Goal: Transaction & Acquisition: Purchase product/service

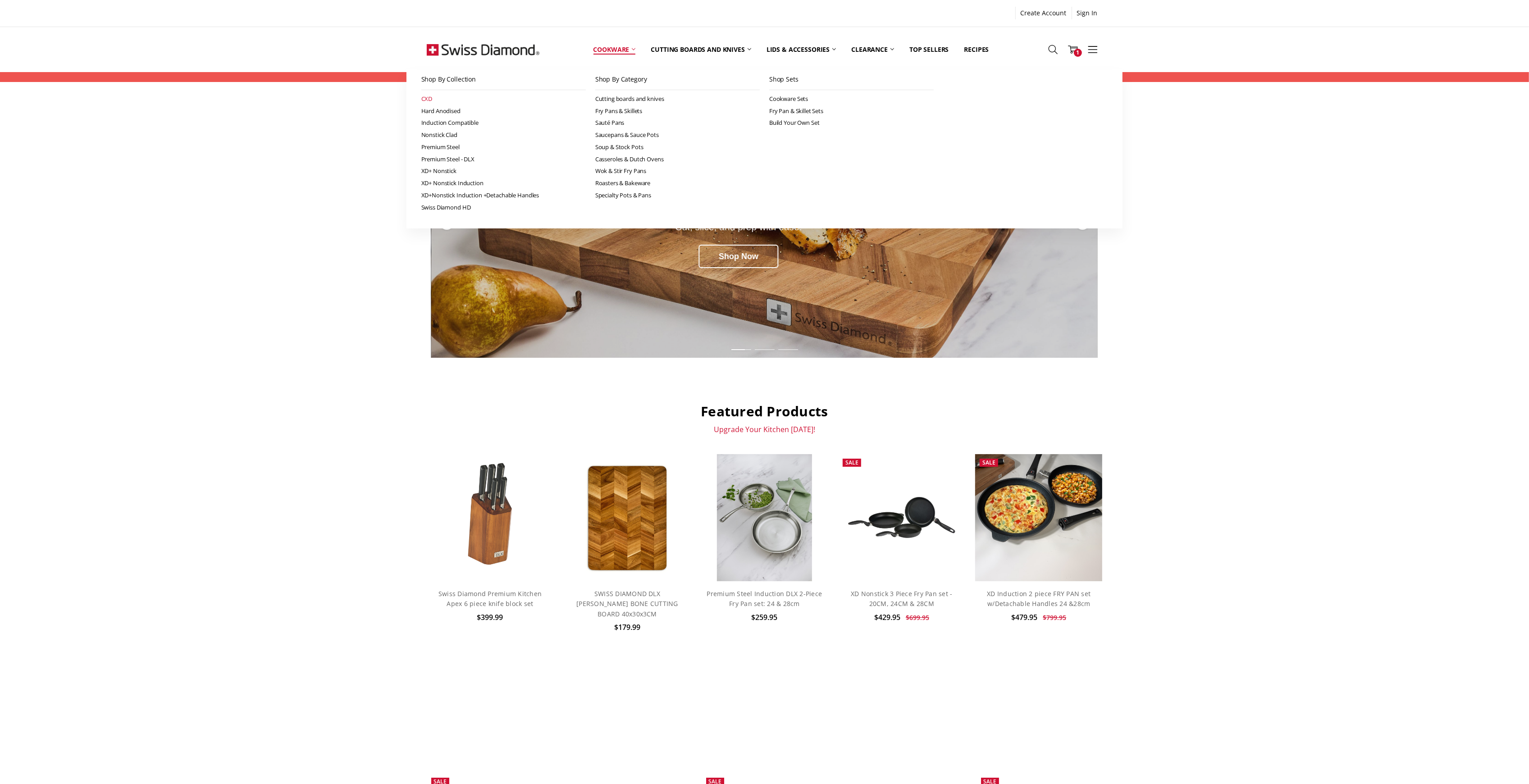
click at [424, 97] on link "CXD" at bounding box center [503, 98] width 164 height 12
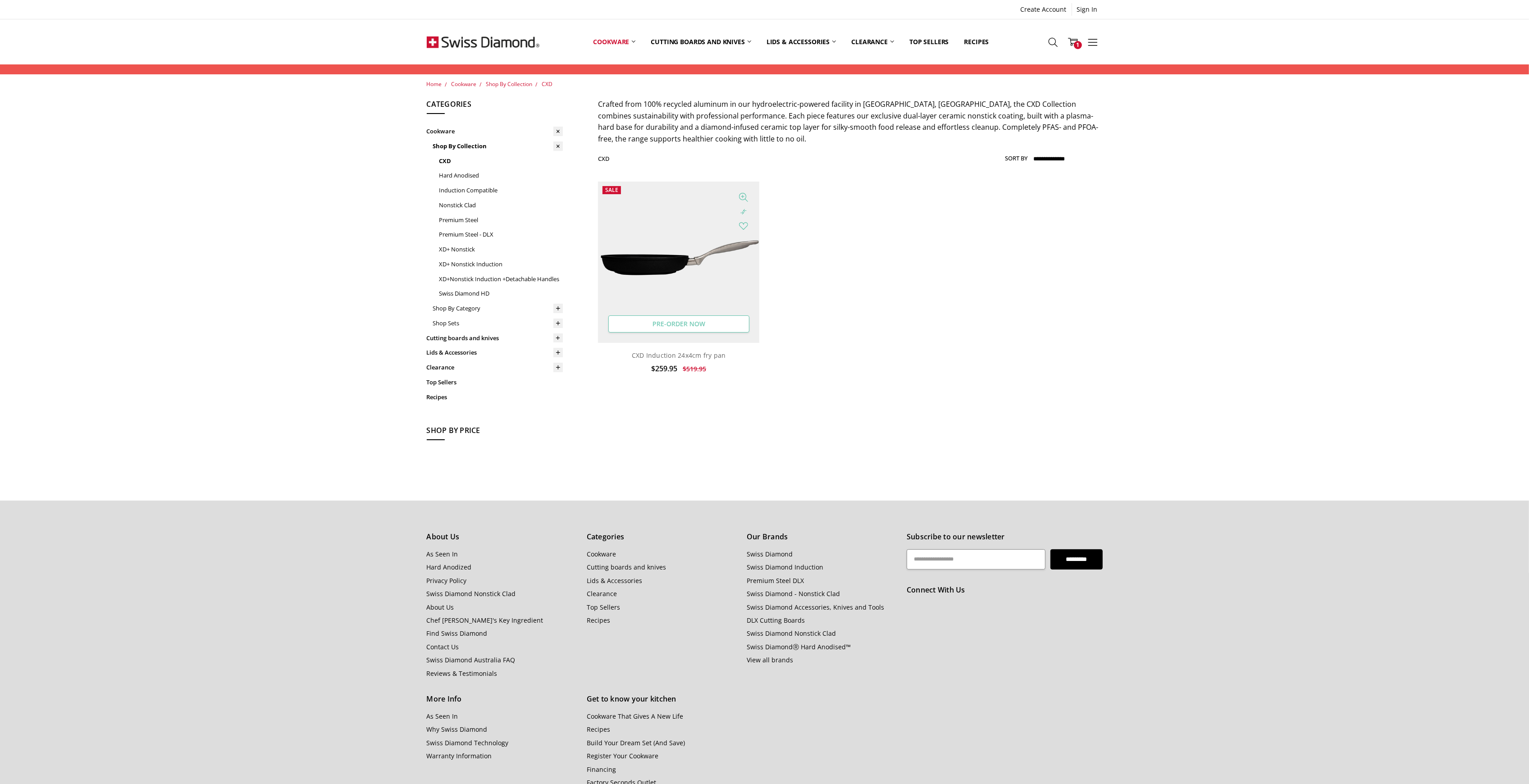
click at [696, 324] on link "Pre-Order Now" at bounding box center [679, 324] width 141 height 17
click at [696, 284] on img at bounding box center [679, 262] width 161 height 161
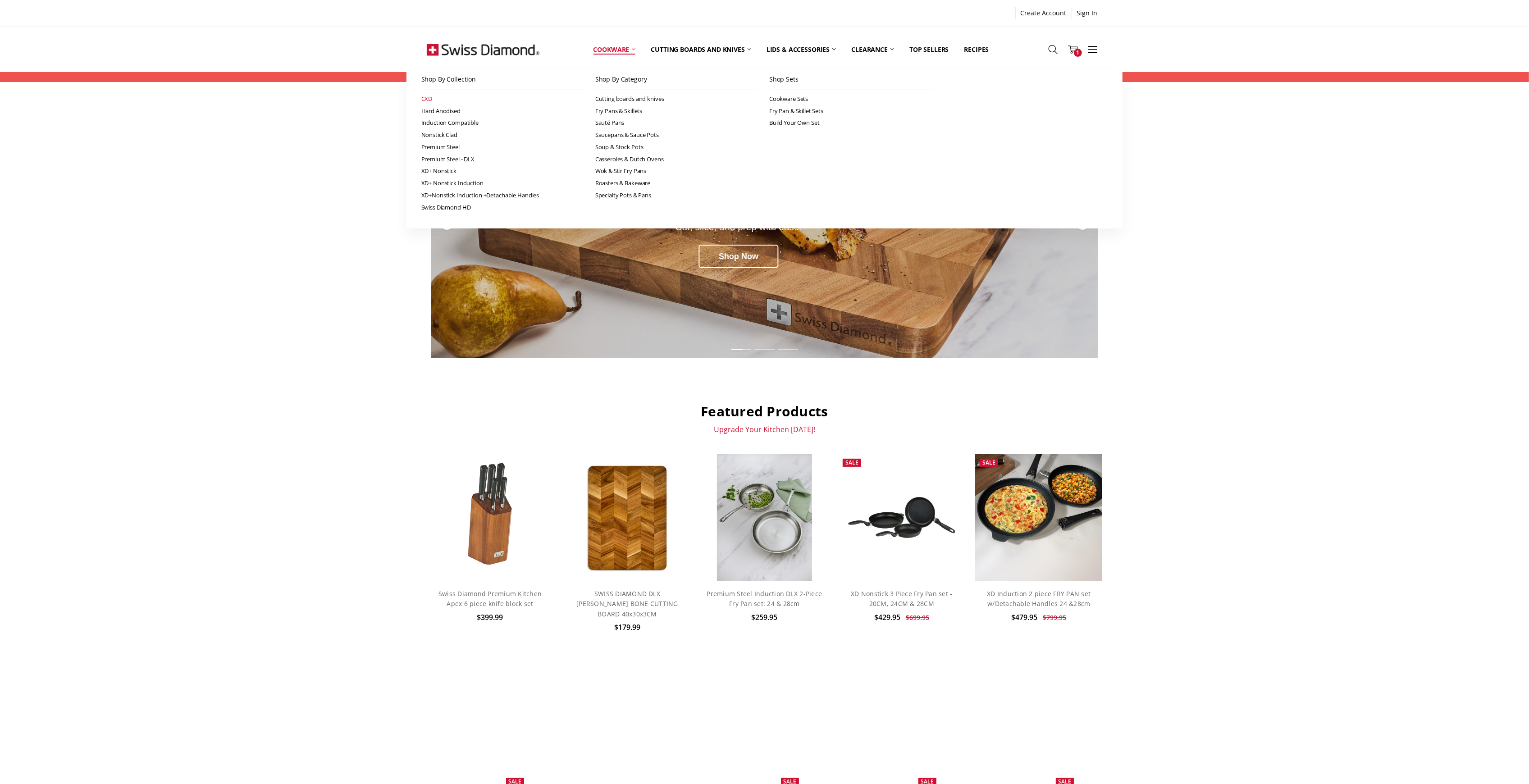
click at [424, 97] on link "CXD" at bounding box center [503, 98] width 164 height 12
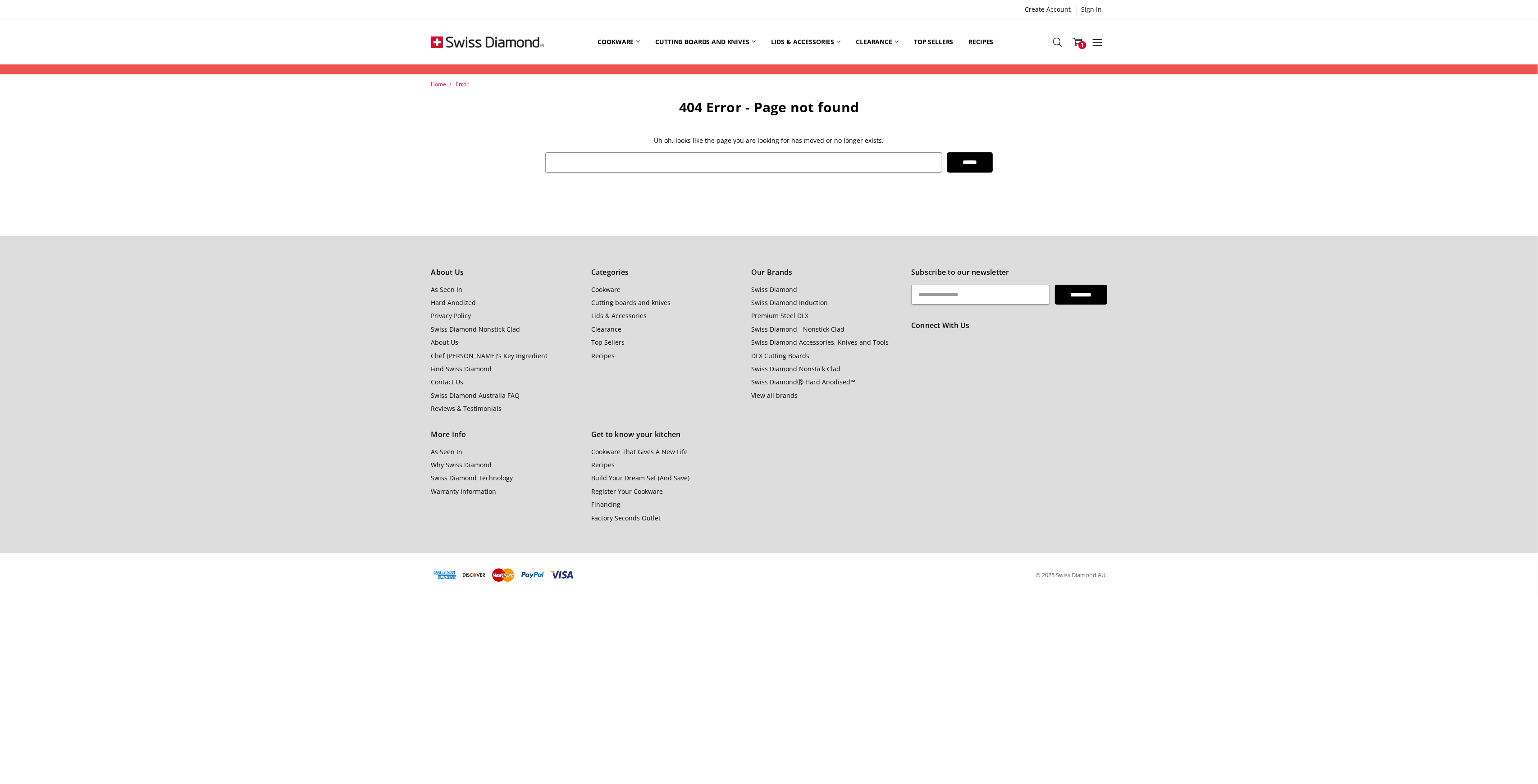
click at [114, 353] on footer "About Us As Seen In Hard Anodized Privacy Policy Swiss Diamond Nonstick Clad Ab…" at bounding box center [769, 416] width 1538 height 361
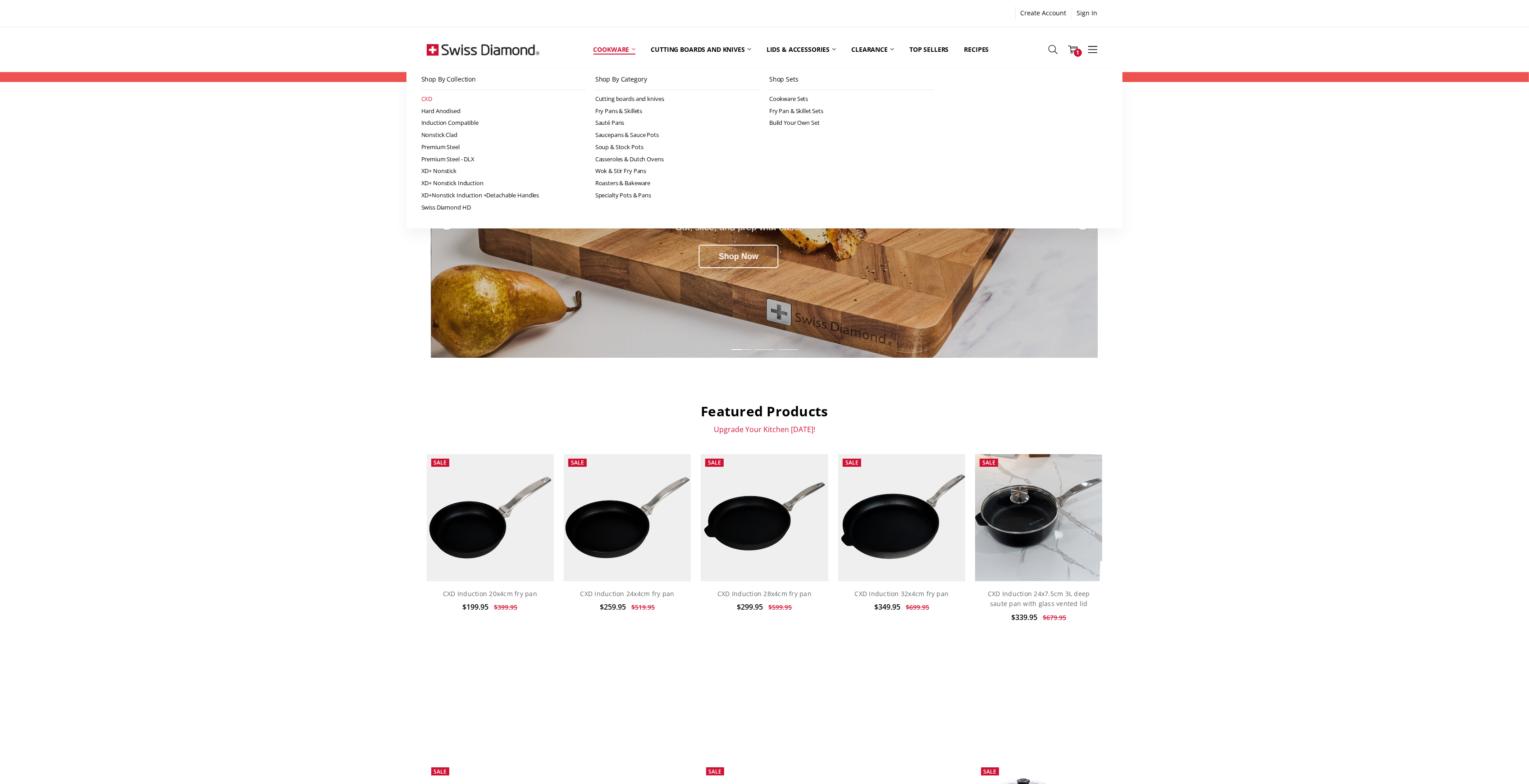
click at [431, 97] on link "CXD" at bounding box center [503, 98] width 164 height 12
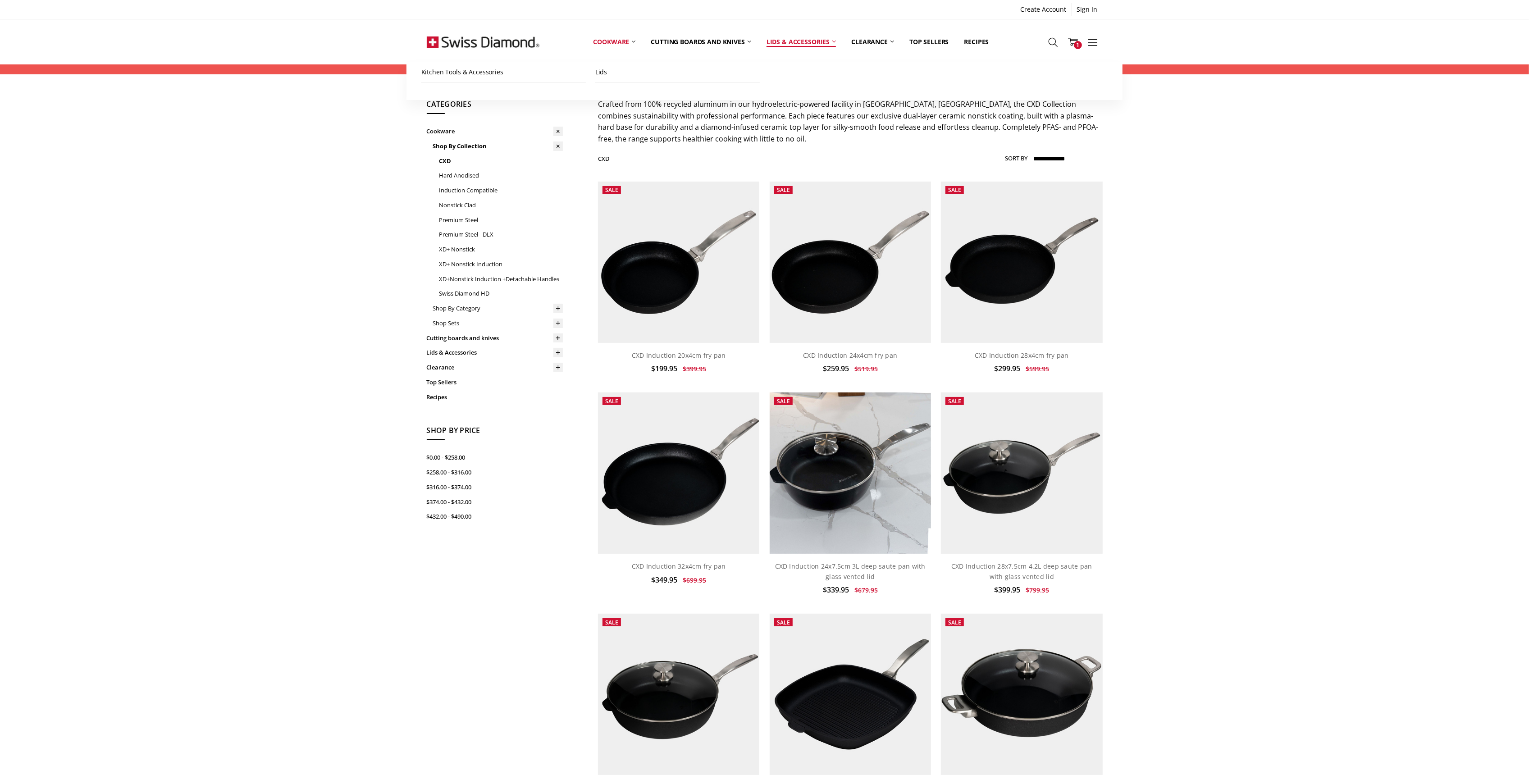
click at [809, 41] on link "Lids & Accessories" at bounding box center [801, 41] width 85 height 40
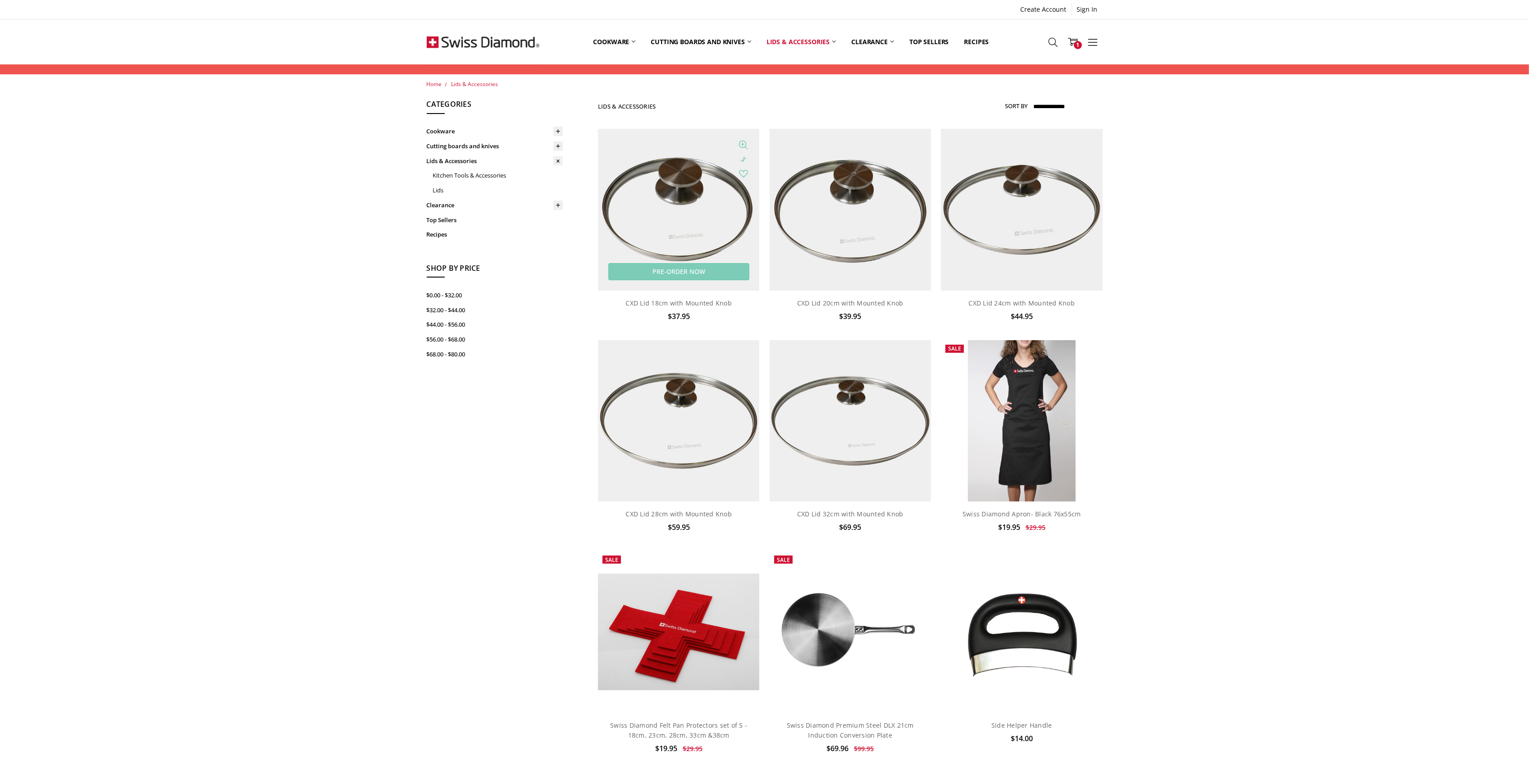
click at [728, 219] on img at bounding box center [679, 210] width 161 height 161
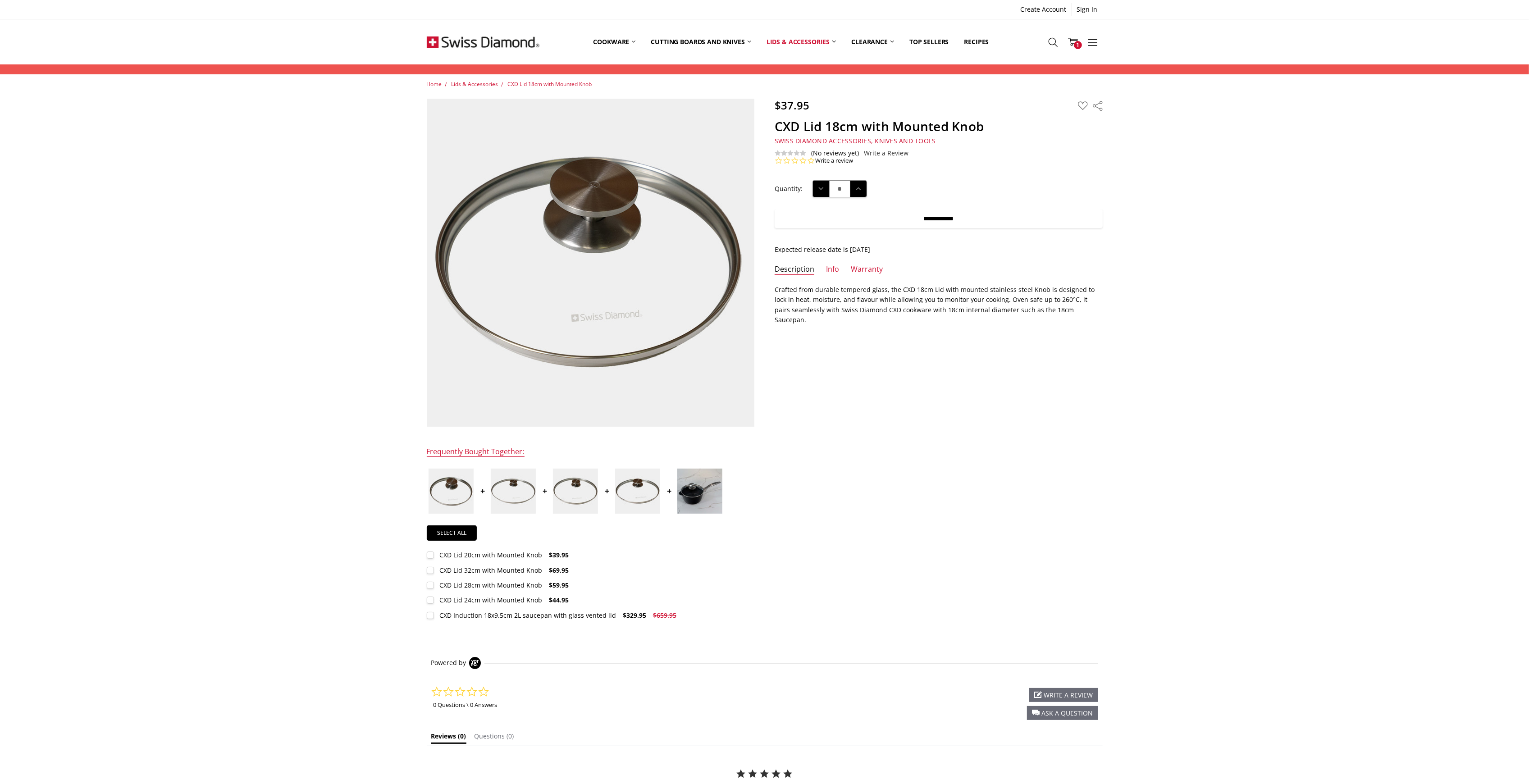
click at [852, 218] on input "**********" at bounding box center [939, 218] width 328 height 19
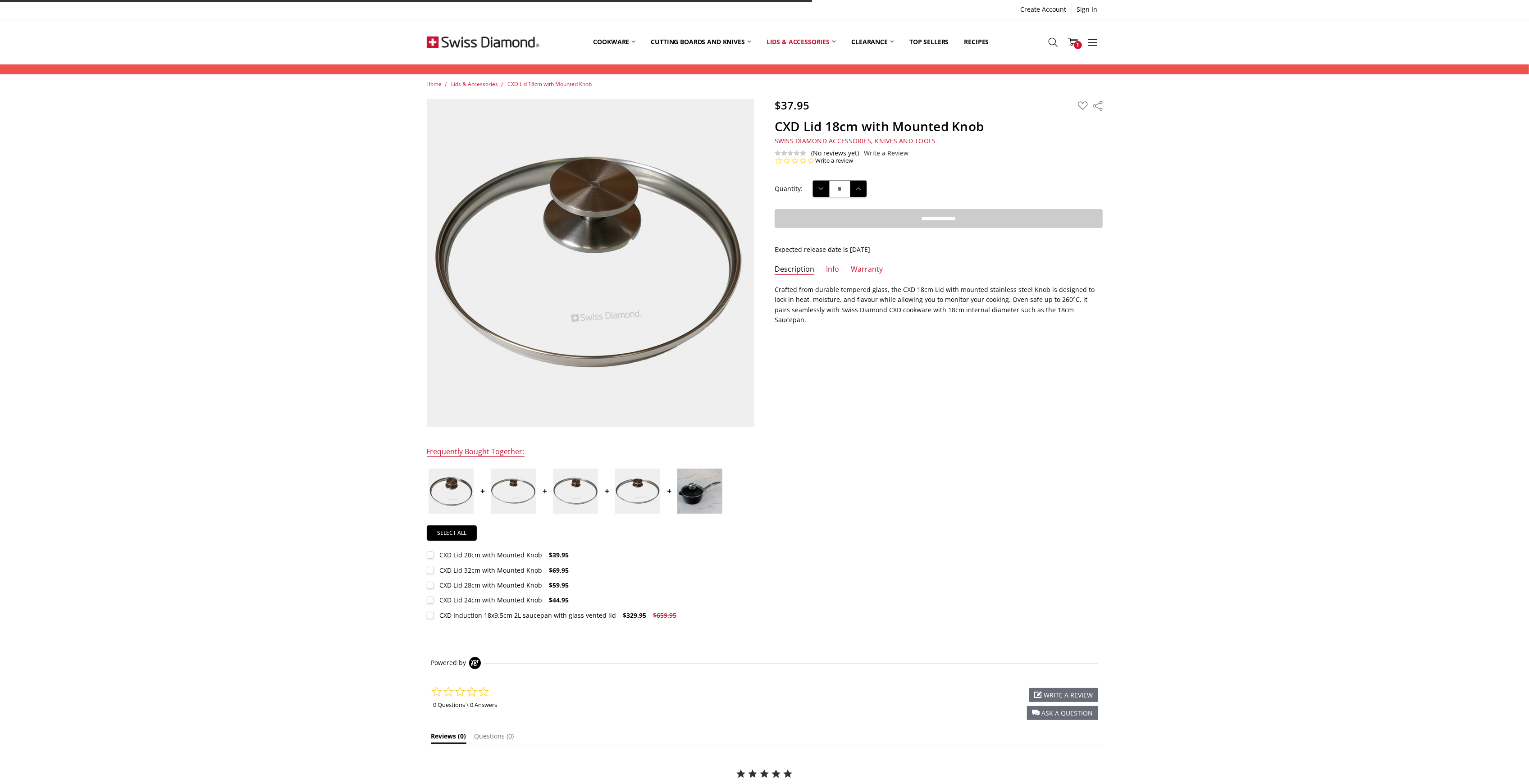
type input "**********"
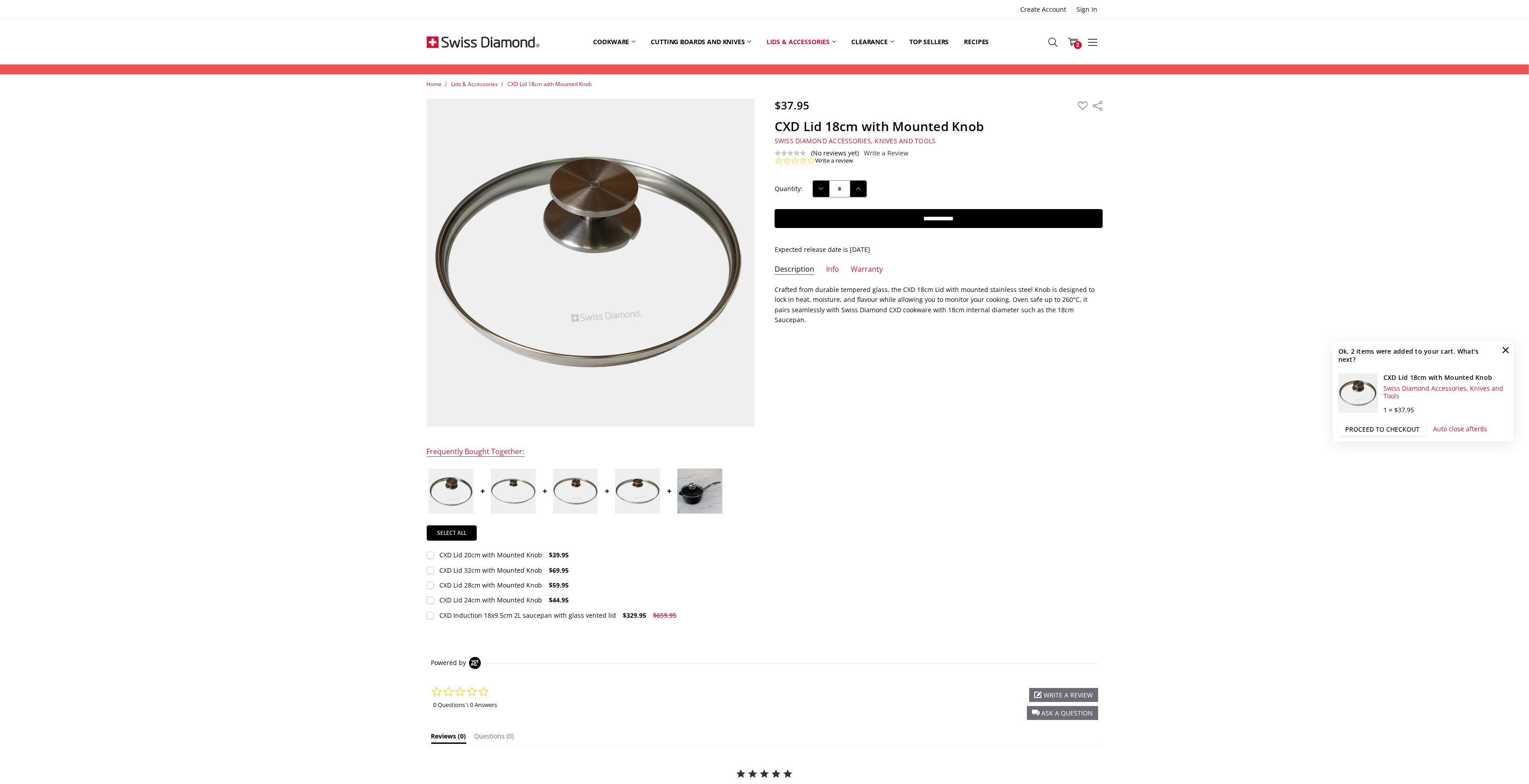
click at [1374, 429] on link "Proceed to checkout" at bounding box center [1382, 429] width 88 height 14
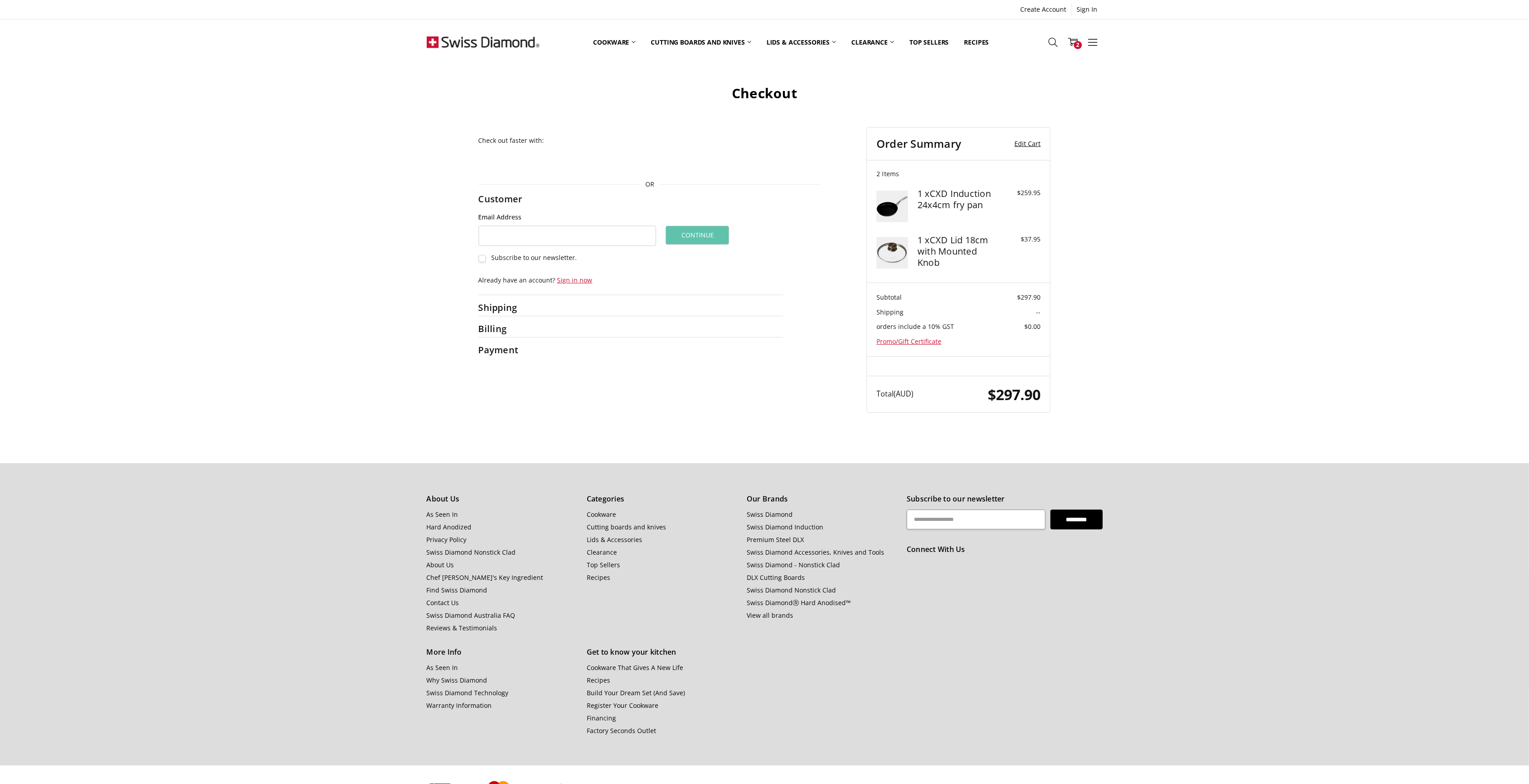
click at [1032, 145] on link "Edit Cart" at bounding box center [1022, 144] width 39 height 14
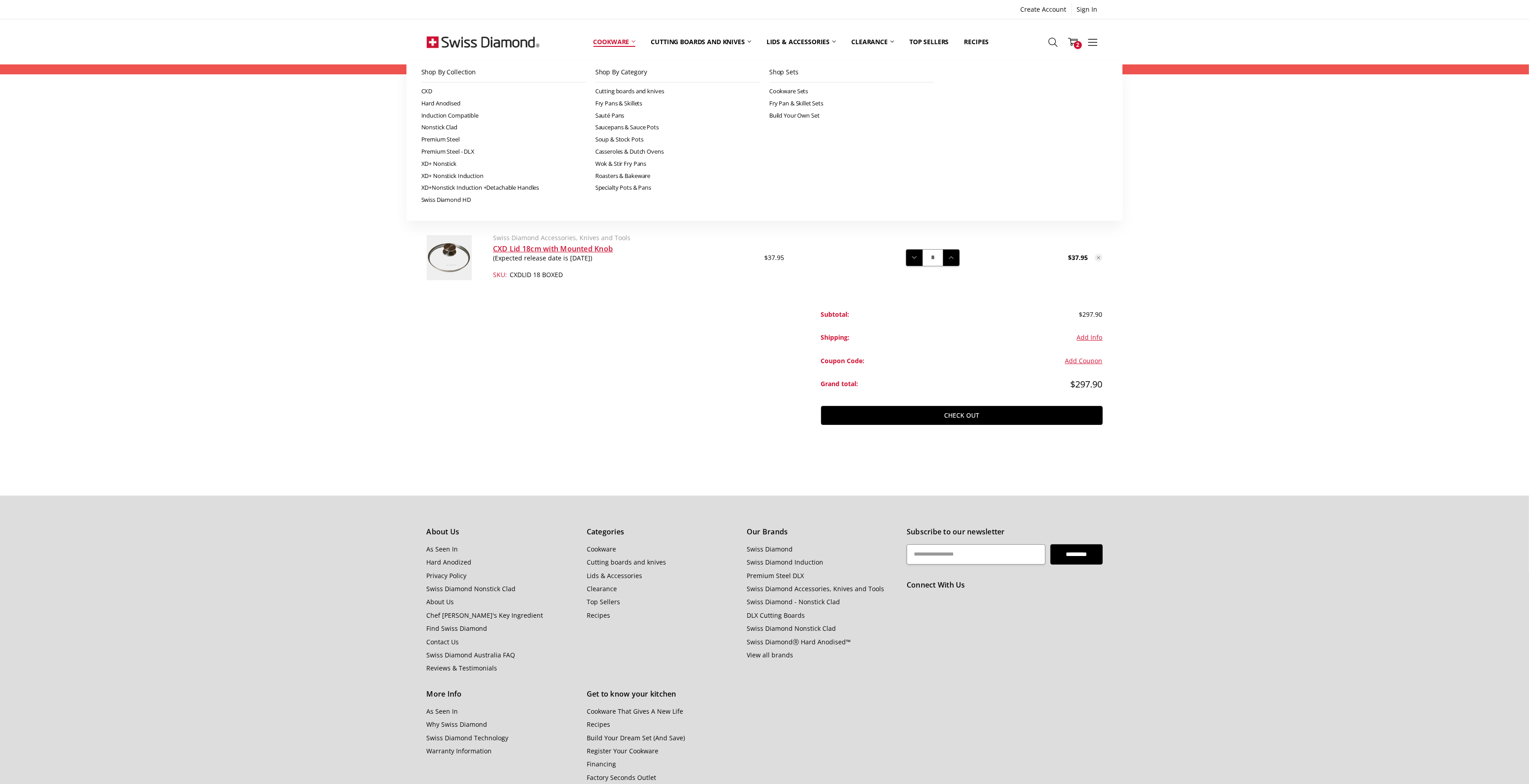
click at [599, 37] on link "Cookware" at bounding box center [615, 41] width 58 height 40
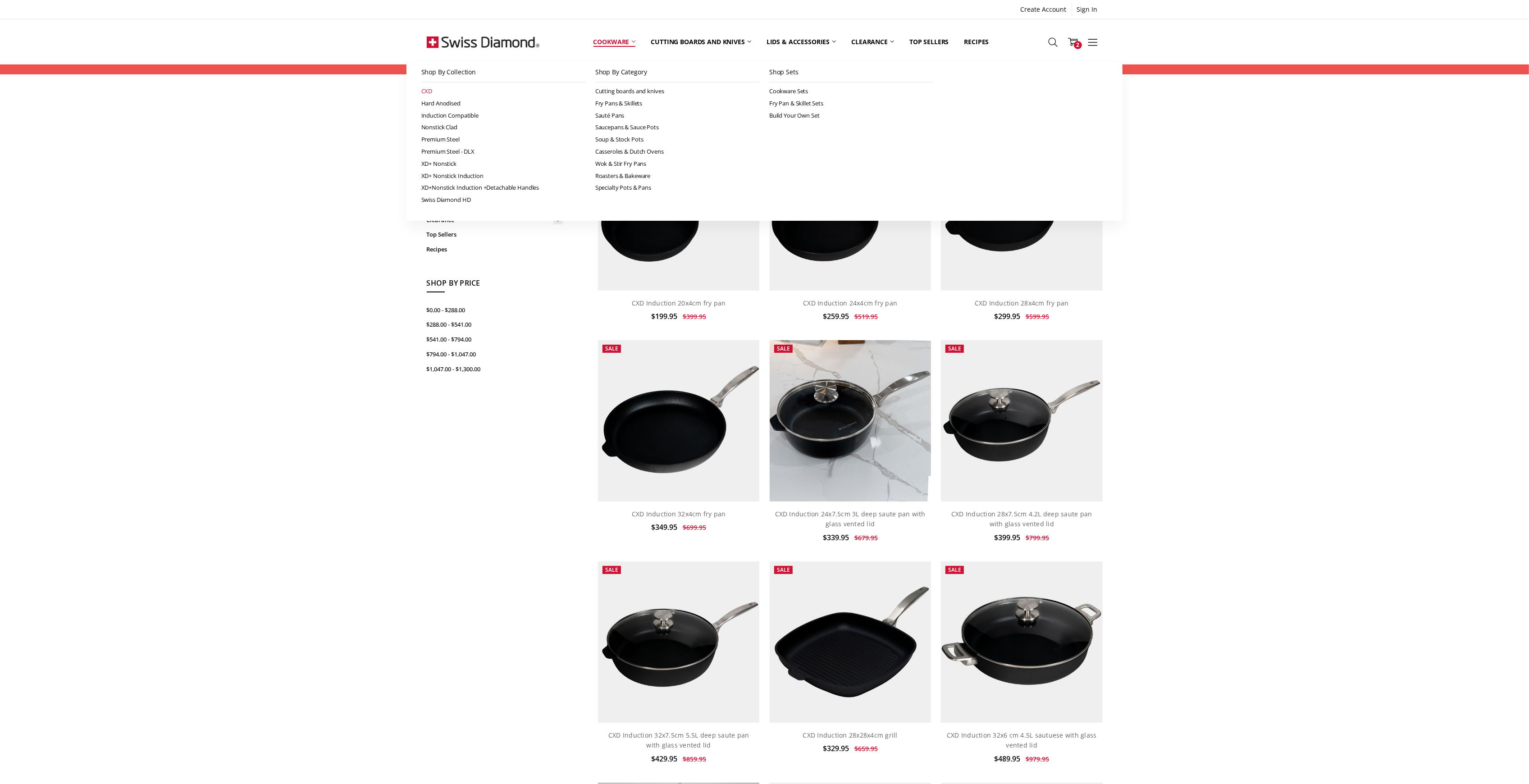
click at [426, 90] on link "CXD" at bounding box center [503, 91] width 164 height 12
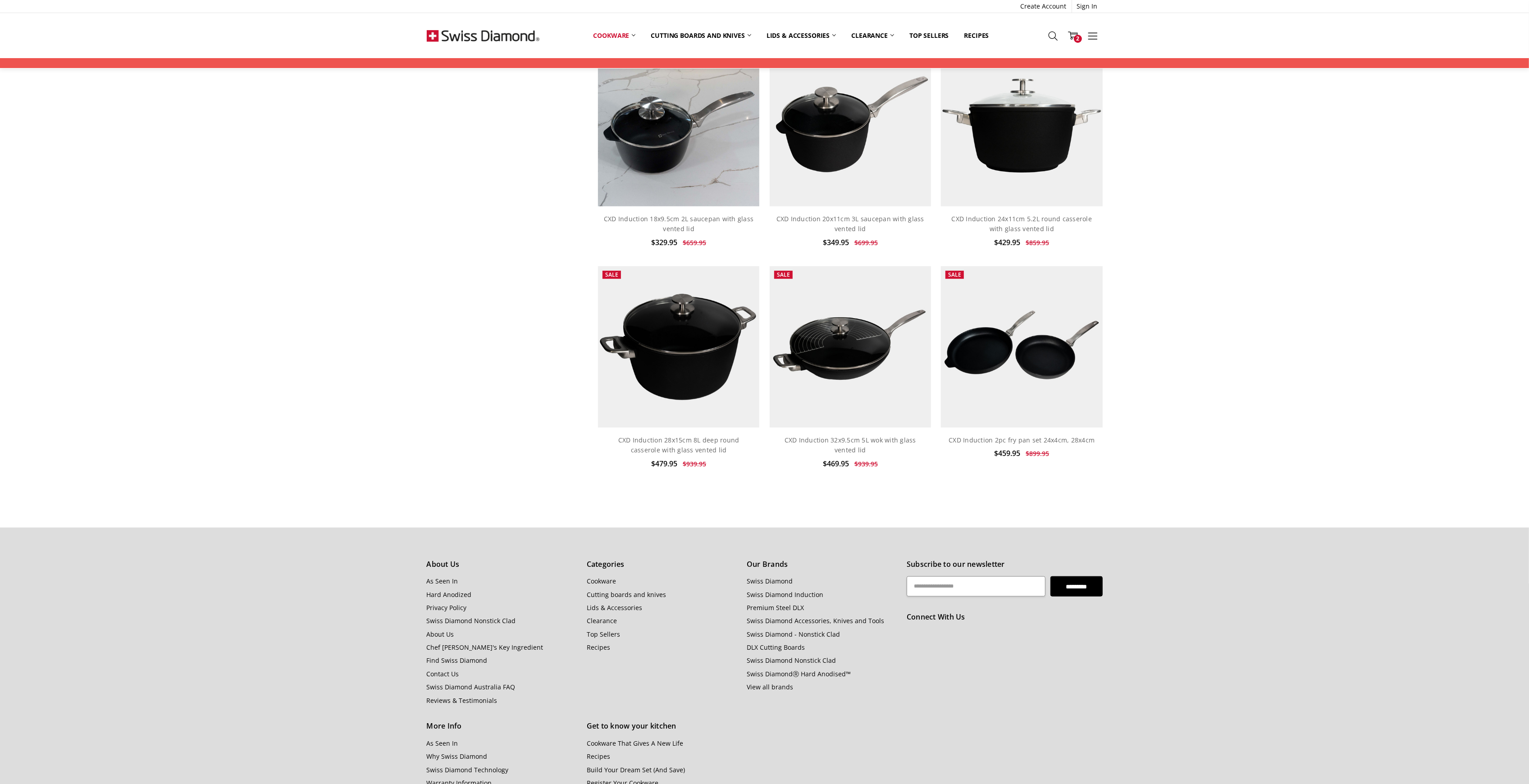
scroll to position [773, 0]
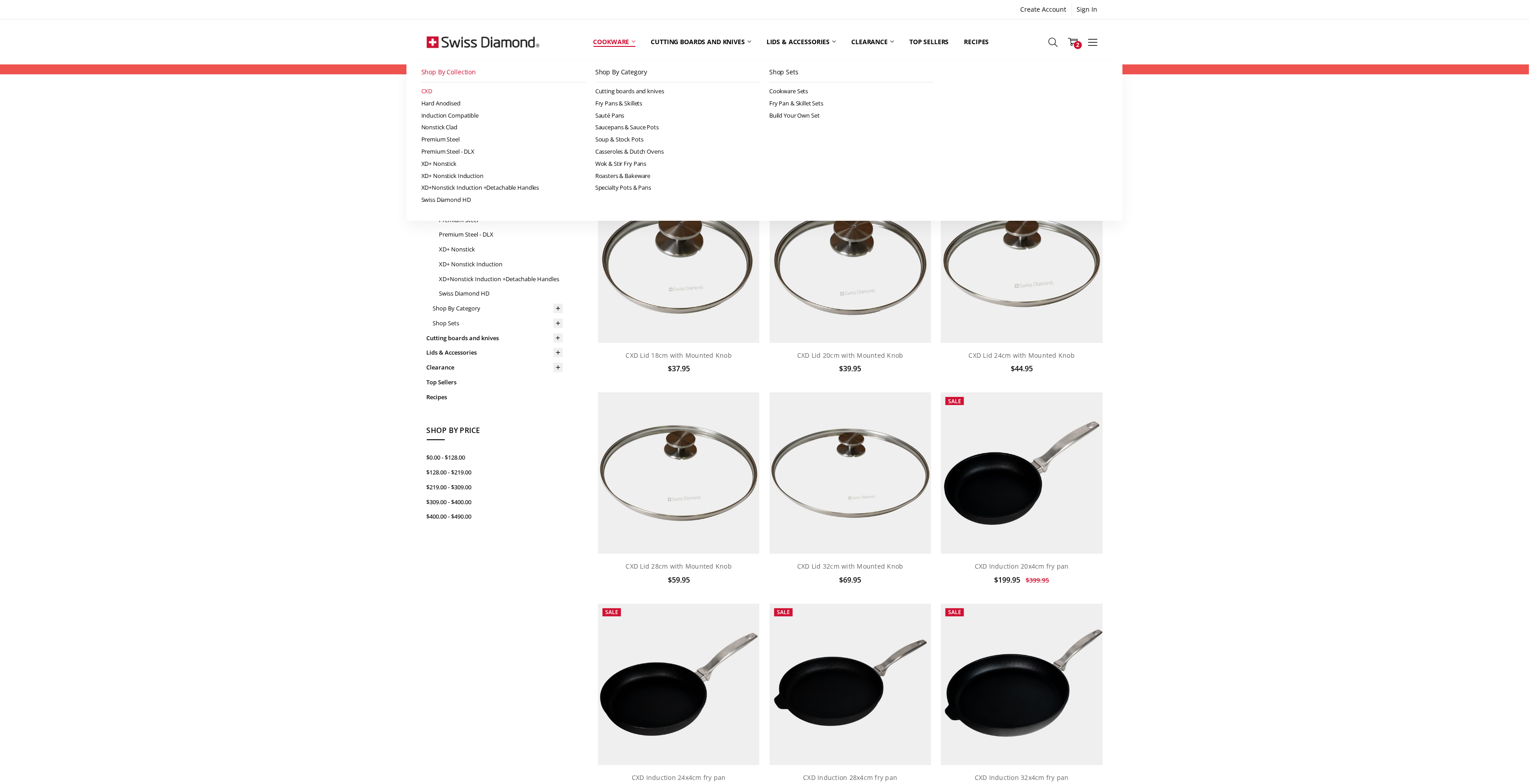
click at [428, 85] on link "CXD" at bounding box center [503, 91] width 164 height 12
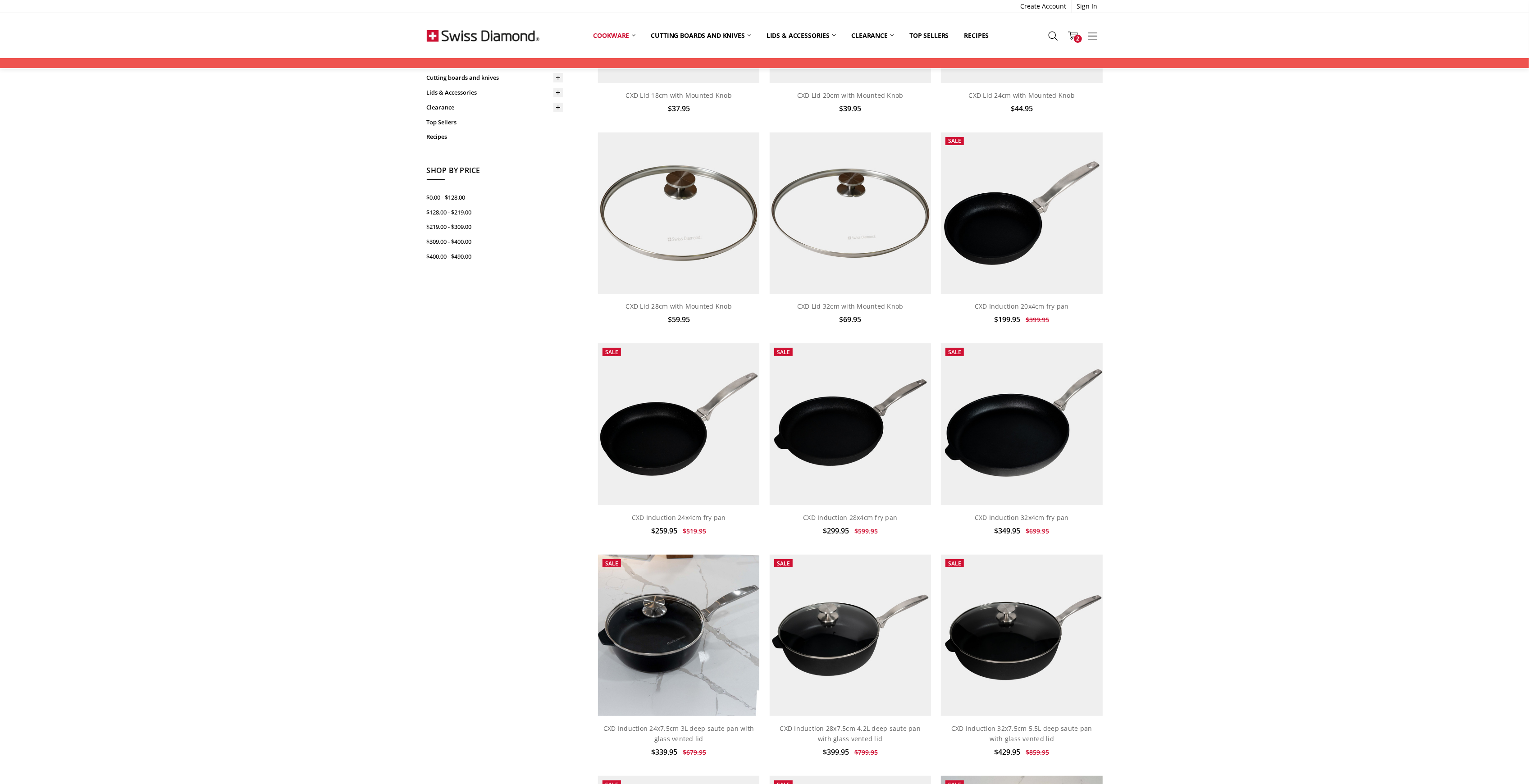
scroll to position [119, 0]
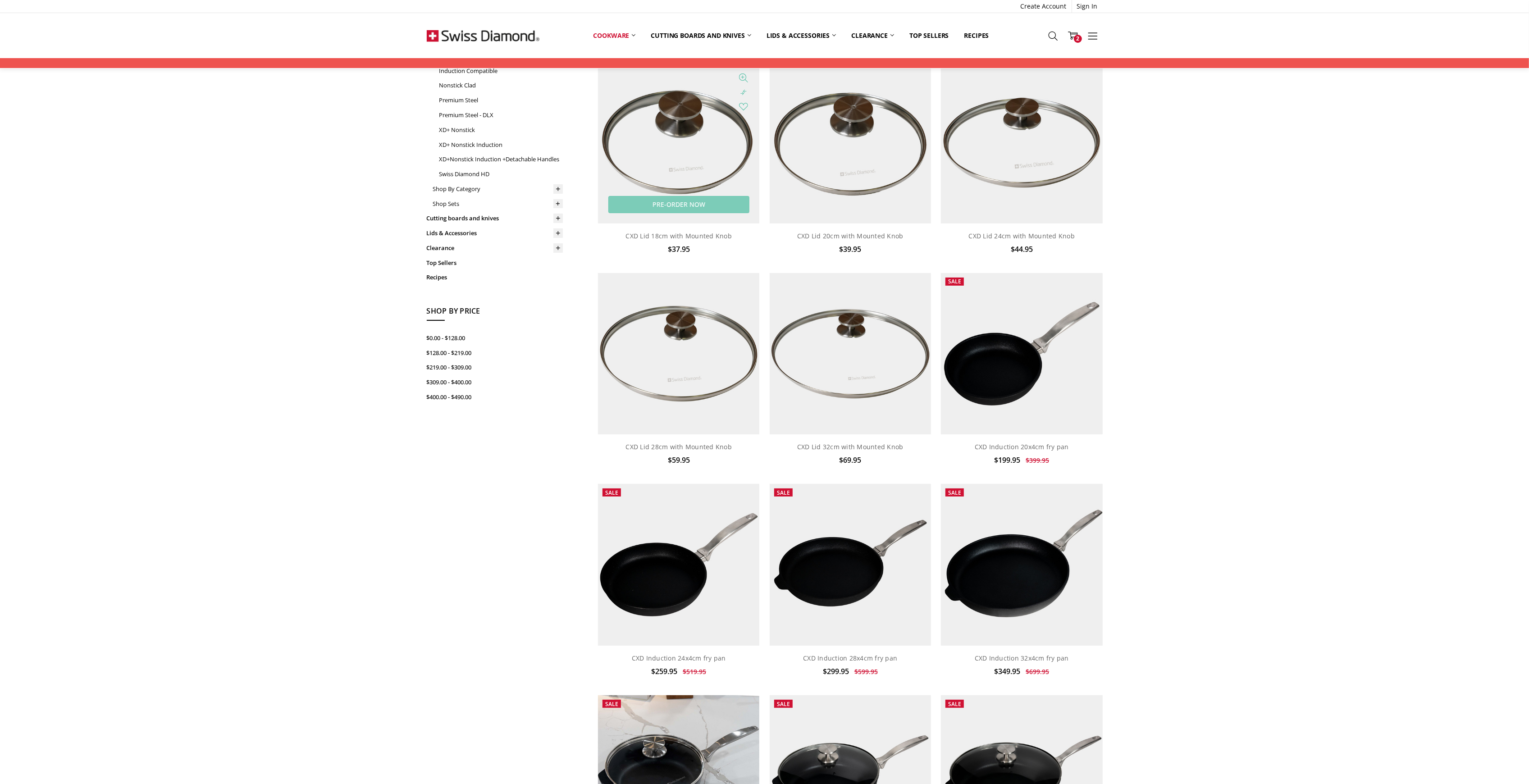
click at [702, 183] on img at bounding box center [679, 142] width 161 height 161
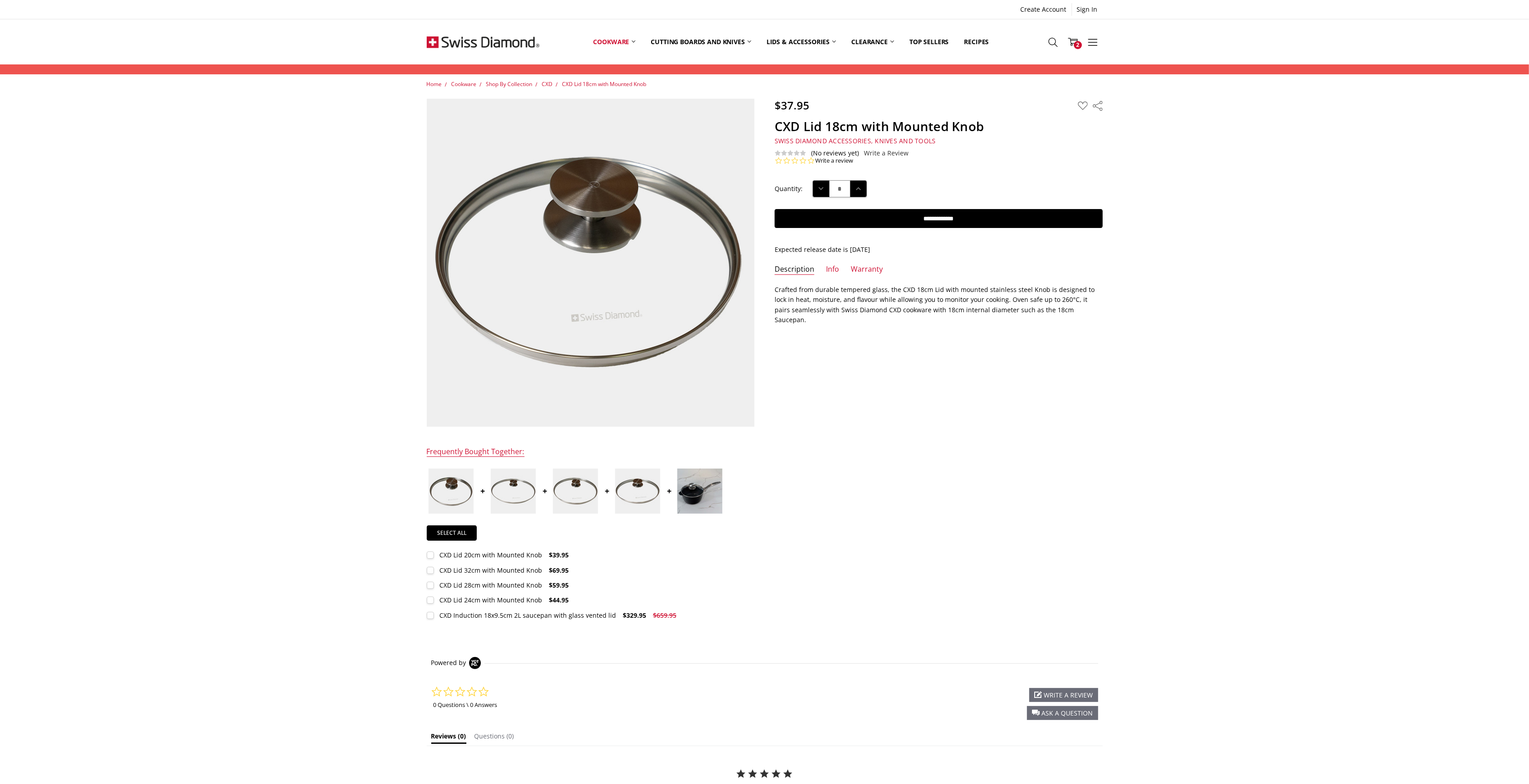
click at [561, 344] on img at bounding box center [613, 201] width 577 height 577
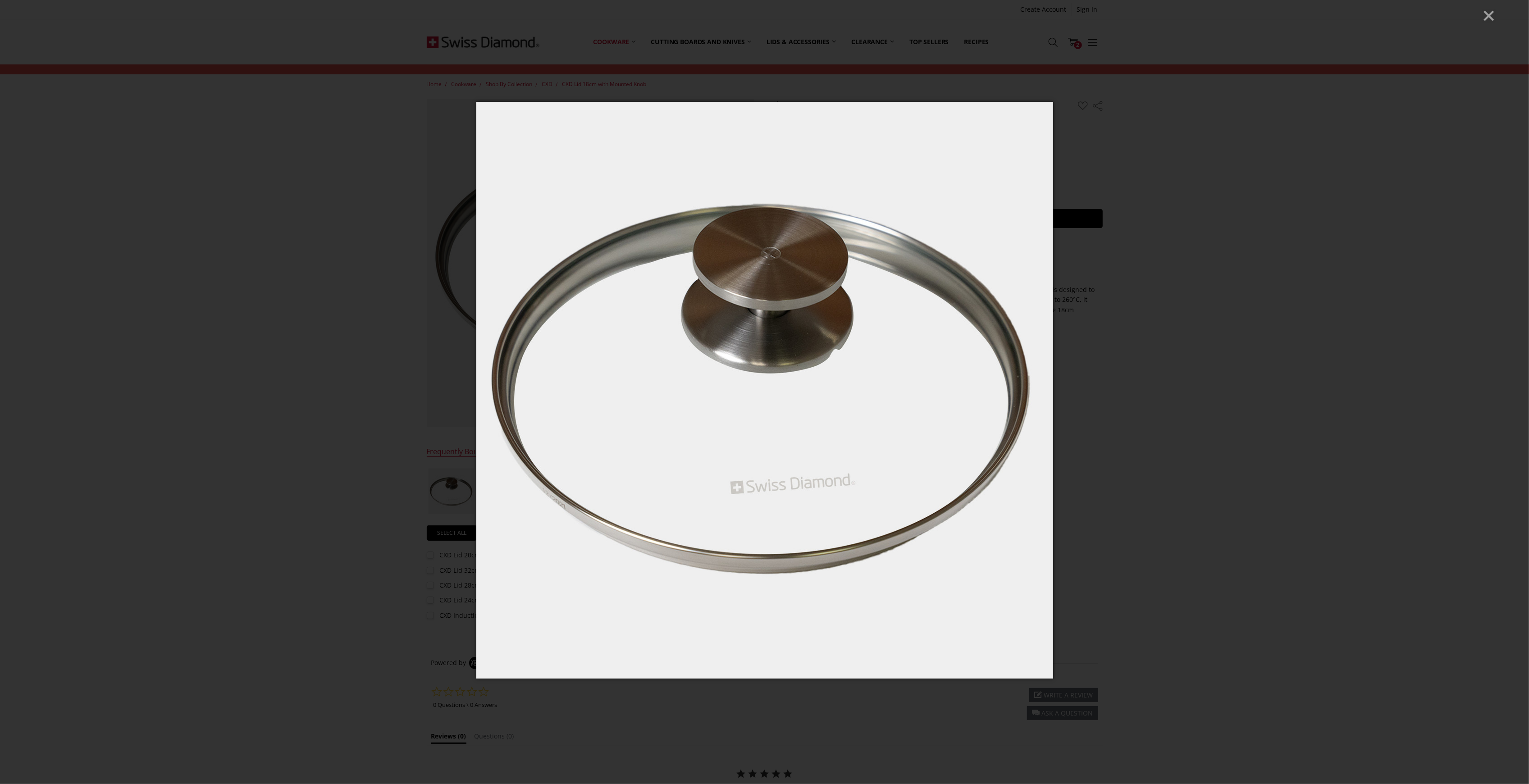
click at [1233, 552] on div at bounding box center [764, 392] width 1529 height 784
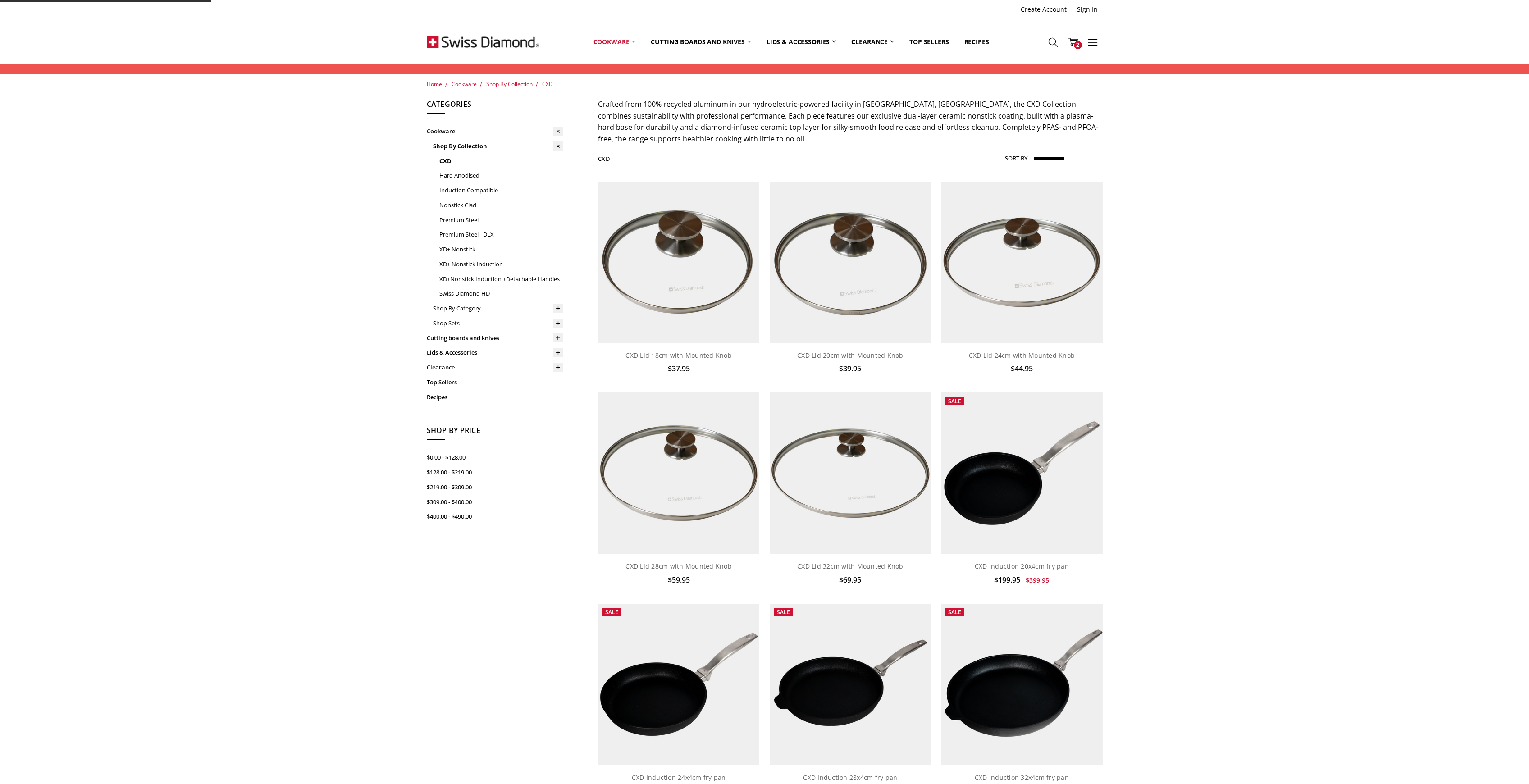
scroll to position [119, 0]
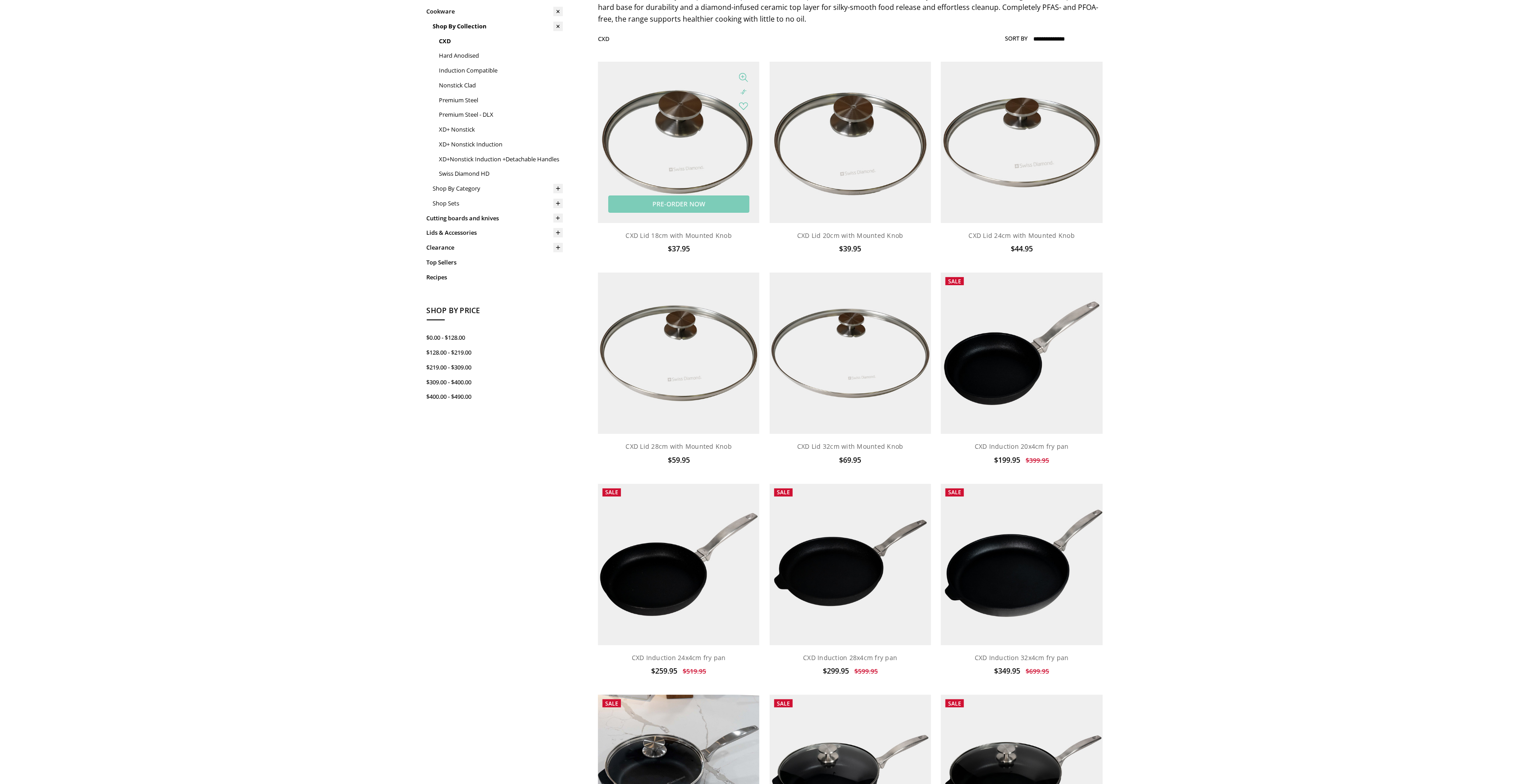
click at [699, 142] on img at bounding box center [679, 142] width 161 height 161
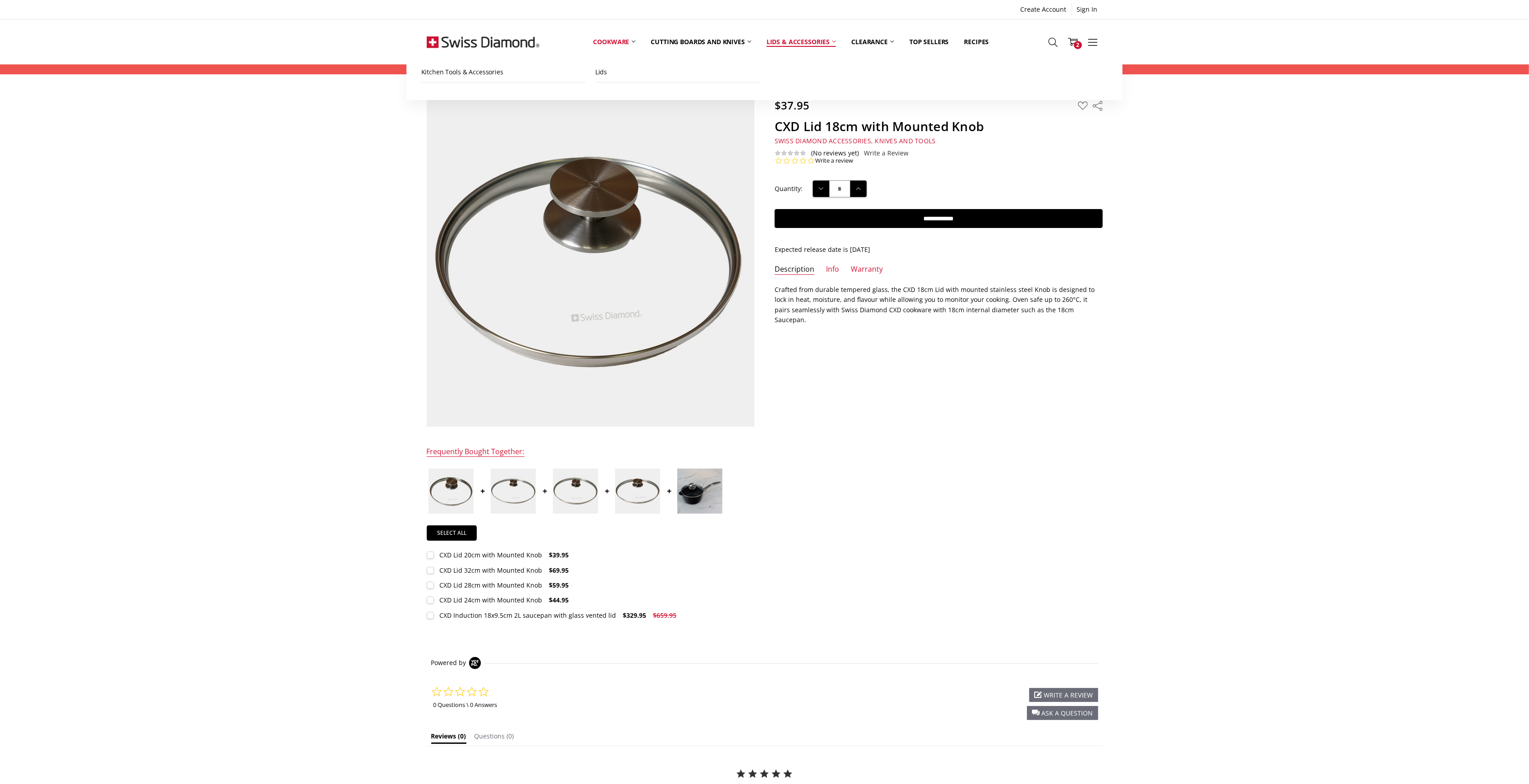
click at [810, 39] on link "Lids & Accessories" at bounding box center [801, 41] width 85 height 40
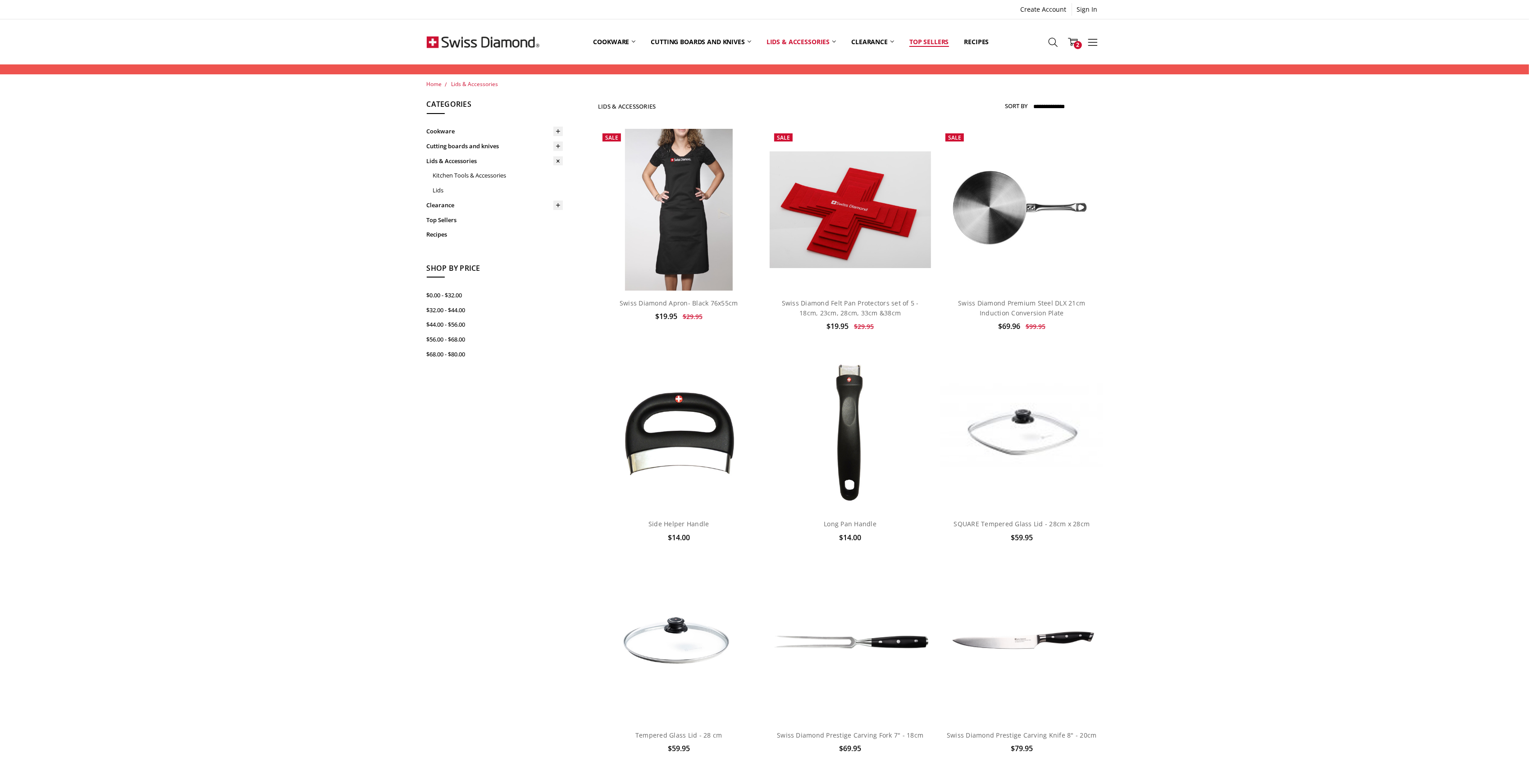
click at [934, 42] on link "Top Sellers" at bounding box center [928, 41] width 54 height 40
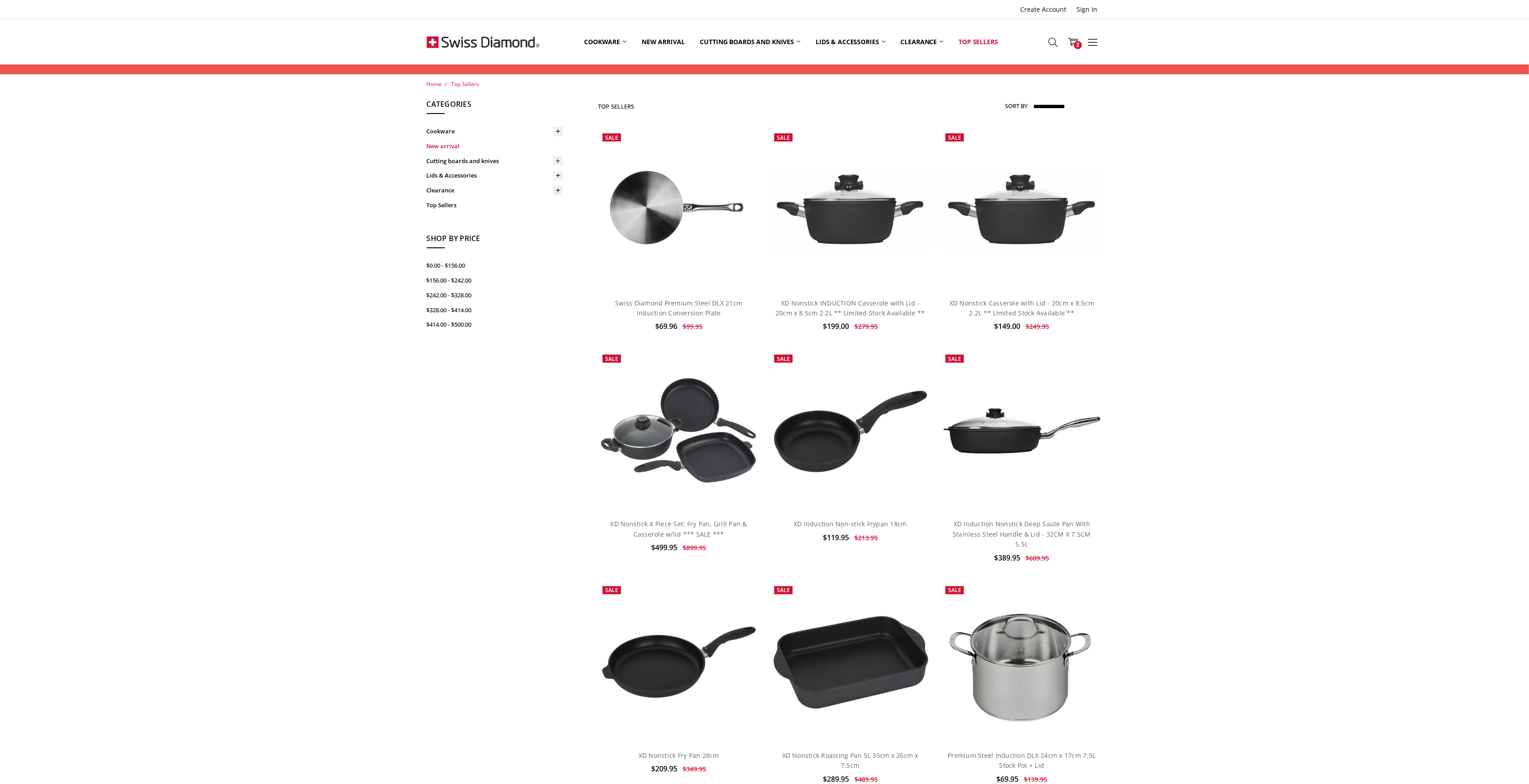
click at [443, 145] on link "New arrival" at bounding box center [494, 146] width 136 height 15
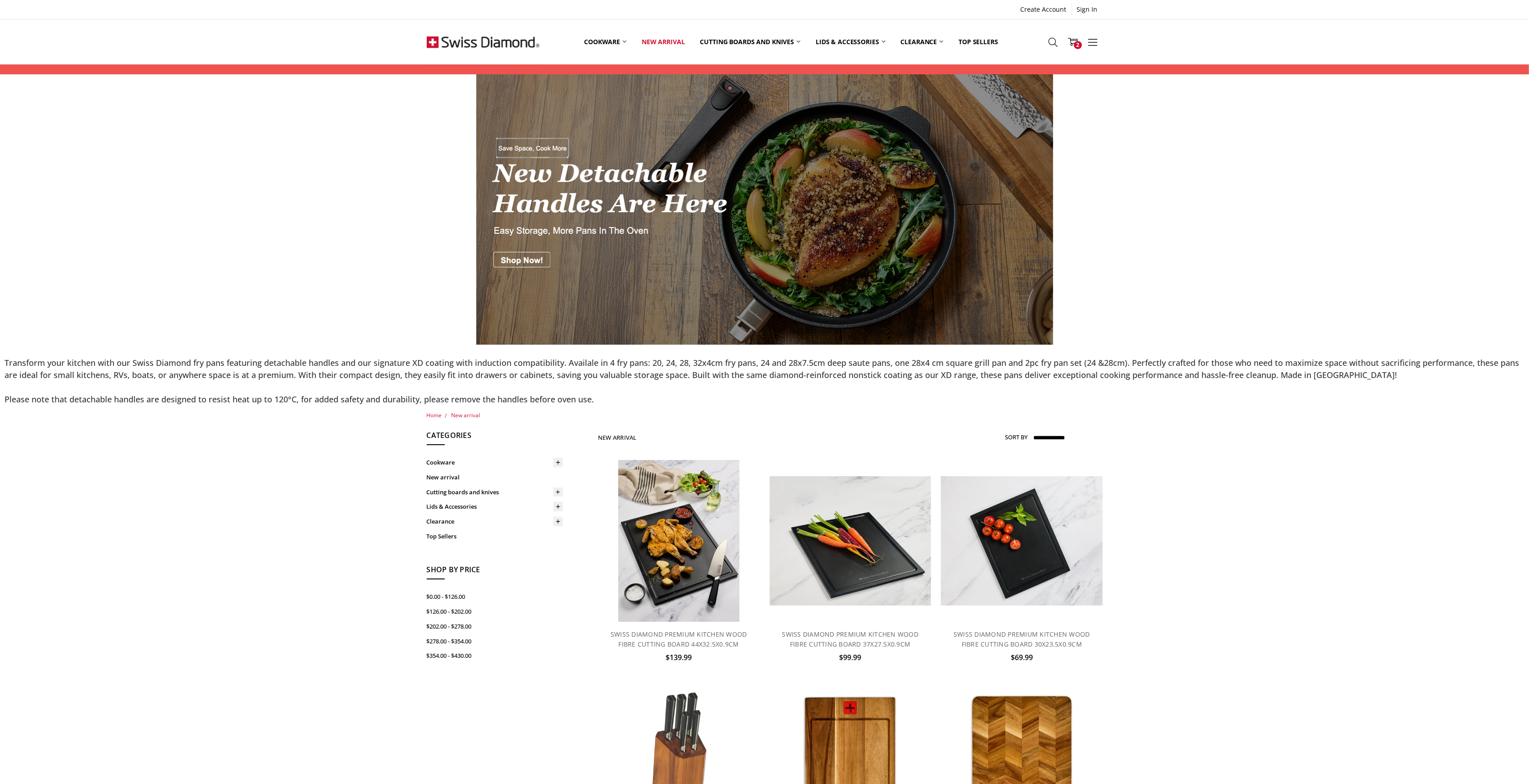
drag, startPoint x: 1420, startPoint y: 631, endPoint x: 1412, endPoint y: 632, distance: 8.1
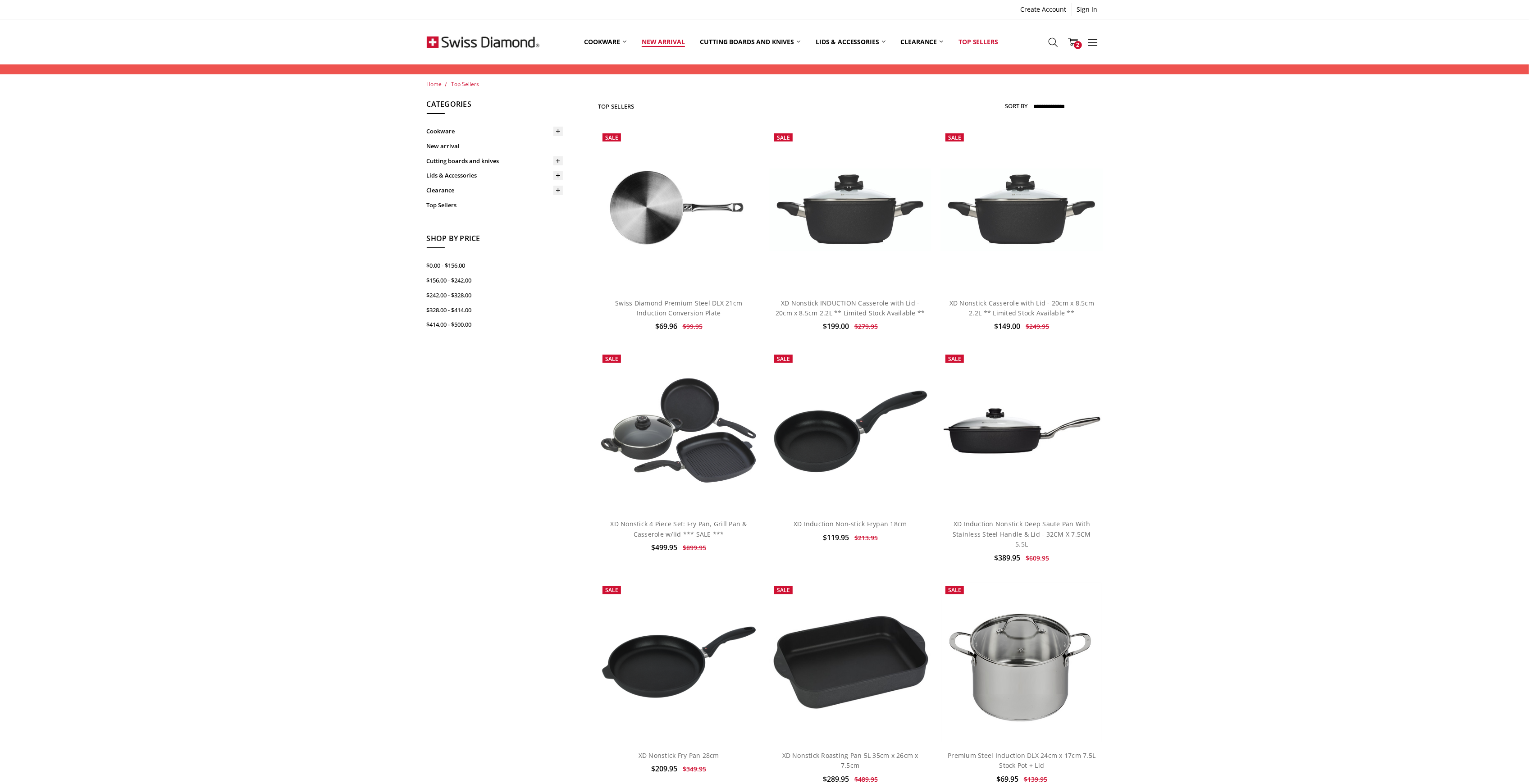
click at [658, 47] on link "New arrival" at bounding box center [663, 41] width 59 height 40
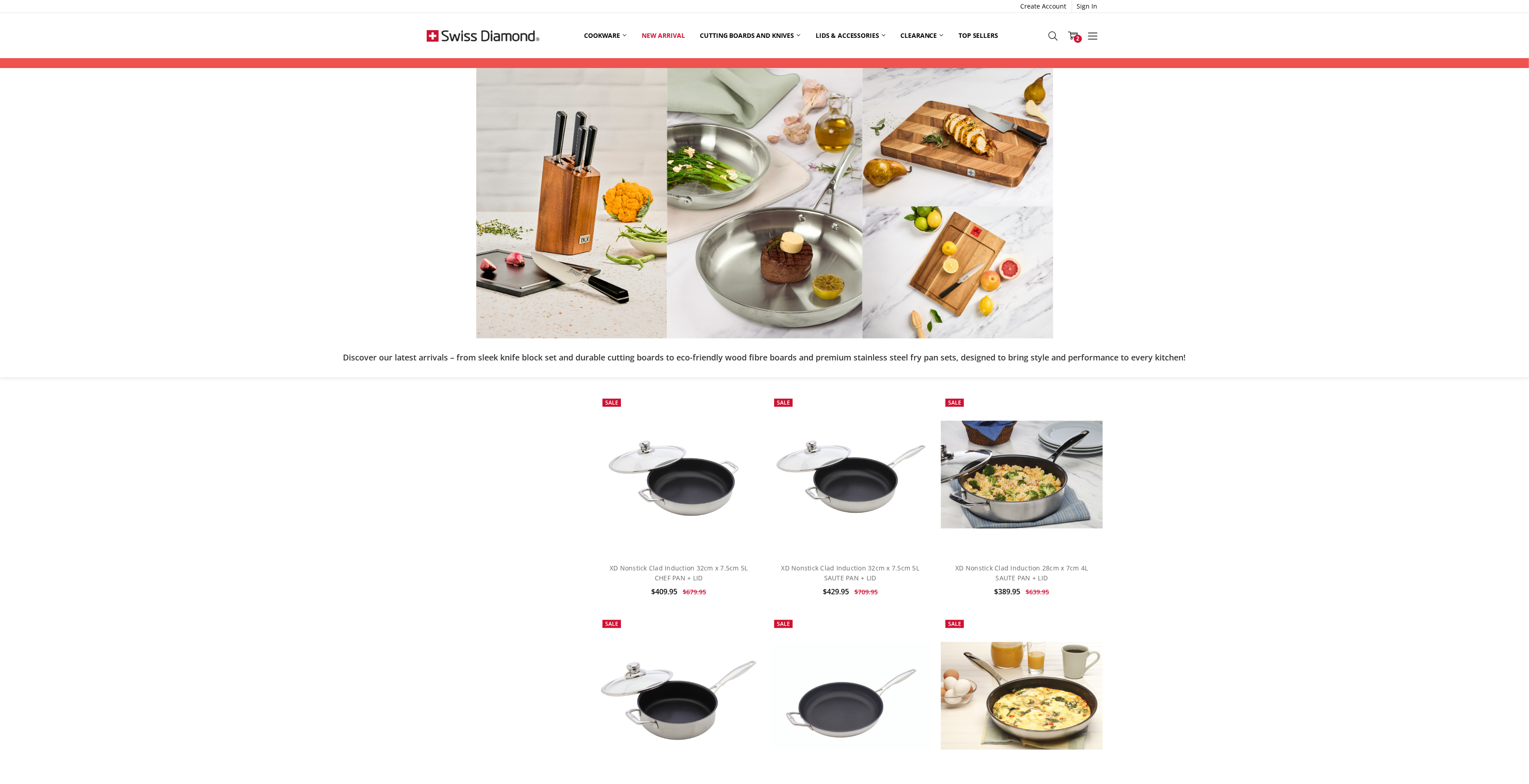
scroll to position [960, 0]
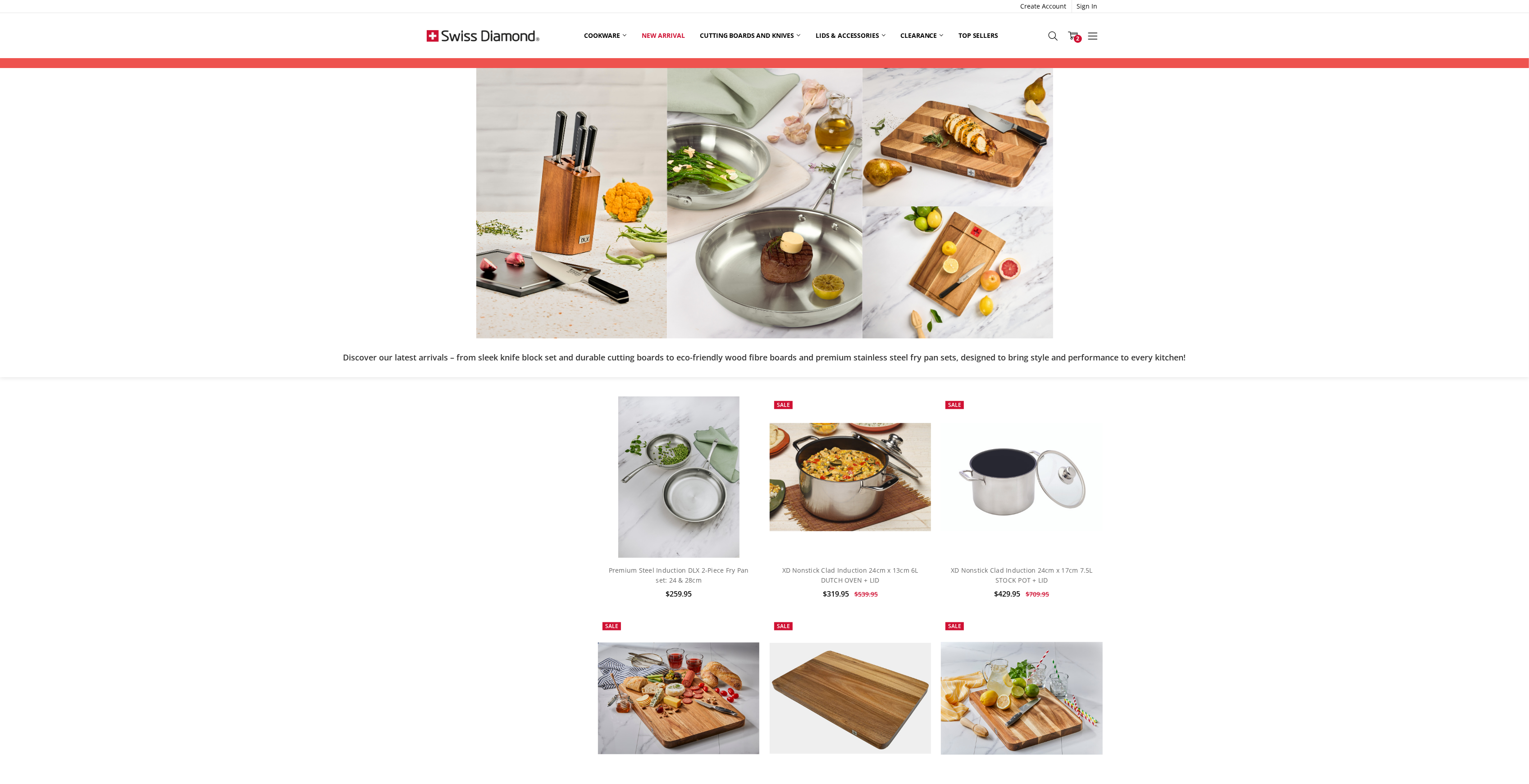
scroll to position [420, 0]
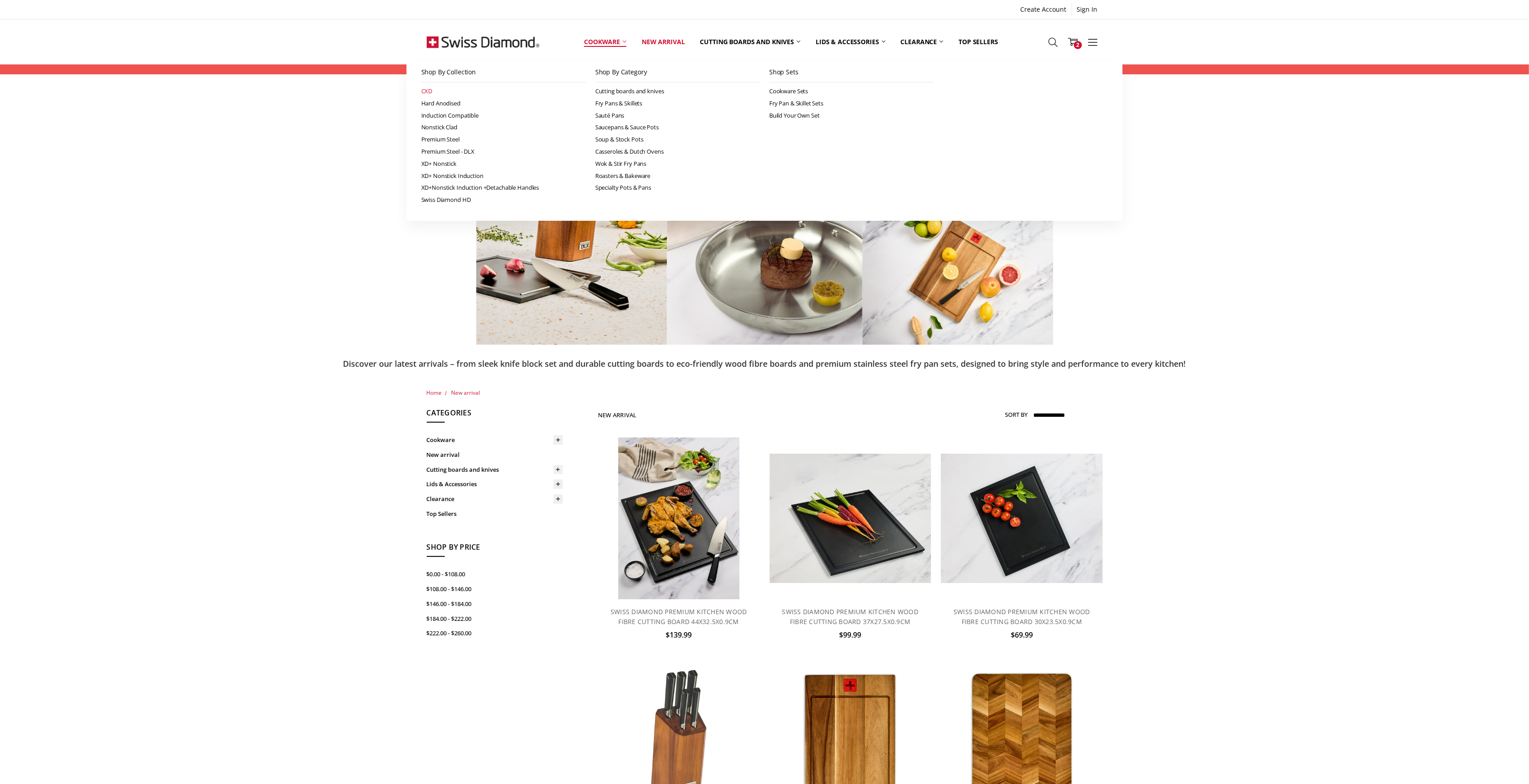
click at [424, 90] on link "CXD" at bounding box center [503, 91] width 164 height 12
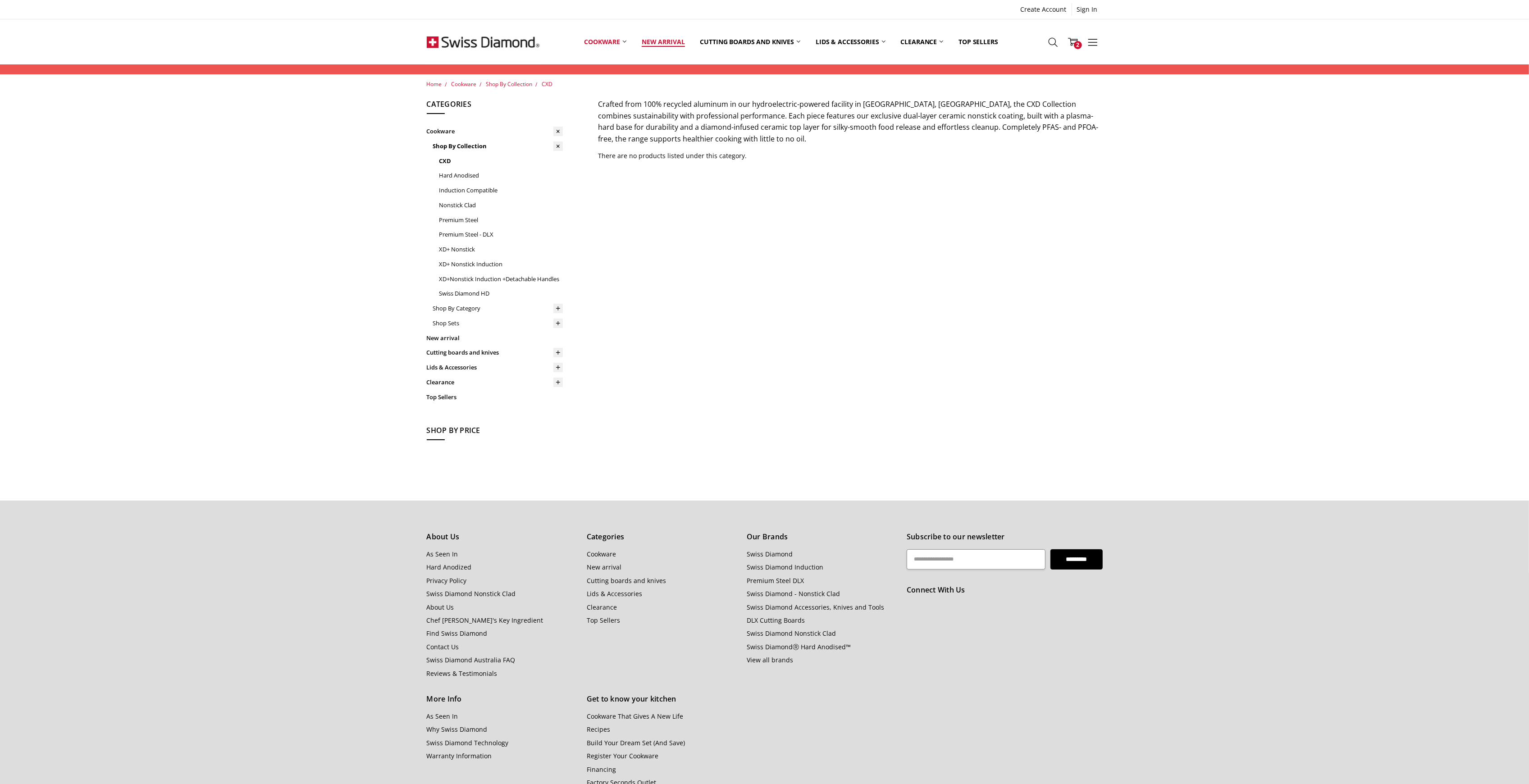
click at [651, 40] on link "New arrival" at bounding box center [663, 41] width 59 height 40
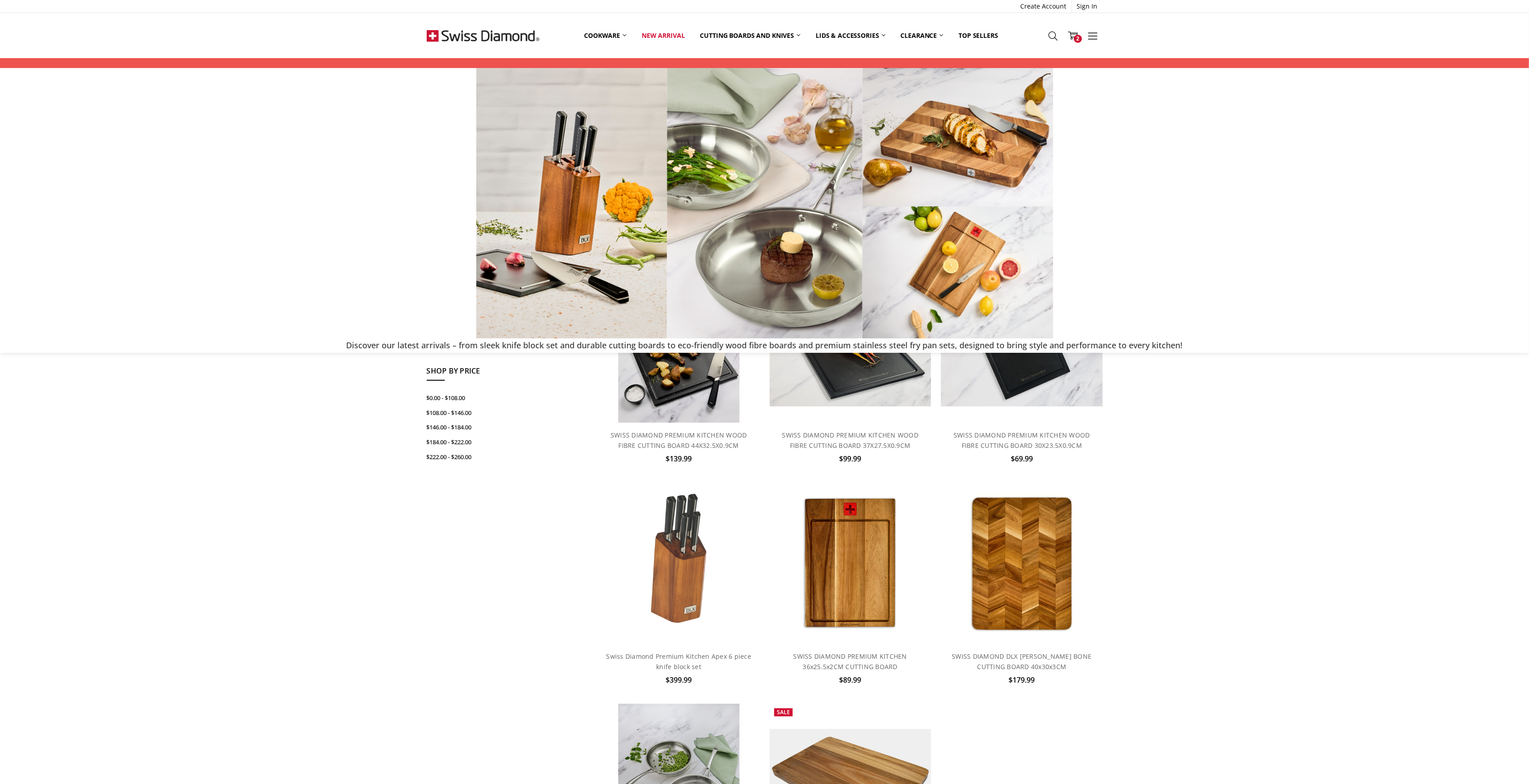
scroll to position [119, 0]
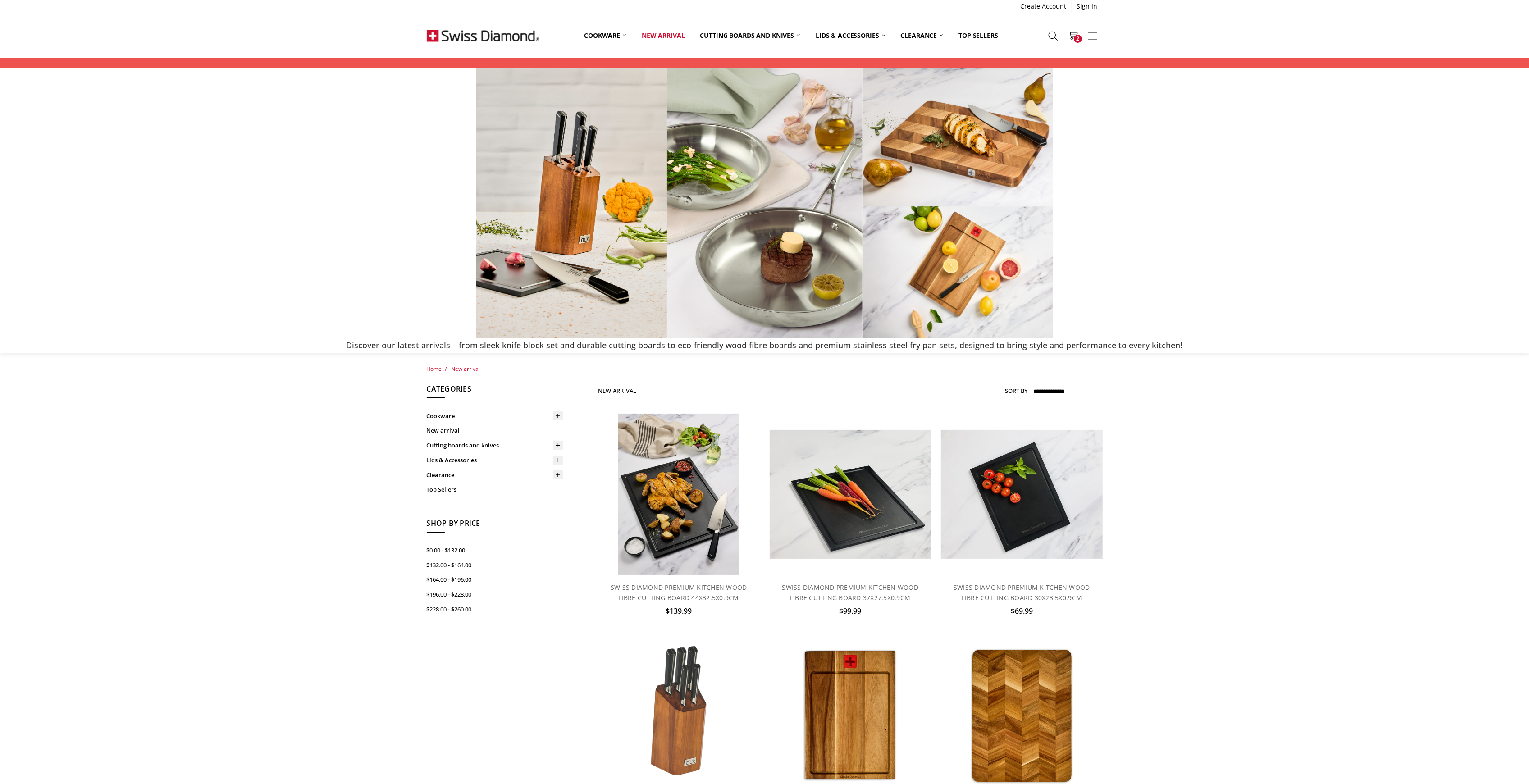
click at [226, 479] on div "Home New arrival Show Filters Filter Browse by Categories Cookware Shop By Coll…" at bounding box center [764, 720] width 1529 height 713
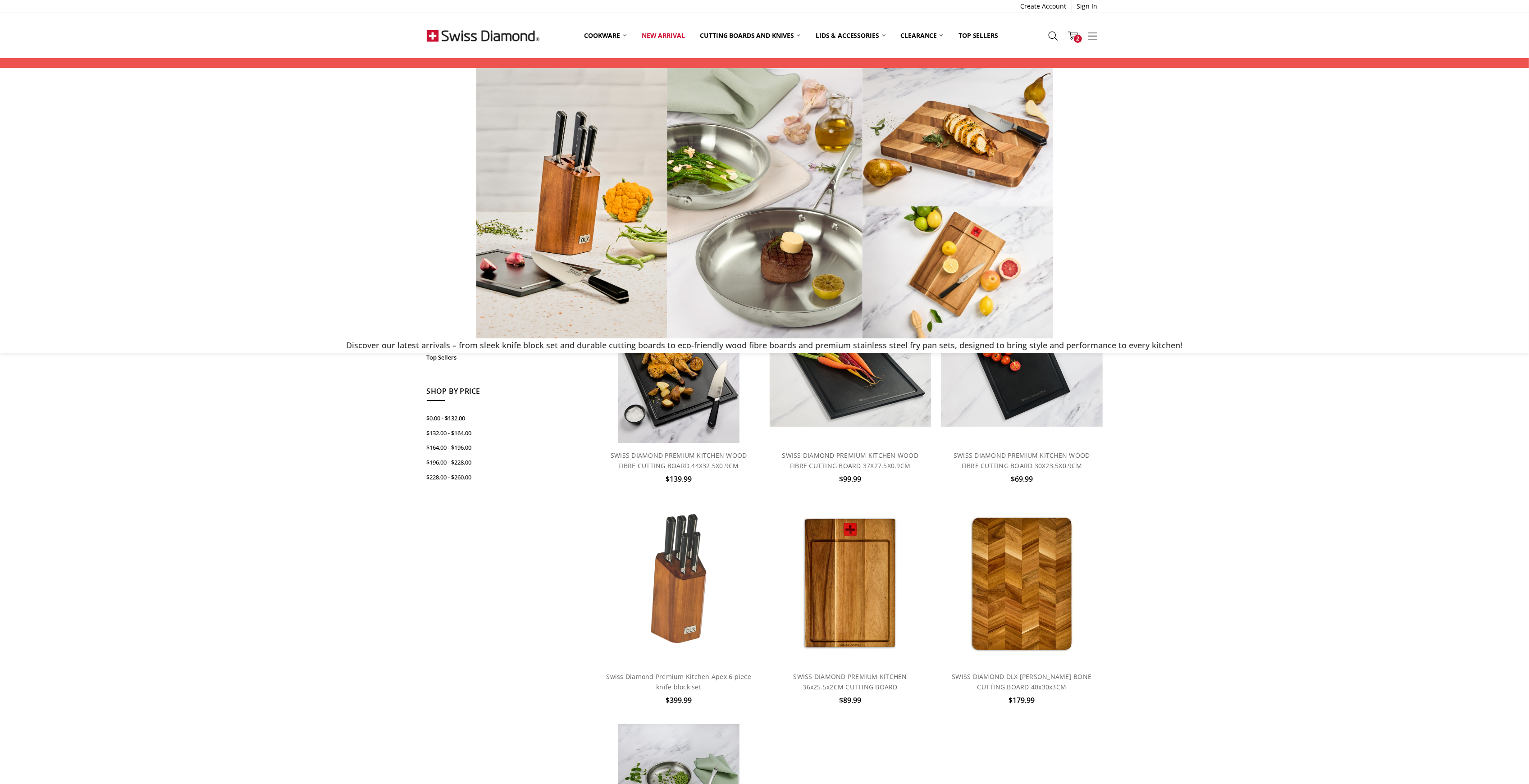
scroll to position [360, 0]
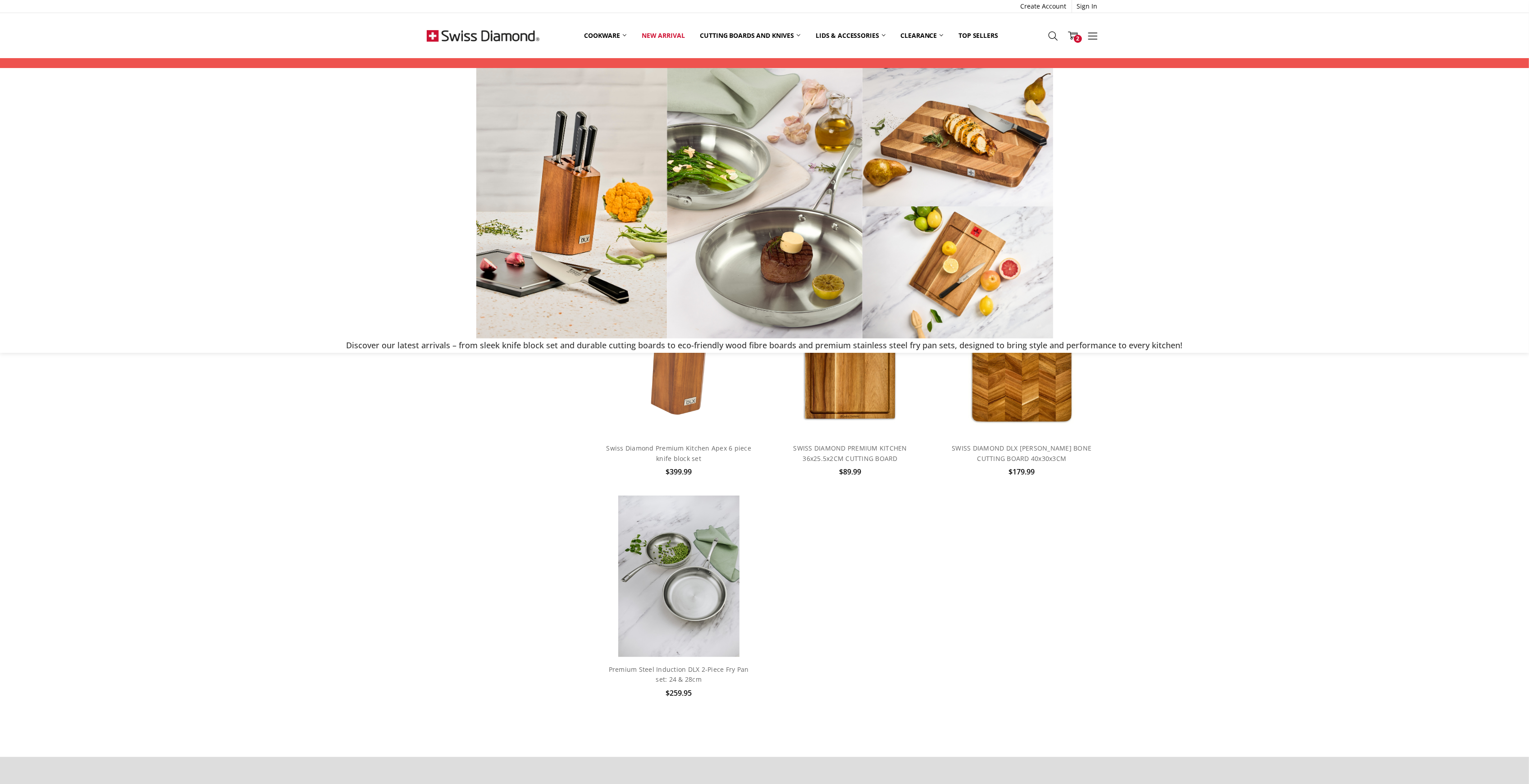
click at [1310, 647] on div "Home New arrival Show Filters Filter Browse by Categories Cookware Shop By Coll…" at bounding box center [764, 360] width 1529 height 713
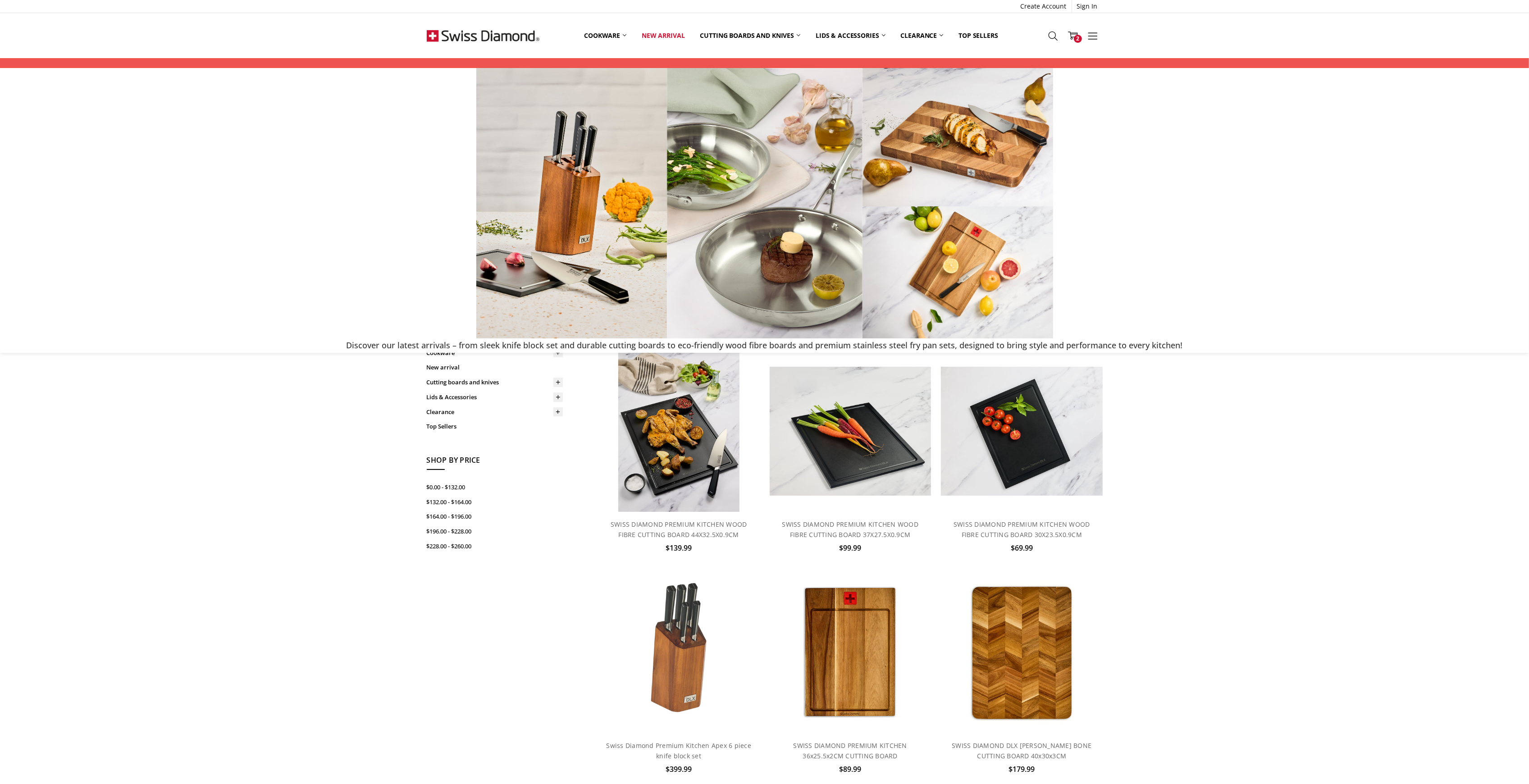
scroll to position [0, 0]
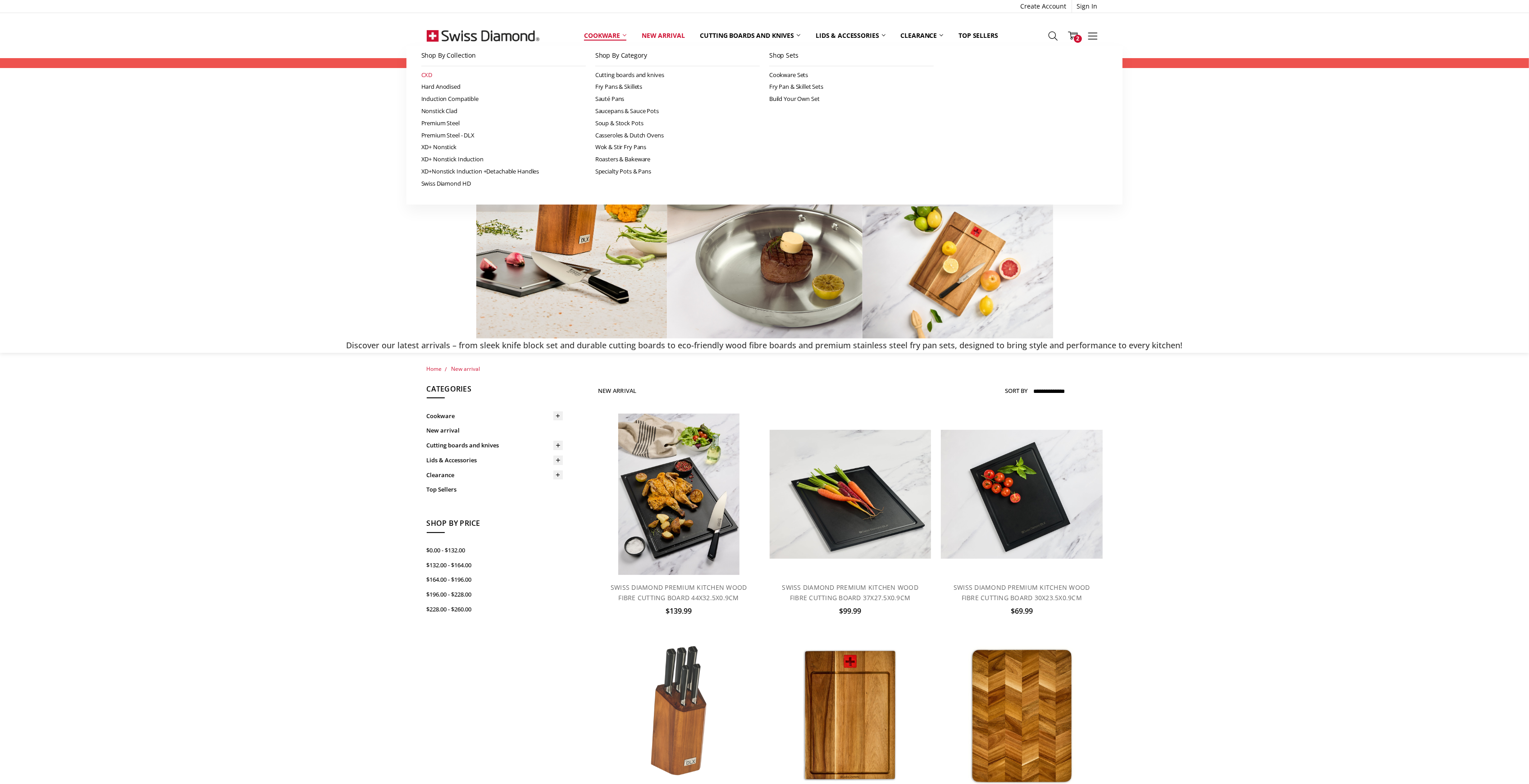
click at [424, 71] on link "CXD" at bounding box center [503, 75] width 164 height 12
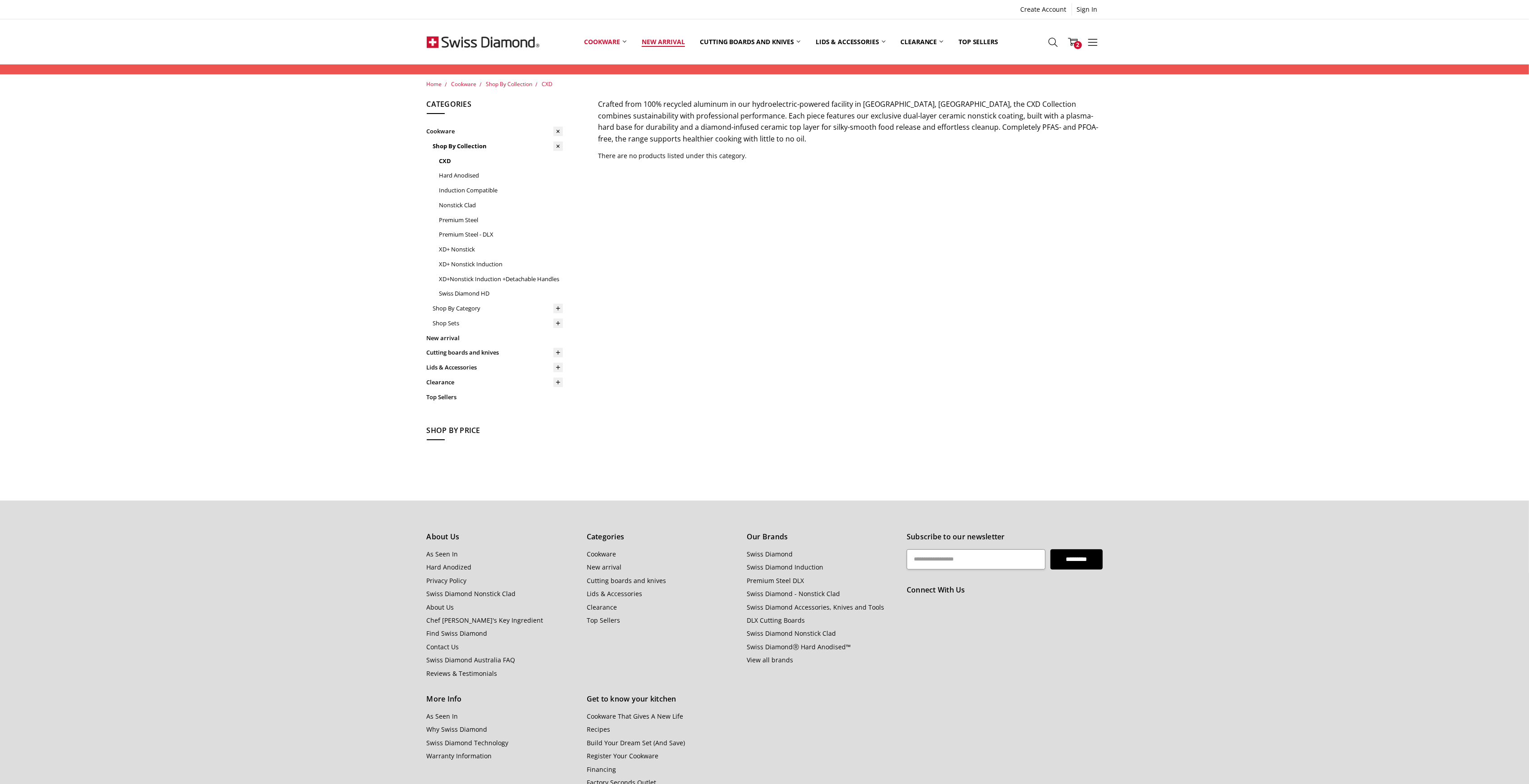
click at [649, 43] on link "New arrival" at bounding box center [663, 41] width 59 height 40
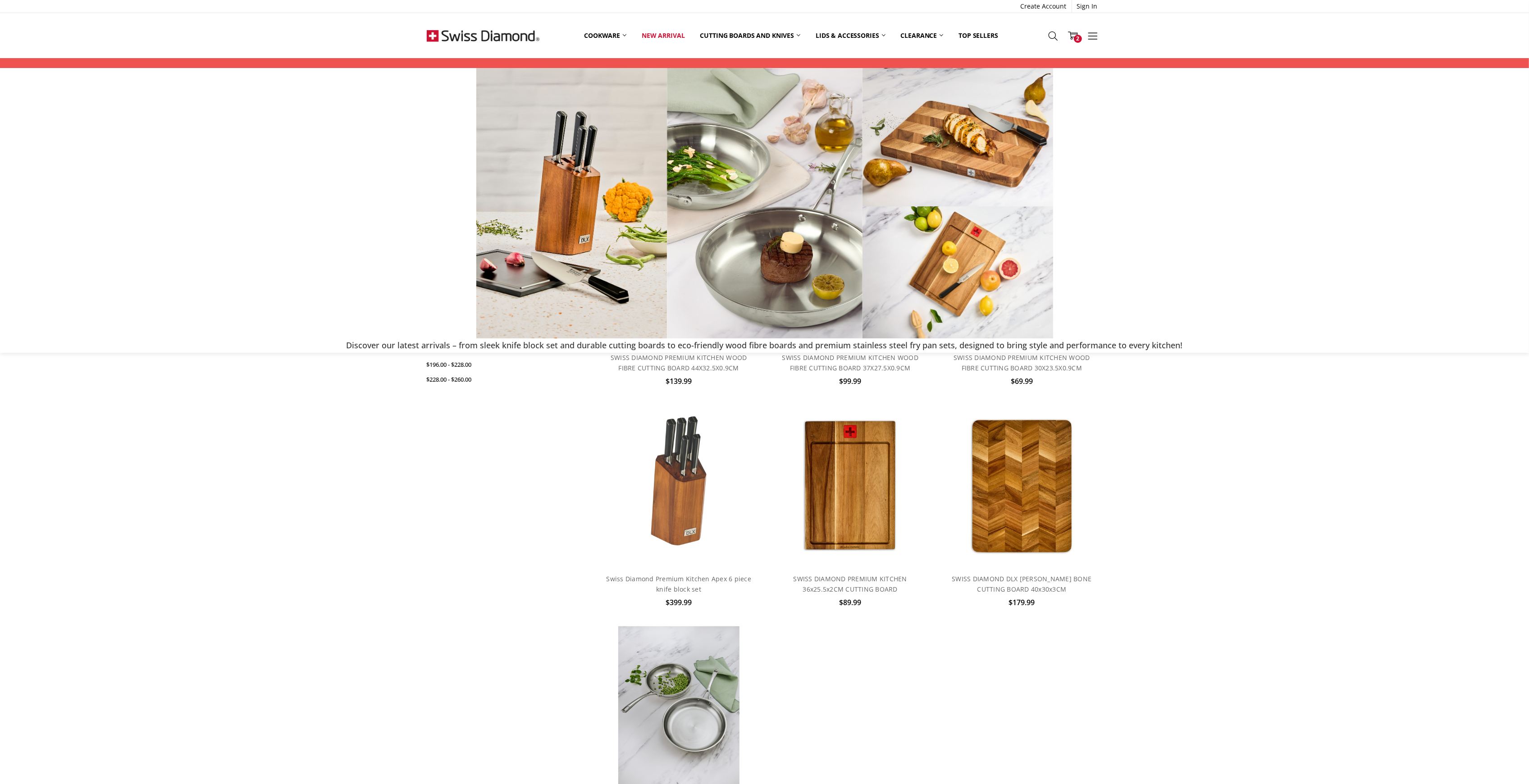
scroll to position [60, 0]
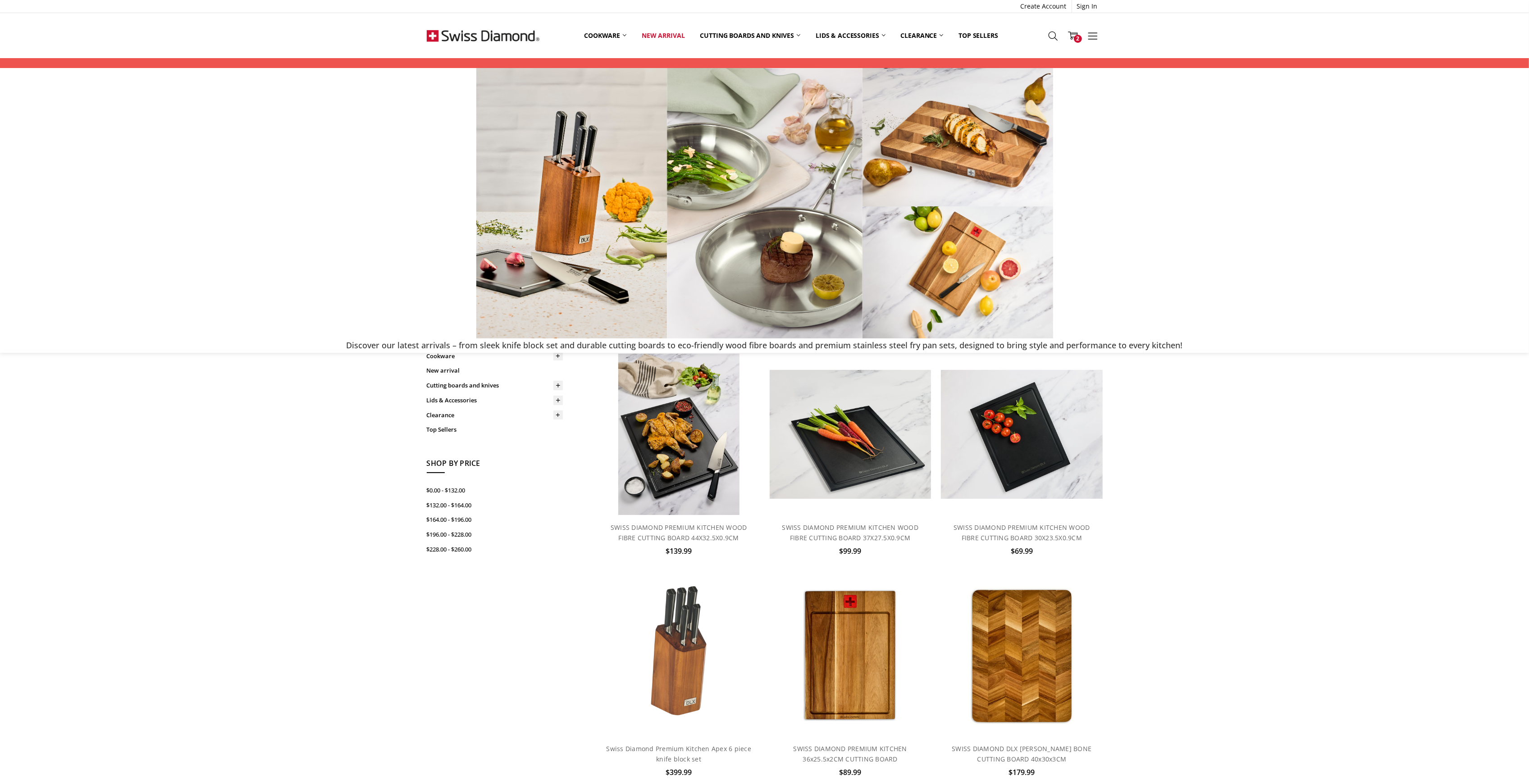
click at [497, 32] on img at bounding box center [483, 35] width 113 height 45
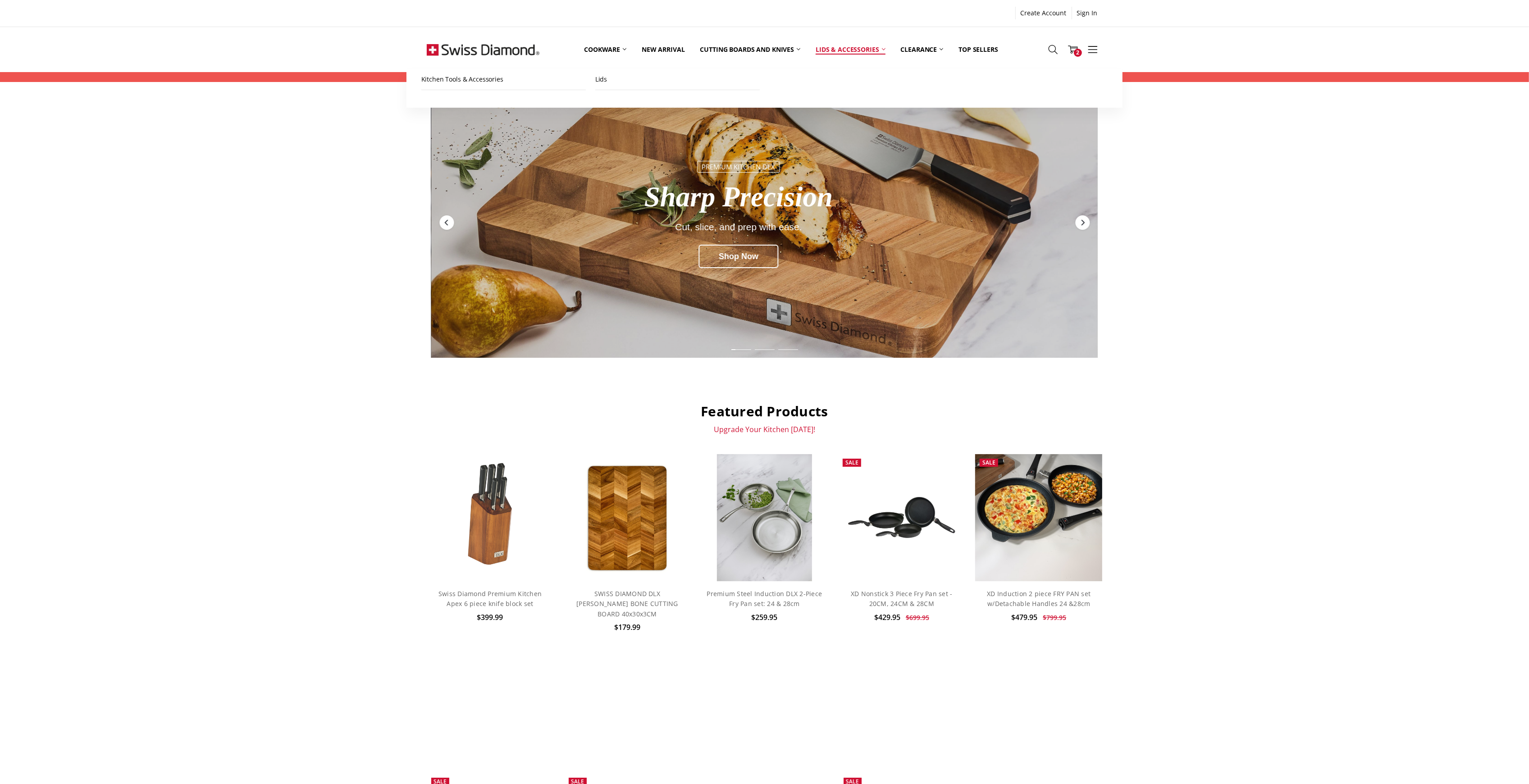
click at [846, 41] on link "Lids & Accessories" at bounding box center [850, 49] width 85 height 40
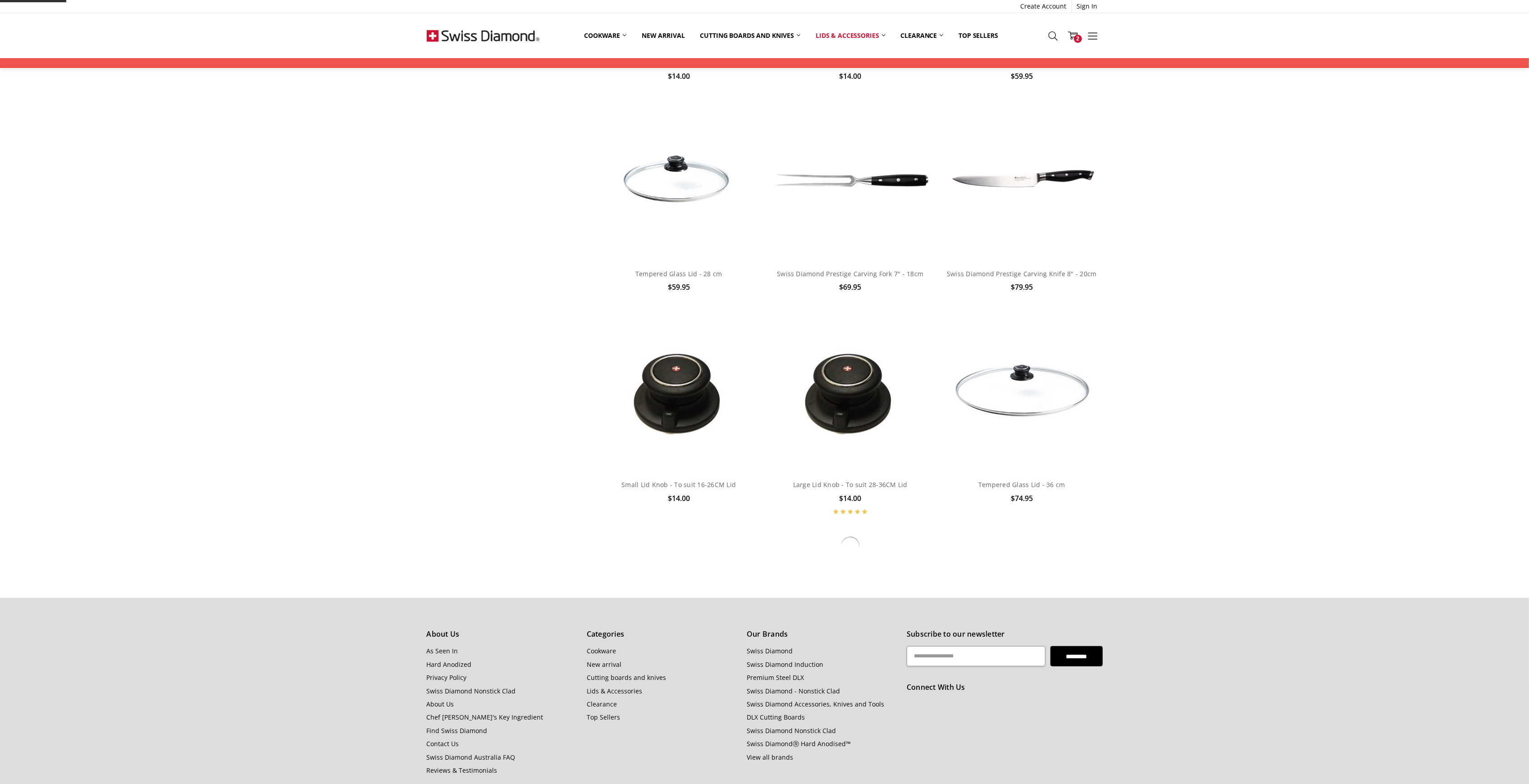
scroll to position [480, 0]
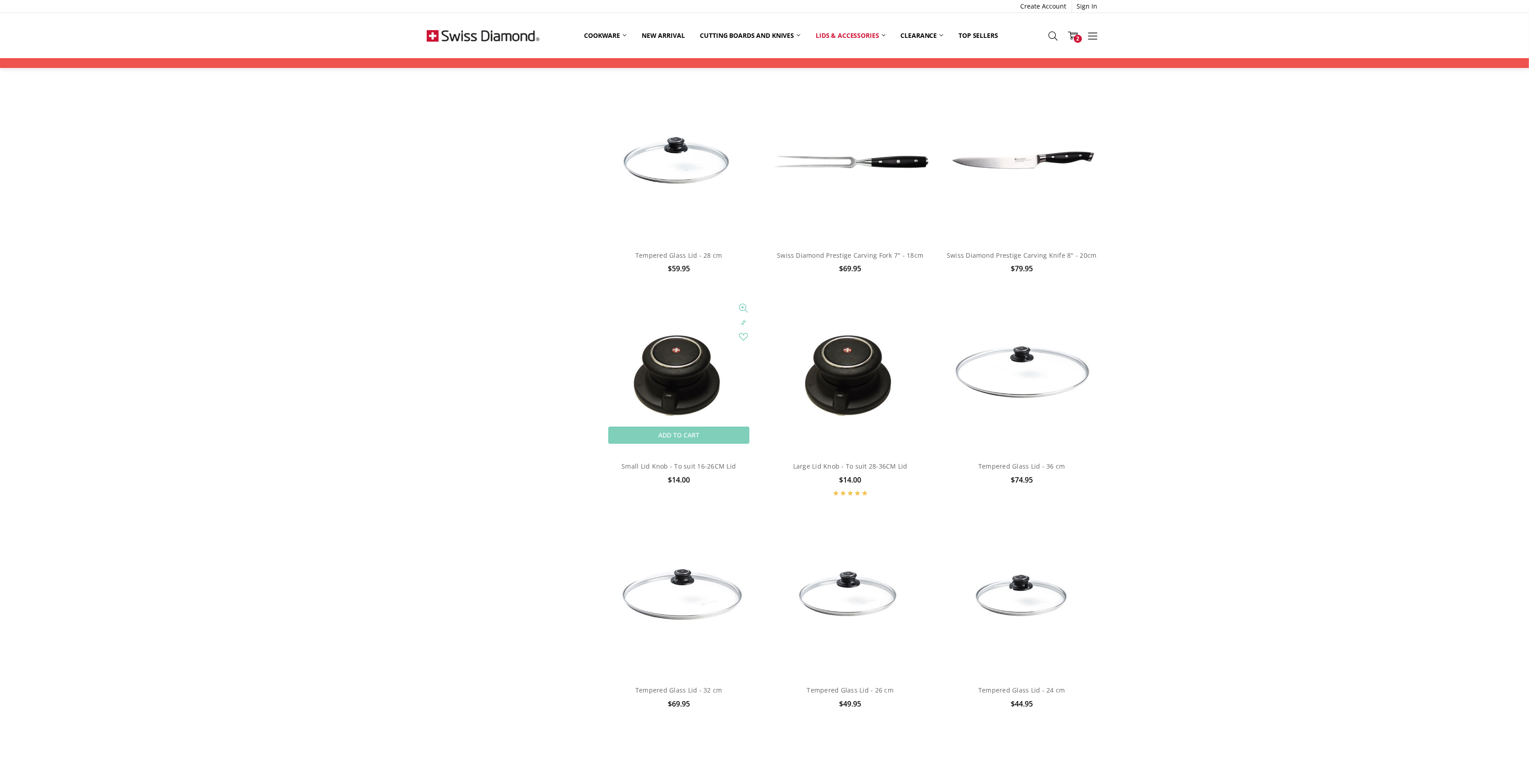
click at [676, 382] on img at bounding box center [679, 373] width 132 height 161
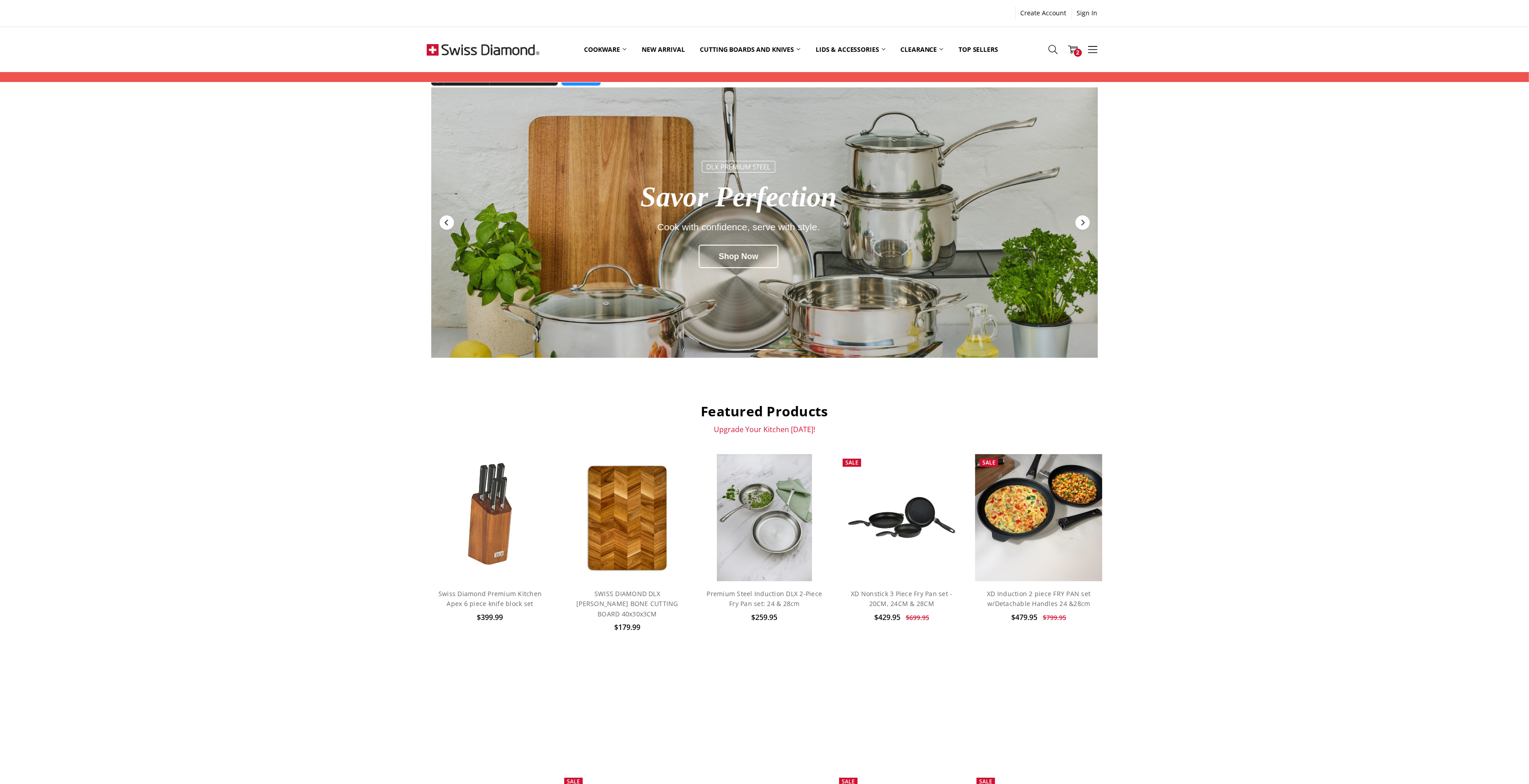
click at [447, 222] on icon "Previous" at bounding box center [446, 222] width 7 height 7
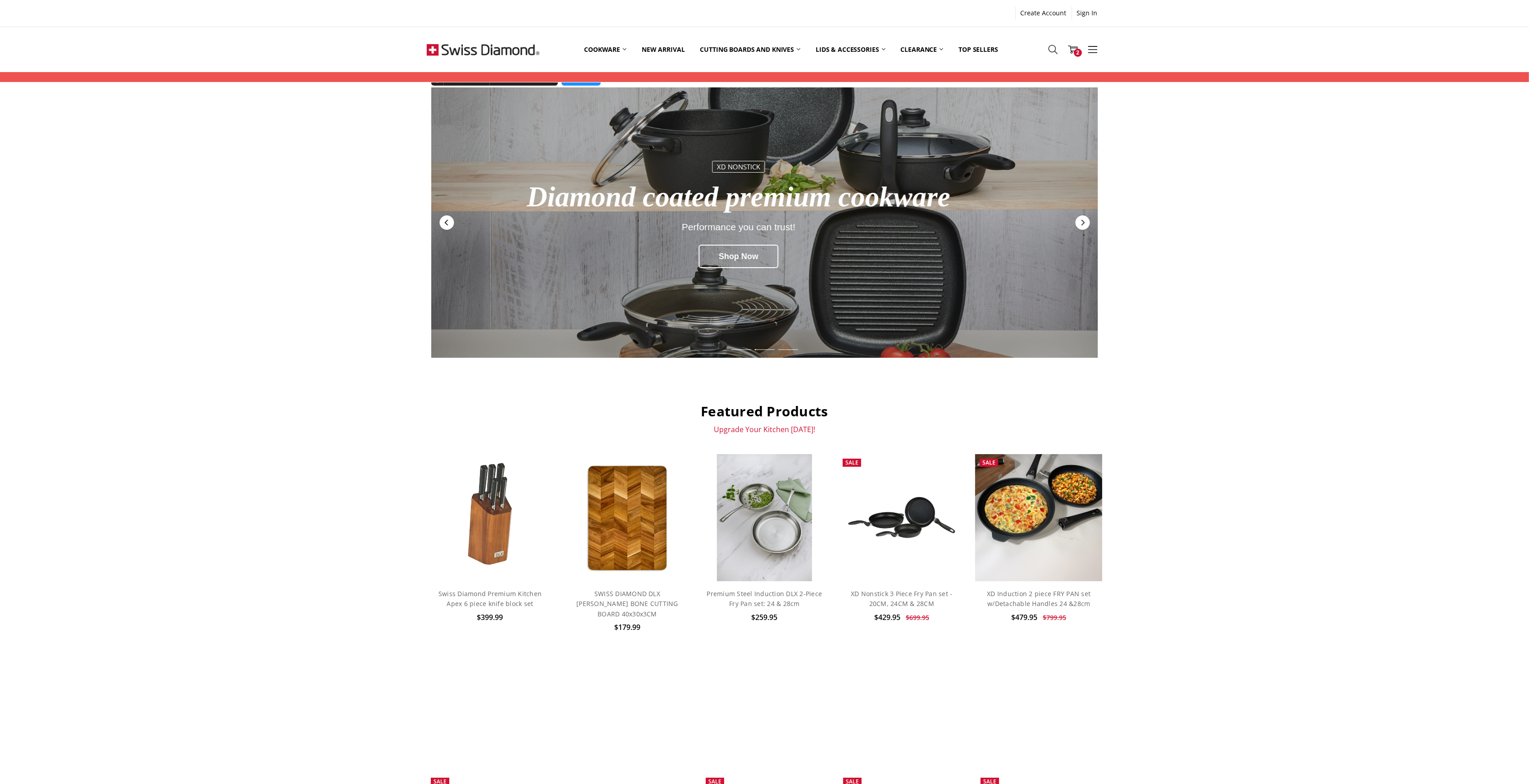
click at [447, 222] on icon "Previous" at bounding box center [446, 222] width 7 height 7
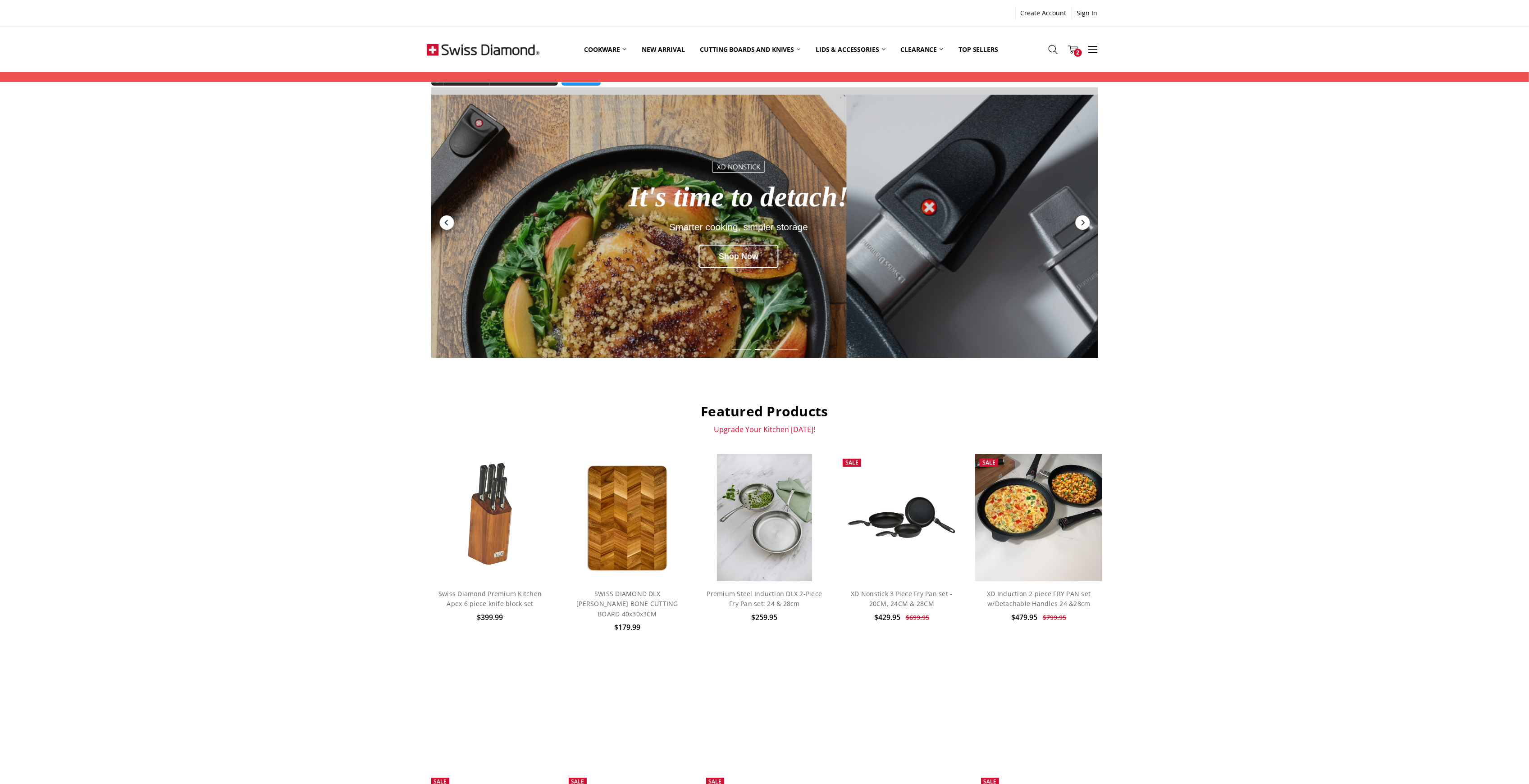
click at [447, 222] on icon "Previous" at bounding box center [446, 222] width 7 height 7
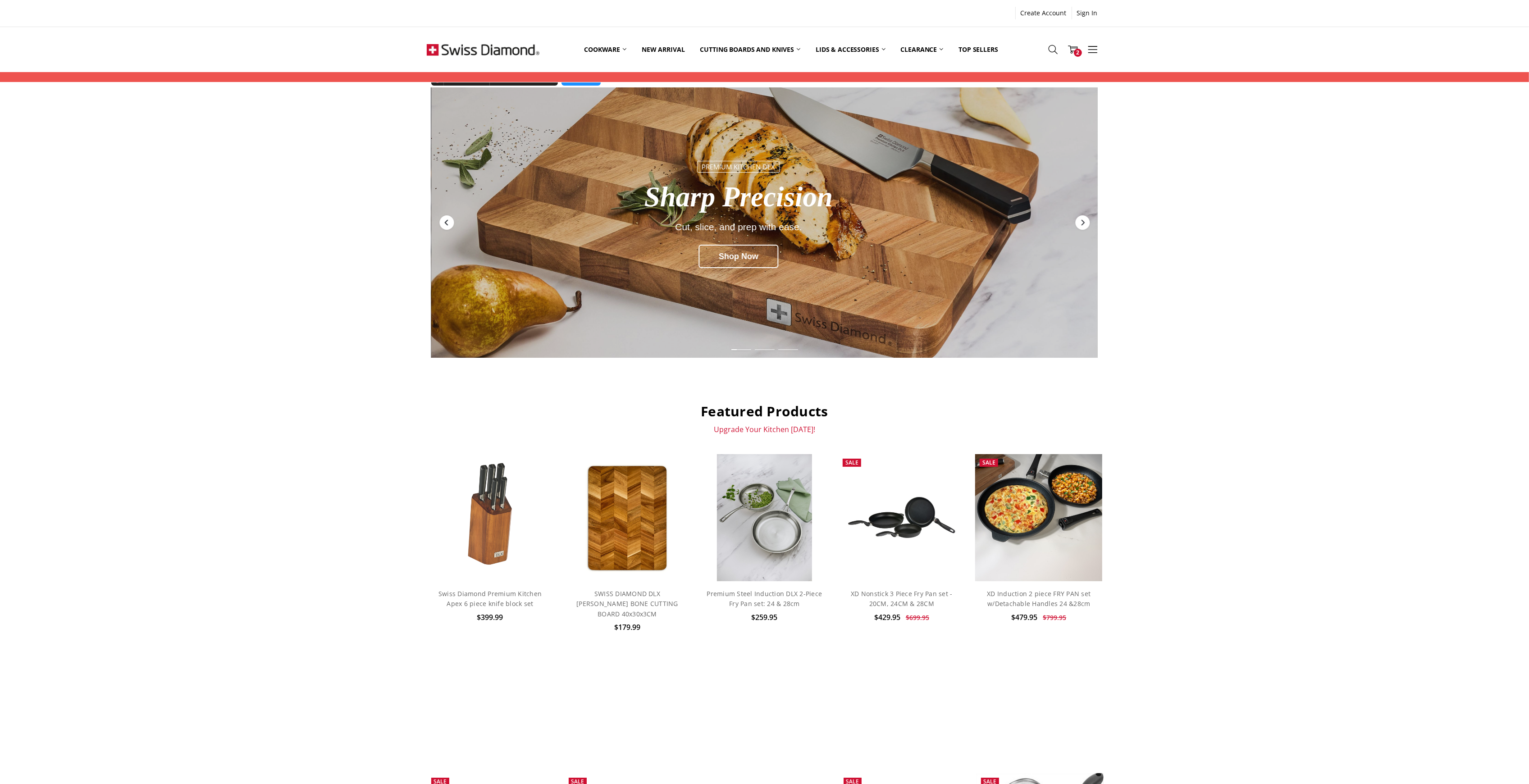
click at [447, 222] on icon "Previous" at bounding box center [446, 222] width 7 height 7
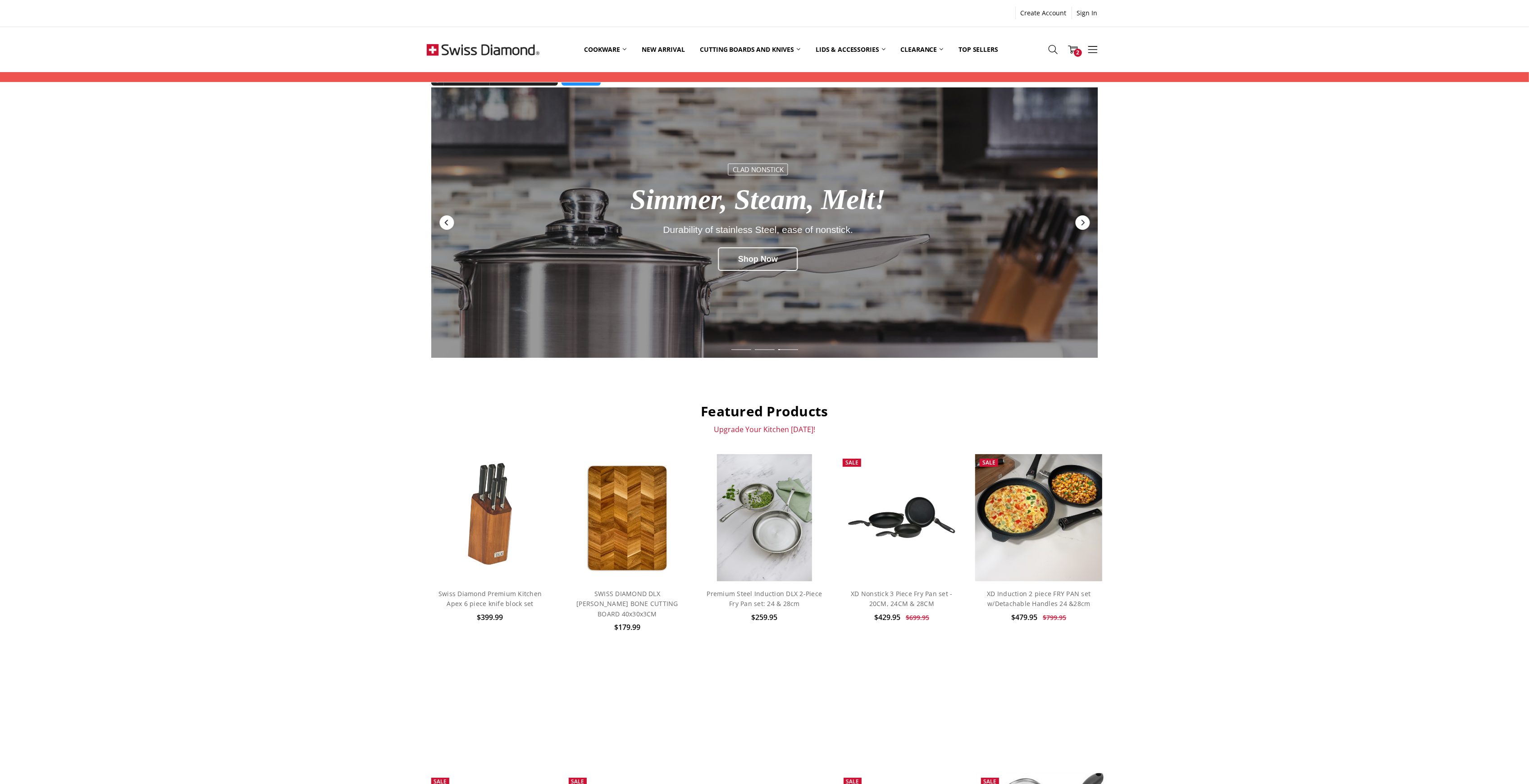
click at [447, 222] on icon "Previous" at bounding box center [446, 222] width 7 height 7
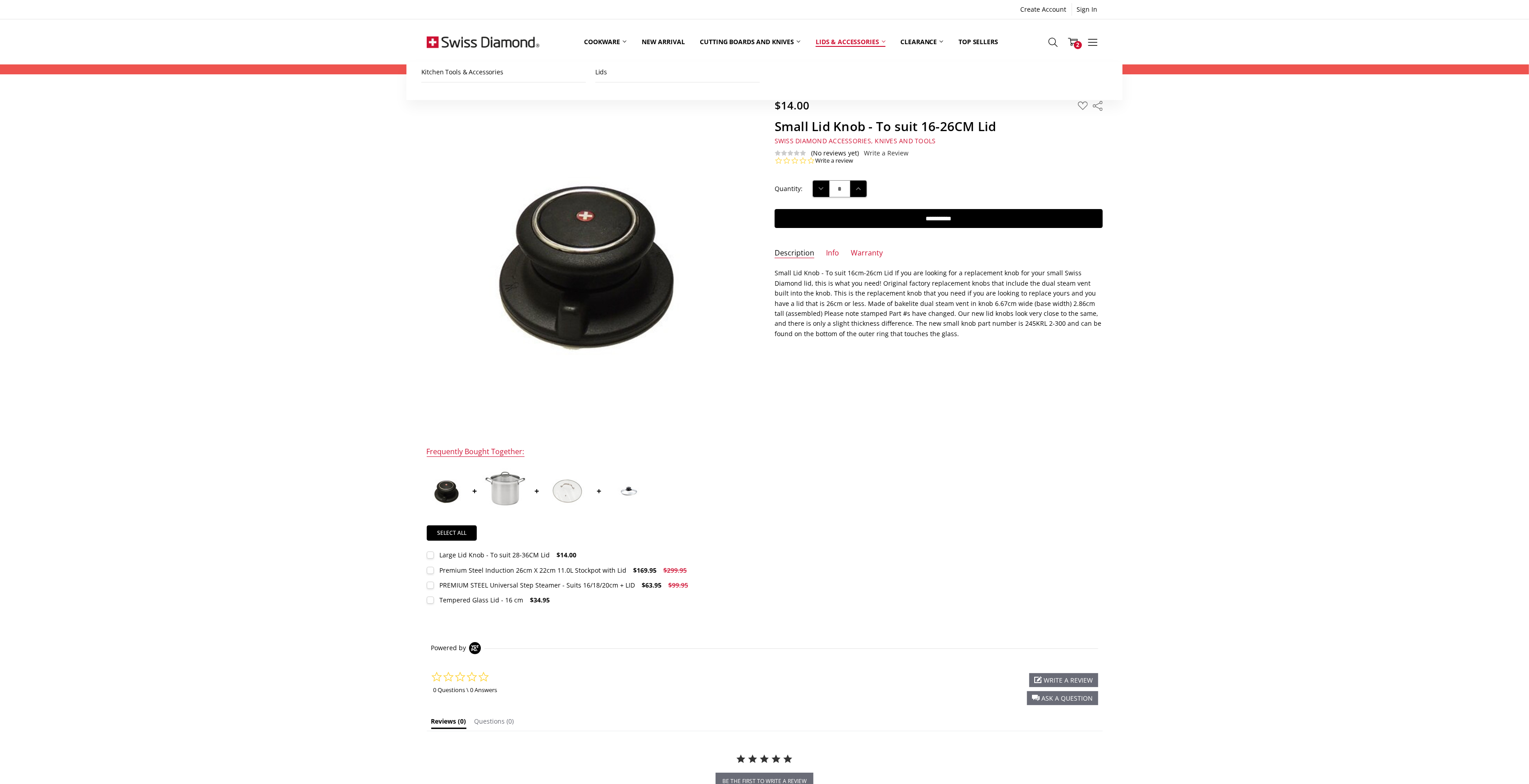
click at [859, 42] on link "Lids & Accessories" at bounding box center [850, 41] width 85 height 40
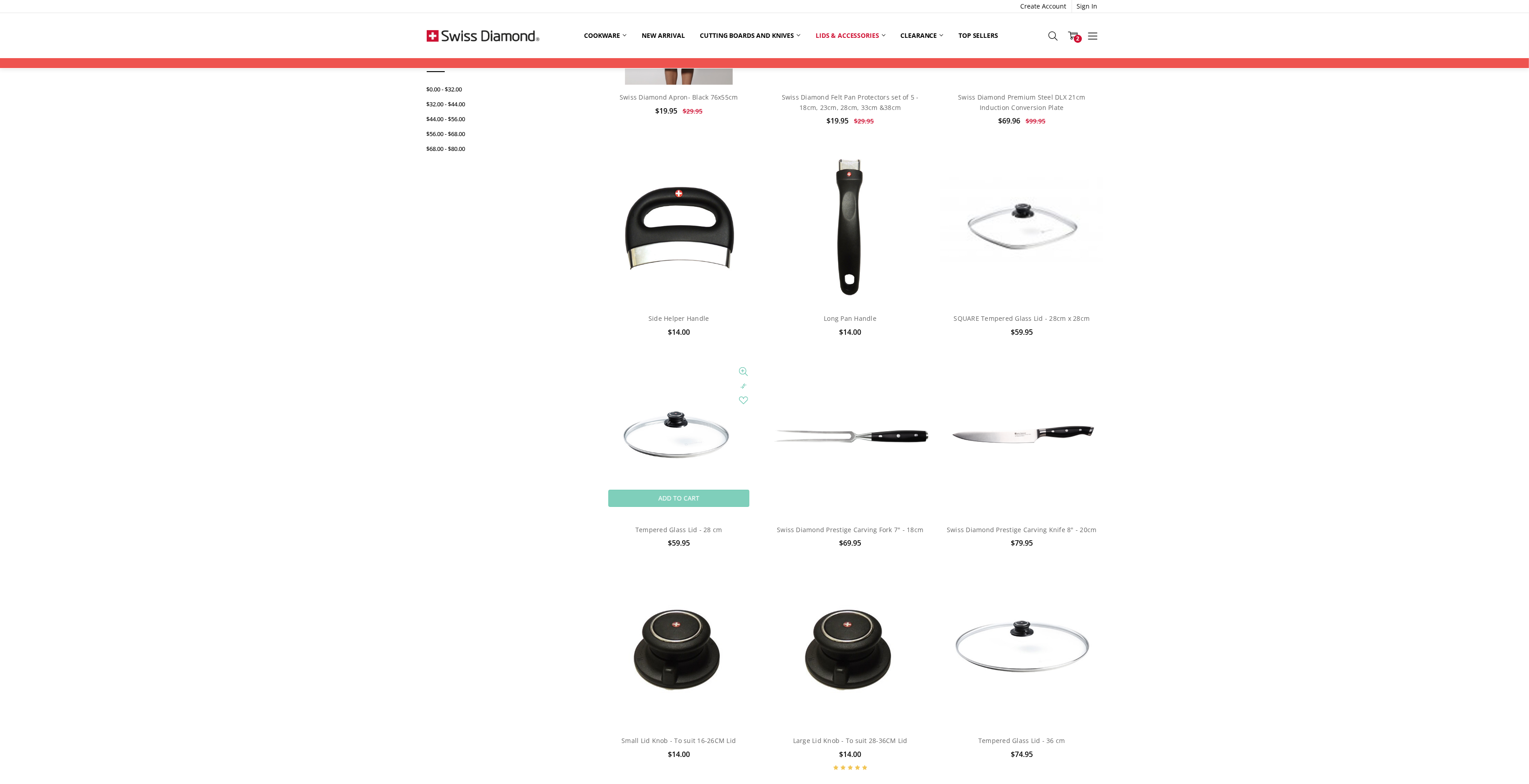
scroll to position [60, 0]
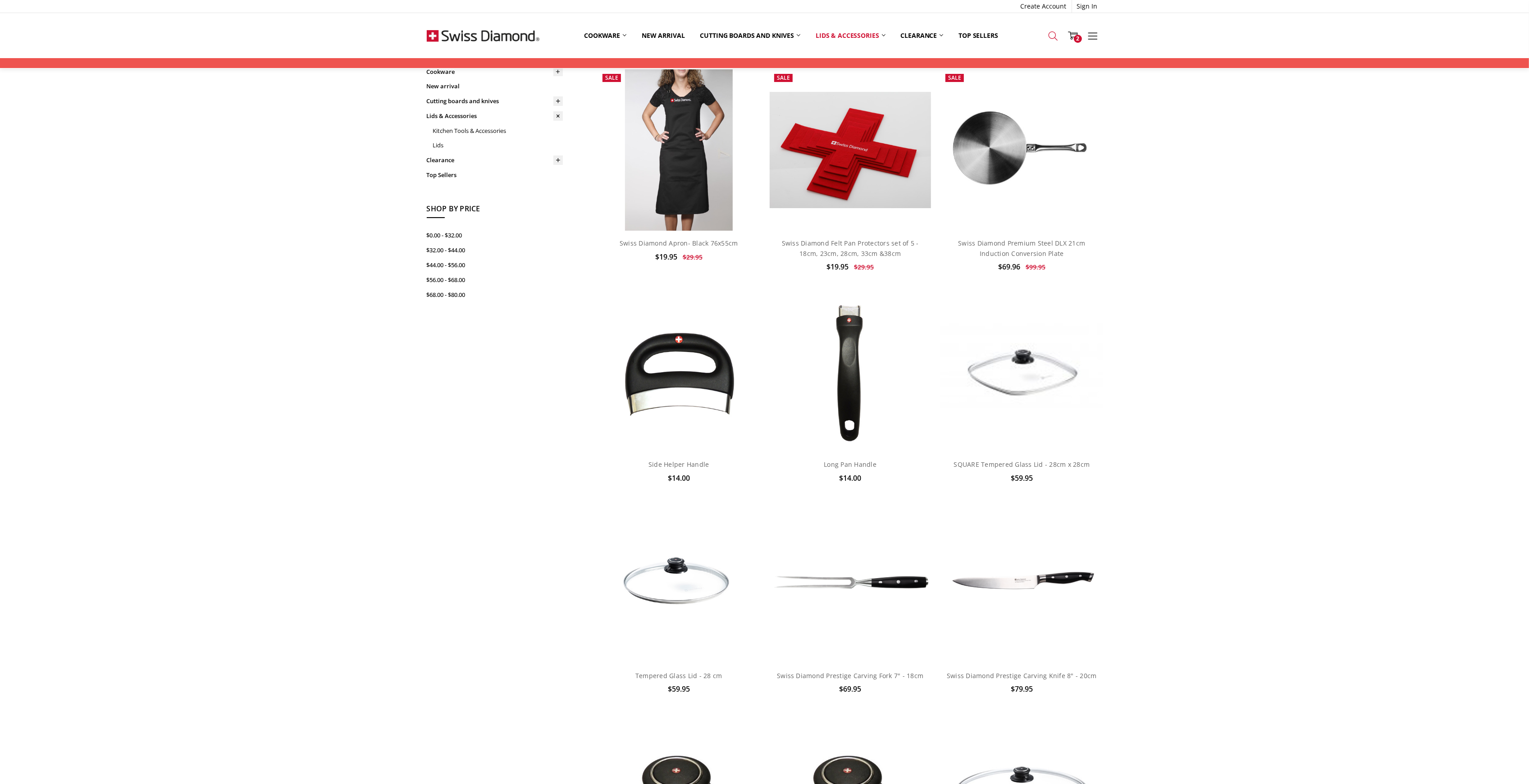
click at [1043, 30] on link "Search" at bounding box center [1053, 35] width 20 height 23
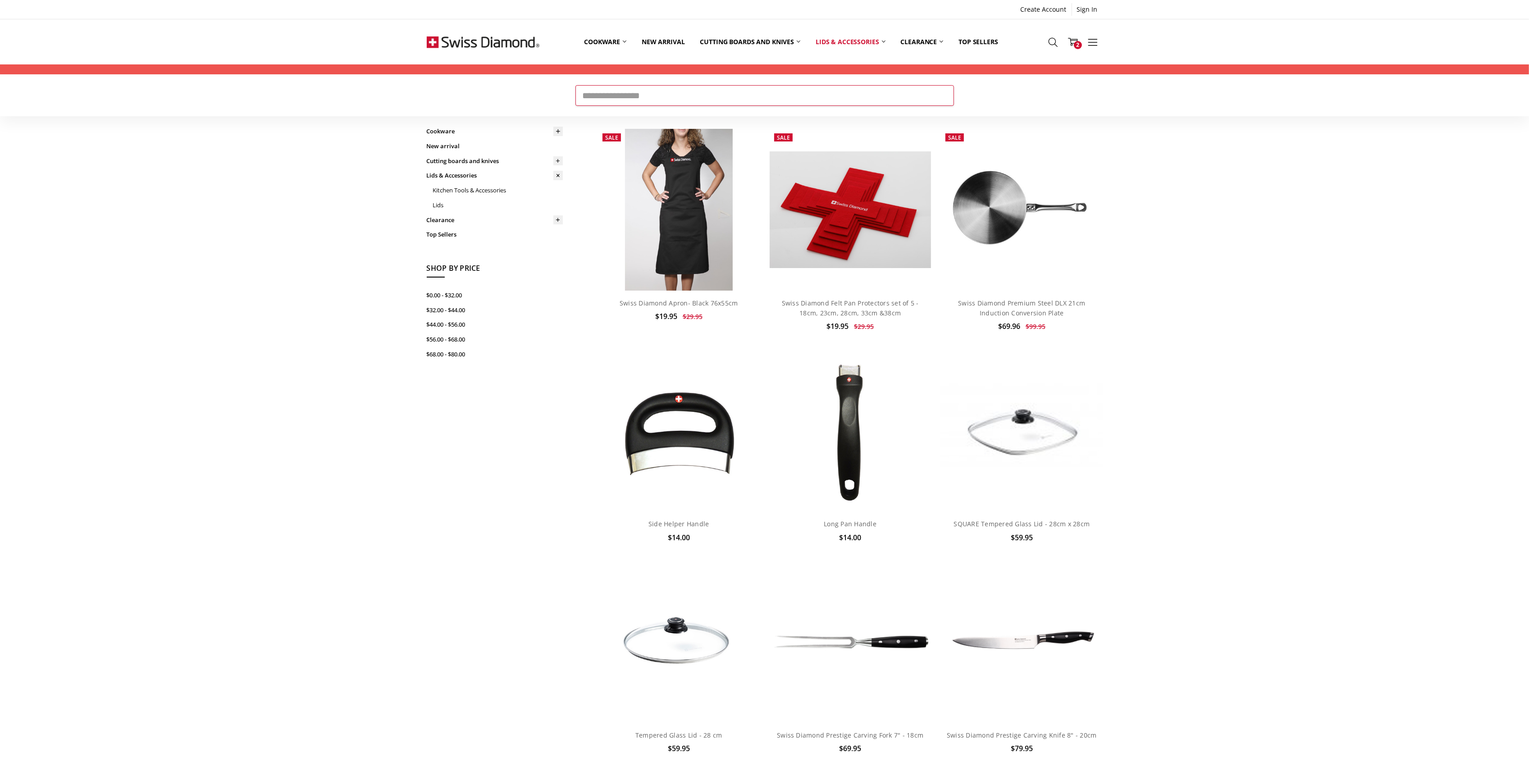
click at [698, 94] on input "Search" at bounding box center [765, 96] width 379 height 21
type input "****"
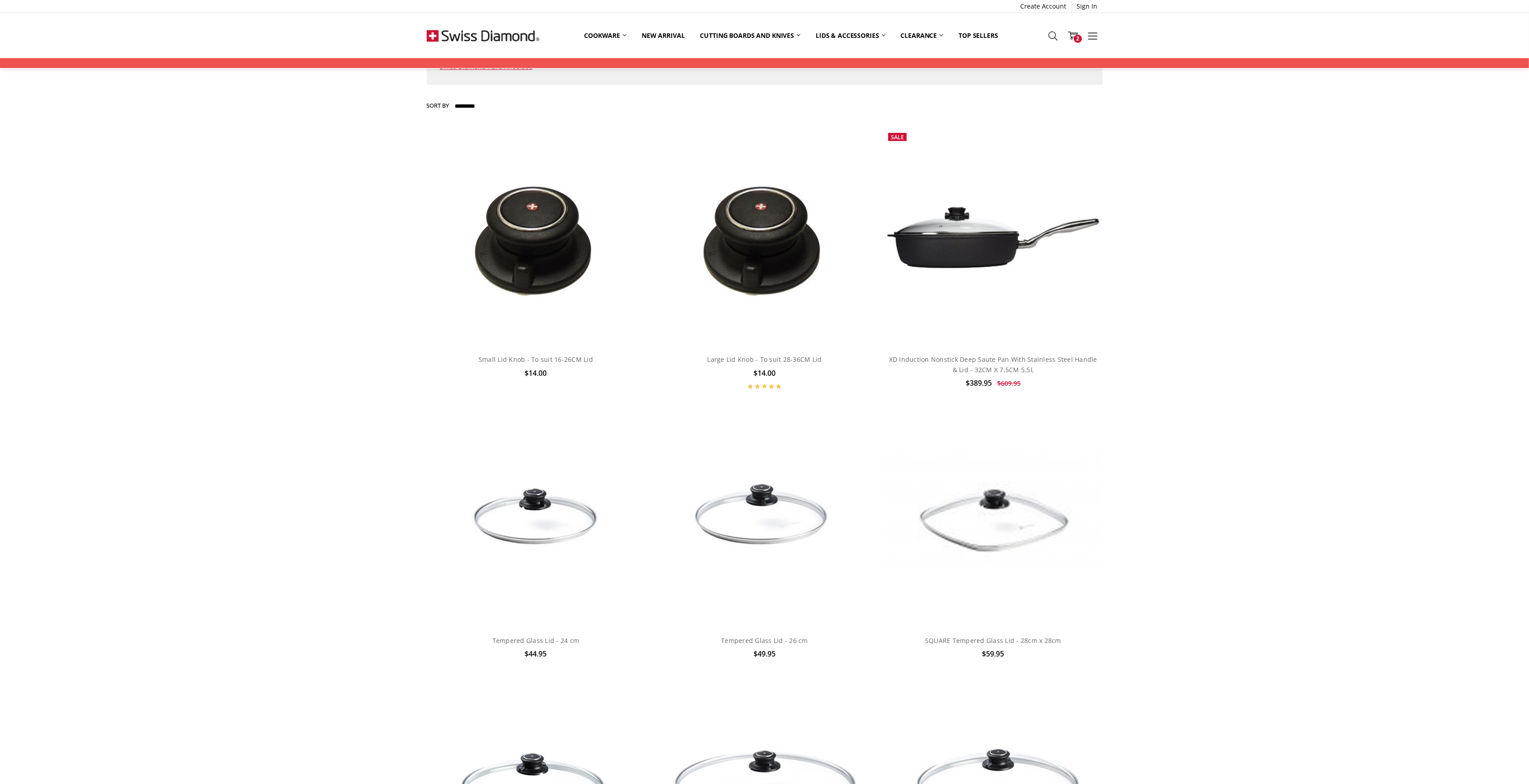
scroll to position [180, 0]
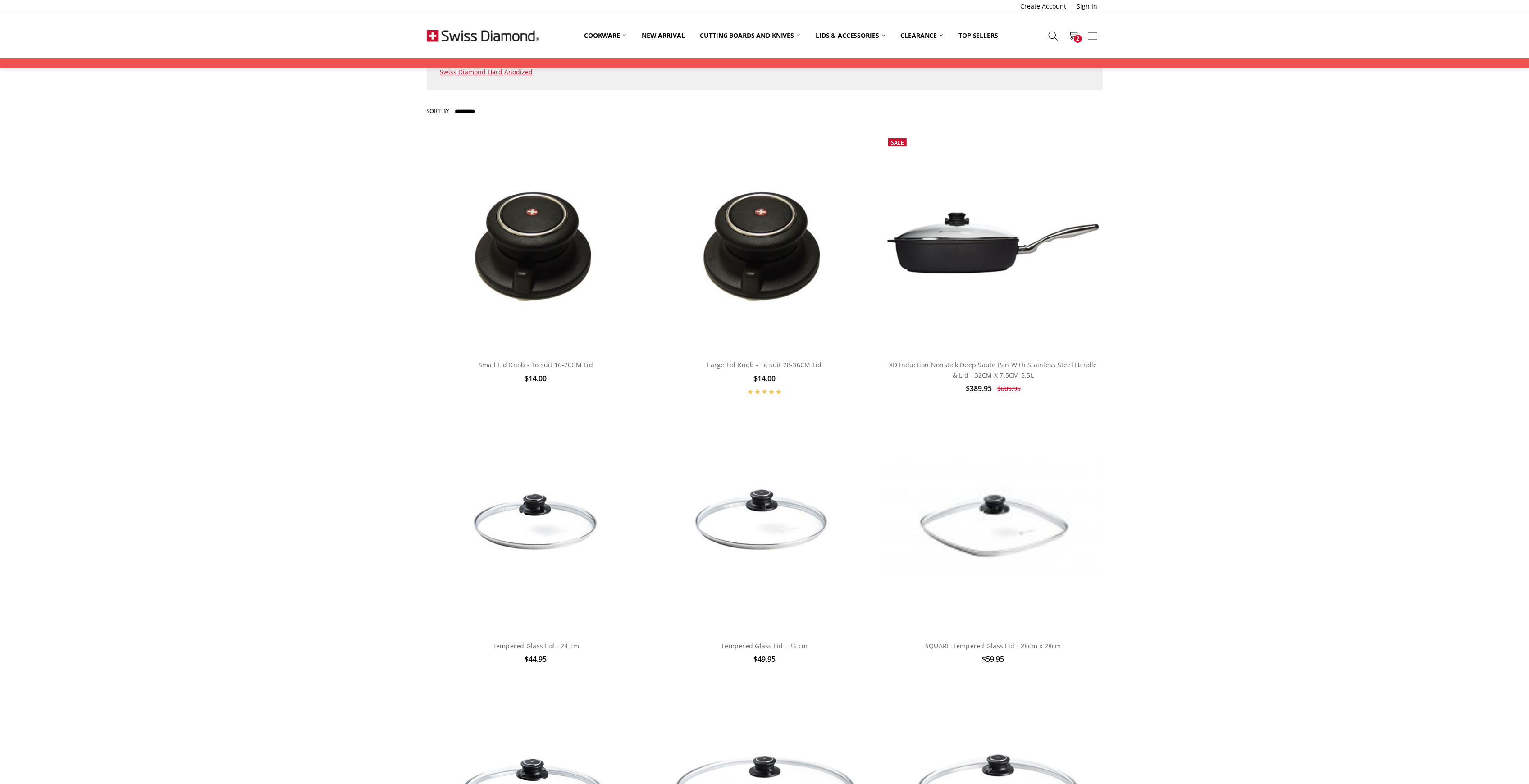
click at [314, 436] on div "Home Search 29 results for 'knob' Products 28 News & Information 1 Hide Search …" at bounding box center [764, 584] width 1529 height 1288
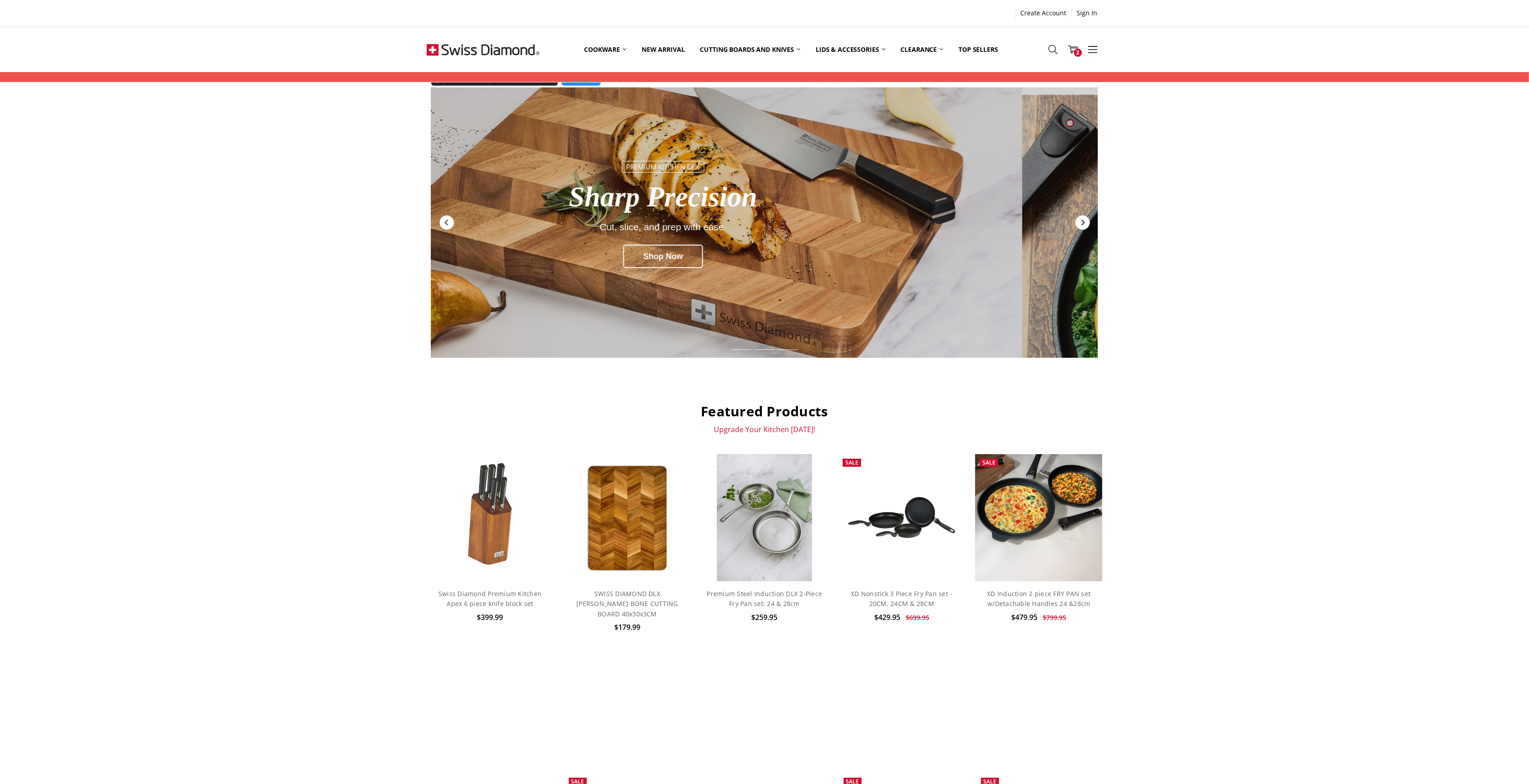
click at [1087, 223] on div "Next" at bounding box center [1083, 223] width 15 height 15
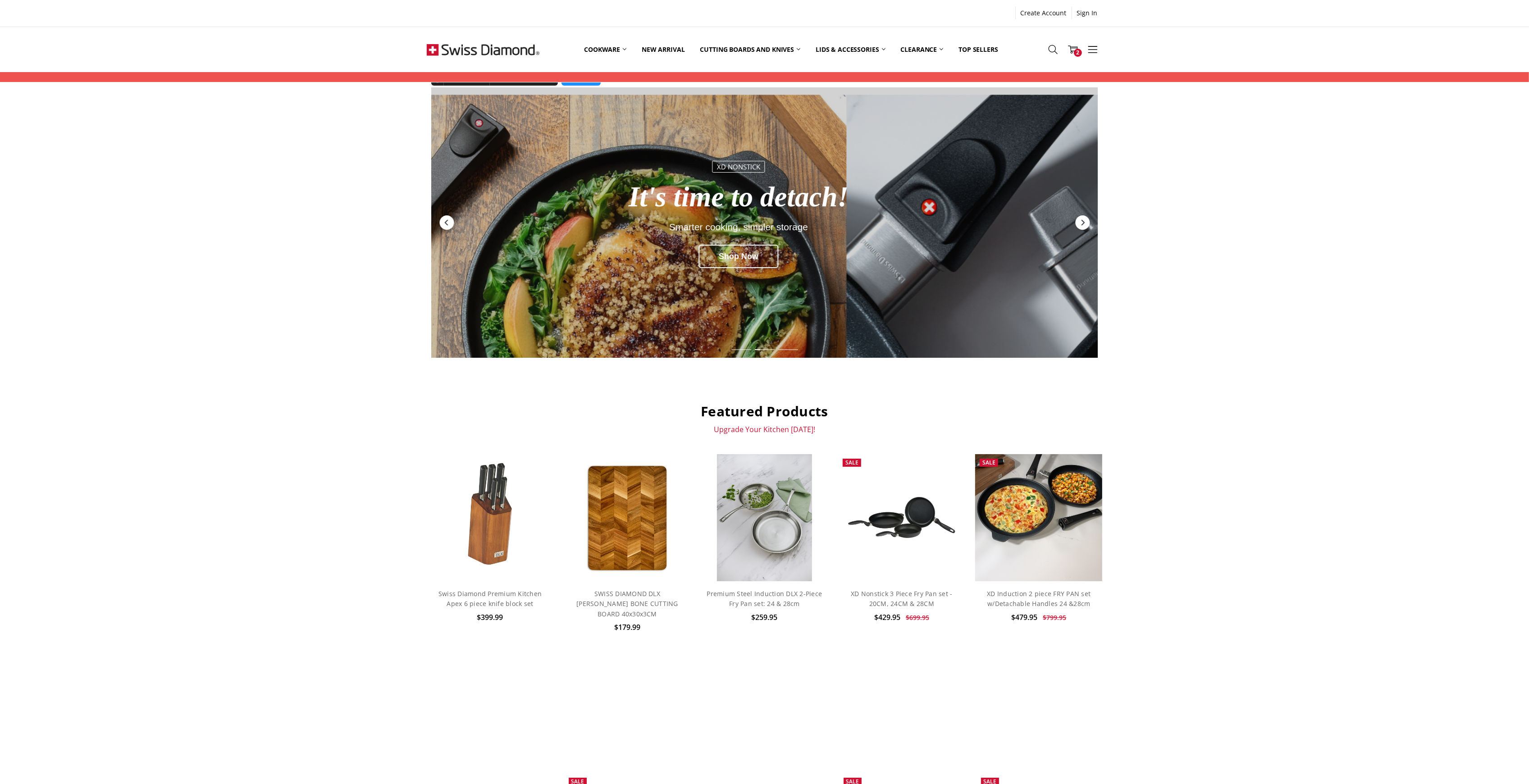
click at [438, 224] on div "Previous" at bounding box center [446, 223] width 16 height 16
click at [649, 48] on link "New arrival" at bounding box center [663, 49] width 59 height 40
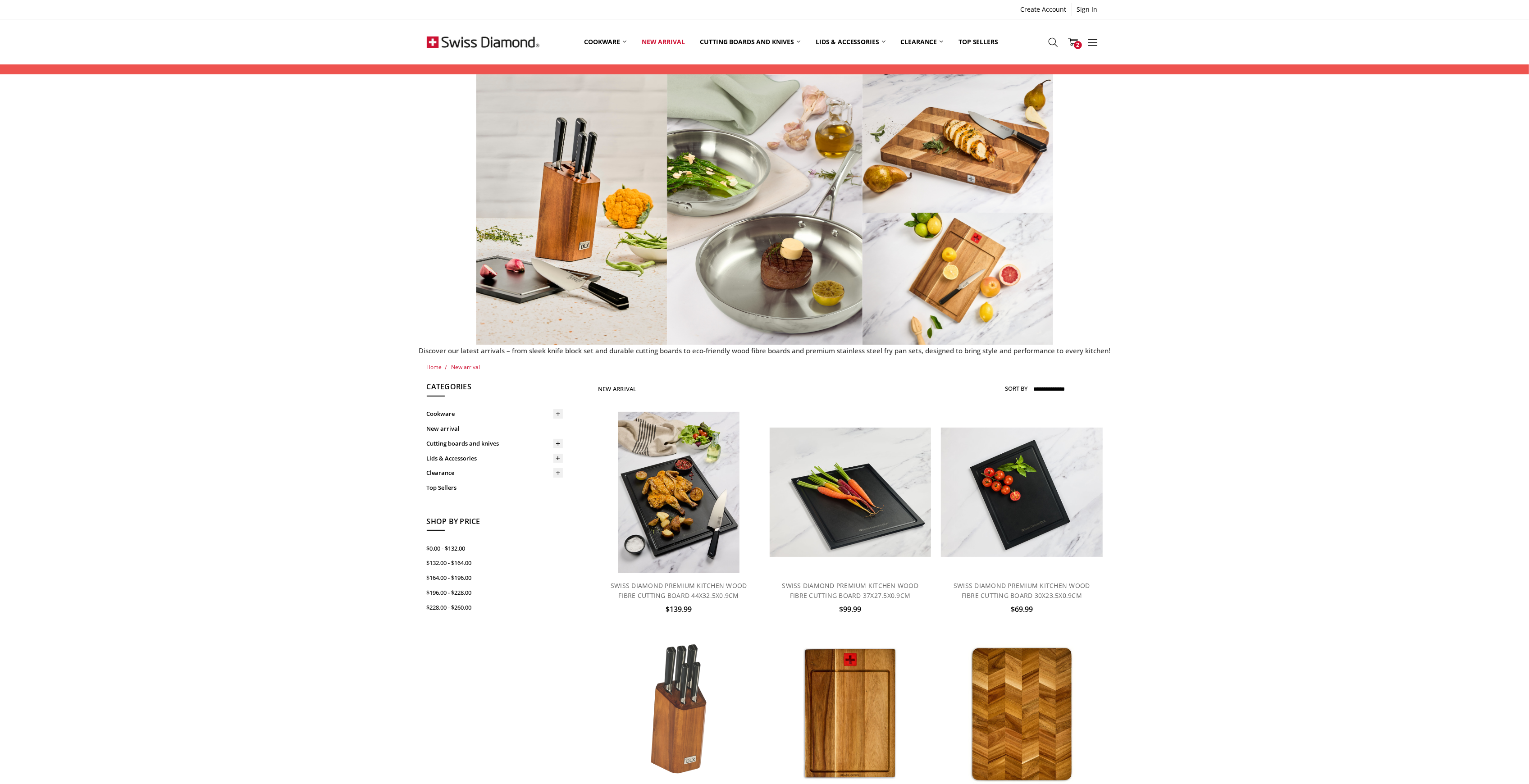
click at [1370, 527] on div "Home New arrival Show Filters Filter Browse by Categories Cookware Shop By Coll…" at bounding box center [764, 718] width 1529 height 713
click at [1307, 231] on div at bounding box center [764, 209] width 1519 height 271
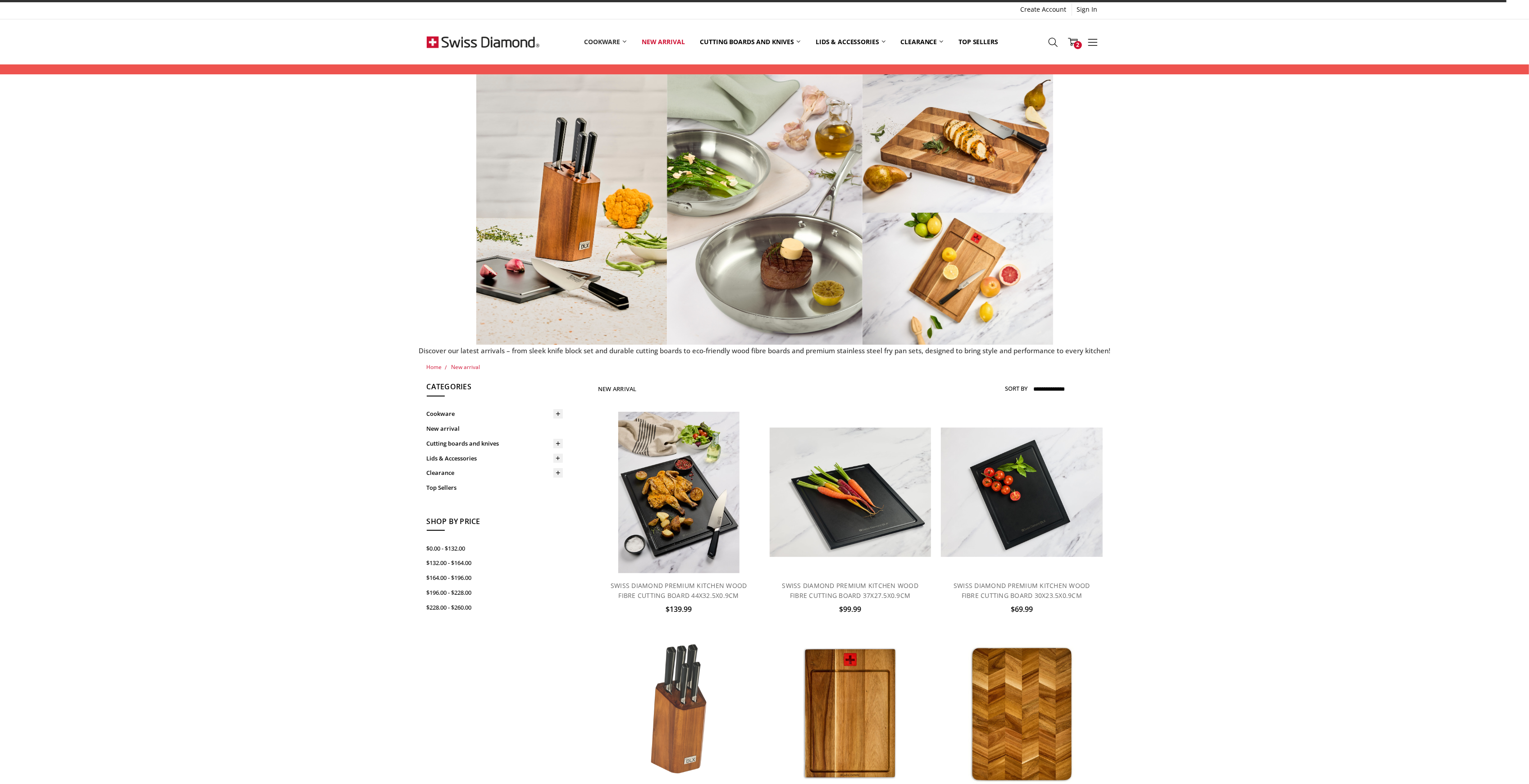
click at [593, 42] on link "Cookware" at bounding box center [605, 41] width 58 height 40
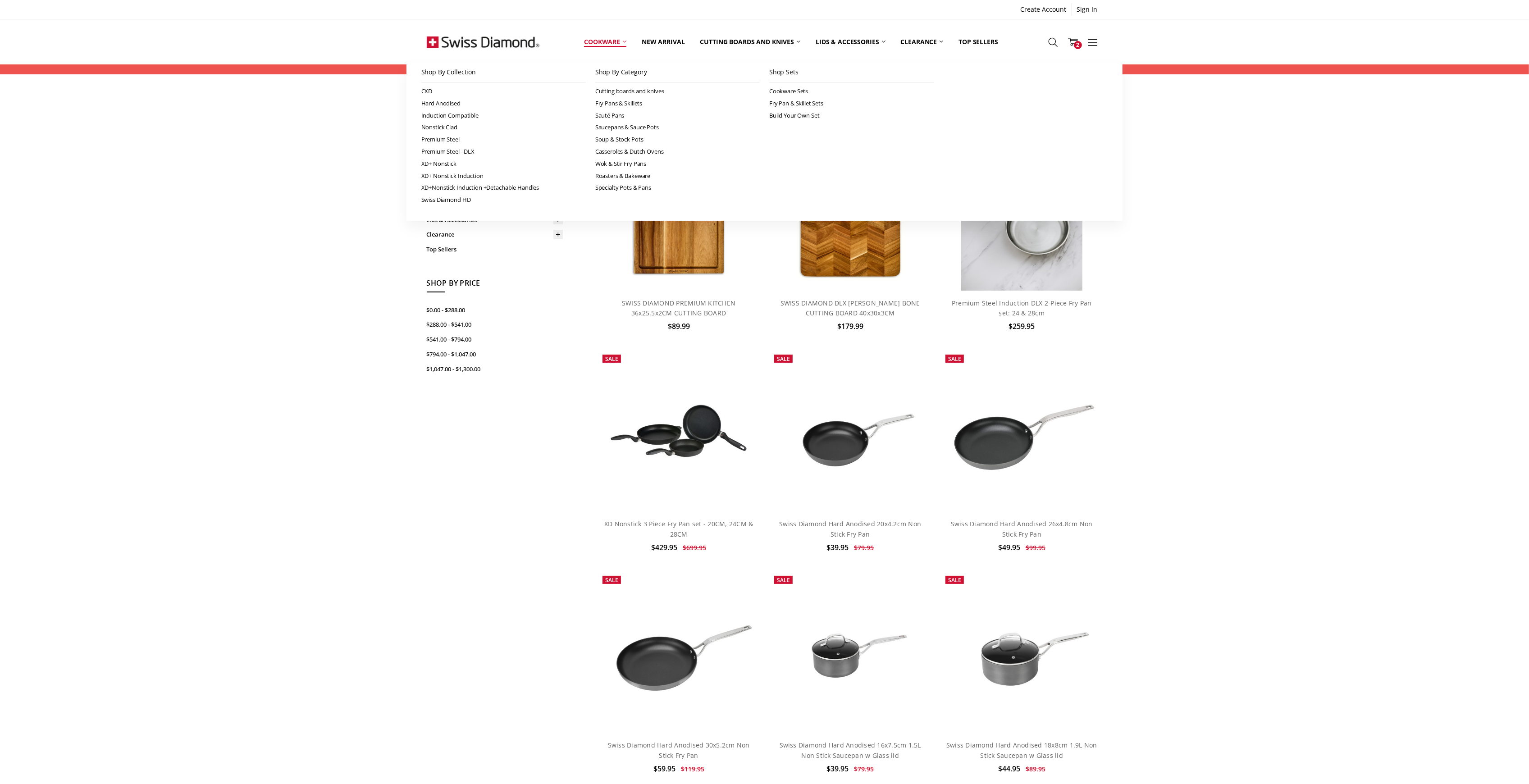
click at [604, 41] on link "Cookware" at bounding box center [605, 41] width 58 height 40
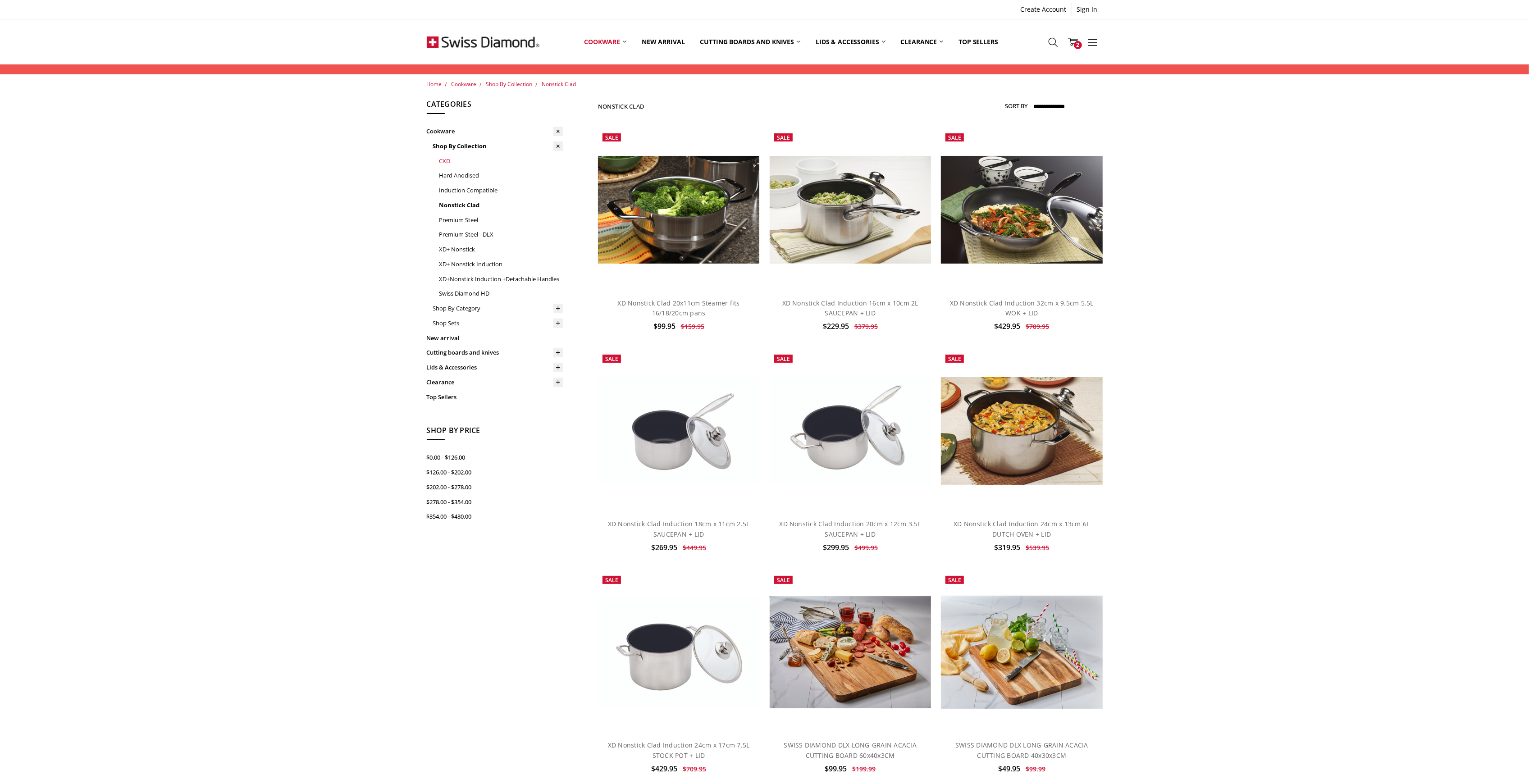
click at [444, 158] on link "CXD" at bounding box center [501, 161] width 124 height 15
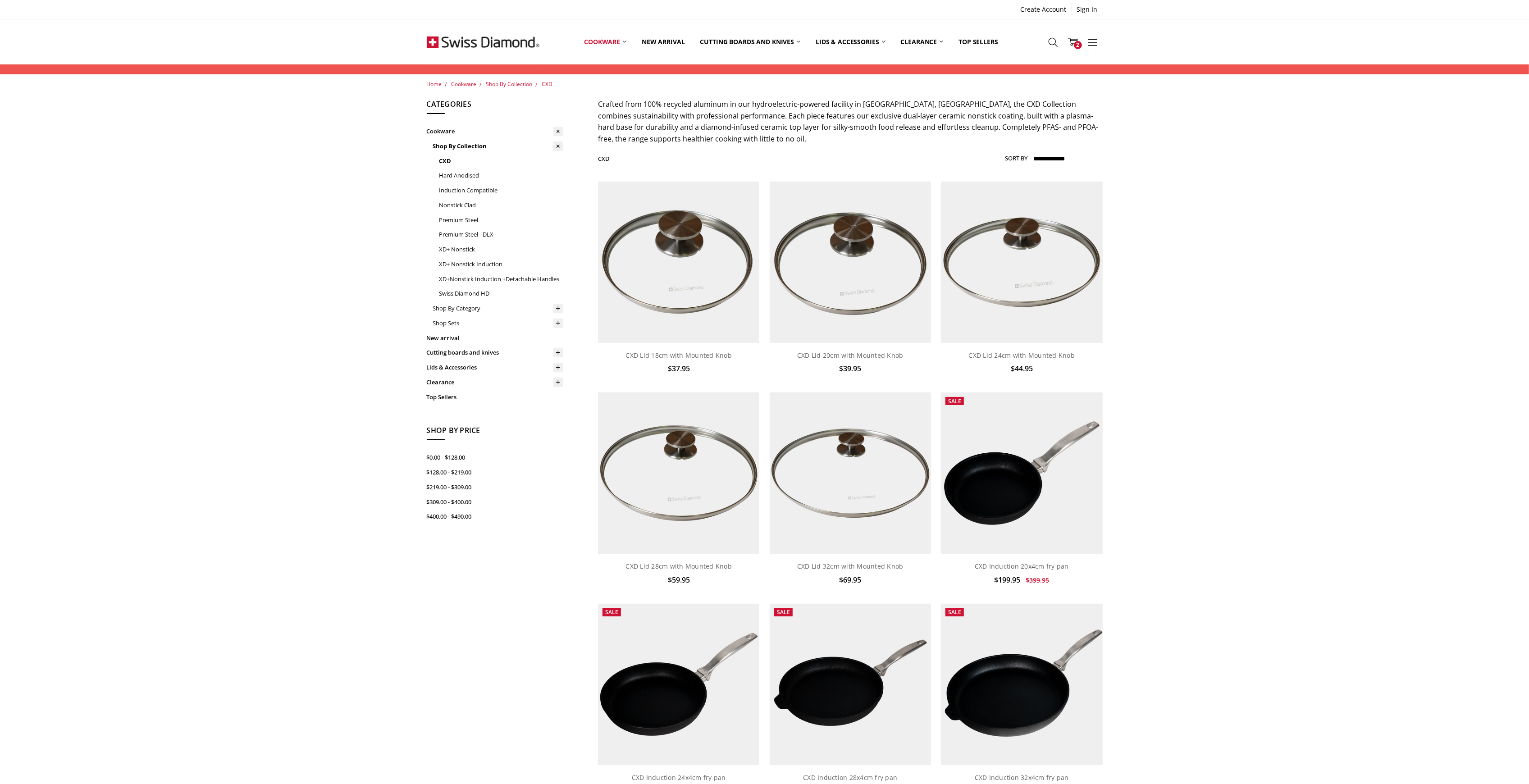
click at [499, 38] on img at bounding box center [483, 41] width 113 height 45
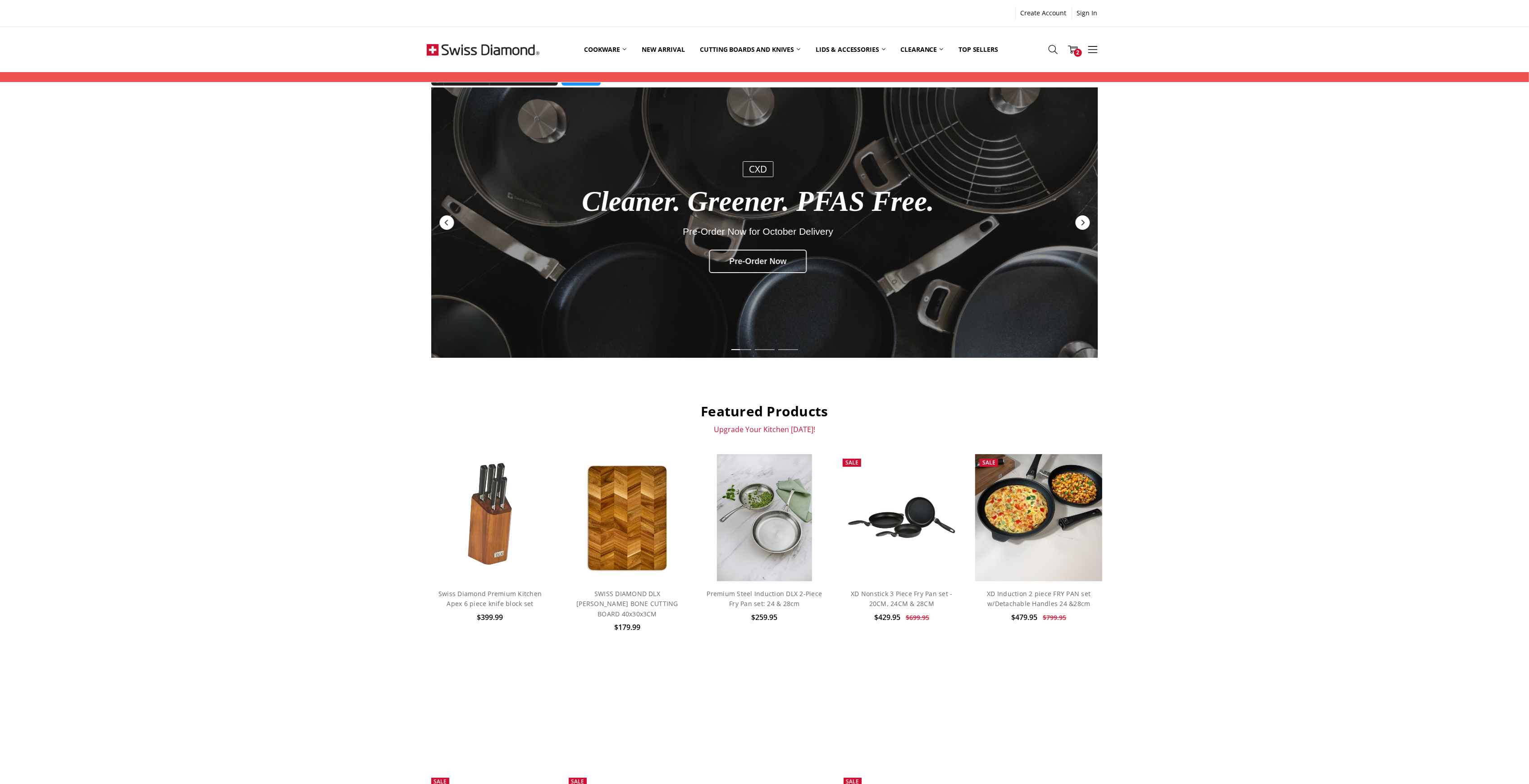
click at [763, 266] on div "Pre-Order Now" at bounding box center [758, 261] width 98 height 24
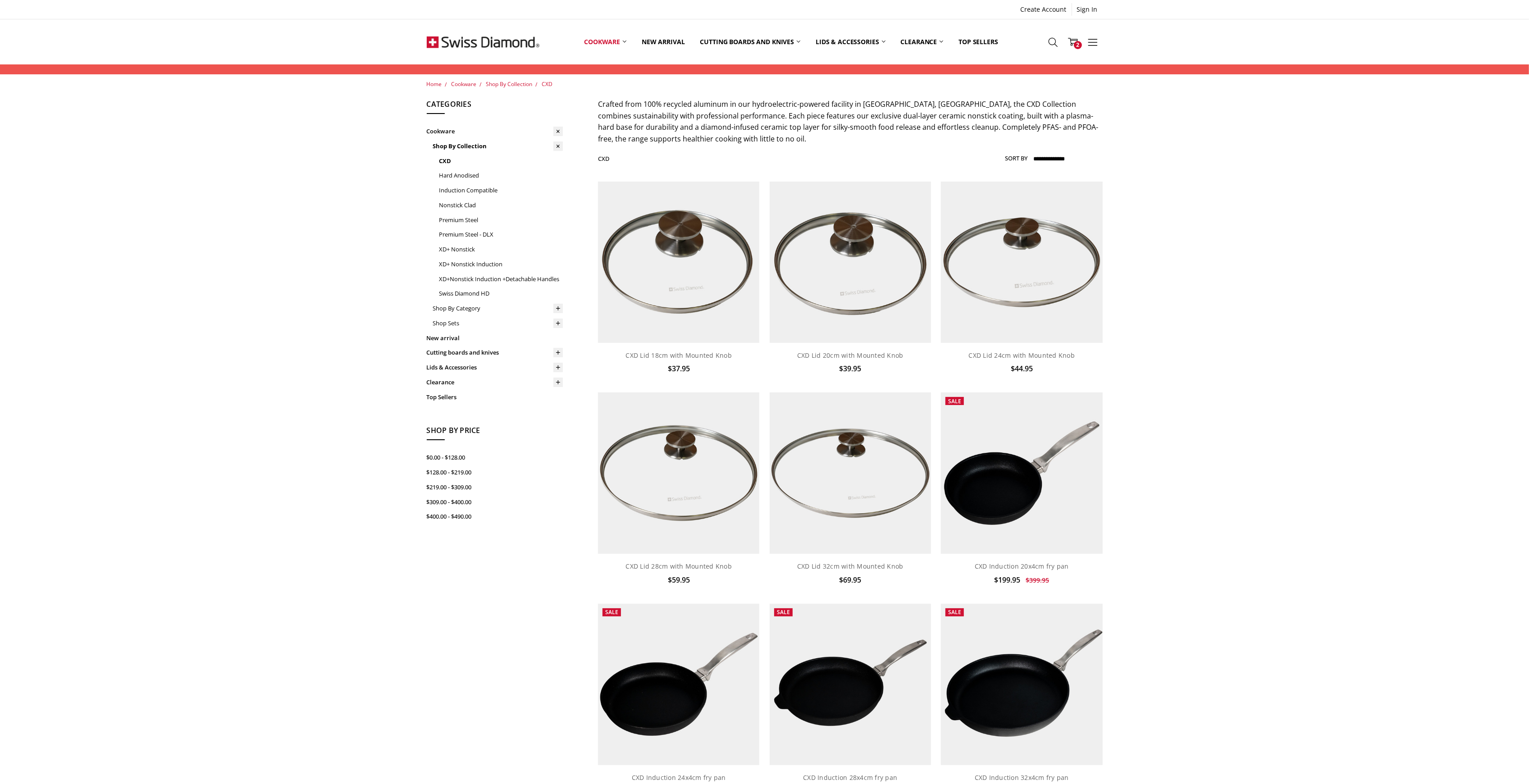
click at [487, 45] on img at bounding box center [483, 41] width 113 height 45
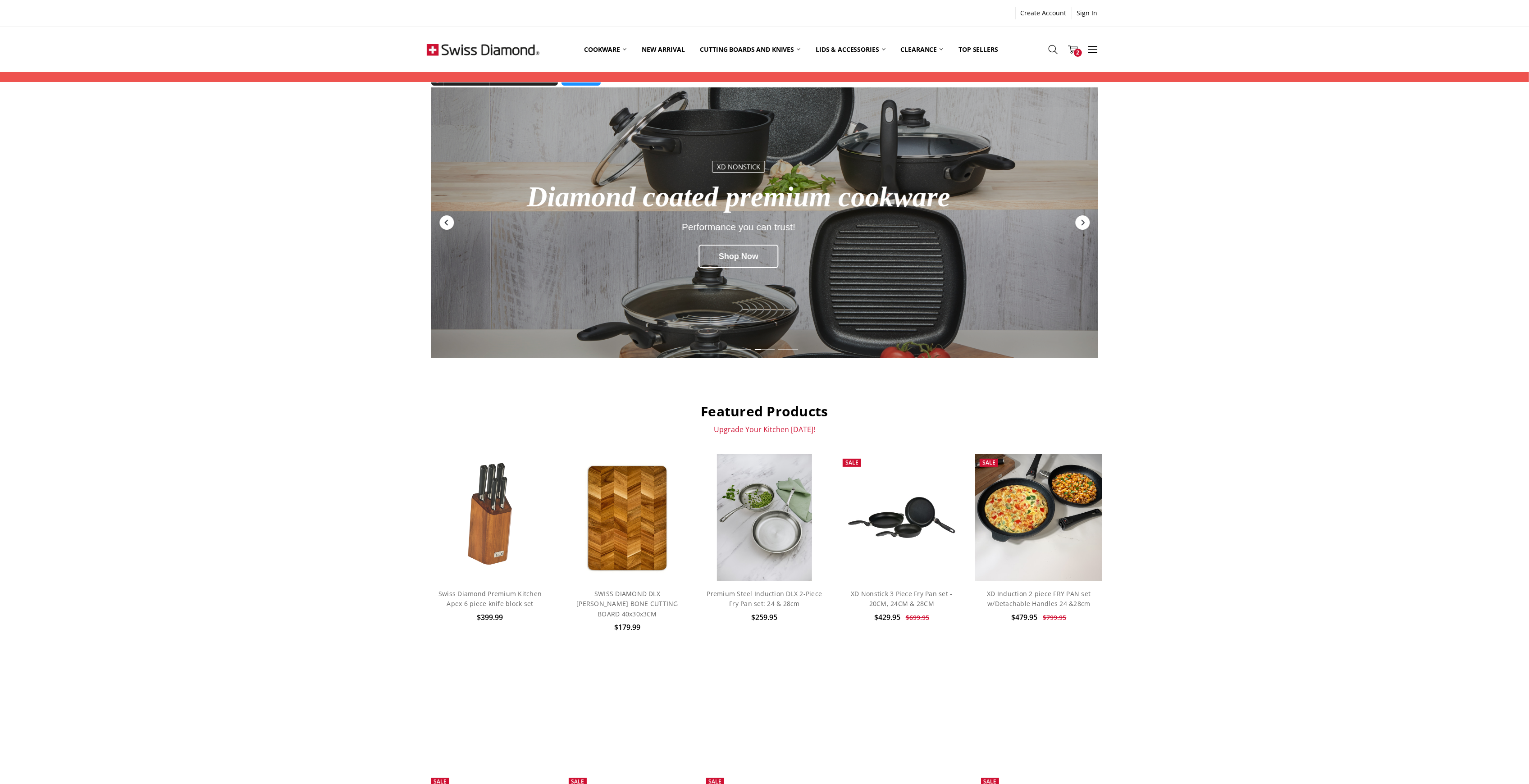
click at [450, 223] on icon "Previous" at bounding box center [446, 222] width 7 height 7
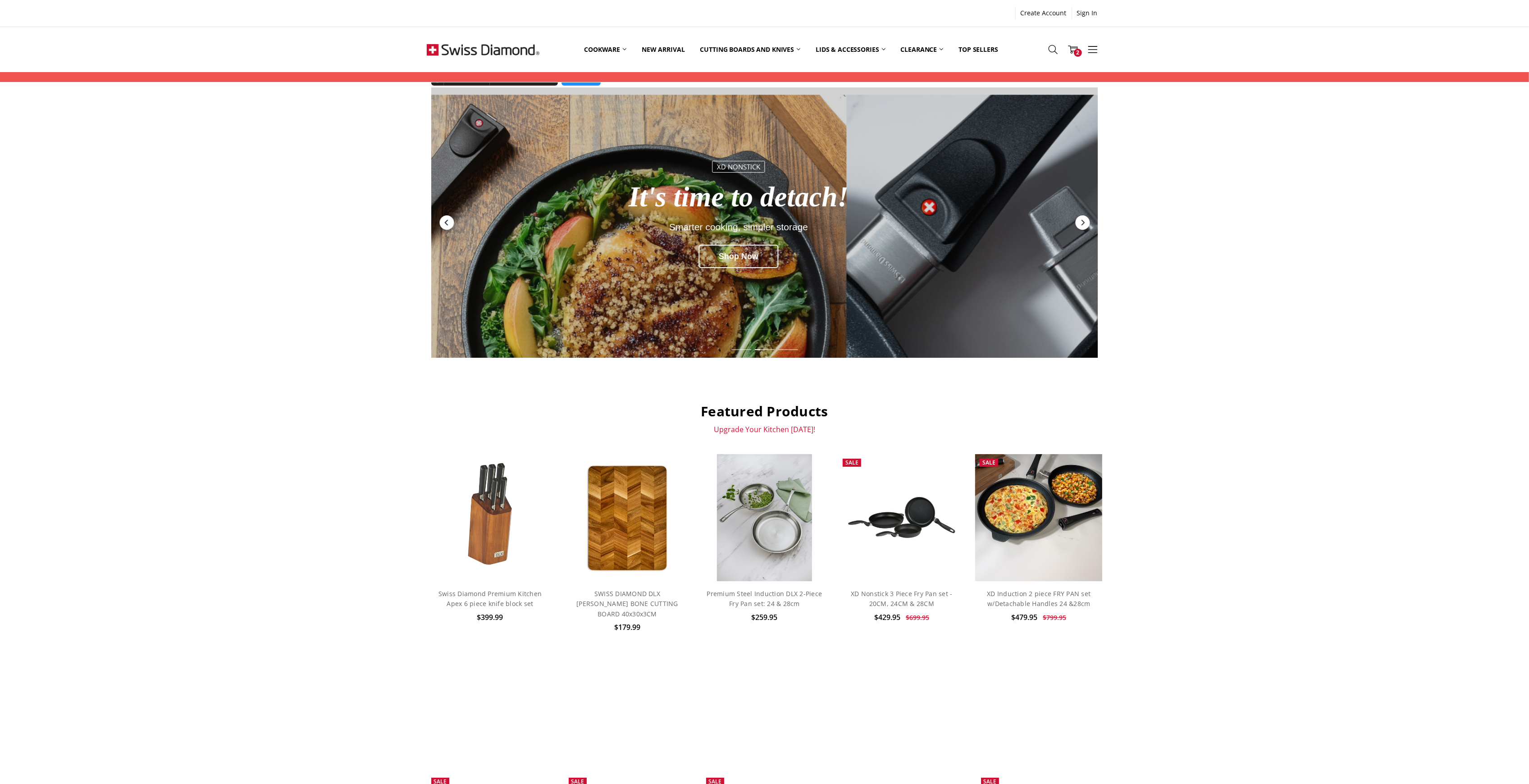
click at [451, 220] on div "Previous" at bounding box center [446, 223] width 15 height 15
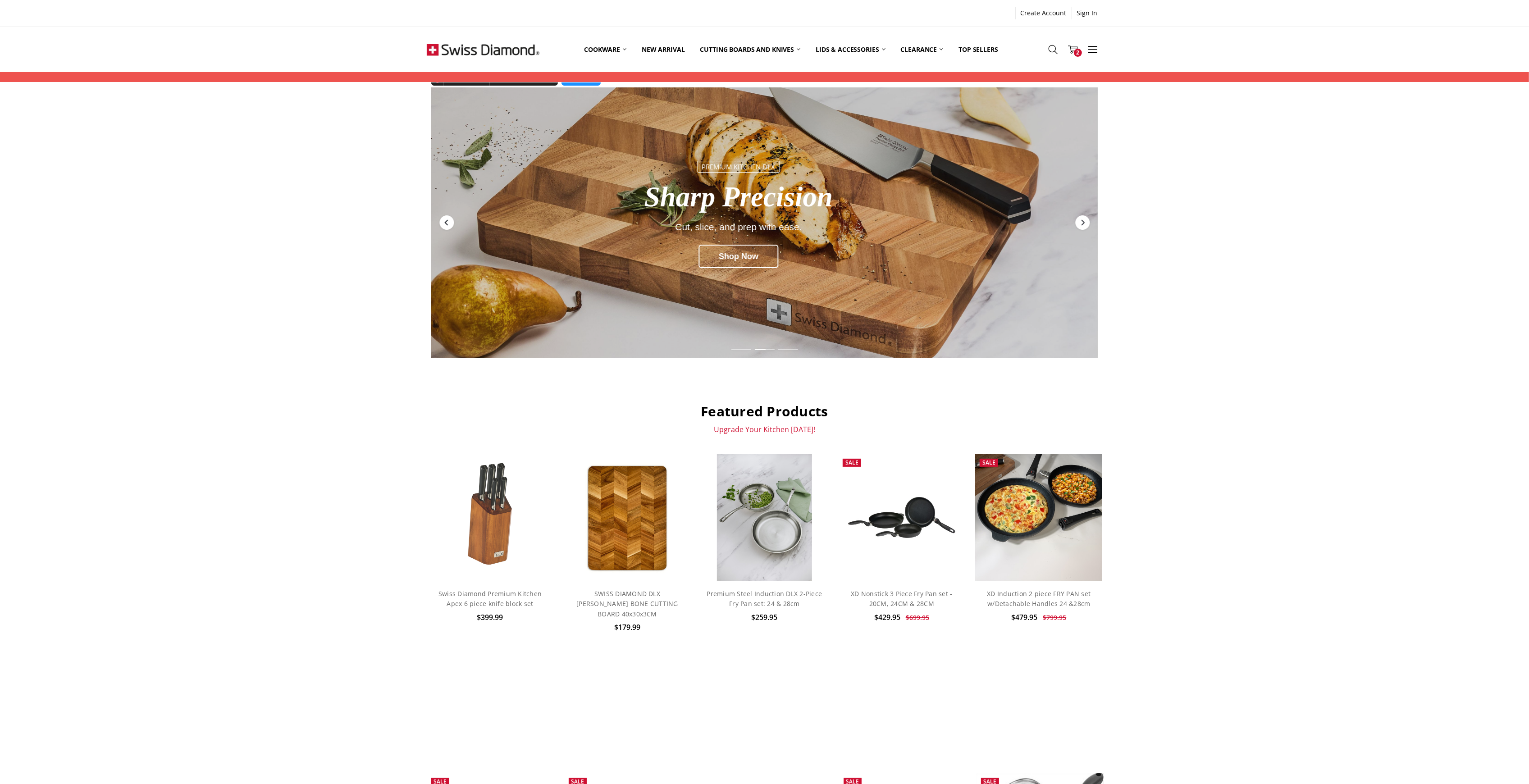
click at [453, 222] on div "Previous" at bounding box center [446, 223] width 15 height 15
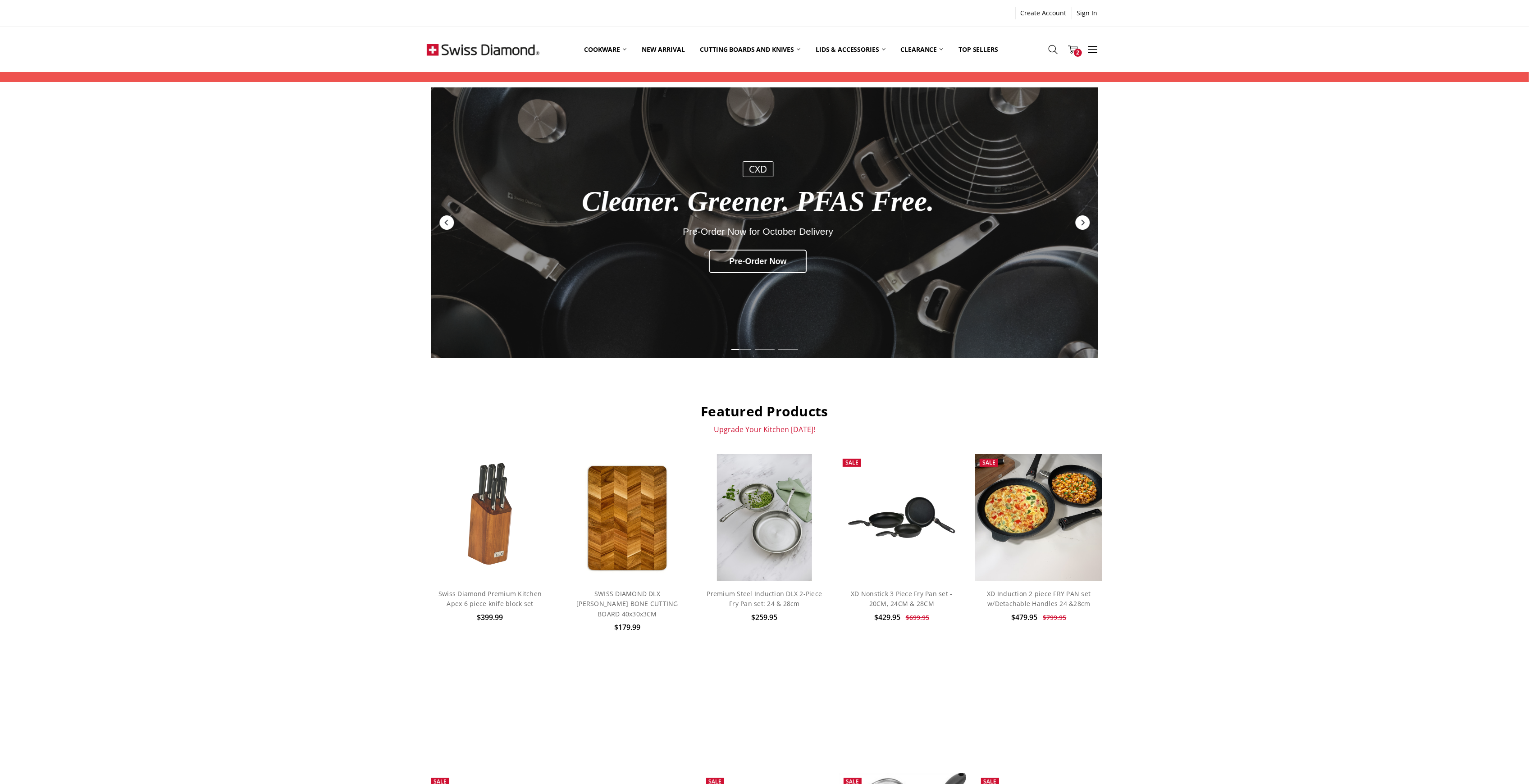
click at [1470, 380] on div "CXD Cleaner. Greener. PFAS Free. Pre-Order Now for October Delivery Pre-Order N…" at bounding box center [764, 574] width 1529 height 972
click at [1390, 380] on div "CXD Cleaner. Greener. PFAS Free. Pre-Order Now for October Delivery Pre-Order N…" at bounding box center [764, 574] width 1529 height 972
click at [1227, 393] on div "CXD Cleaner. Greener. PFAS Free. Pre-Order Now for October Delivery Pre-Order N…" at bounding box center [764, 574] width 1529 height 972
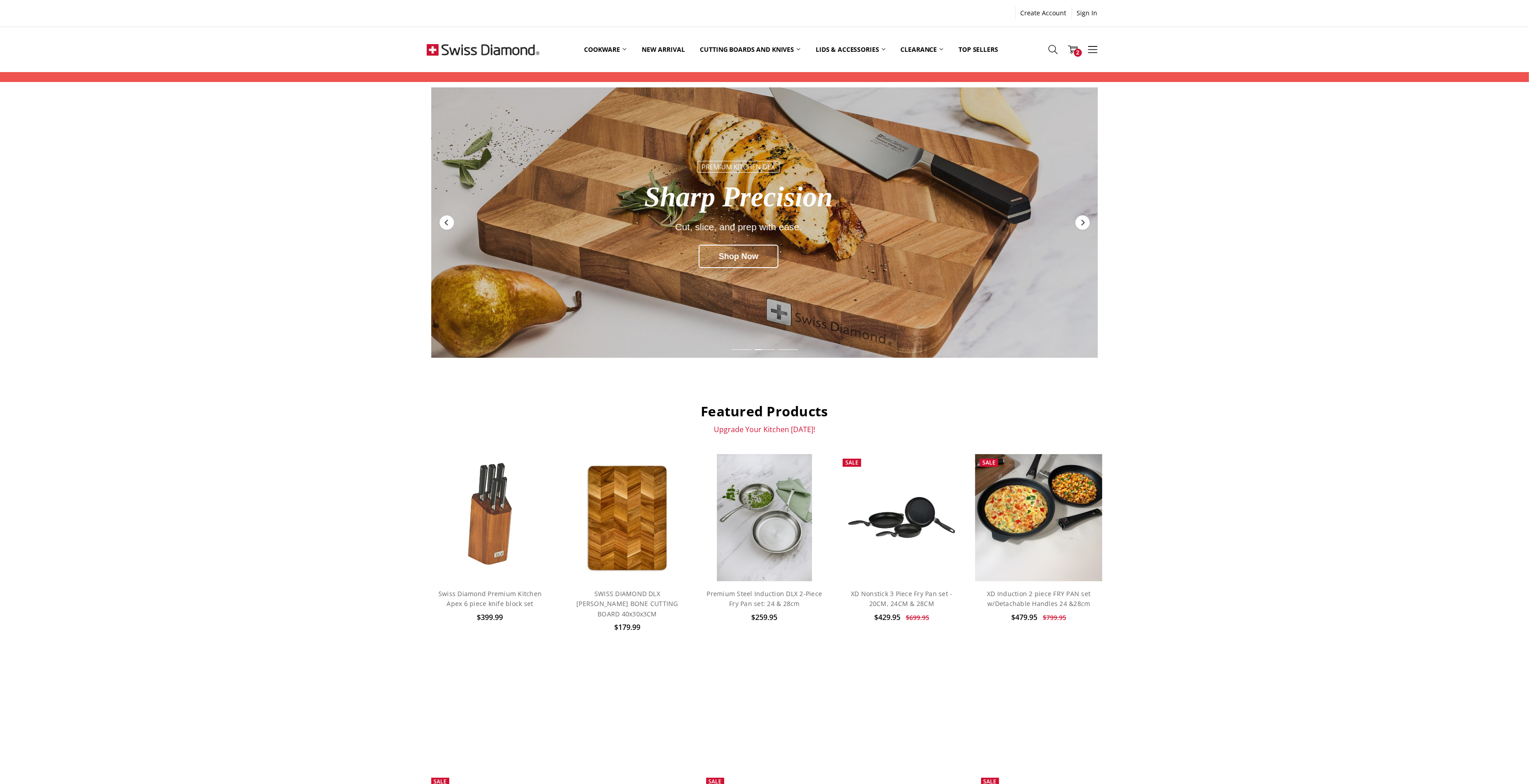
click at [1316, 375] on div "CXD Cleaner. Greener. PFAS Free. Pre-Order Now for October Delivery Pre-Order N…" at bounding box center [764, 574] width 1529 height 972
click at [1366, 560] on div "CXD Cleaner. Greener. PFAS Free. Pre-Order Now for October Delivery Pre-Order N…" at bounding box center [764, 574] width 1529 height 972
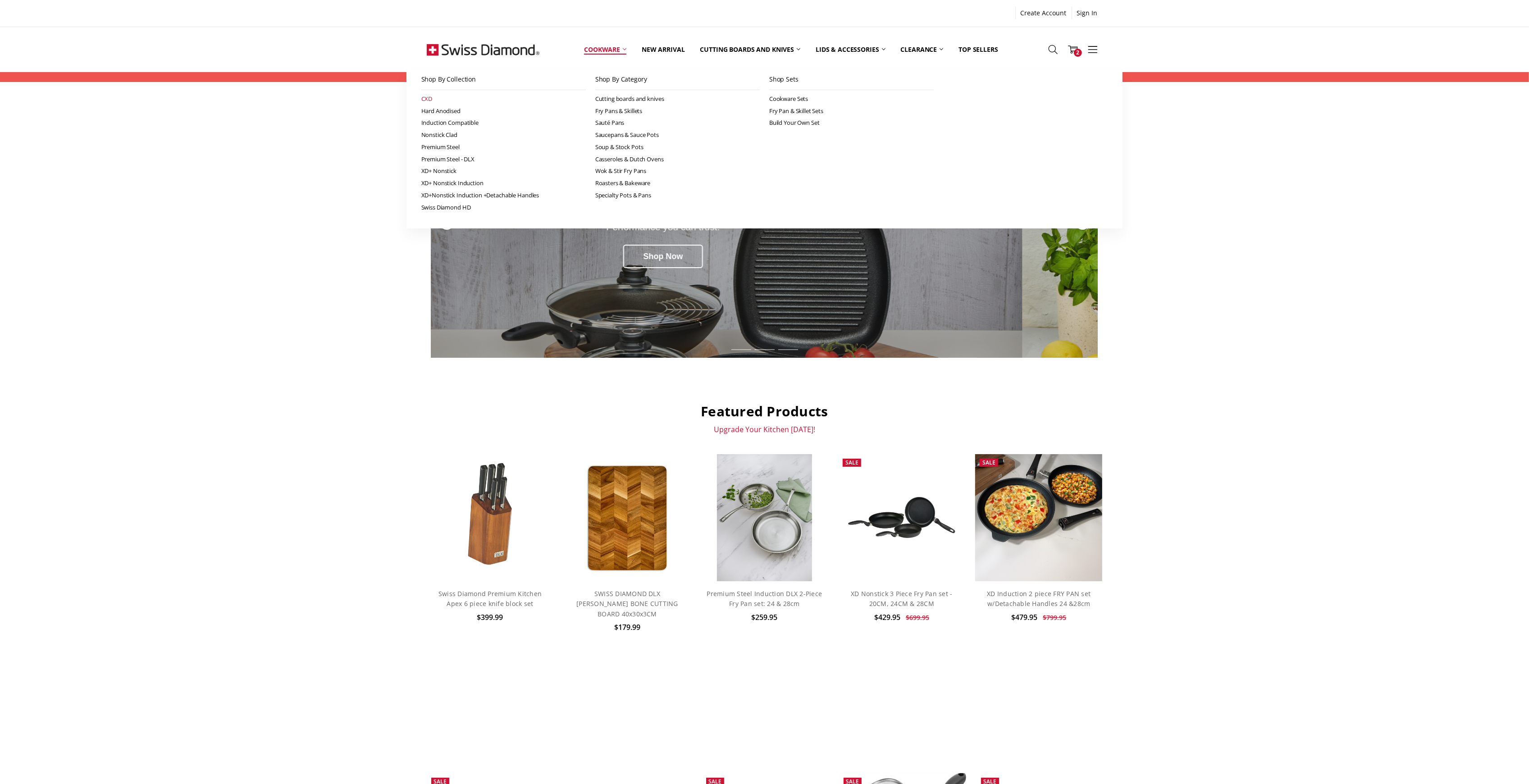
click at [426, 94] on link "CXD" at bounding box center [503, 98] width 164 height 12
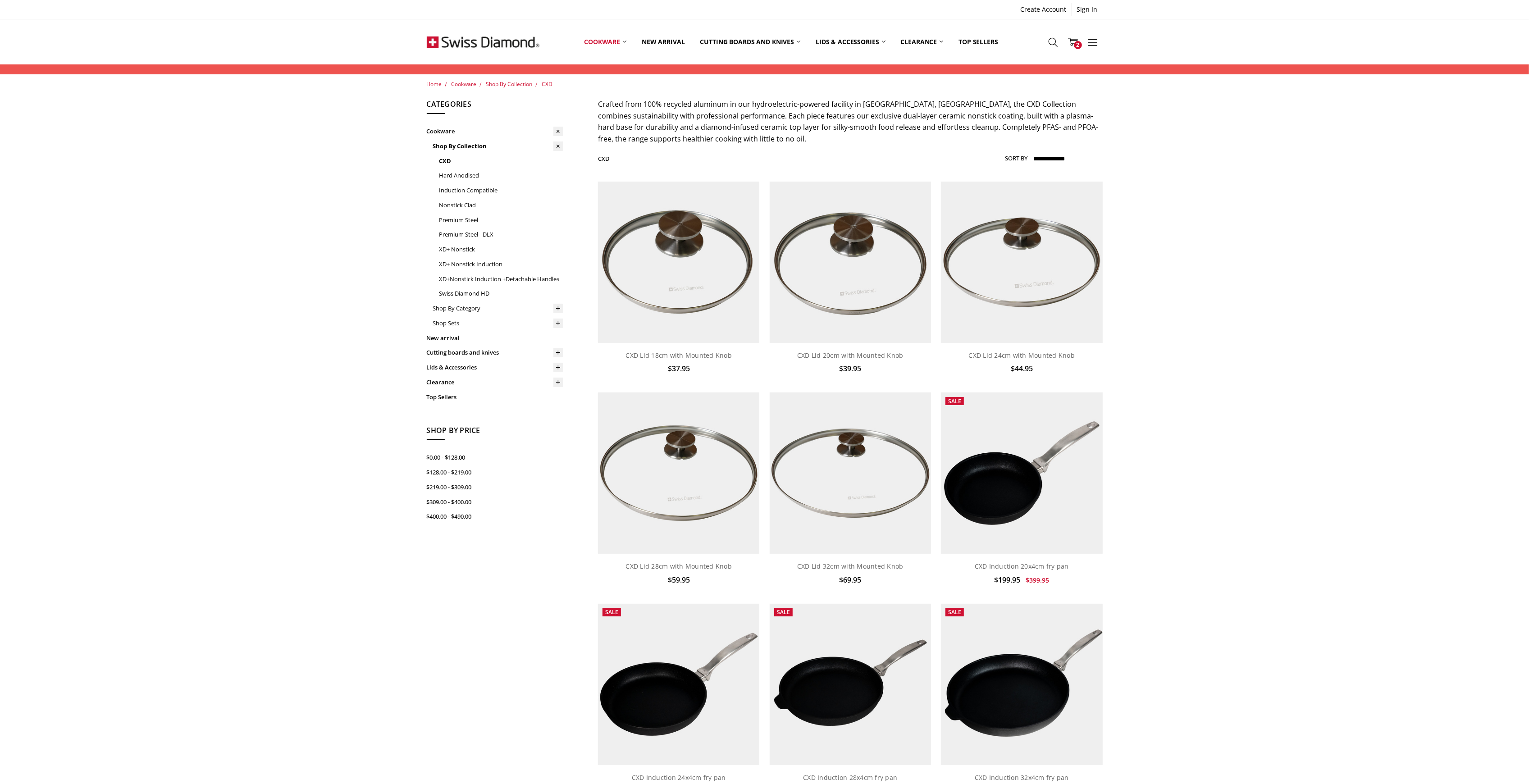
click at [663, 40] on link "New arrival" at bounding box center [663, 41] width 59 height 40
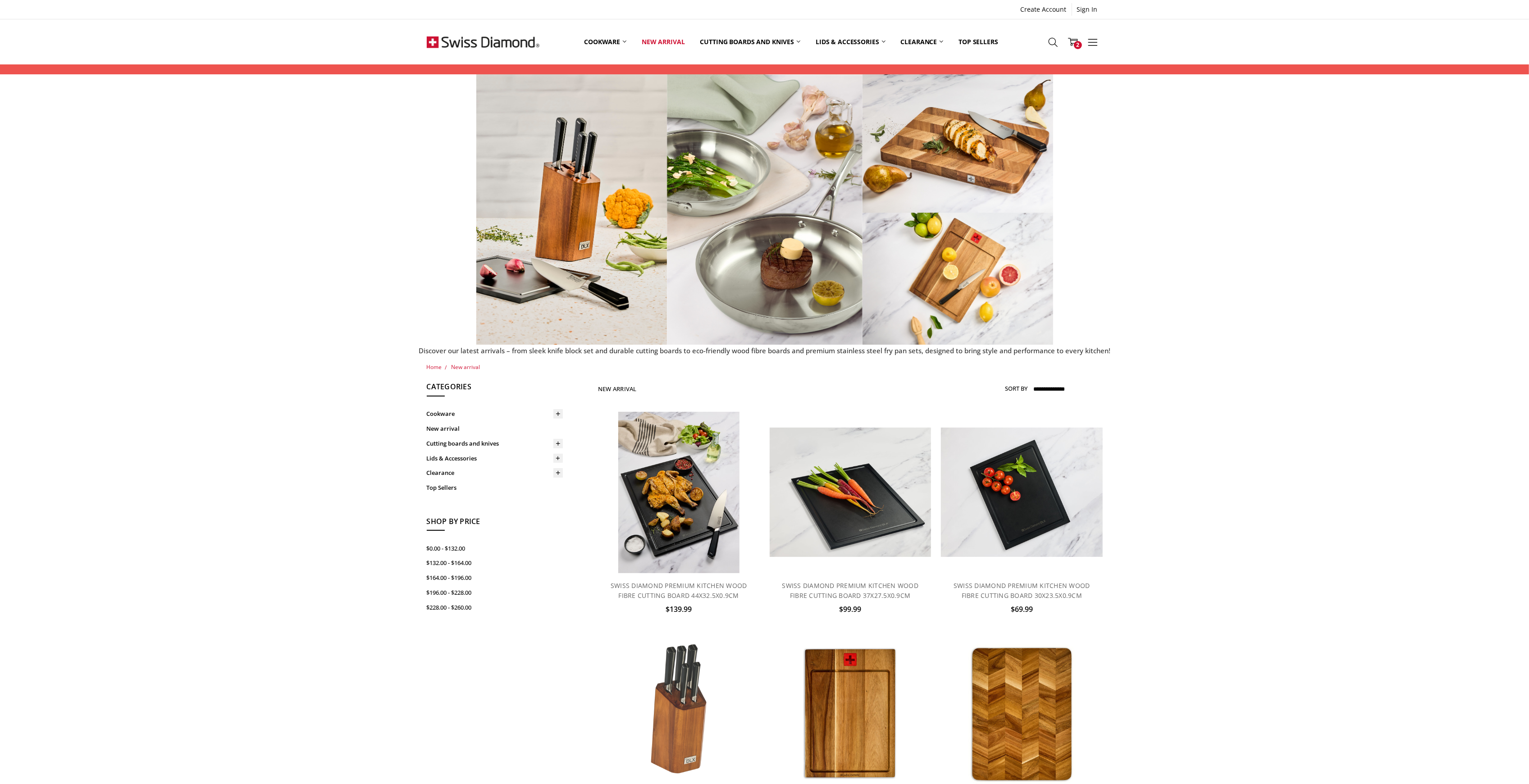
click at [1336, 562] on div "Home New arrival Show Filters Filter Browse by Categories Cookware Shop By Coll…" at bounding box center [764, 718] width 1529 height 713
click at [1329, 463] on div "Home New arrival Show Filters Filter Browse by Categories Cookware Shop By Coll…" at bounding box center [764, 718] width 1529 height 713
click at [463, 41] on img at bounding box center [483, 41] width 113 height 45
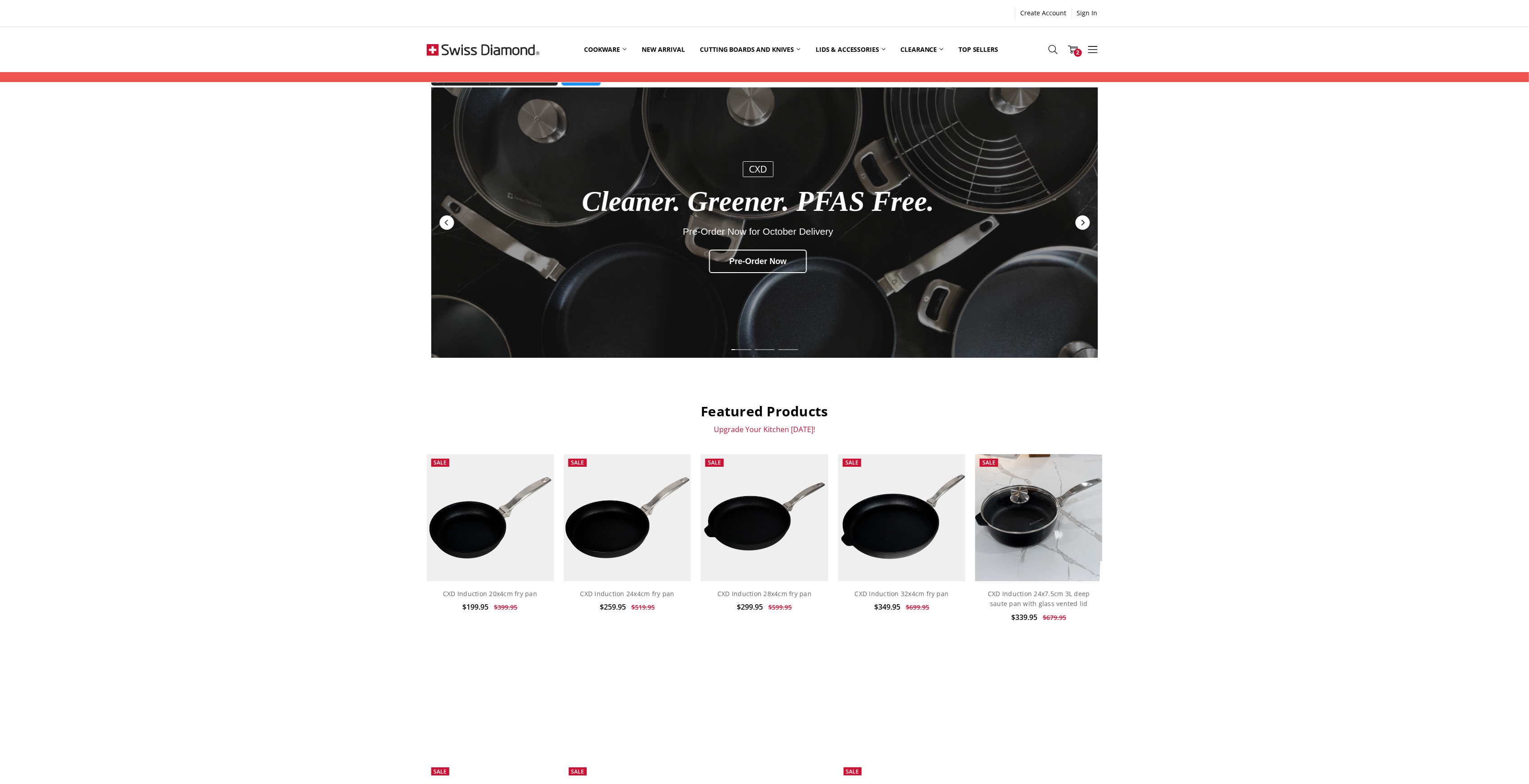
click at [1085, 223] on icon "Next" at bounding box center [1082, 222] width 7 height 7
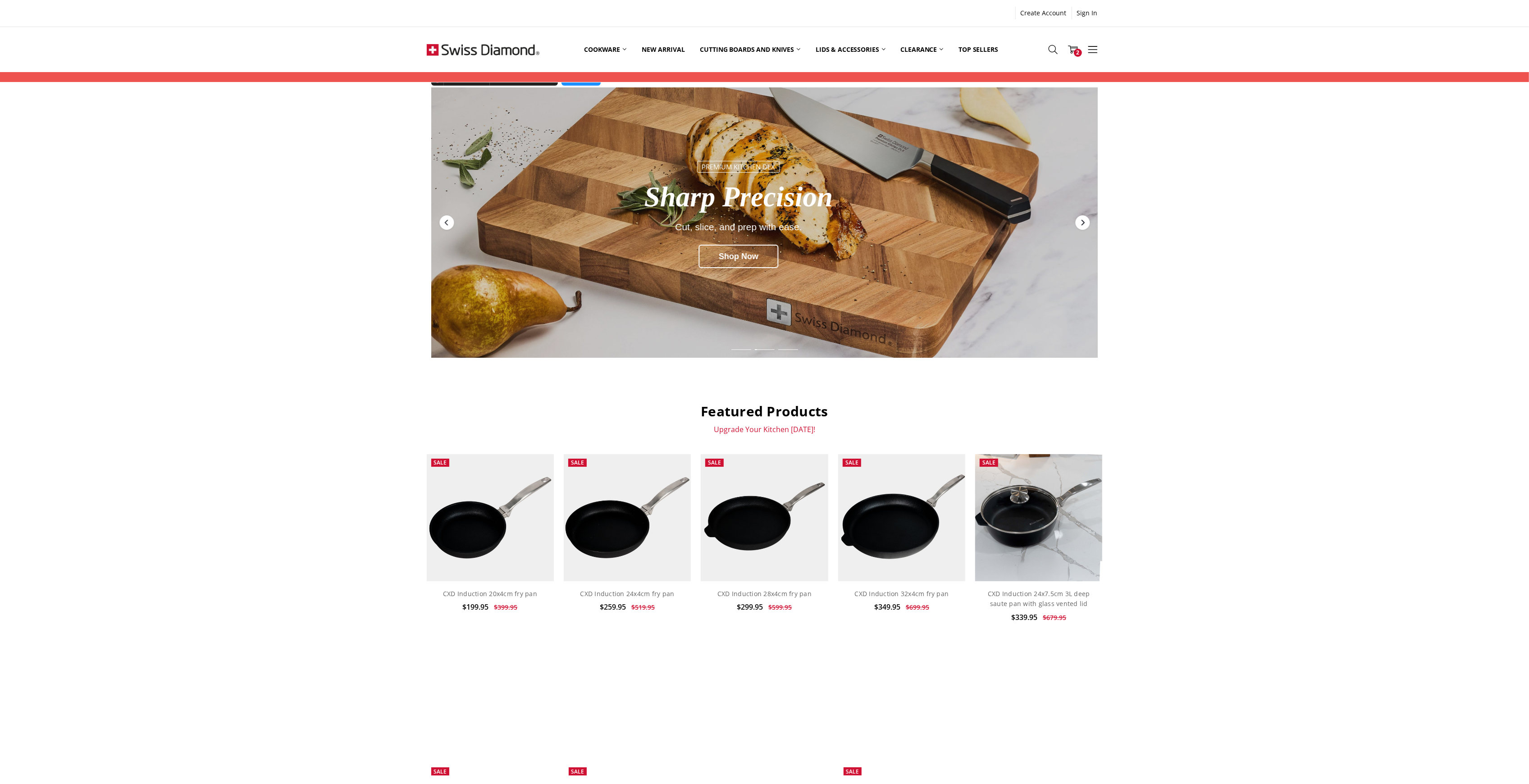
click at [1085, 223] on icon "Next" at bounding box center [1082, 222] width 7 height 7
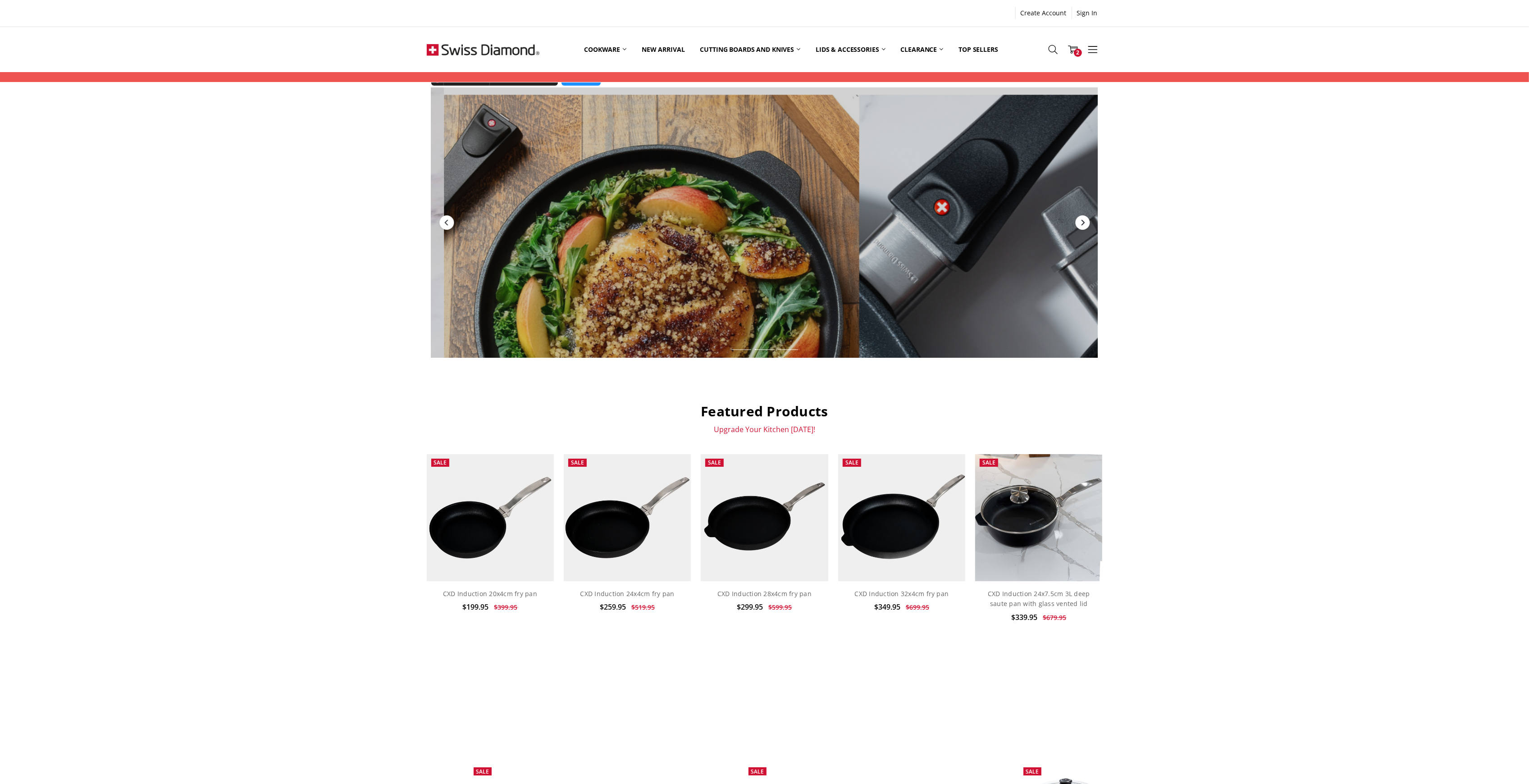
click at [1085, 223] on icon "Next" at bounding box center [1082, 222] width 7 height 7
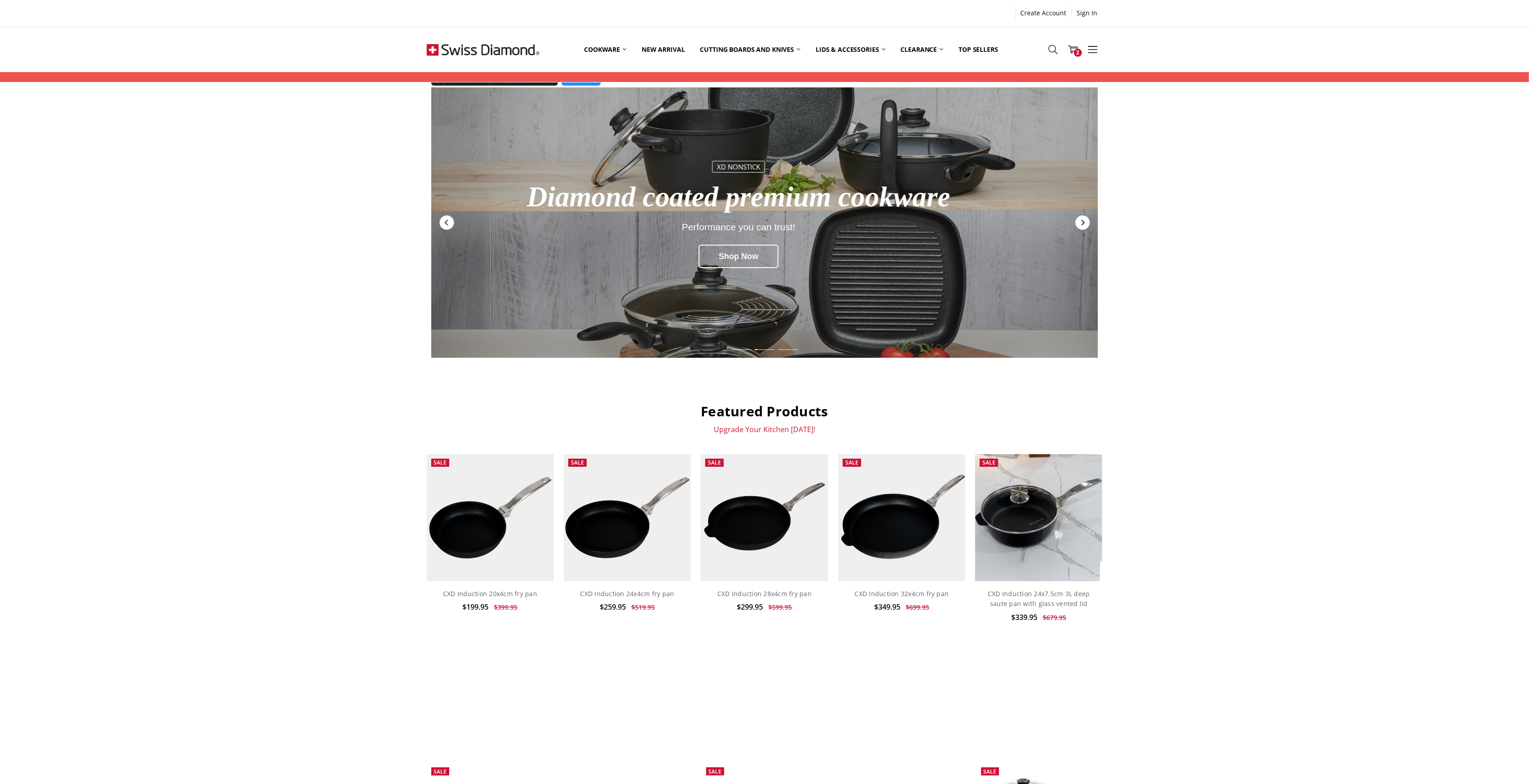
click at [1085, 223] on icon "Next" at bounding box center [1082, 222] width 7 height 7
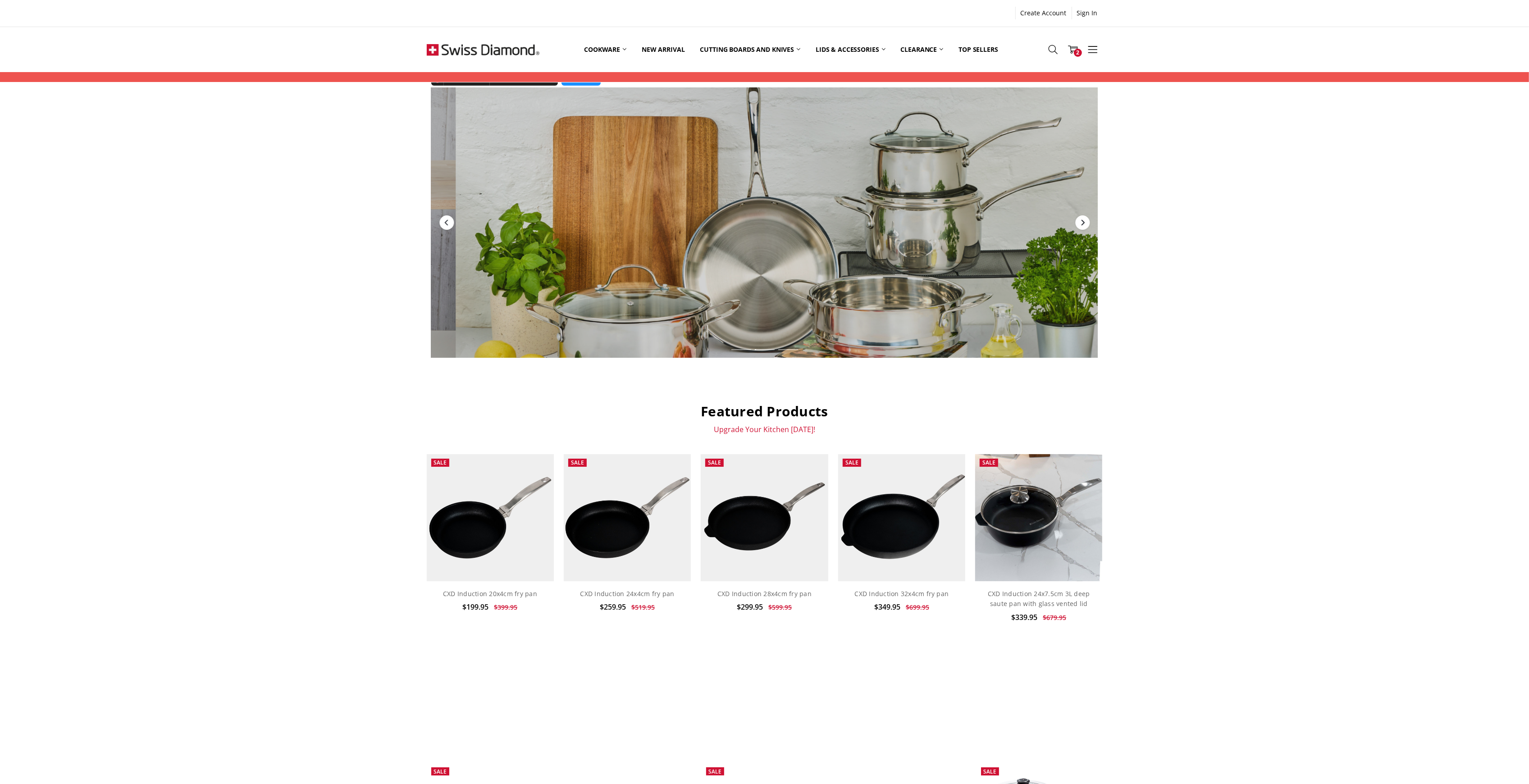
click at [1085, 223] on icon "Next" at bounding box center [1082, 222] width 7 height 7
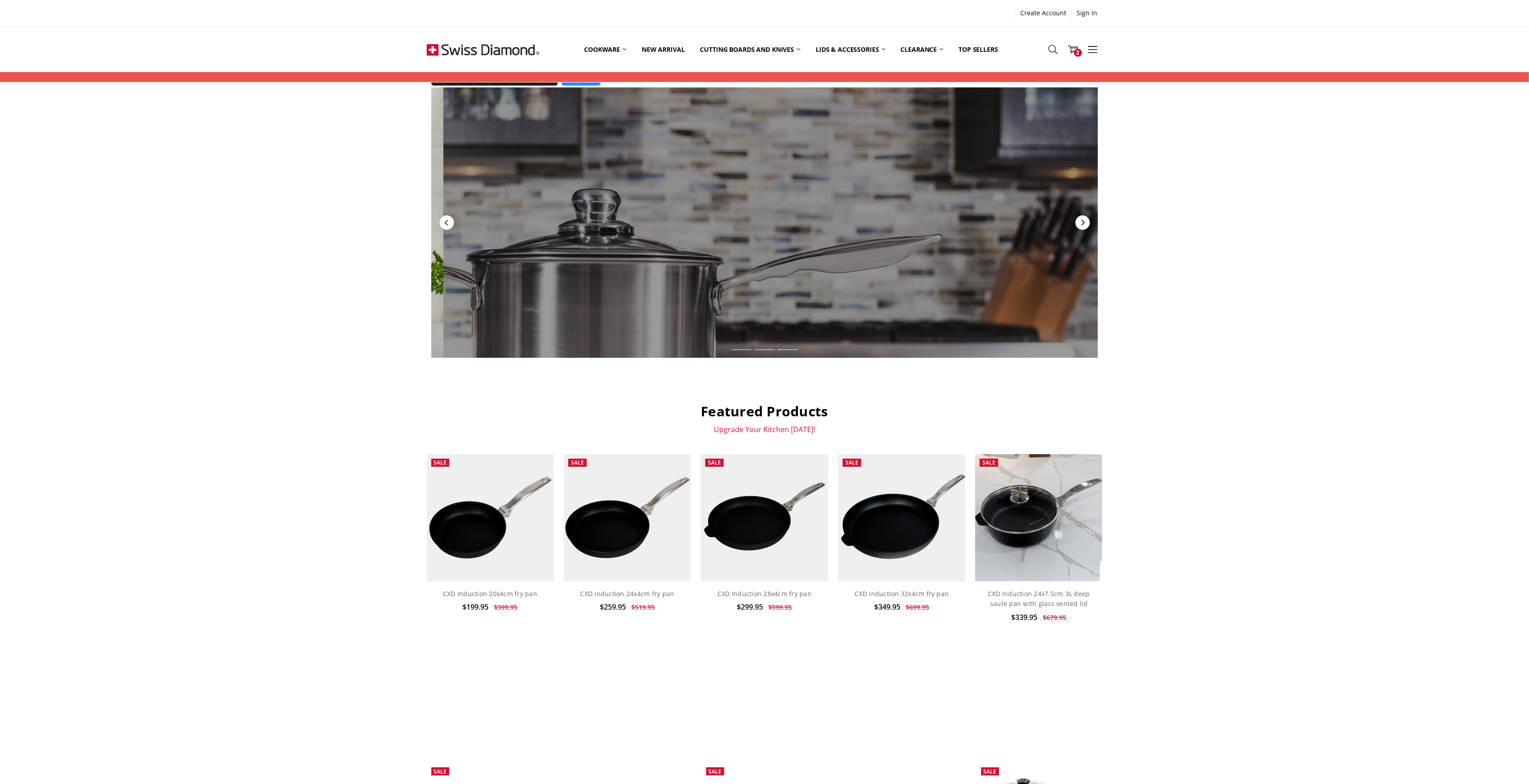
click at [1085, 223] on icon "Next" at bounding box center [1082, 222] width 7 height 7
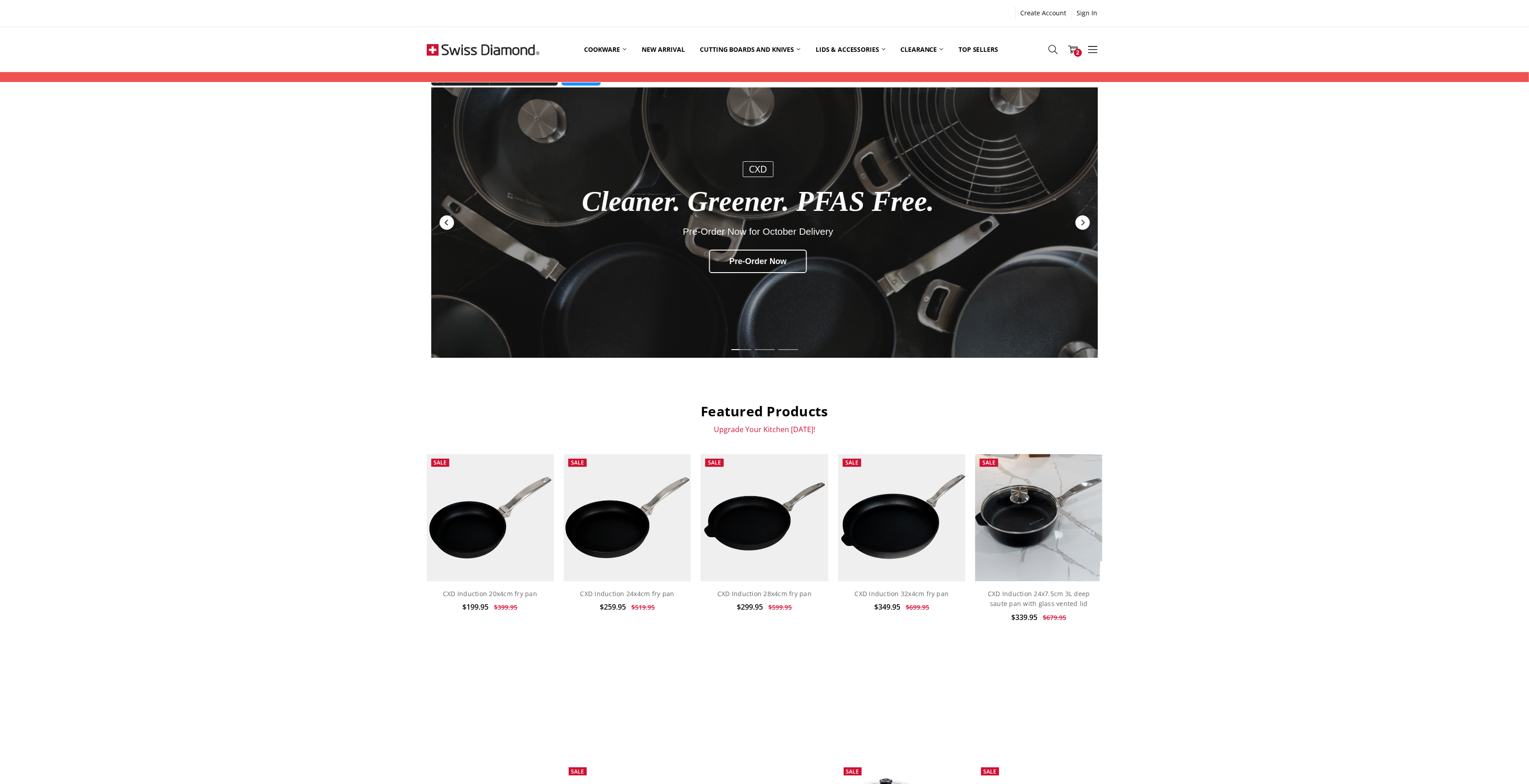
click at [443, 225] on icon "Previous" at bounding box center [446, 222] width 7 height 7
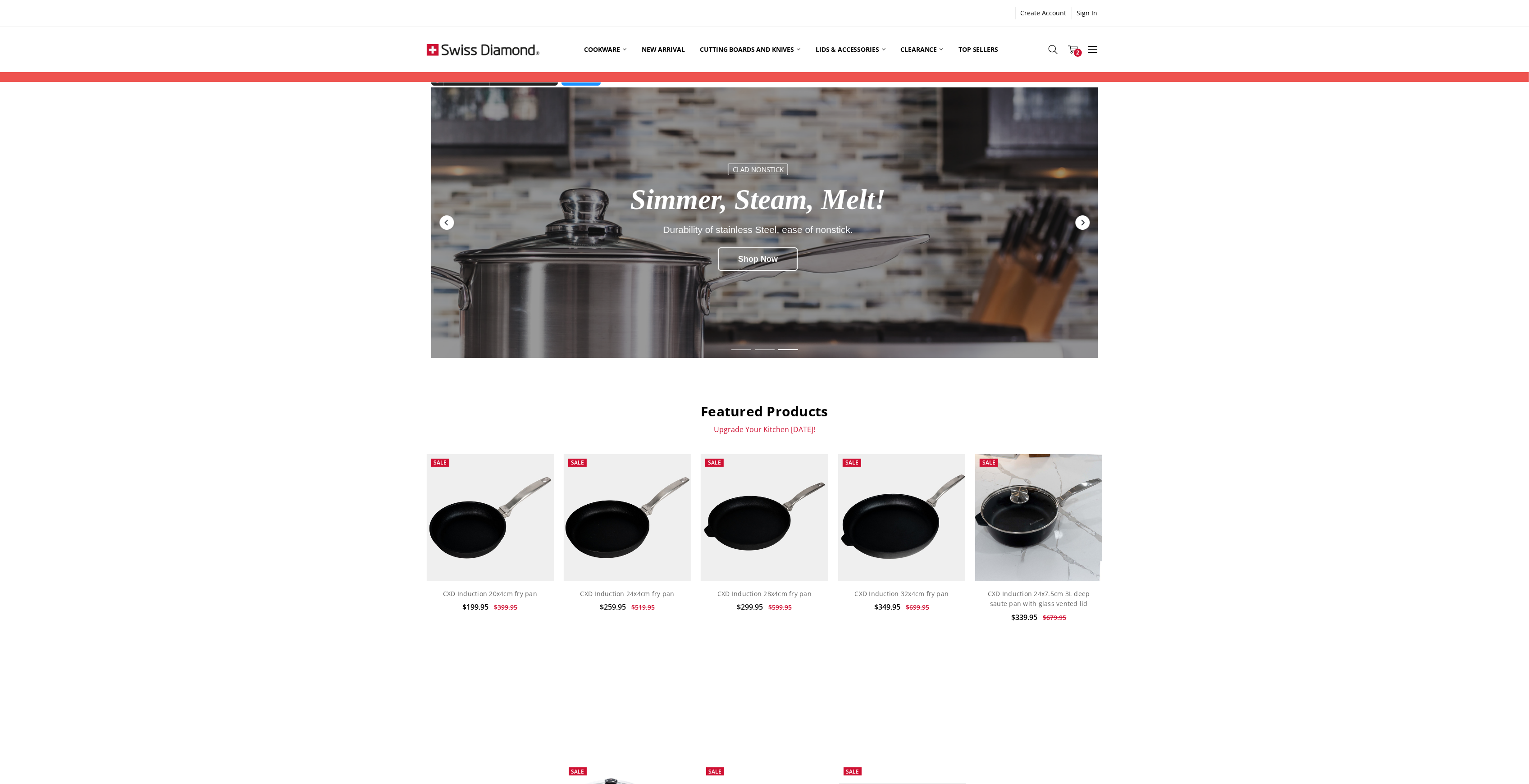
click at [1079, 225] on icon "Next" at bounding box center [1082, 222] width 7 height 7
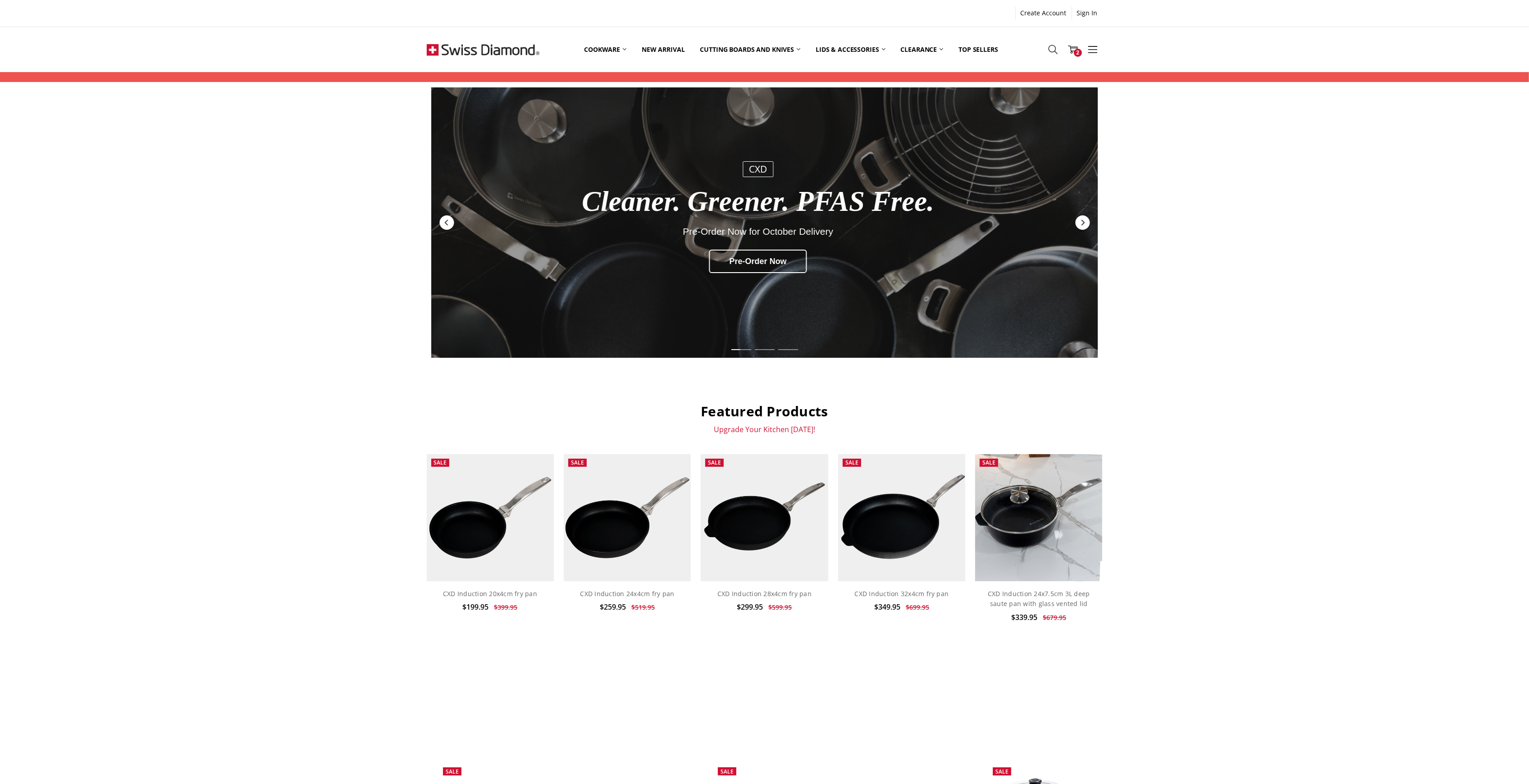
click at [469, 46] on img at bounding box center [483, 49] width 113 height 45
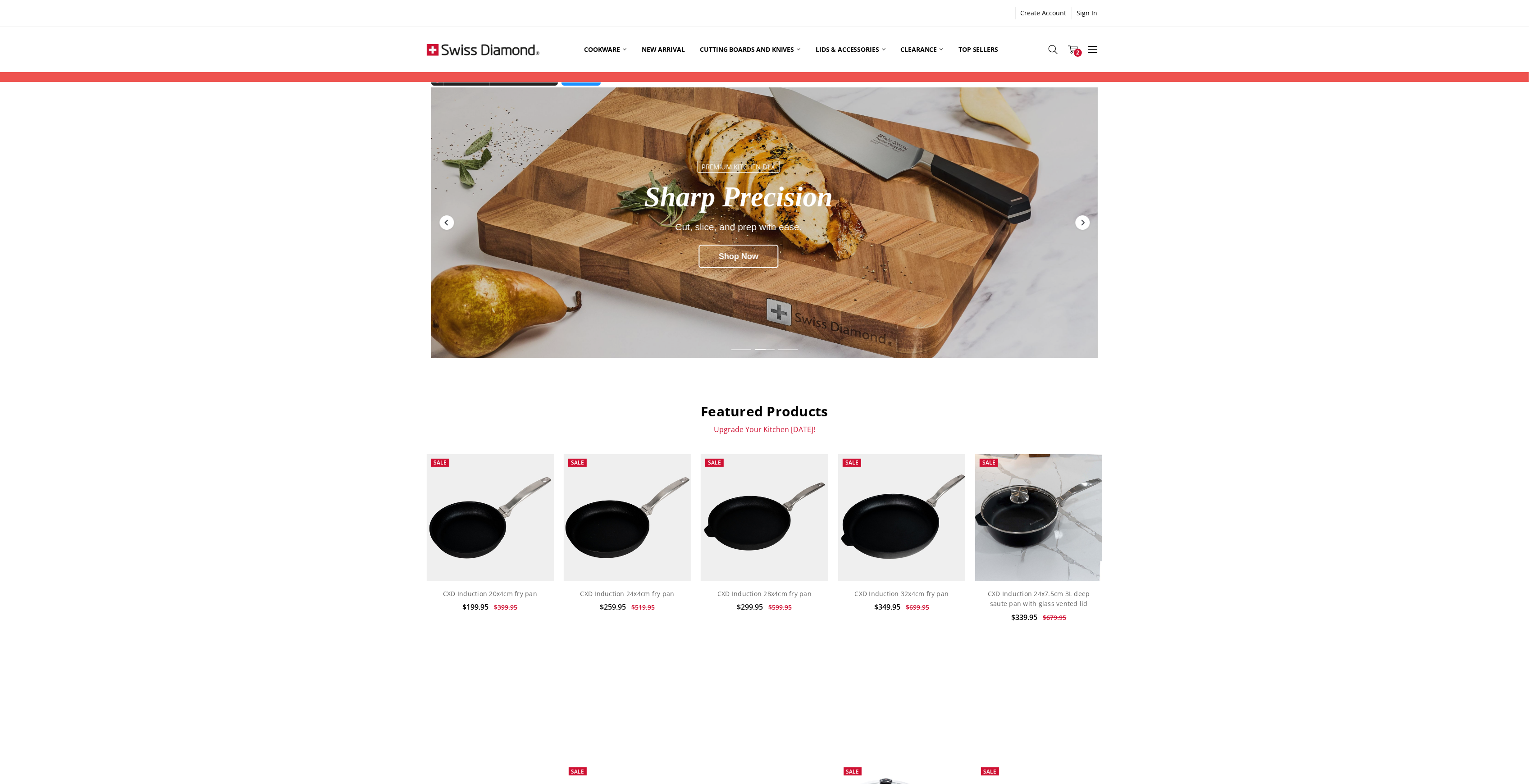
click at [445, 220] on icon "Previous" at bounding box center [446, 222] width 7 height 7
click at [445, 227] on div "Previous" at bounding box center [446, 223] width 15 height 15
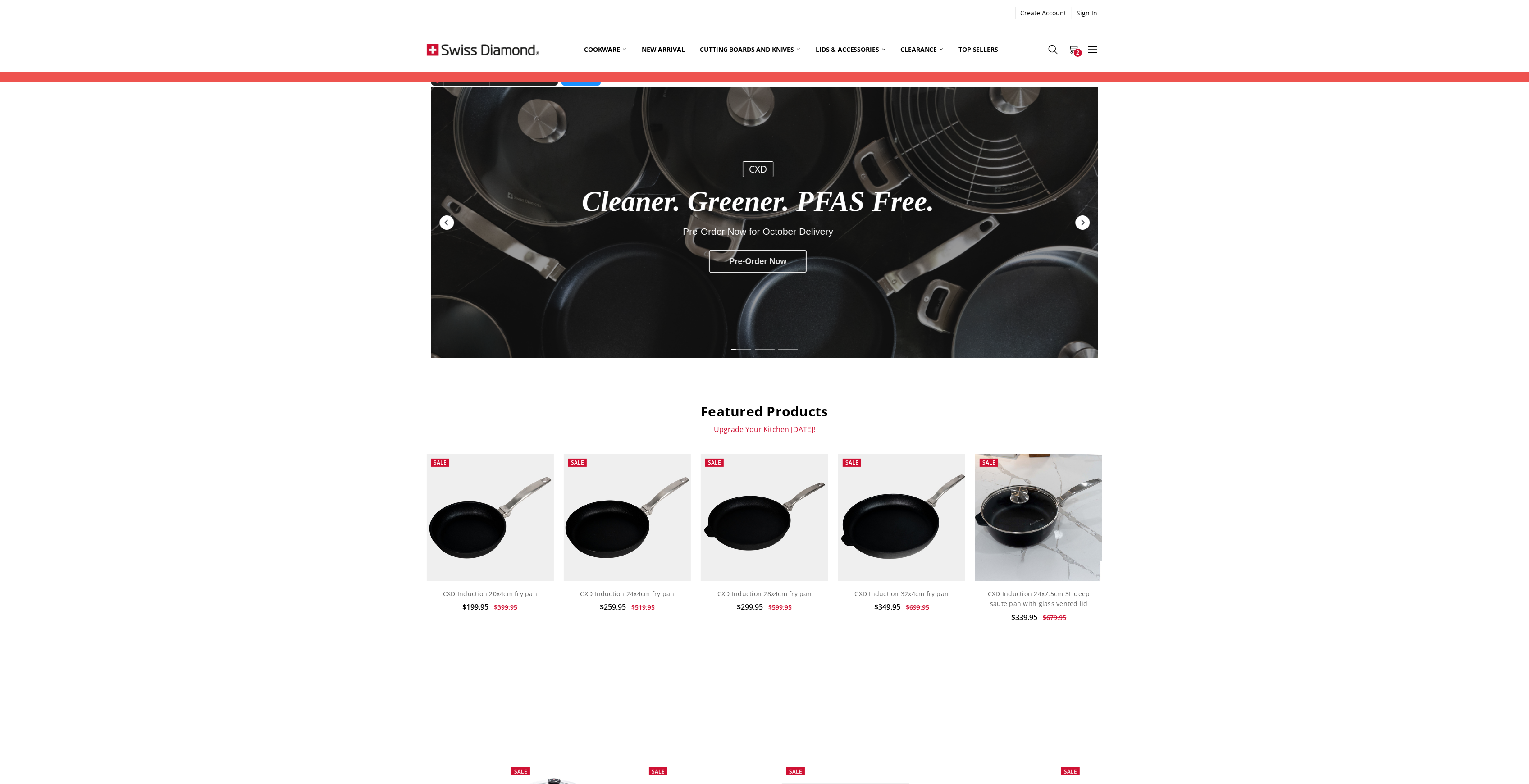
click at [736, 263] on div "Pre-Order Now" at bounding box center [758, 261] width 98 height 24
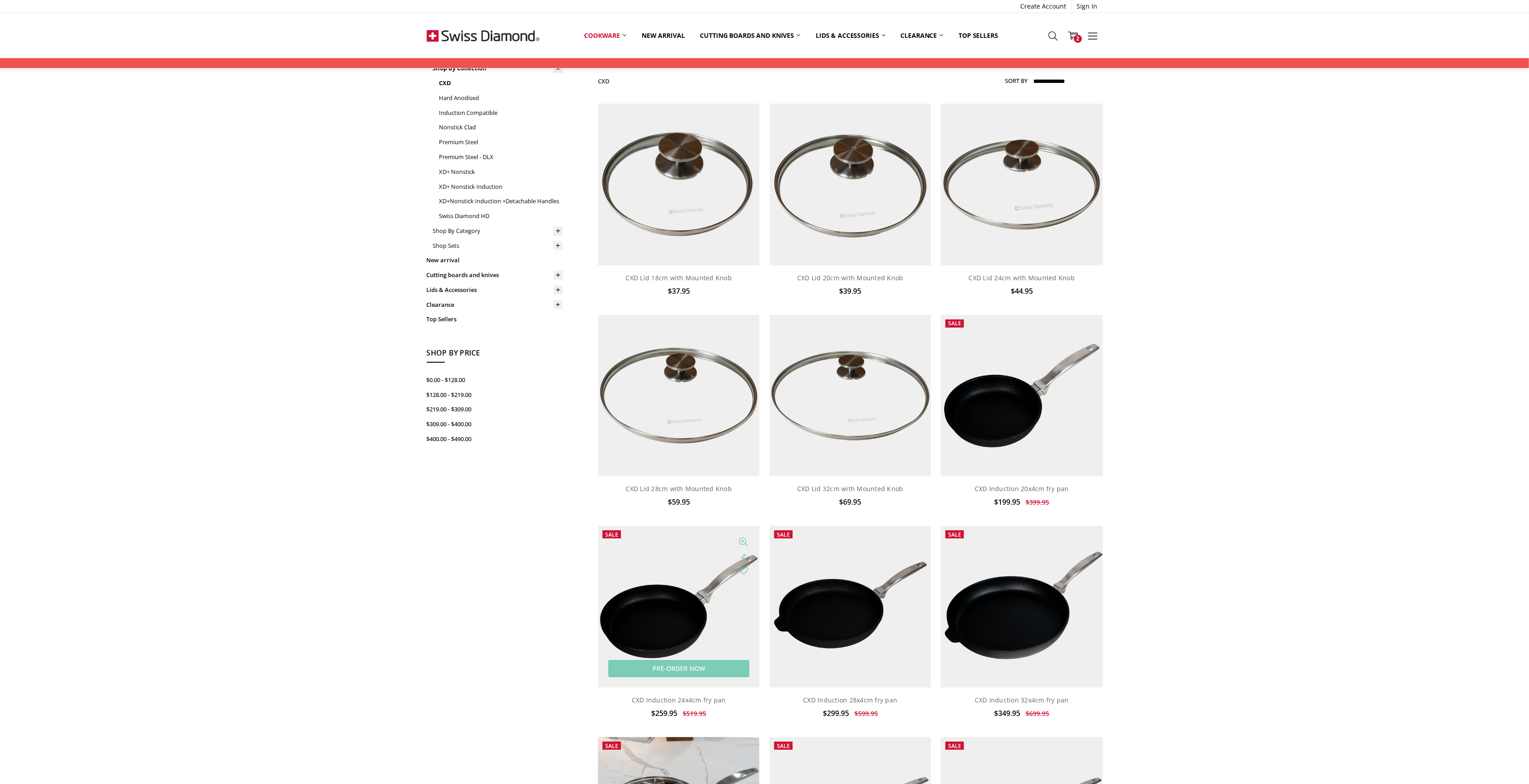
scroll to position [300, 0]
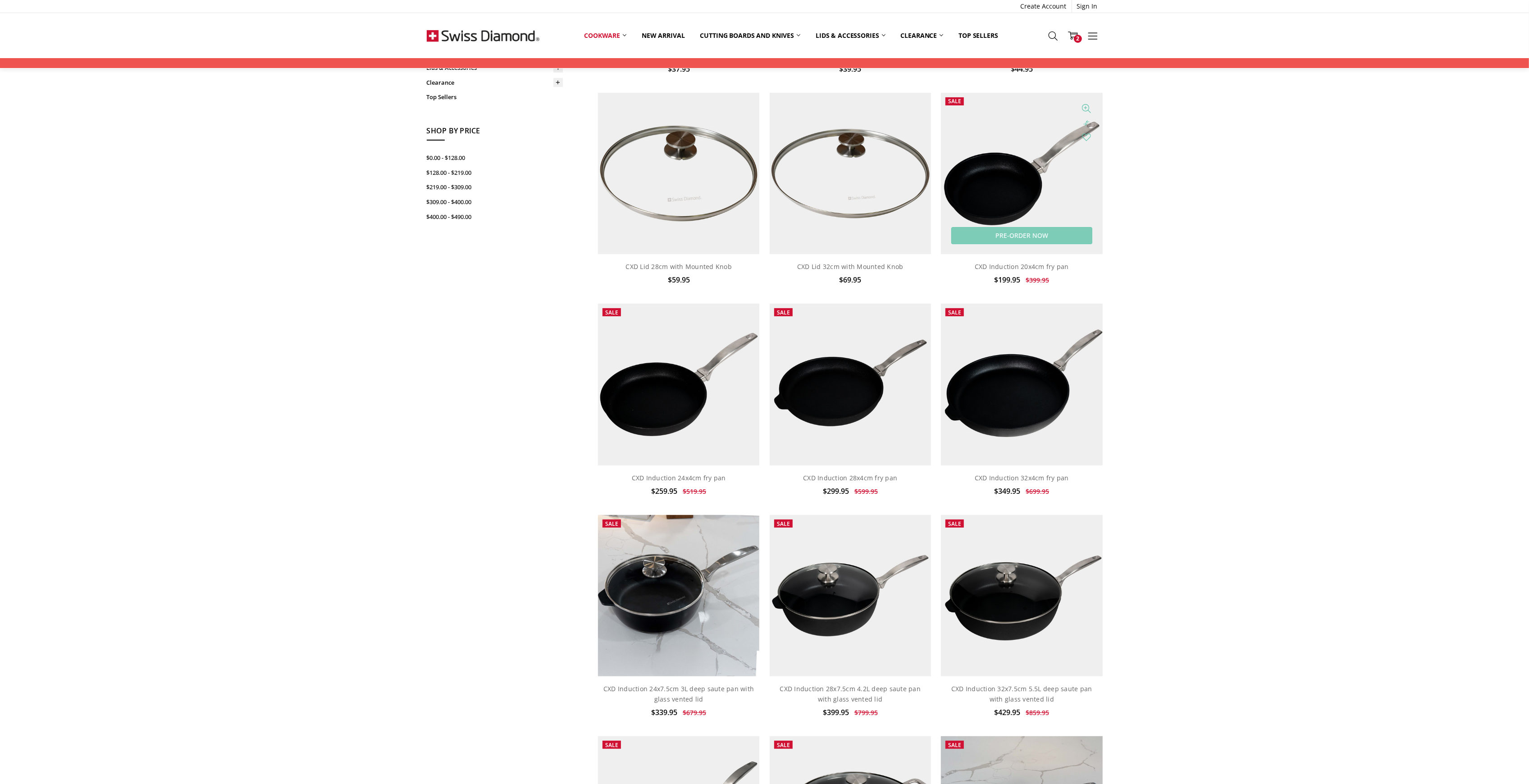
click at [1017, 196] on img at bounding box center [1021, 173] width 161 height 161
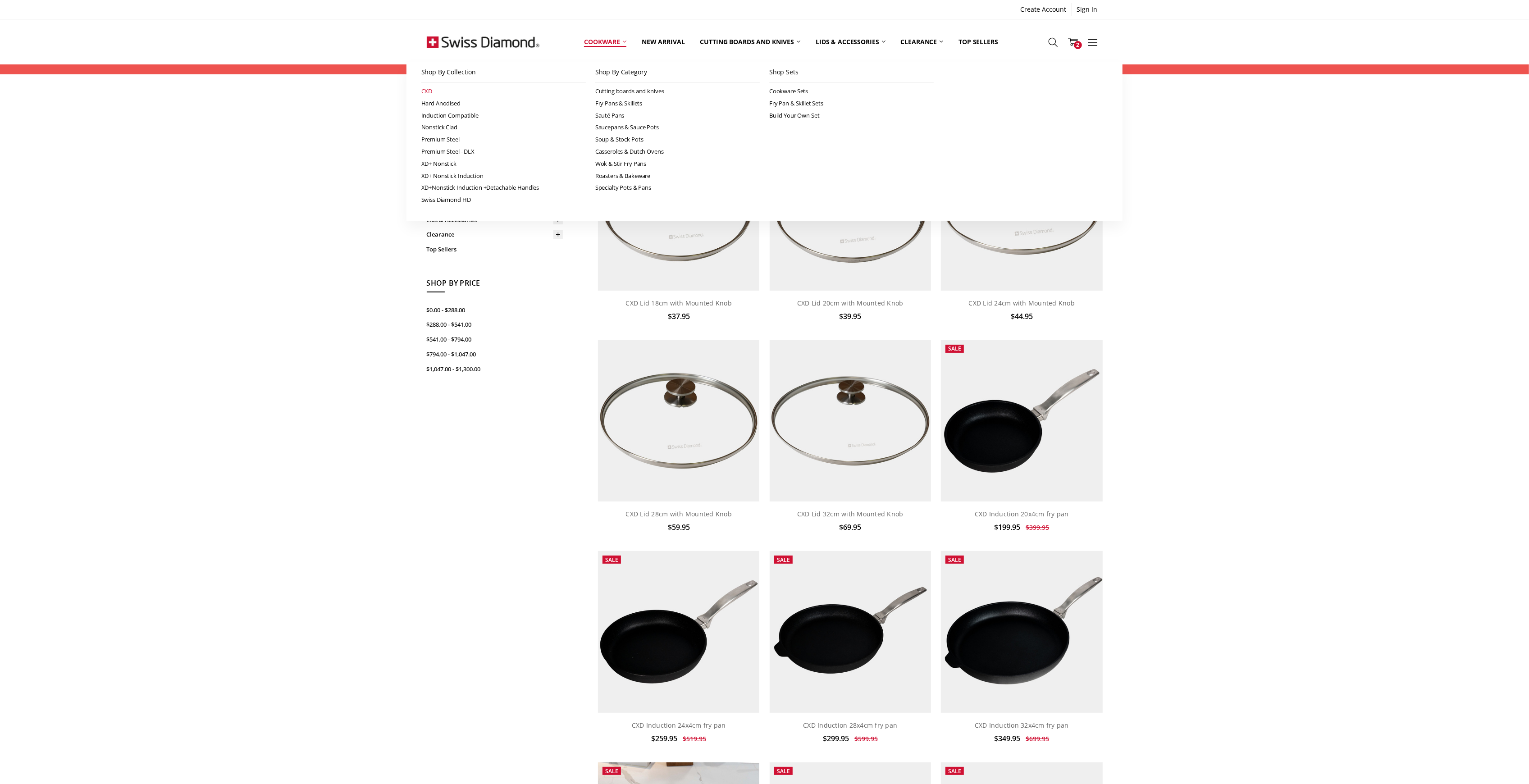
click at [428, 91] on link "CXD" at bounding box center [503, 91] width 164 height 12
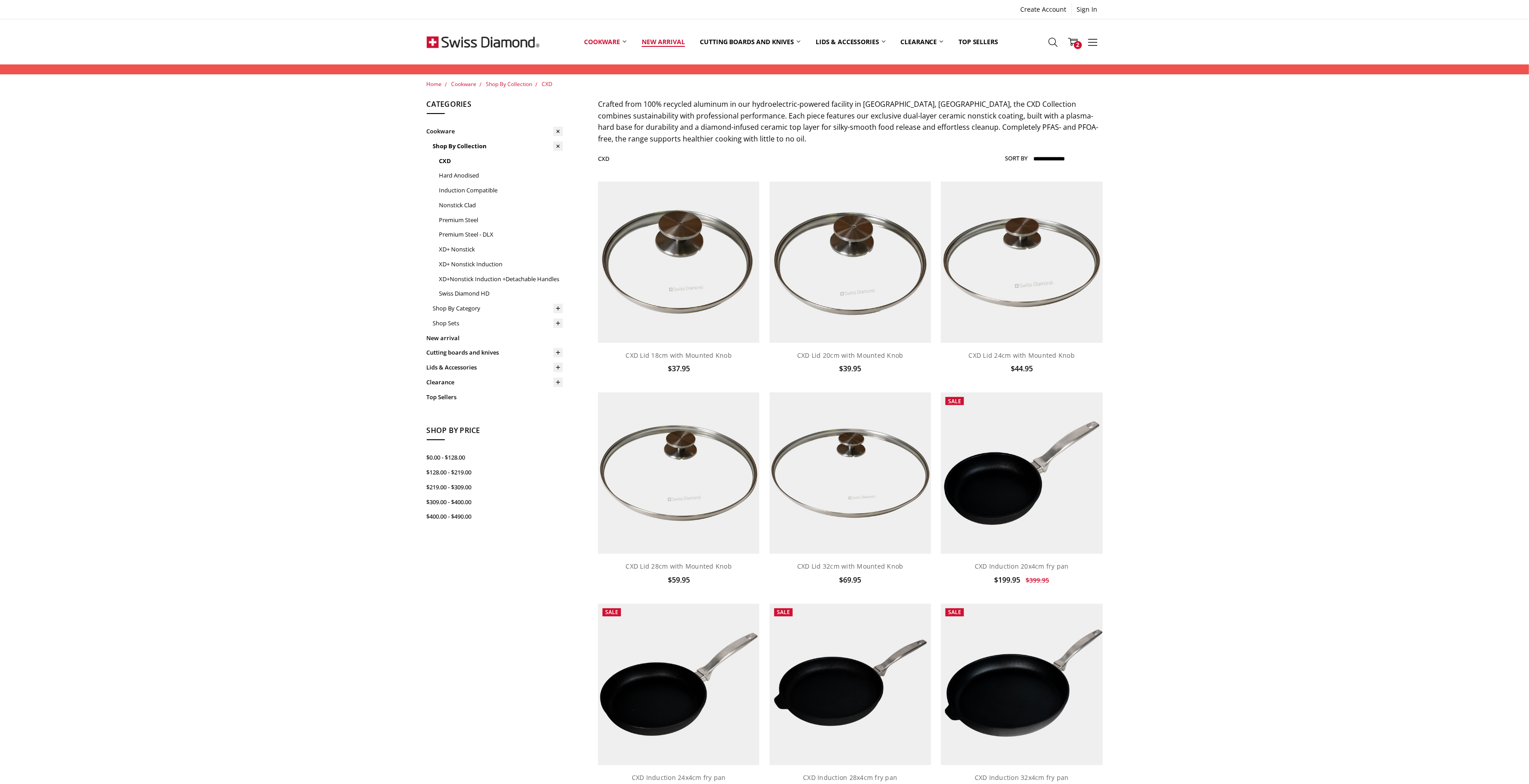
click at [664, 42] on link "New arrival" at bounding box center [663, 41] width 59 height 40
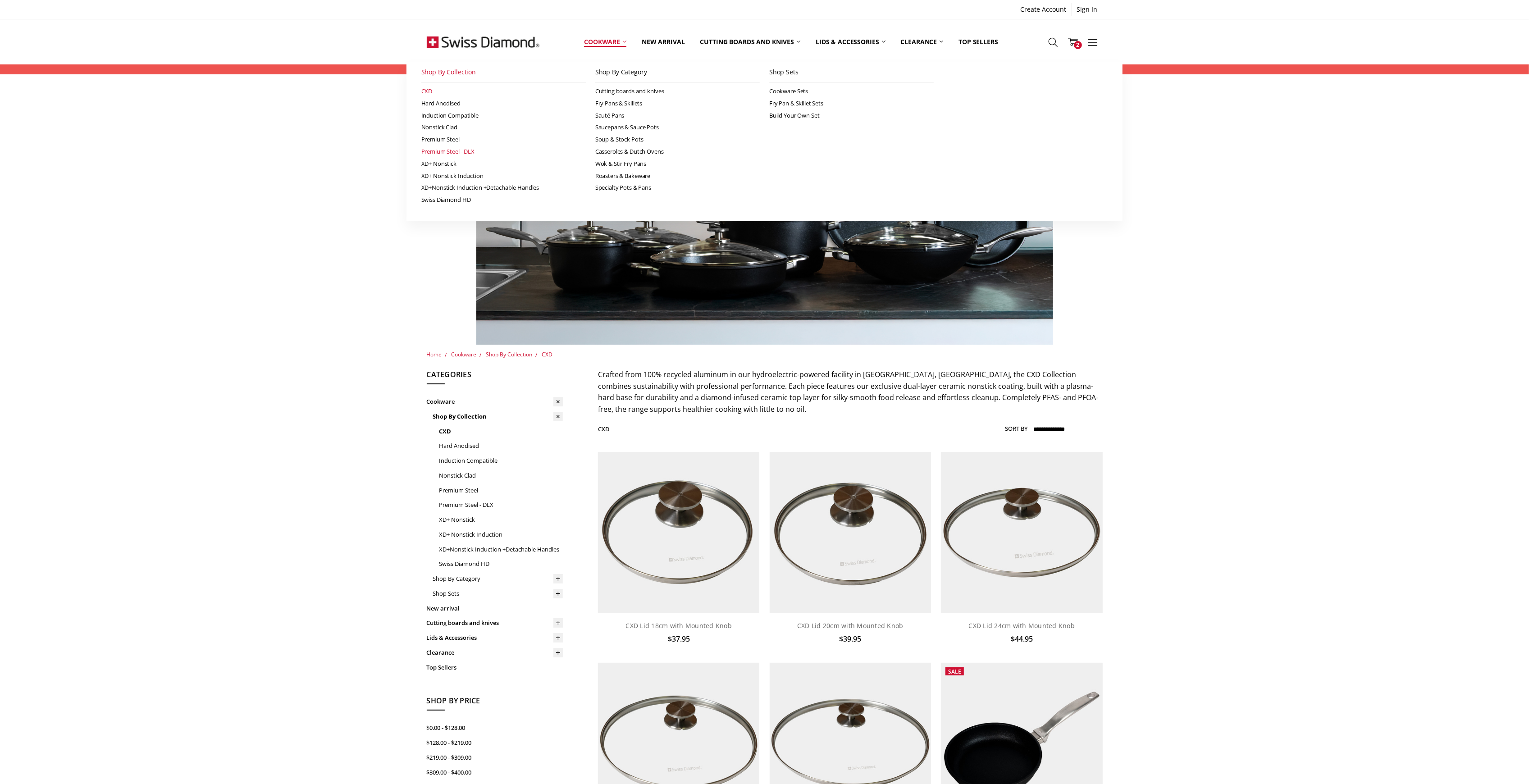
click at [443, 150] on link "Premium Steel - DLX" at bounding box center [503, 151] width 164 height 12
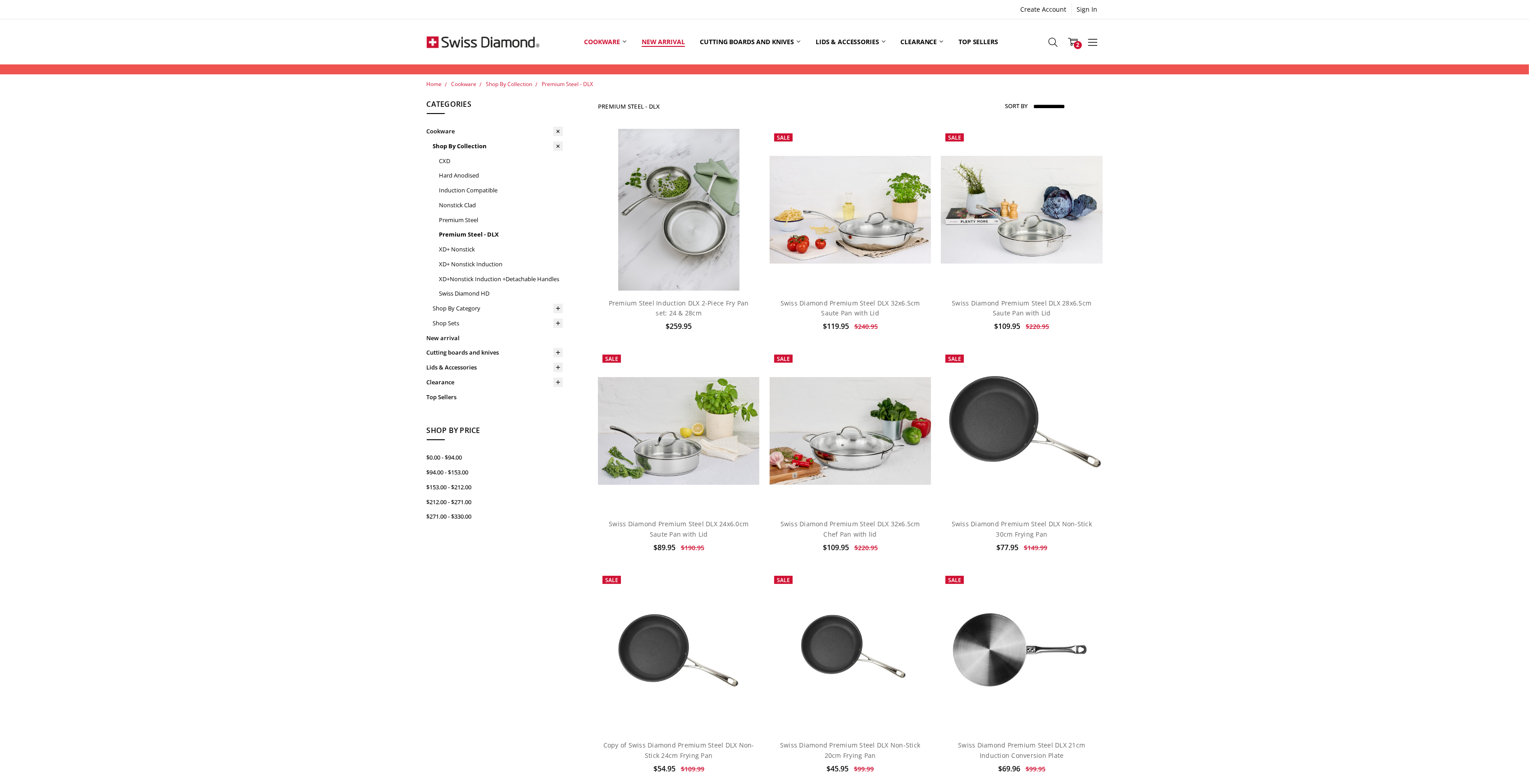
click at [660, 38] on link "New arrival" at bounding box center [663, 41] width 59 height 40
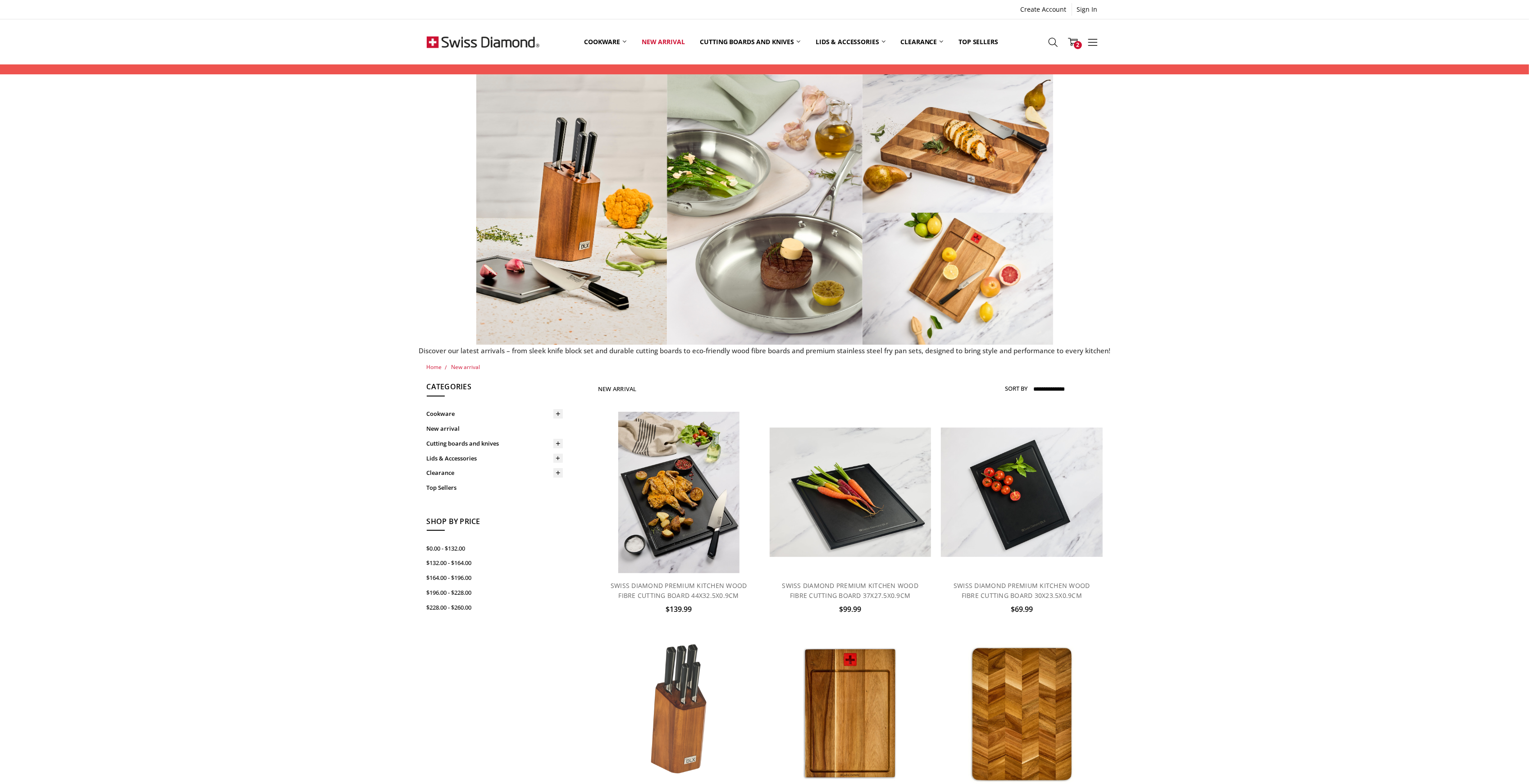
click at [1297, 440] on div "Home New arrival Show Filters Filter Browse by Categories Cookware Shop By Coll…" at bounding box center [764, 718] width 1529 height 713
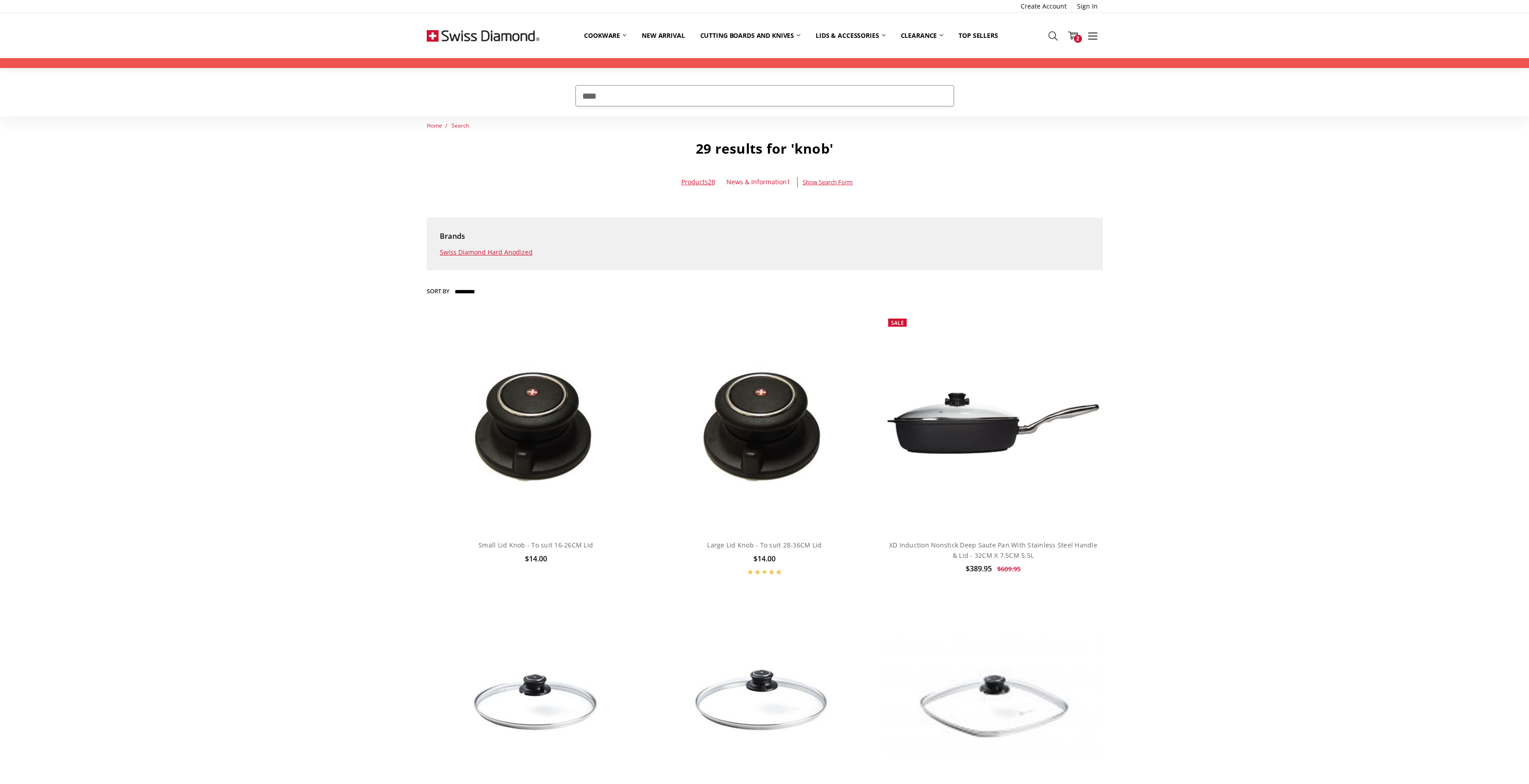
scroll to position [180, 0]
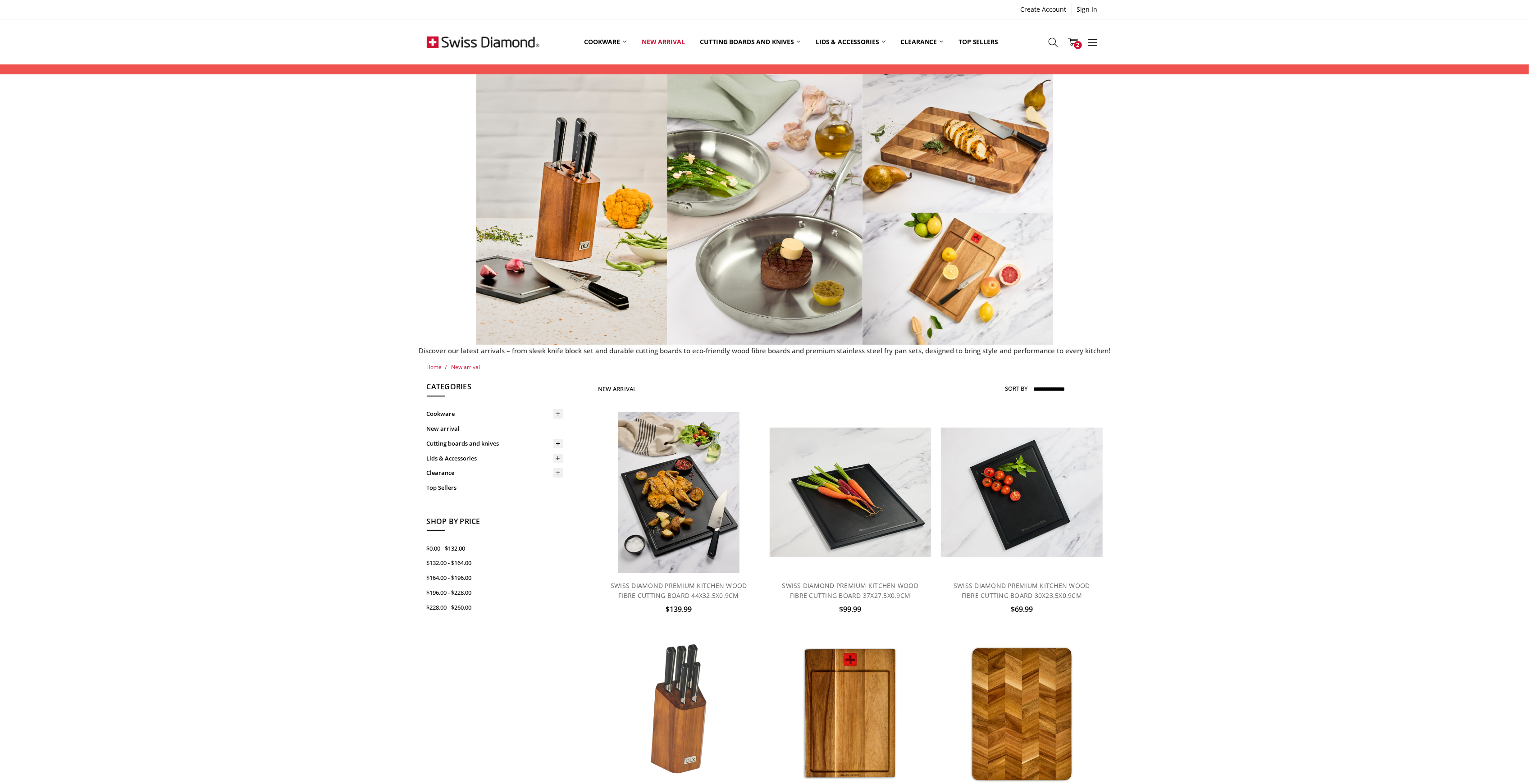
click at [504, 41] on img at bounding box center [483, 41] width 113 height 45
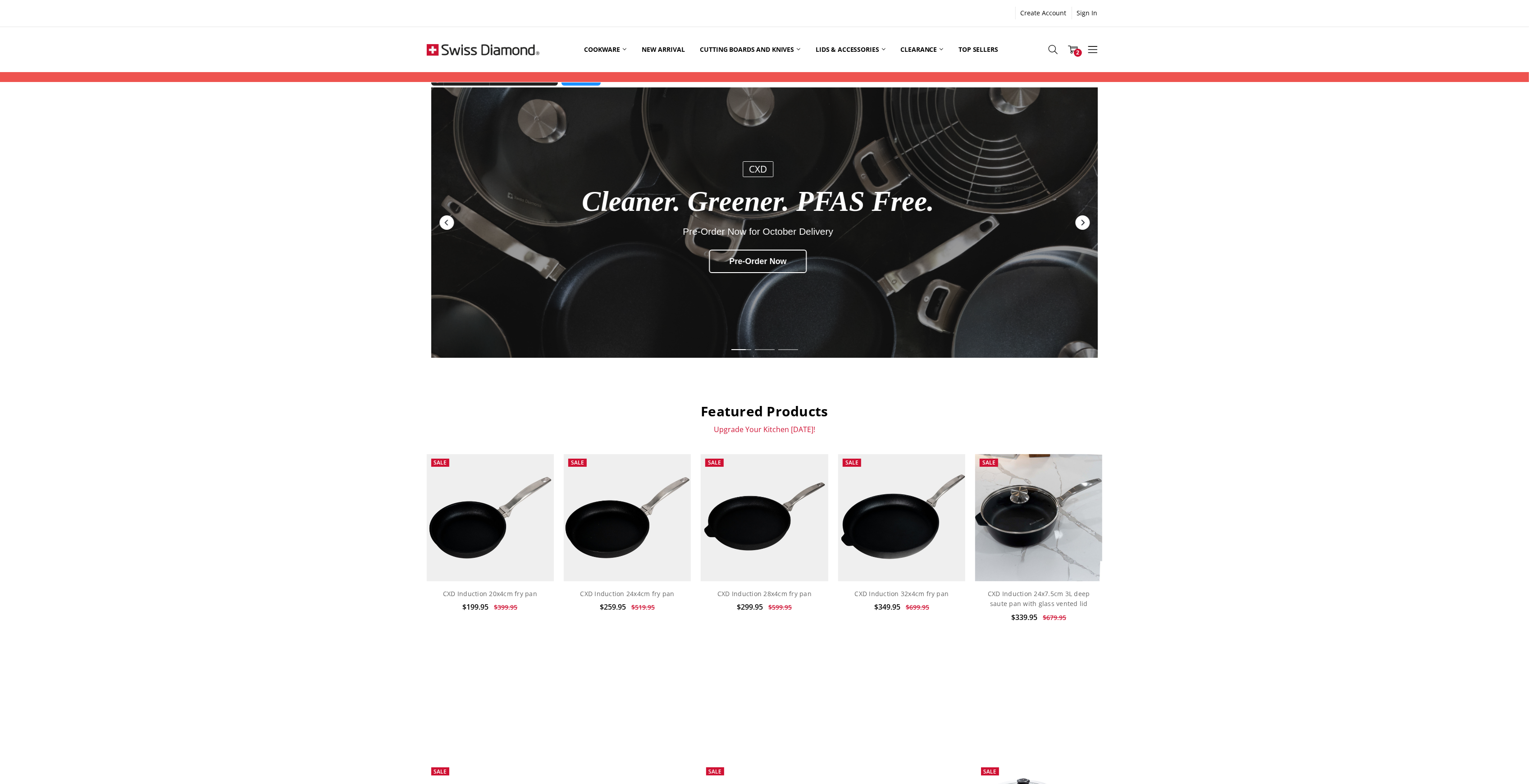
click at [1084, 223] on icon "Next" at bounding box center [1083, 223] width 3 height 6
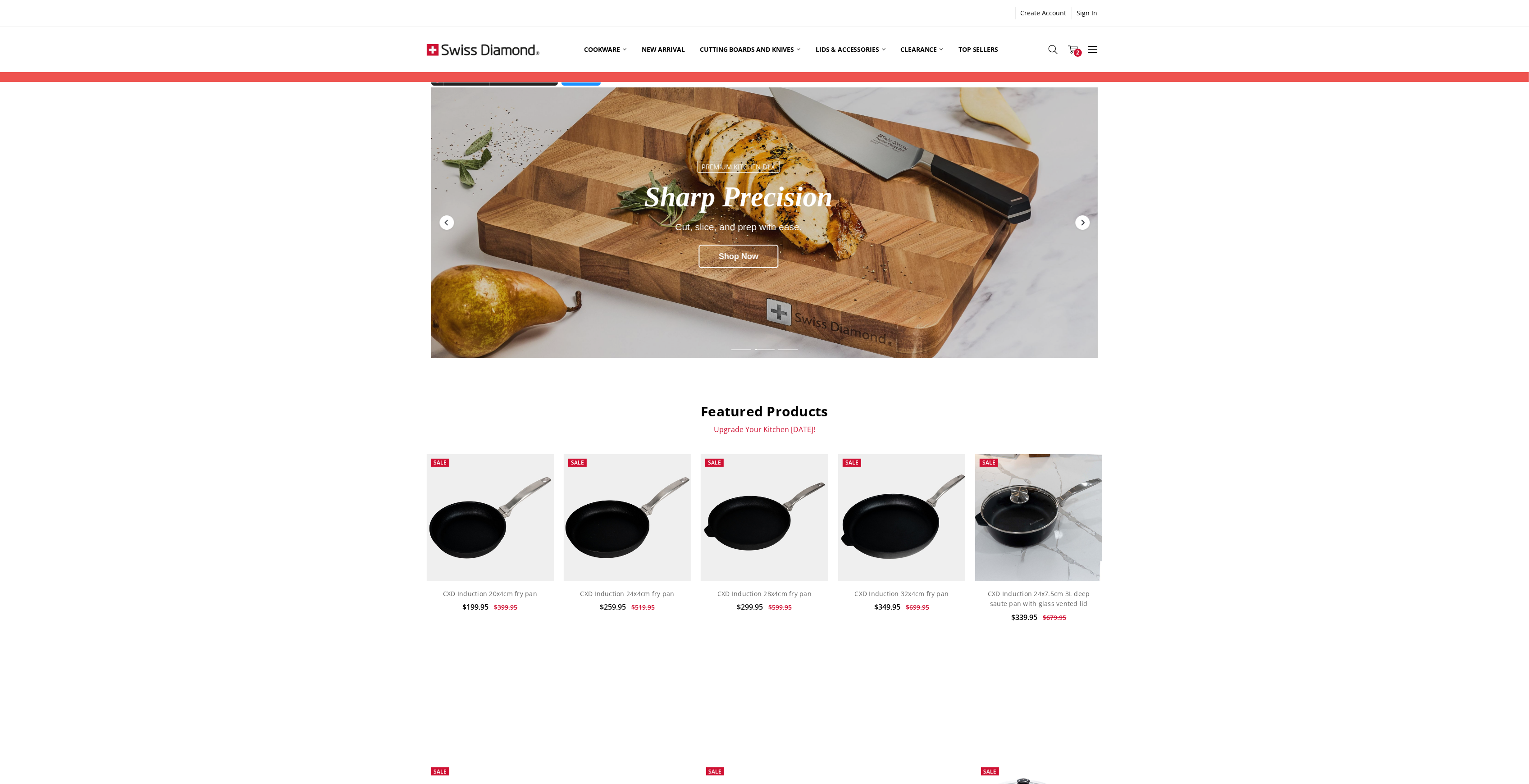
click at [1084, 223] on icon "Next" at bounding box center [1083, 223] width 3 height 6
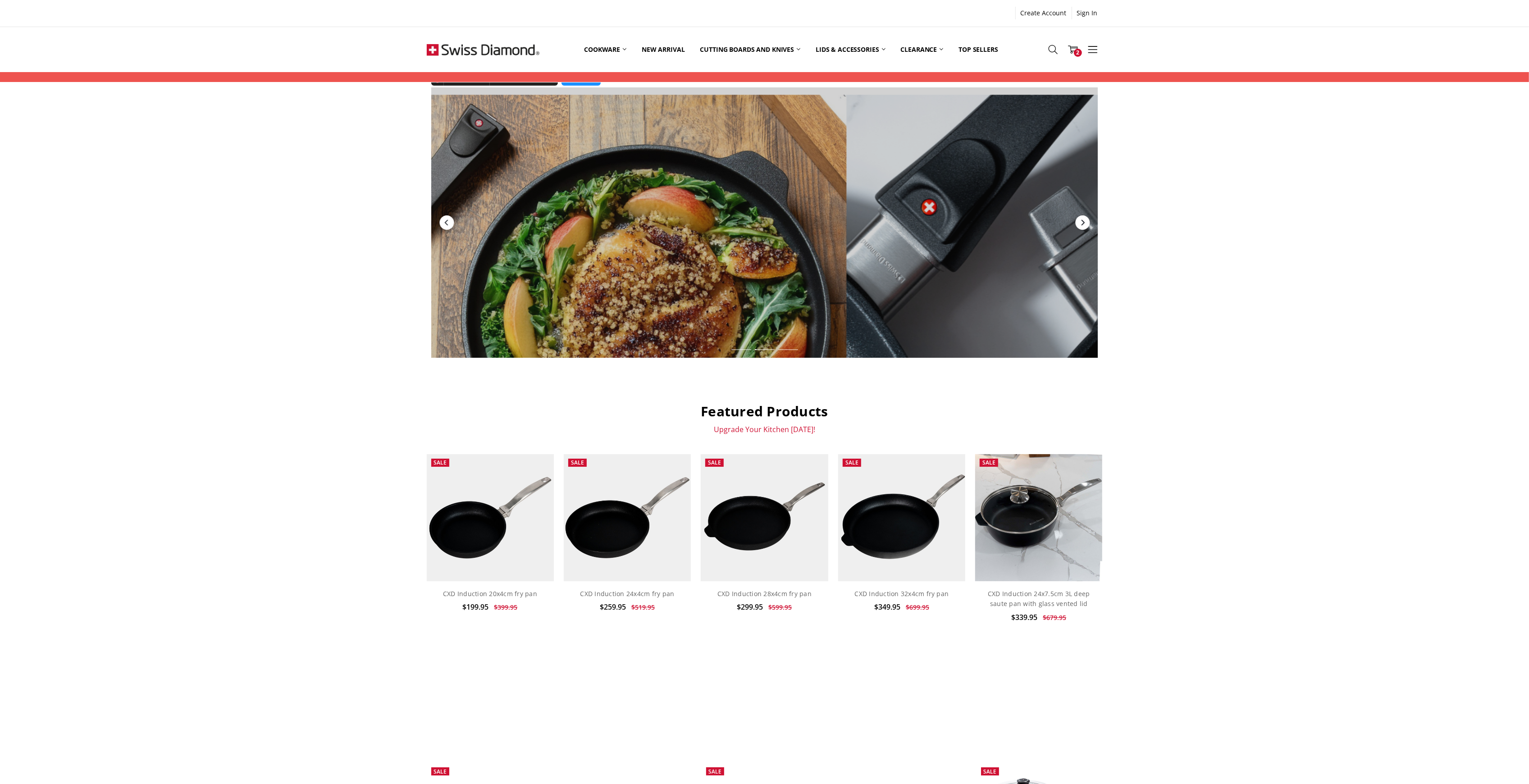
click at [1084, 223] on icon "Next" at bounding box center [1083, 223] width 3 height 6
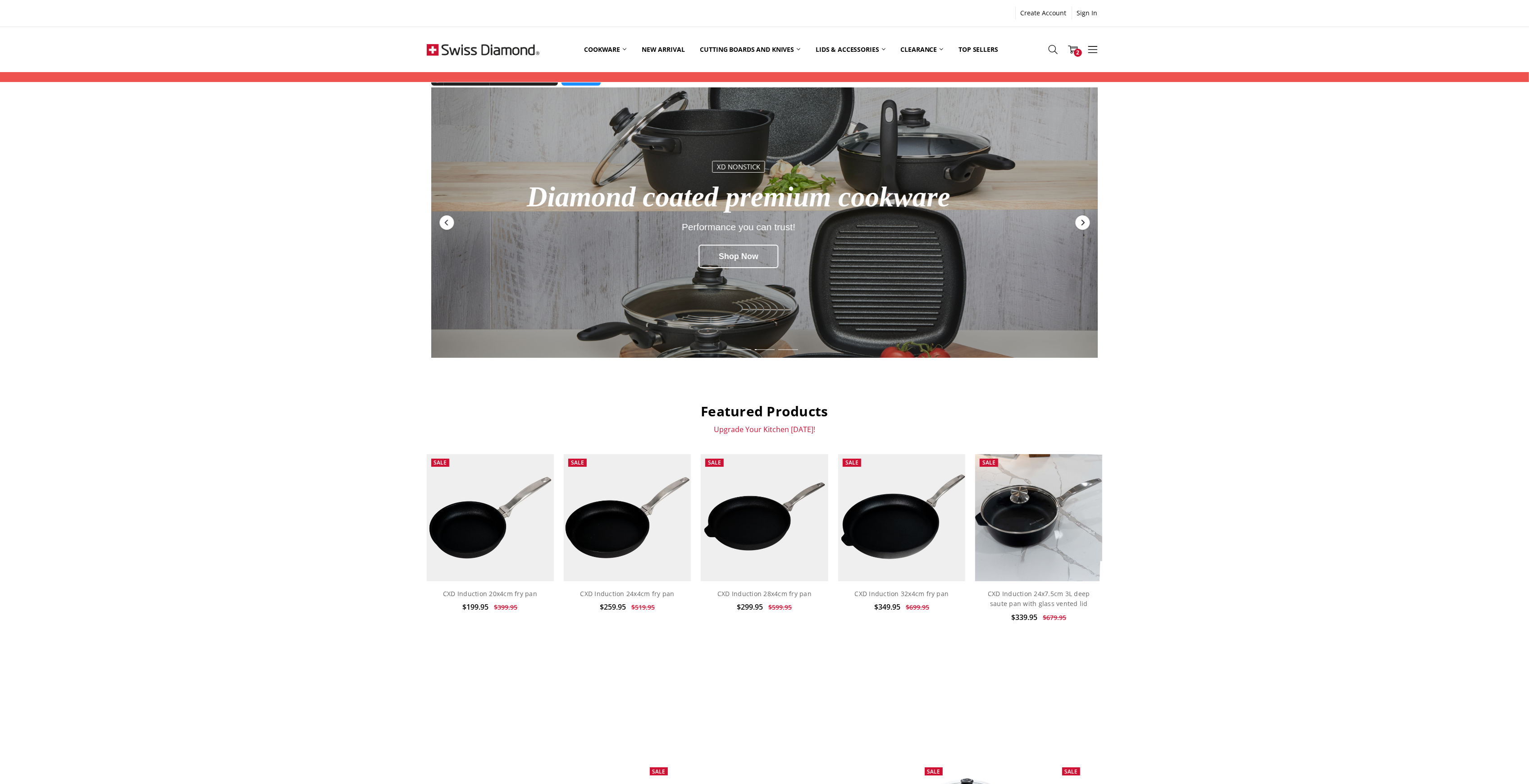
click at [1084, 223] on icon "Next" at bounding box center [1083, 223] width 3 height 6
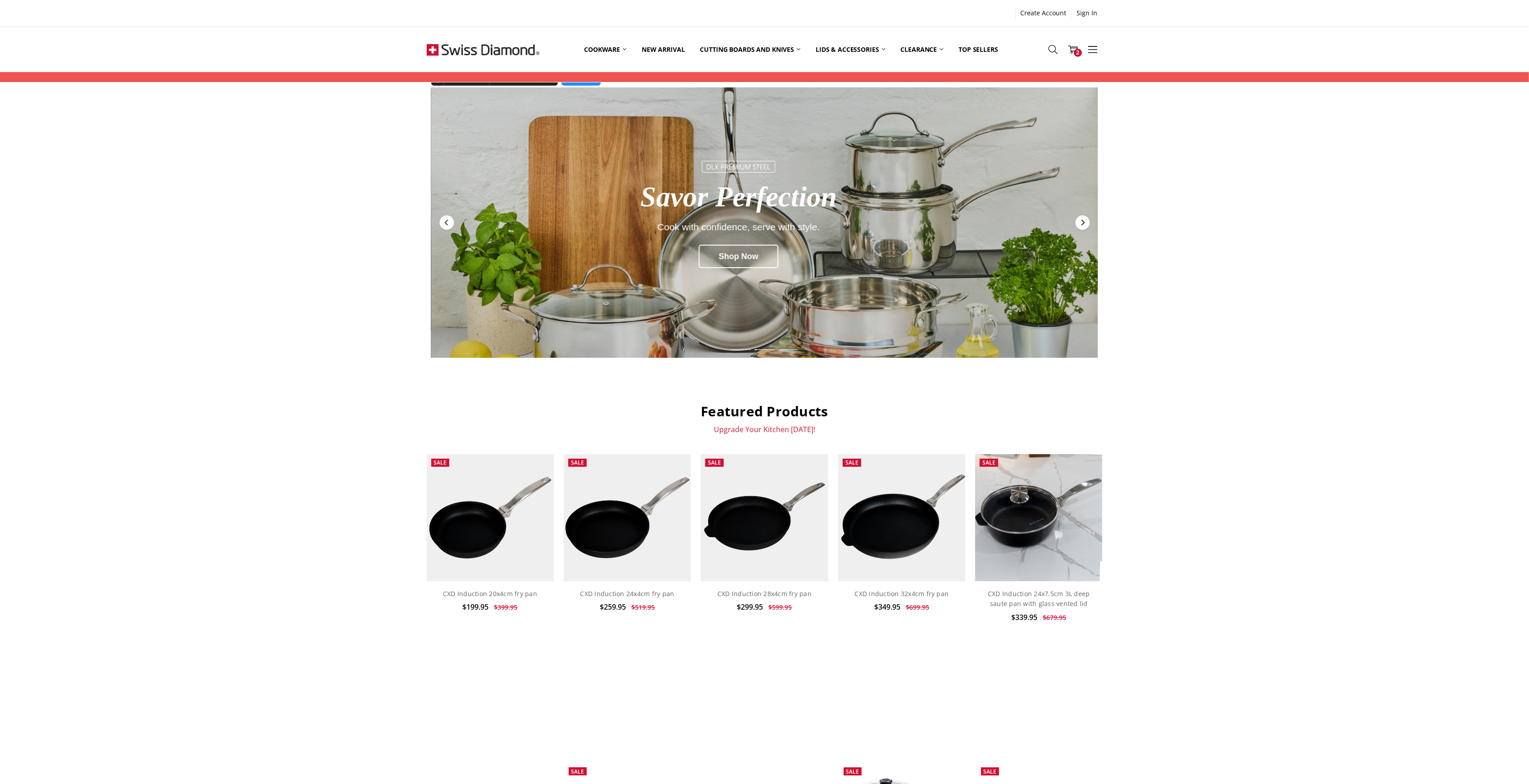
click at [1084, 223] on icon "Next" at bounding box center [1083, 223] width 3 height 6
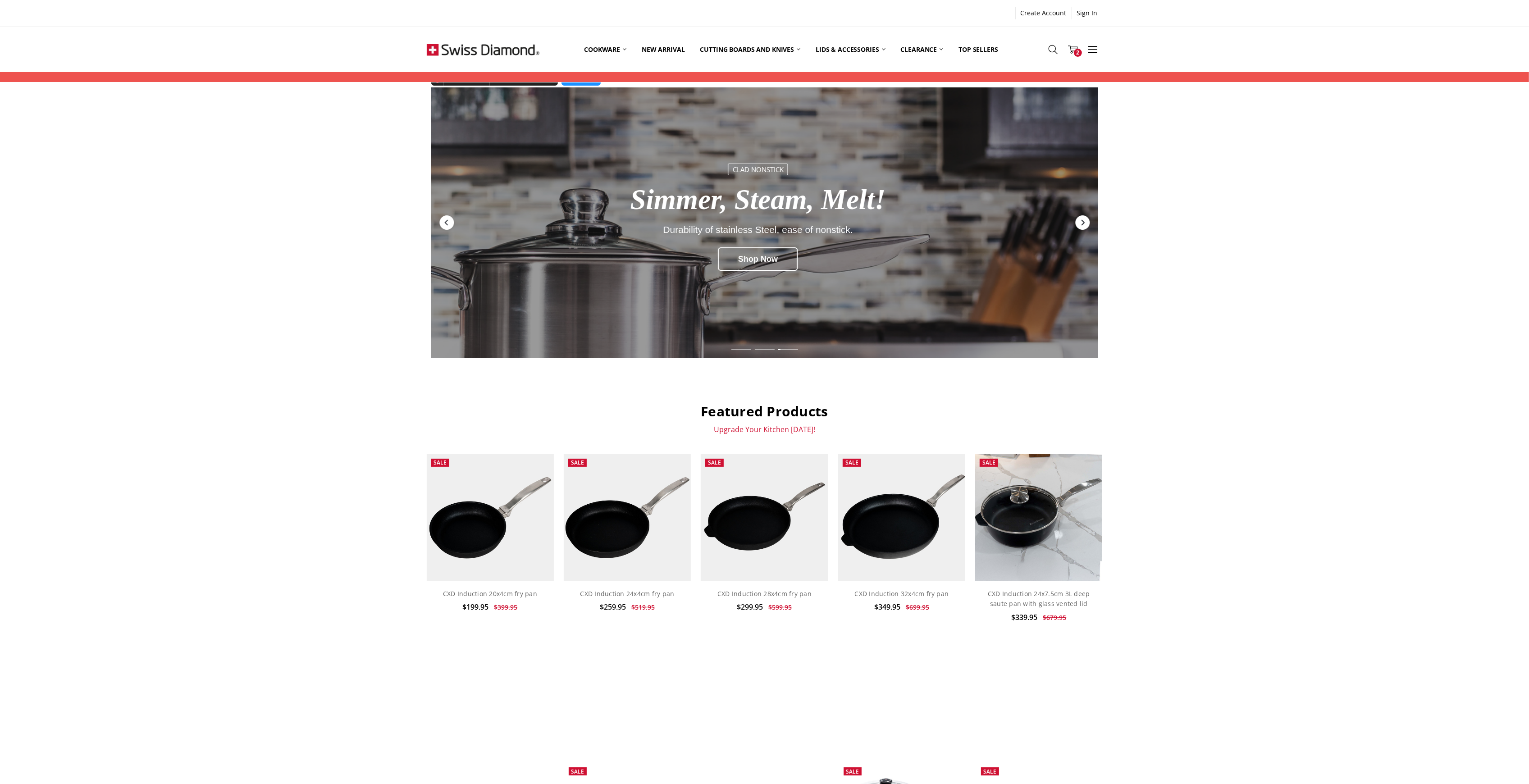
click at [1084, 223] on icon "Next" at bounding box center [1083, 223] width 3 height 6
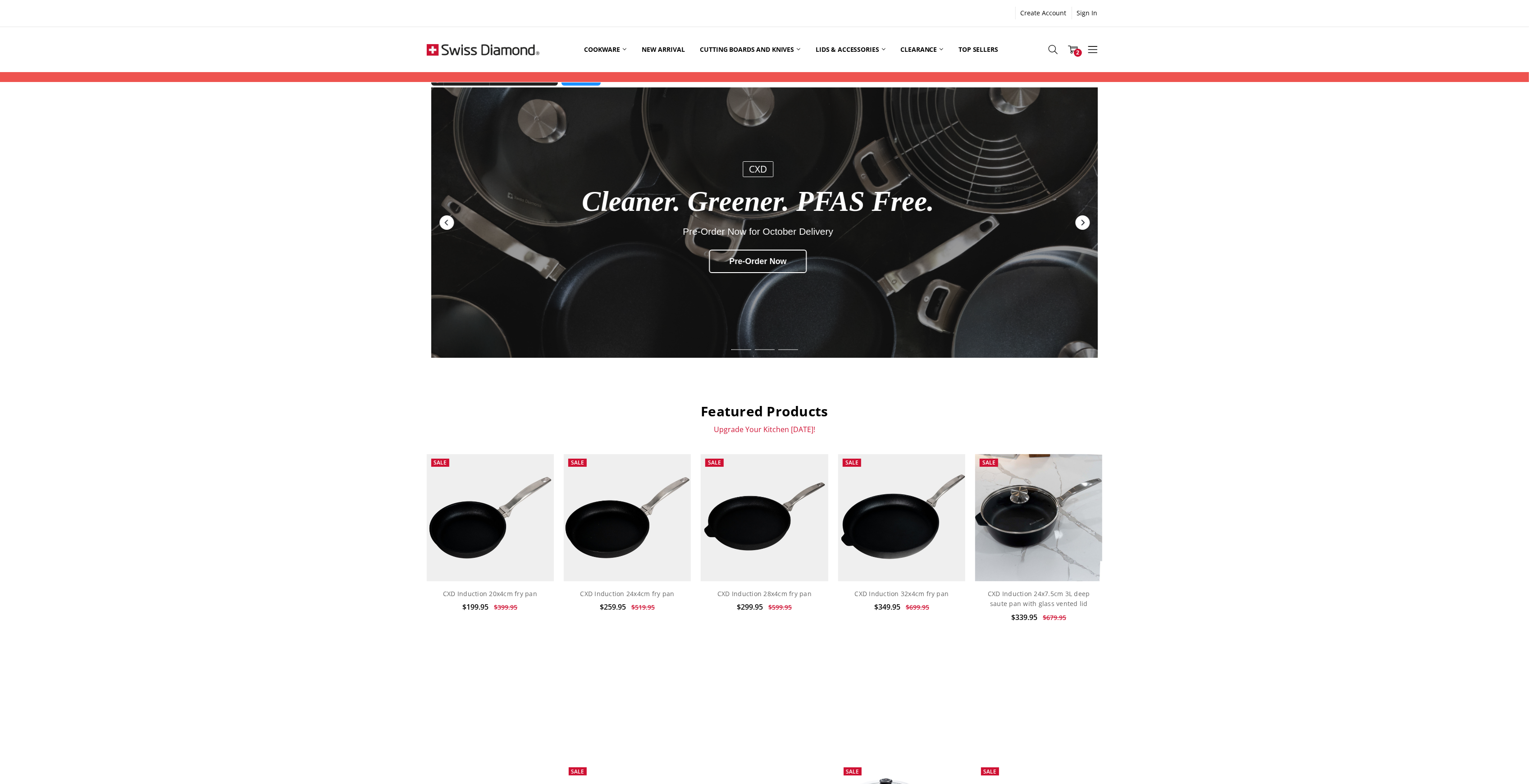
click at [1084, 223] on icon "Next" at bounding box center [1083, 223] width 3 height 6
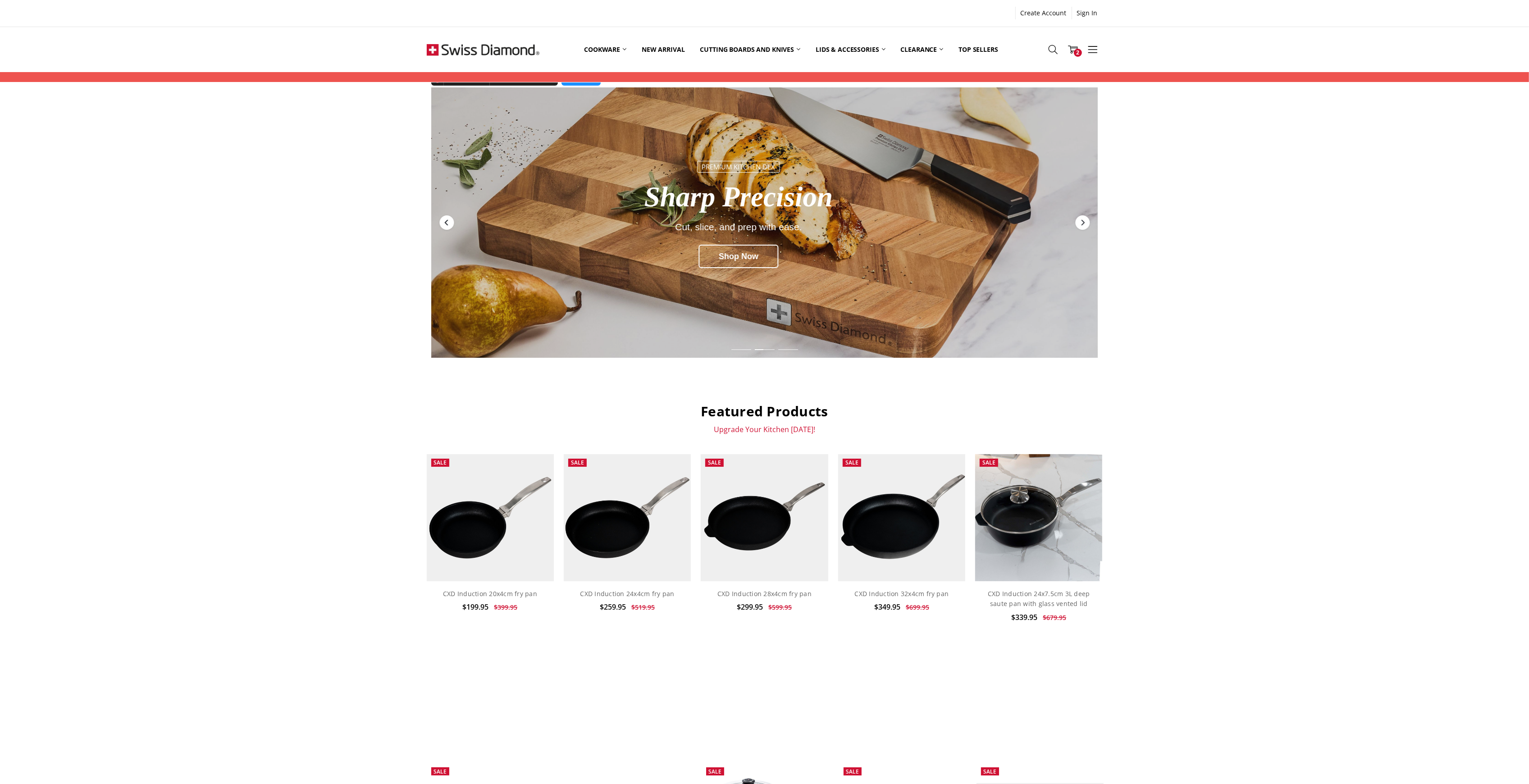
click at [445, 227] on div "Previous" at bounding box center [446, 223] width 15 height 15
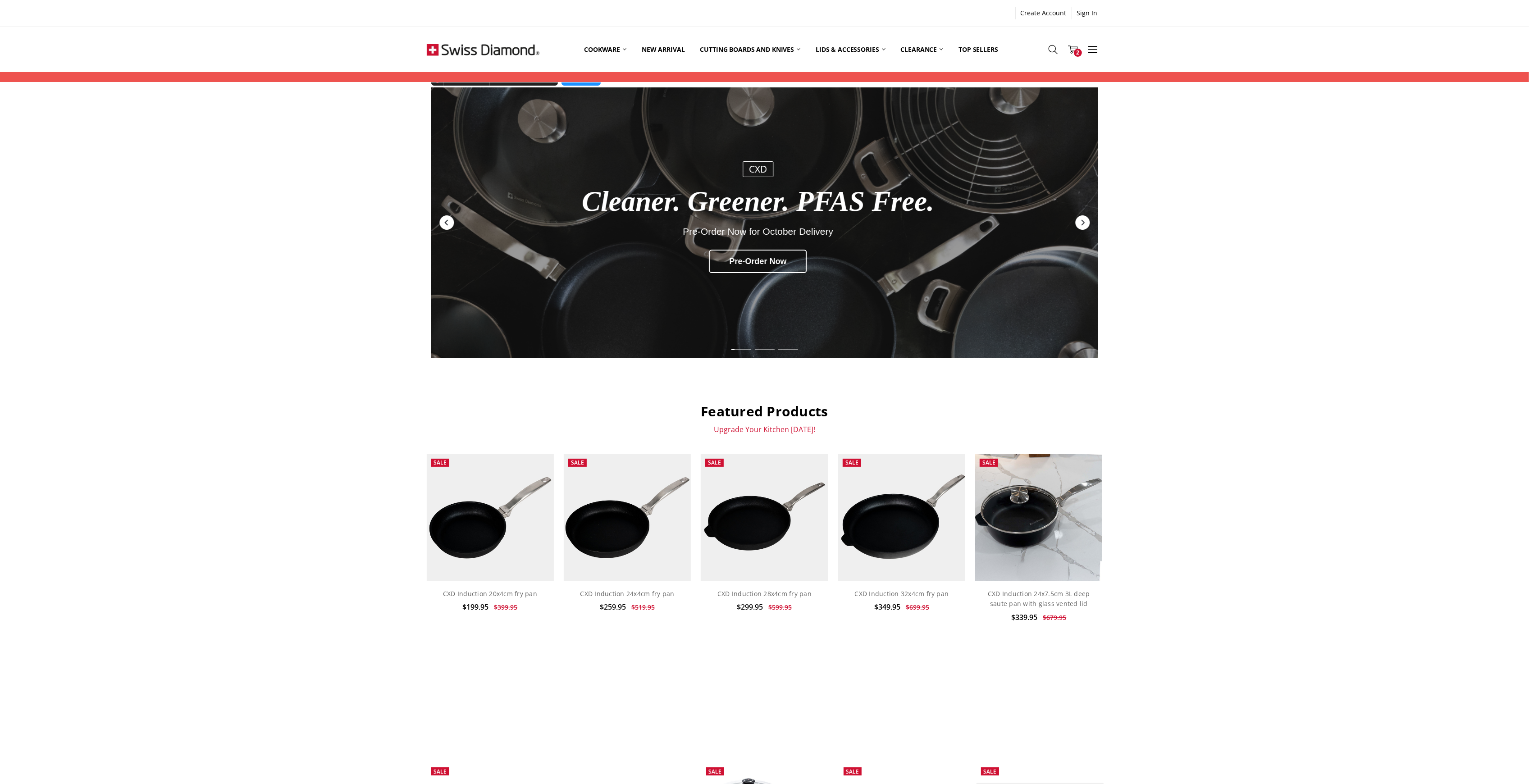
click at [445, 227] on div "Previous" at bounding box center [446, 223] width 15 height 15
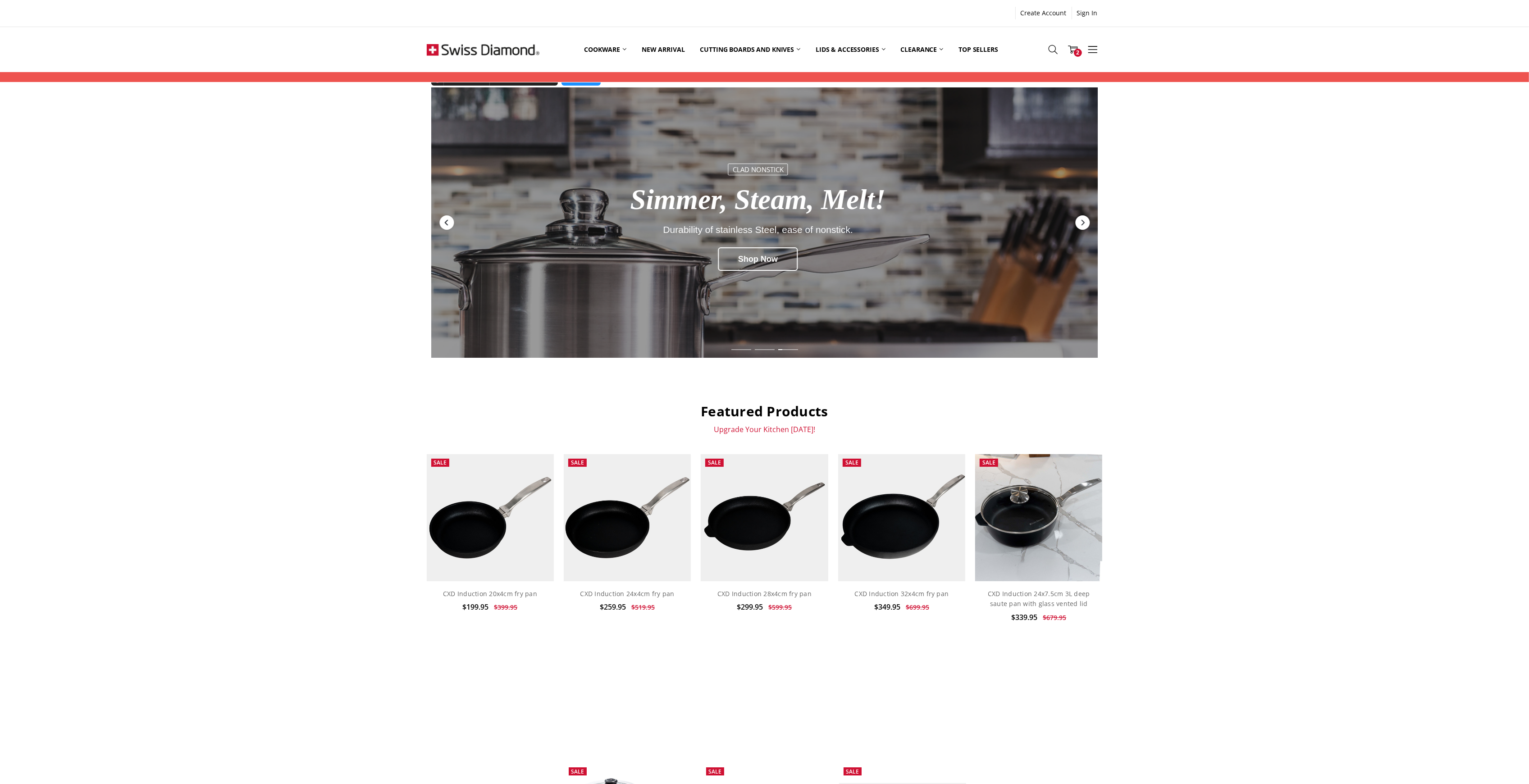
click at [440, 224] on div "Previous" at bounding box center [446, 223] width 15 height 15
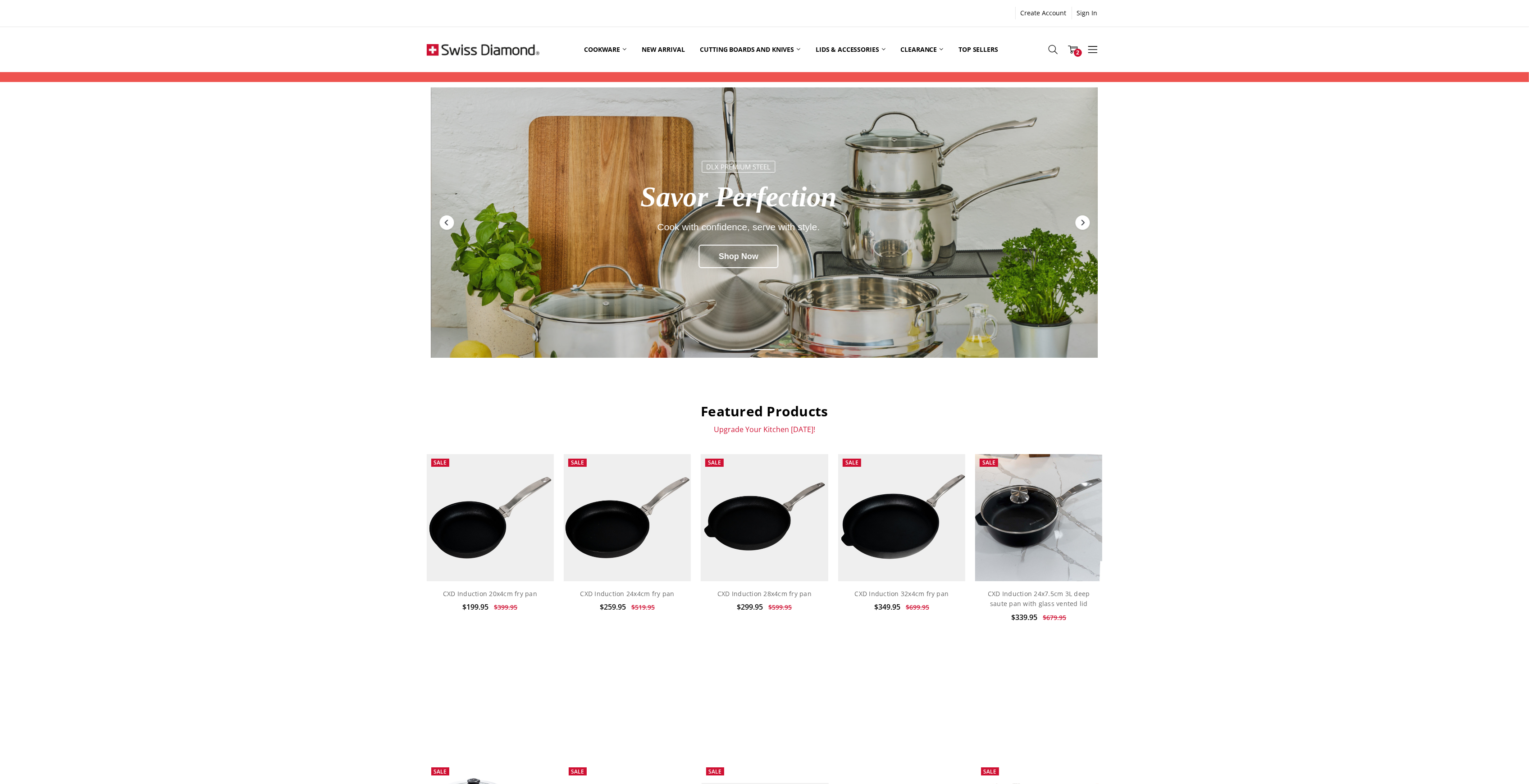
click at [484, 50] on img at bounding box center [483, 49] width 113 height 45
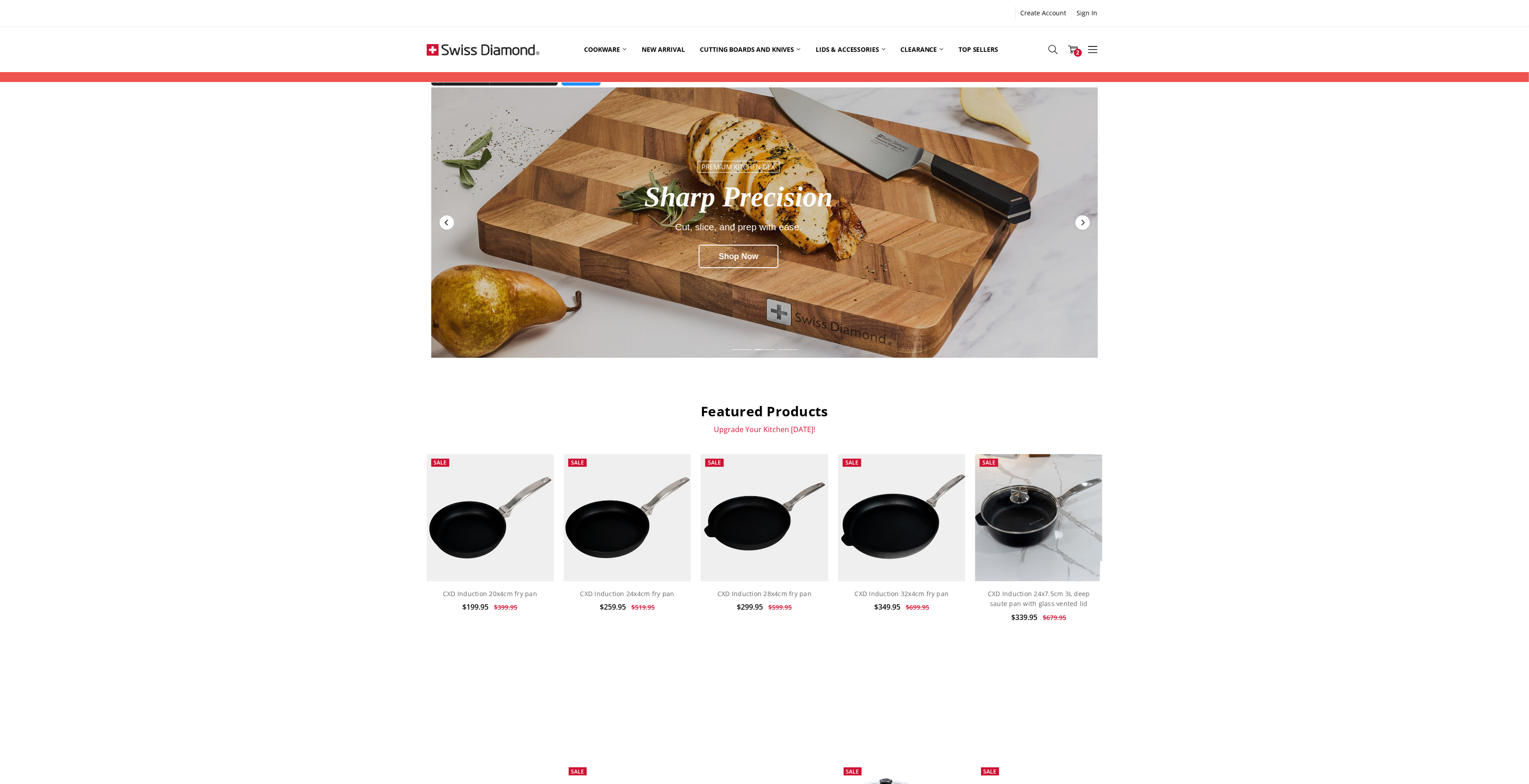
click at [445, 223] on icon "Previous" at bounding box center [446, 223] width 3 height 6
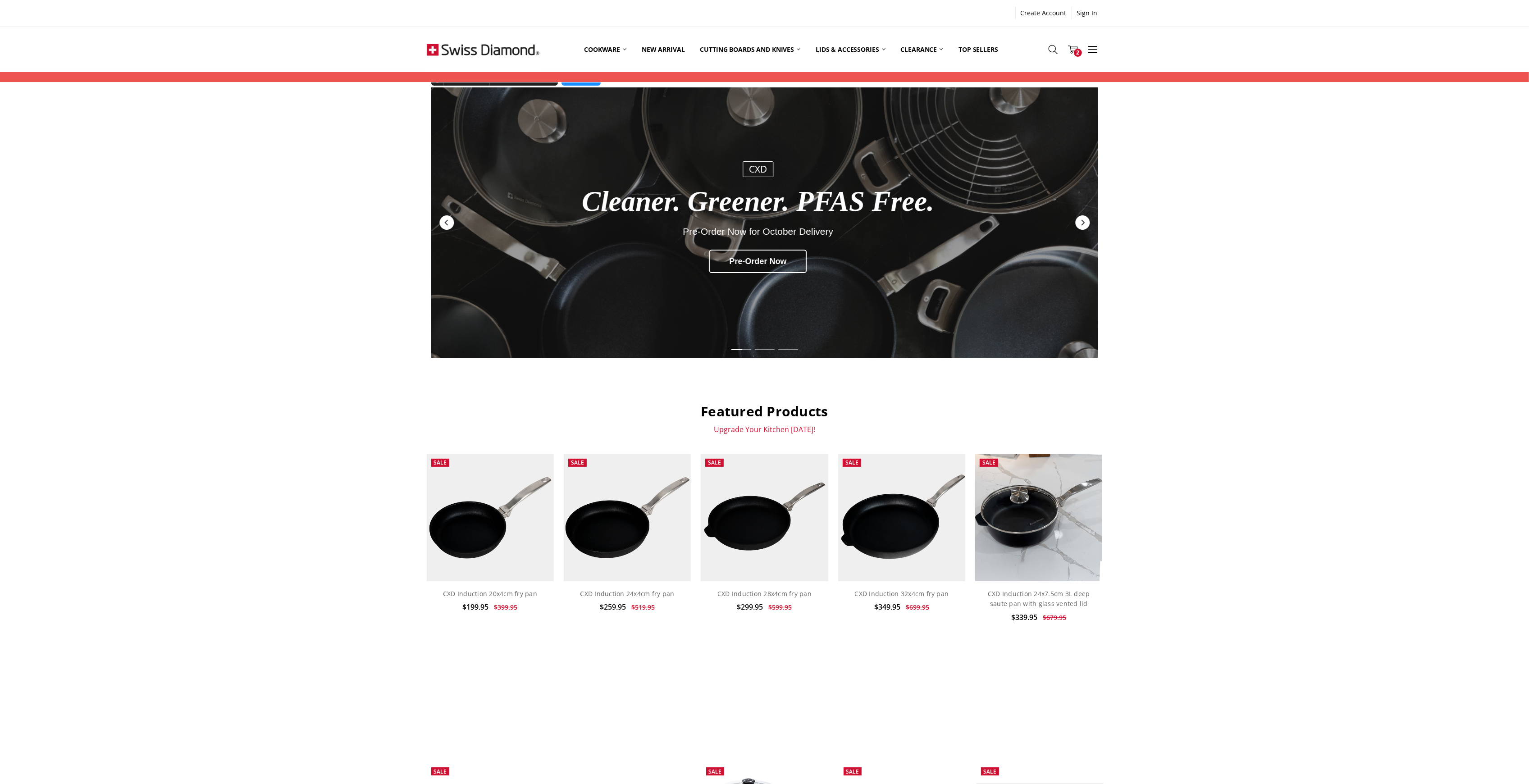
click at [632, 244] on div "CXD Cleaner. Greener. PFAS Free. Pre-Order Now for October Delivery Pre-Order N…" at bounding box center [758, 219] width 519 height 133
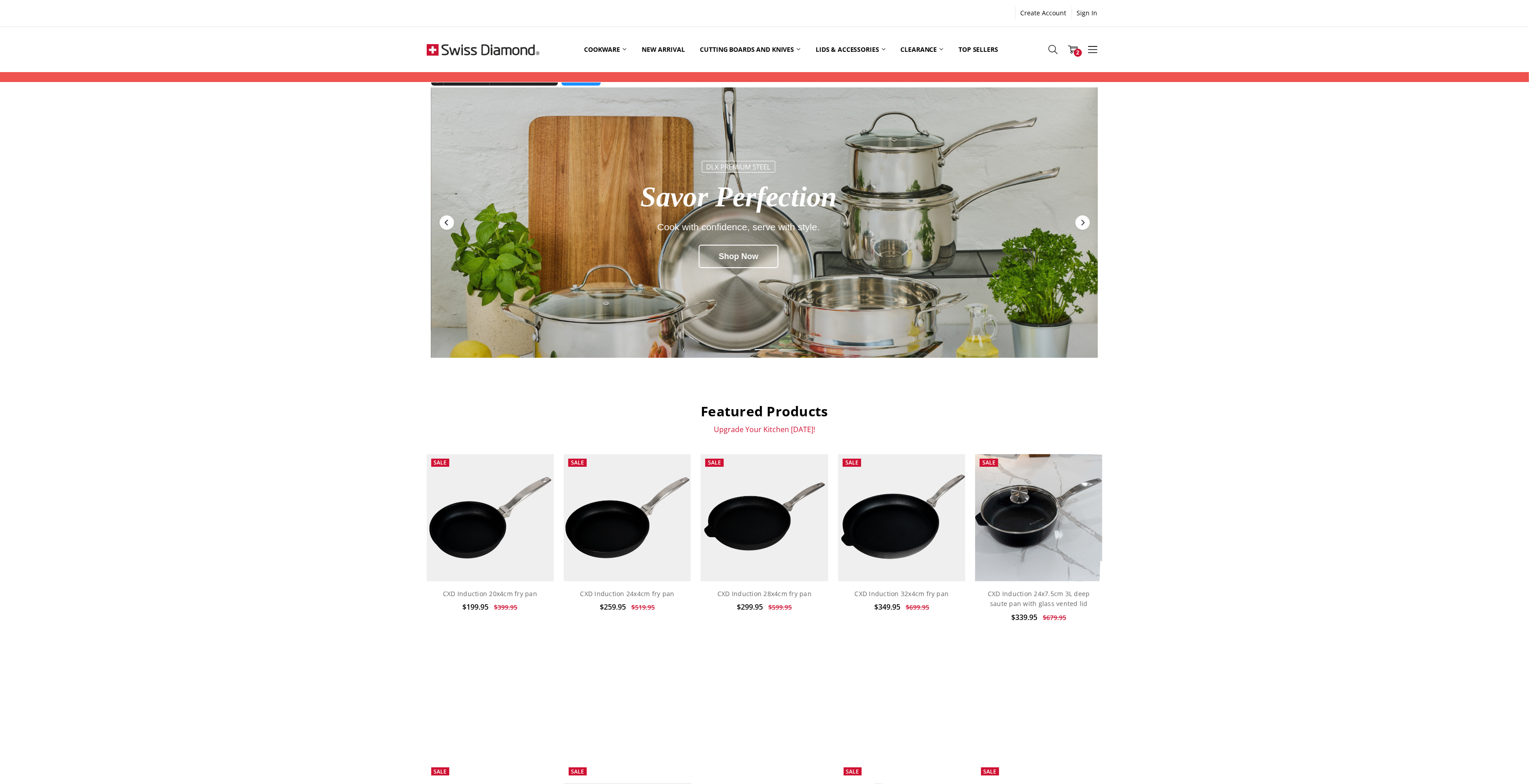
click at [444, 218] on div "Previous" at bounding box center [446, 223] width 15 height 15
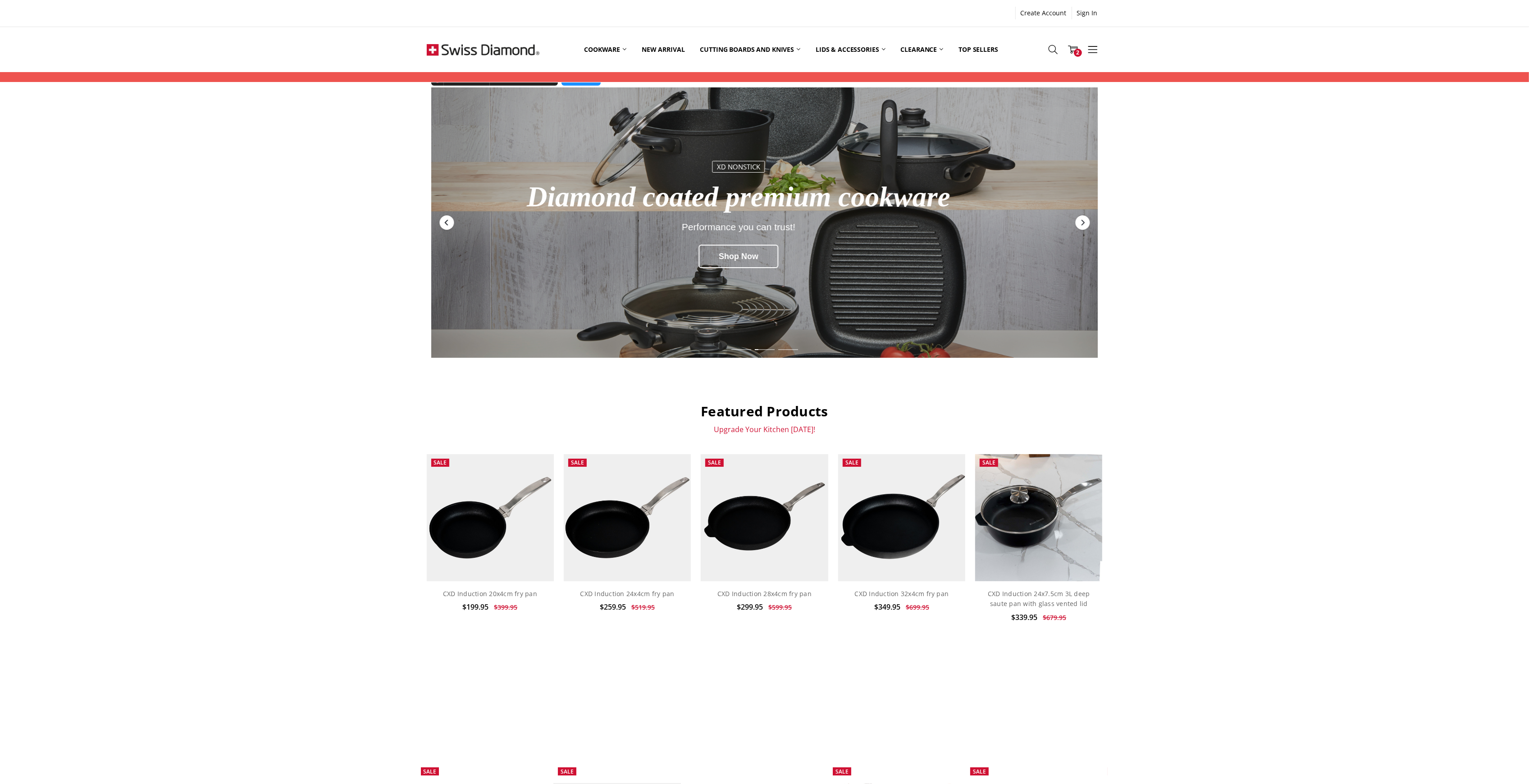
click at [442, 225] on div "Previous" at bounding box center [446, 223] width 15 height 15
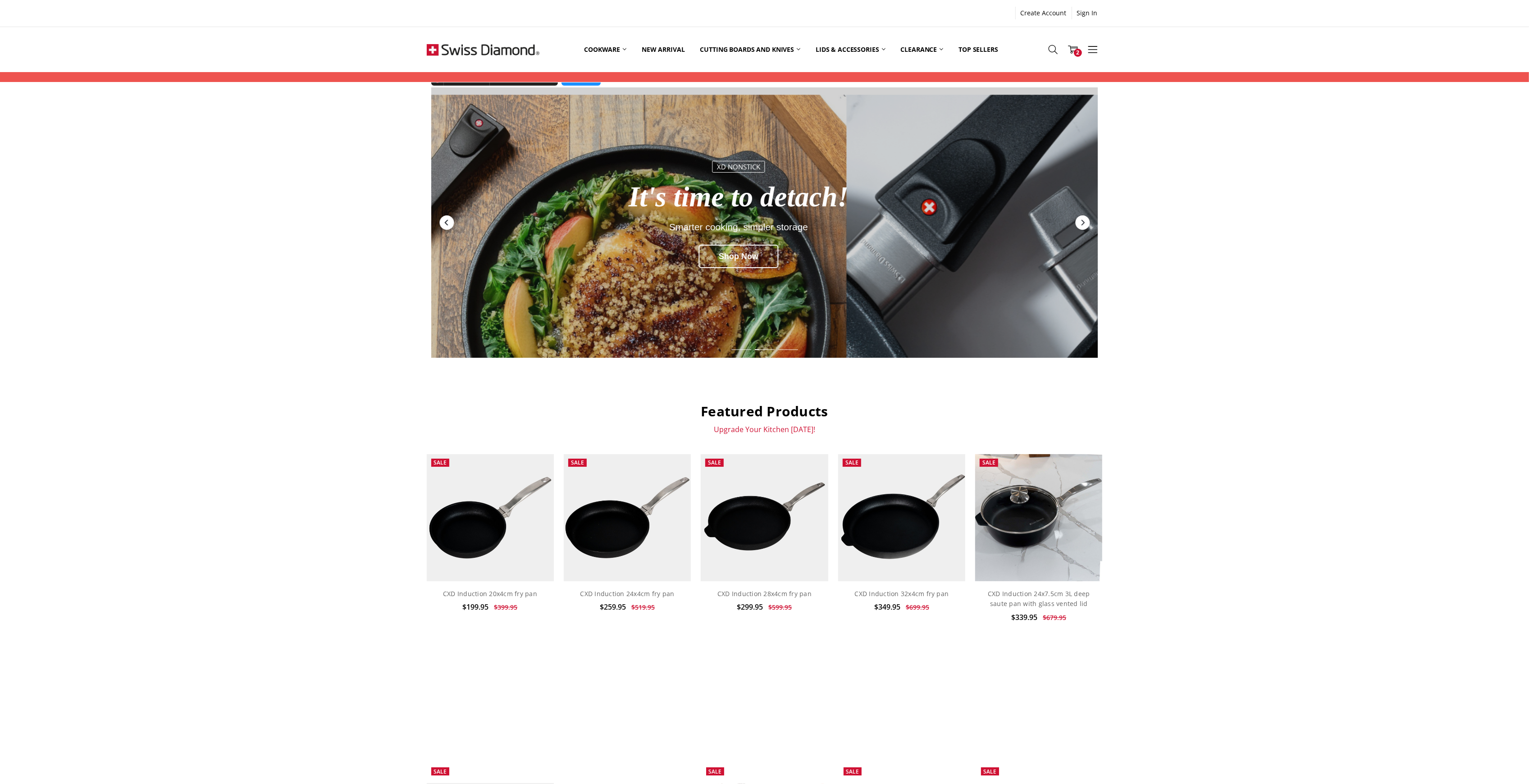
click at [445, 223] on icon "Previous" at bounding box center [446, 223] width 3 height 6
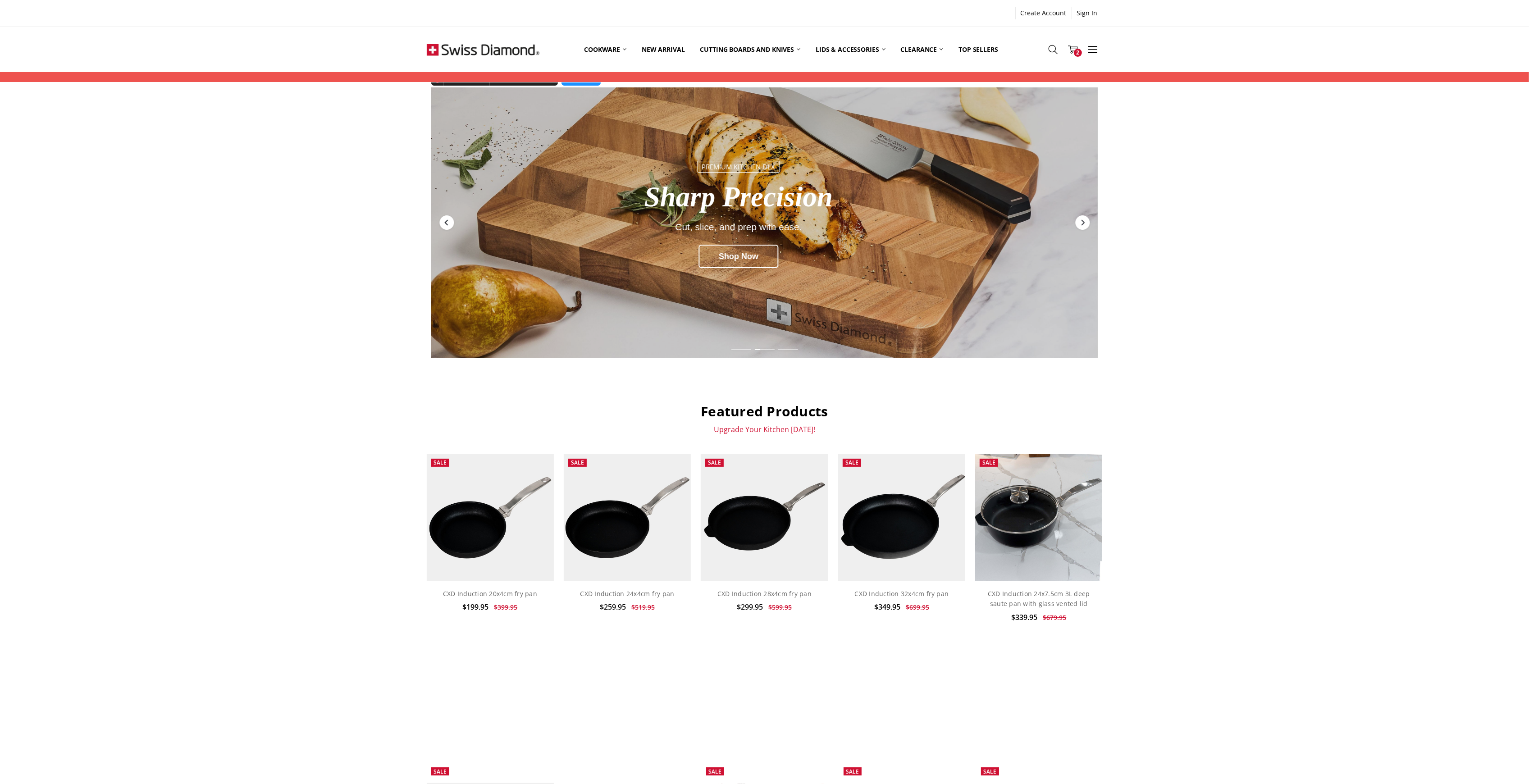
click at [444, 222] on icon "Previous" at bounding box center [446, 222] width 7 height 7
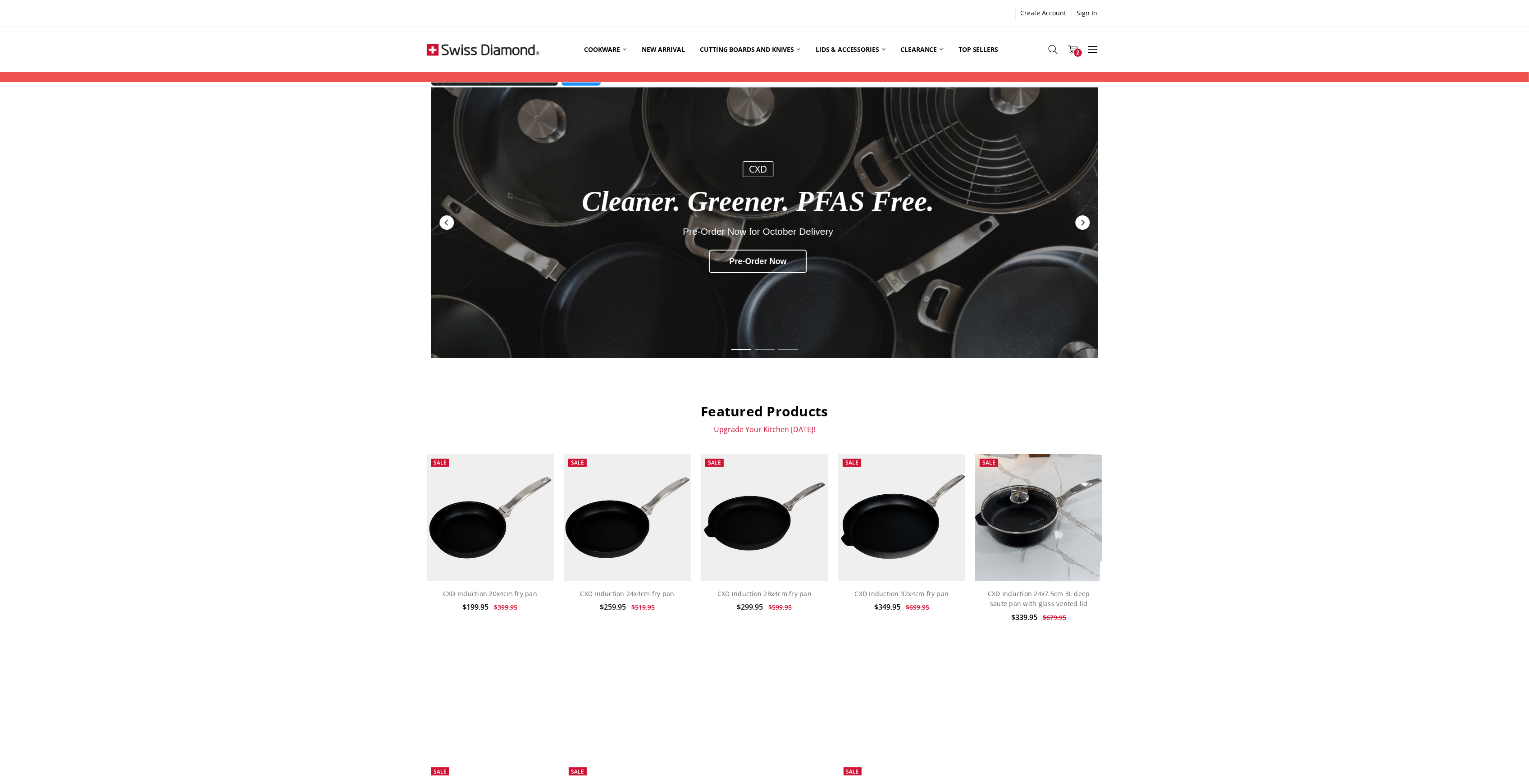
click at [767, 168] on div "CXD" at bounding box center [758, 169] width 31 height 15
click at [763, 265] on div "Pre-Order Now" at bounding box center [758, 261] width 98 height 24
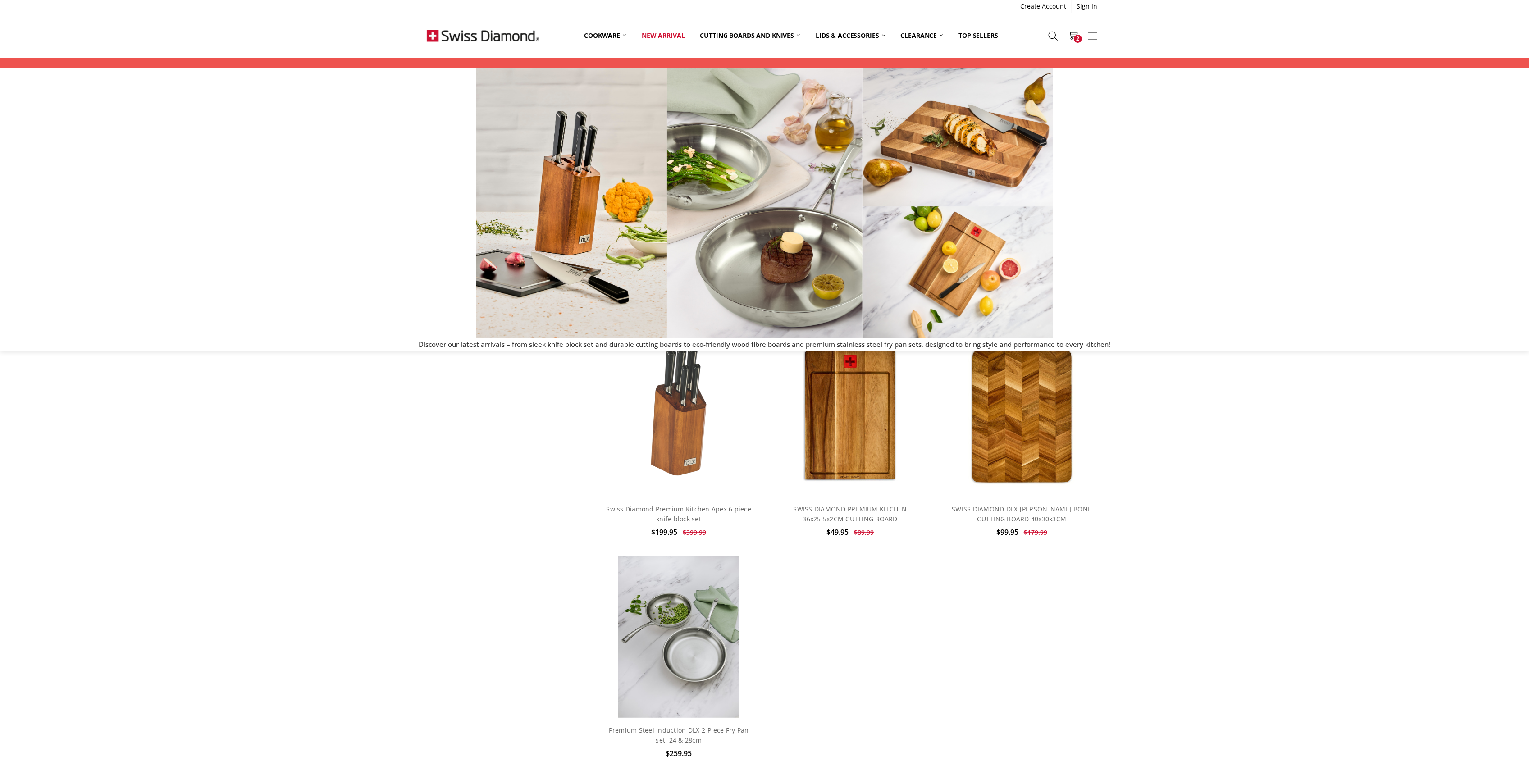
scroll to position [360, 0]
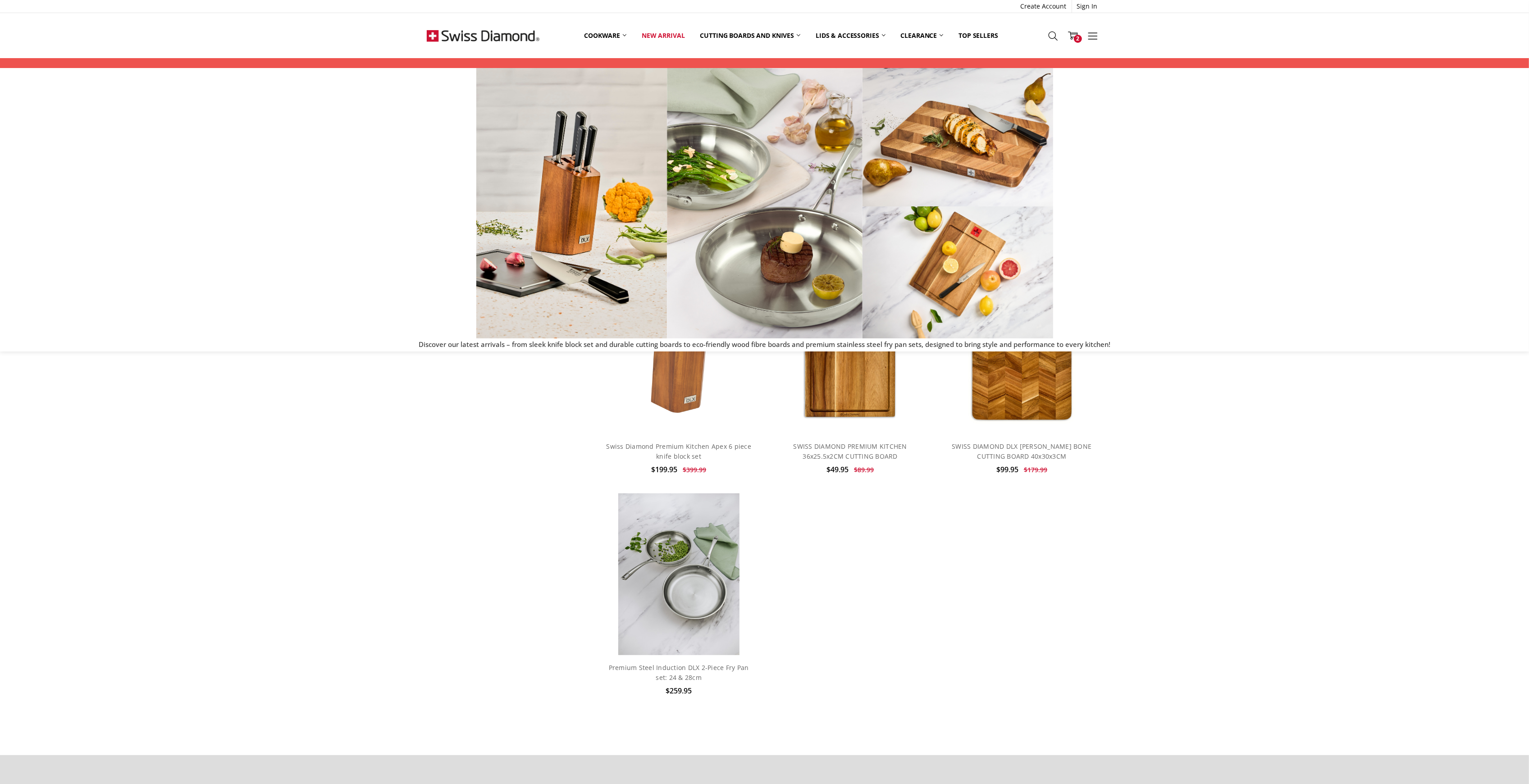
click at [1131, 559] on div "Home New arrival Show Filters Filter Browse by Categories Cookware Shop By Coll…" at bounding box center [764, 358] width 1529 height 713
drag, startPoint x: 1334, startPoint y: 645, endPoint x: 1266, endPoint y: 599, distance: 82.1
click at [1334, 645] on div "Home New arrival Show Filters Filter Browse by Categories Cookware Shop By Coll…" at bounding box center [764, 358] width 1529 height 713
click at [1237, 649] on div "Home New arrival Show Filters Filter Browse by Categories Cookware Shop By Coll…" at bounding box center [764, 358] width 1529 height 713
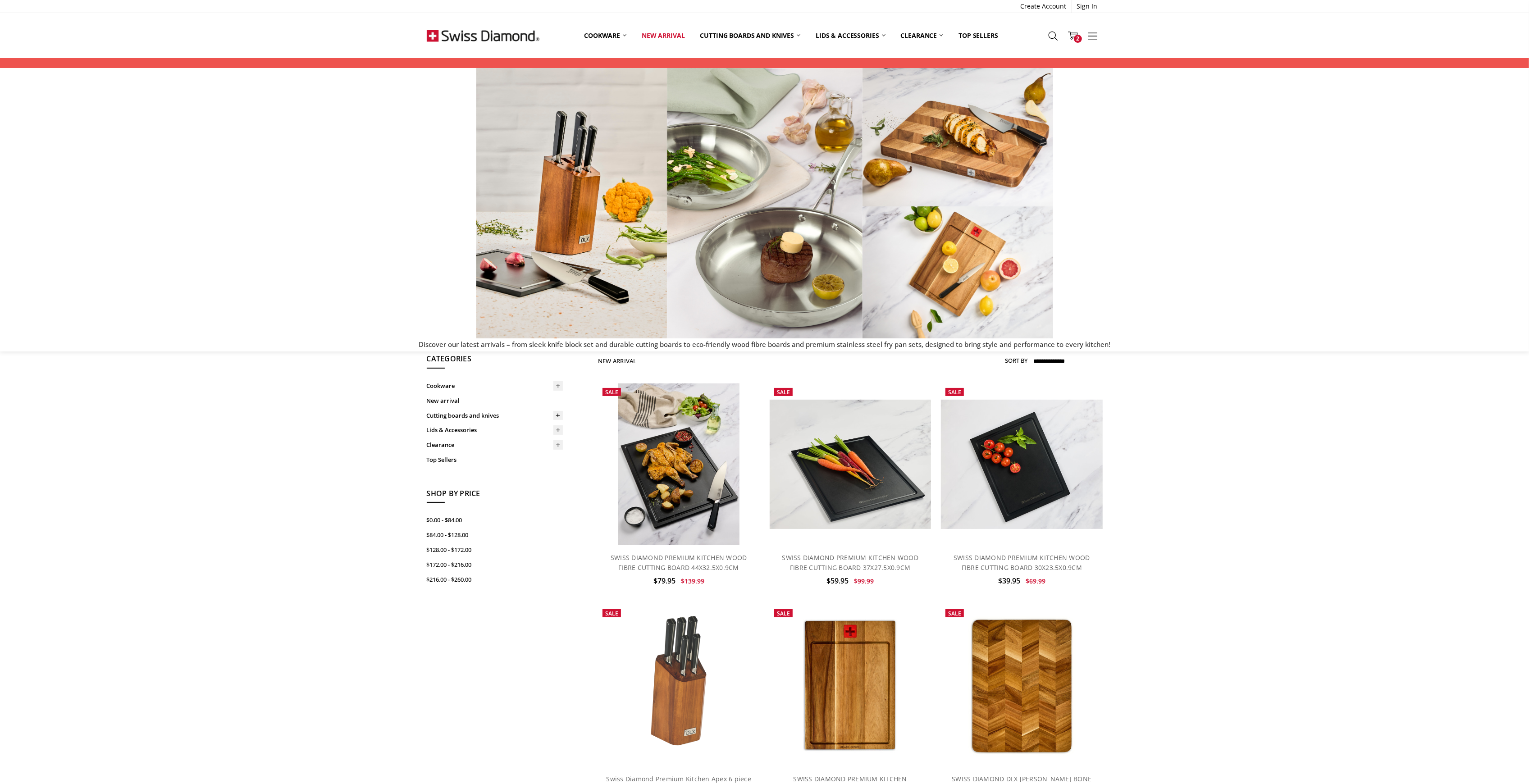
scroll to position [0, 0]
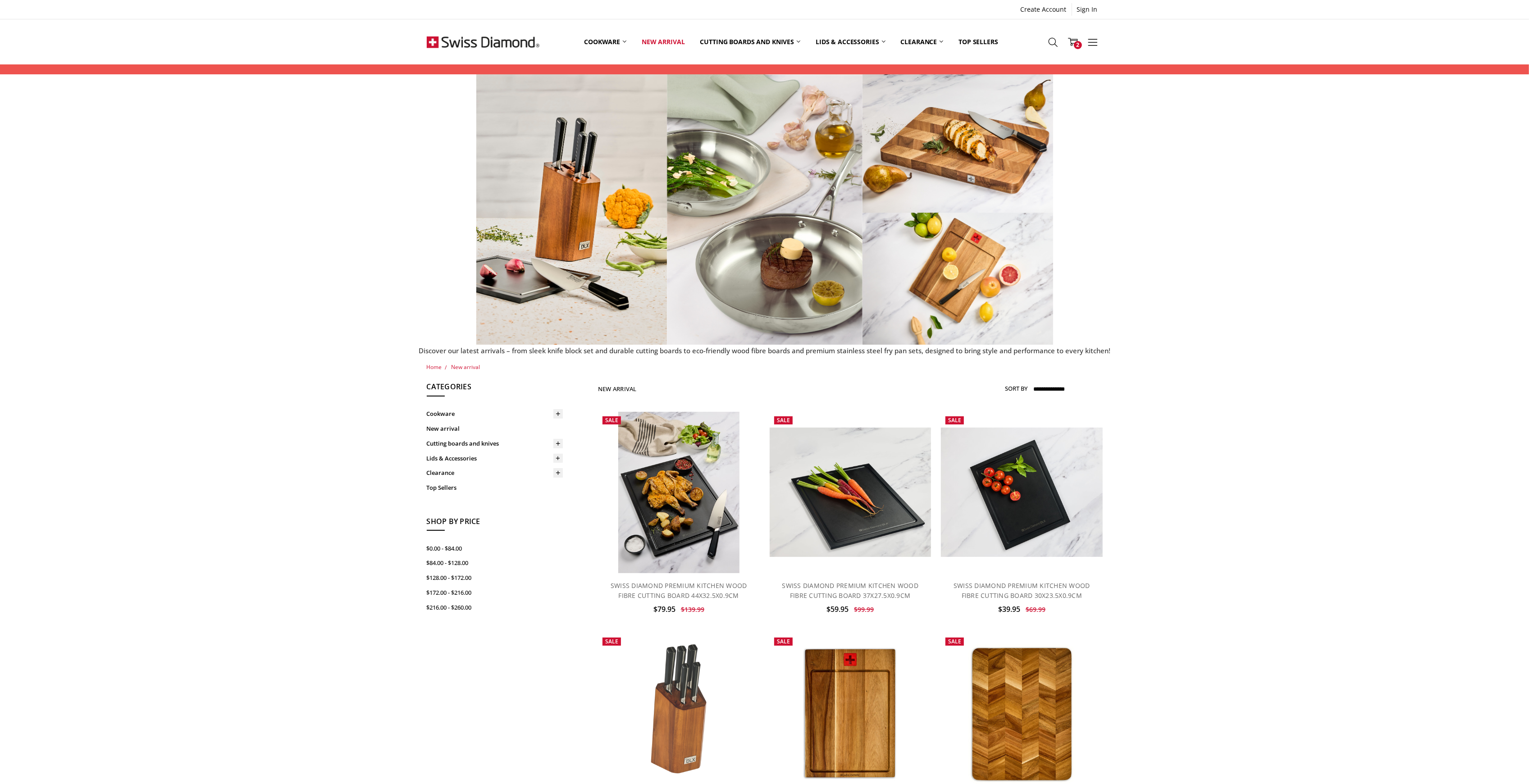
click at [484, 41] on img at bounding box center [483, 41] width 113 height 45
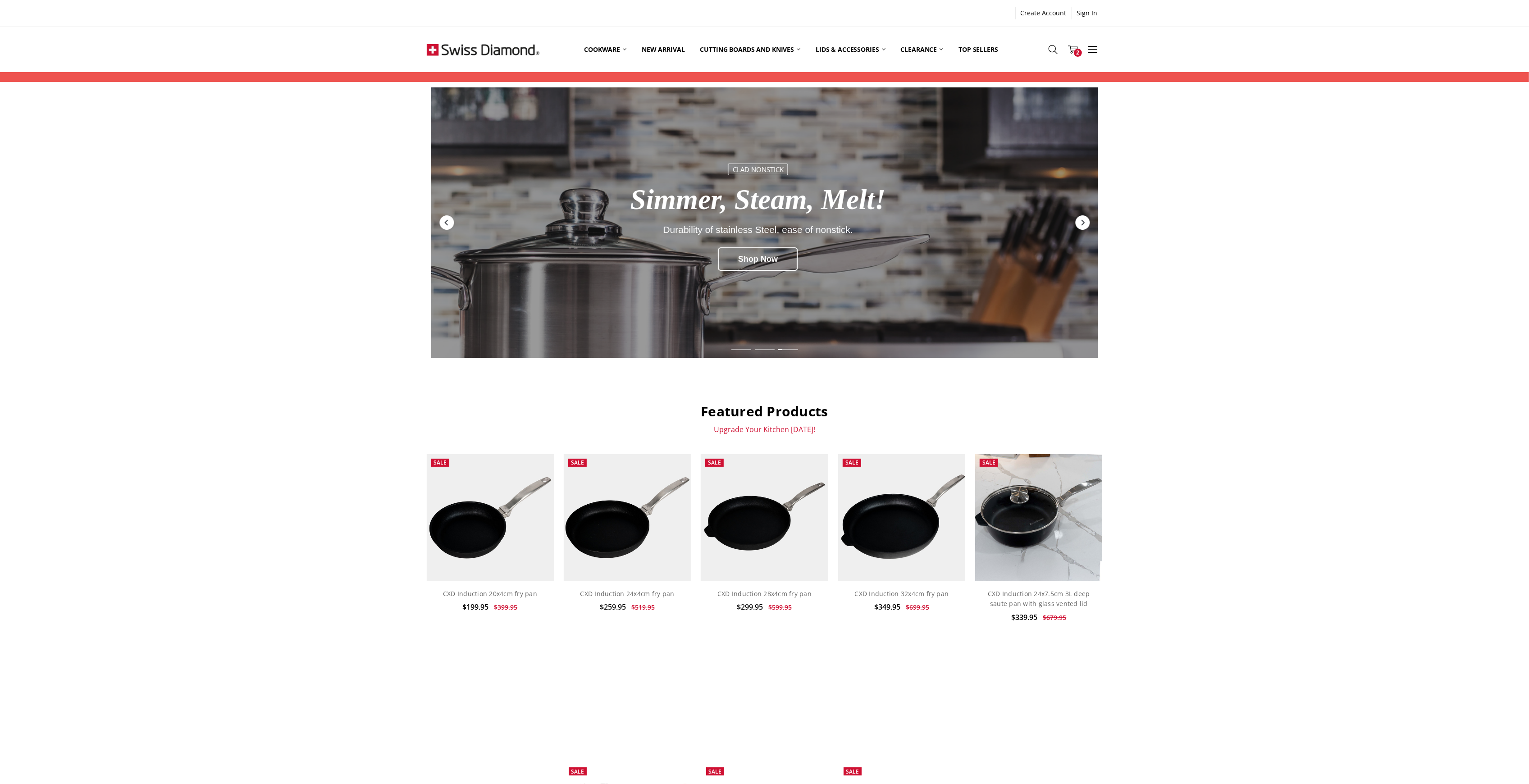
click at [1374, 514] on div "CXD Cleaner. Greener. PFAS Free. Pre-Order Now for October Delivery Pre-Order N…" at bounding box center [764, 569] width 1529 height 963
click at [245, 427] on div "CXD Cleaner. Greener. PFAS Free. Pre-Order Now for October Delivery Pre-Order N…" at bounding box center [764, 569] width 1529 height 963
click at [1416, 336] on div "CXD Cleaner. Greener. PFAS Free. Pre-Order Now for October Delivery Pre-Order N…" at bounding box center [764, 569] width 1529 height 963
click at [1403, 332] on div "CXD Cleaner. Greener. PFAS Free. Pre-Order Now for October Delivery Pre-Order N…" at bounding box center [764, 569] width 1529 height 963
click at [1404, 331] on div "CXD Cleaner. Greener. PFAS Free. Pre-Order Now for October Delivery Pre-Order N…" at bounding box center [764, 569] width 1529 height 963
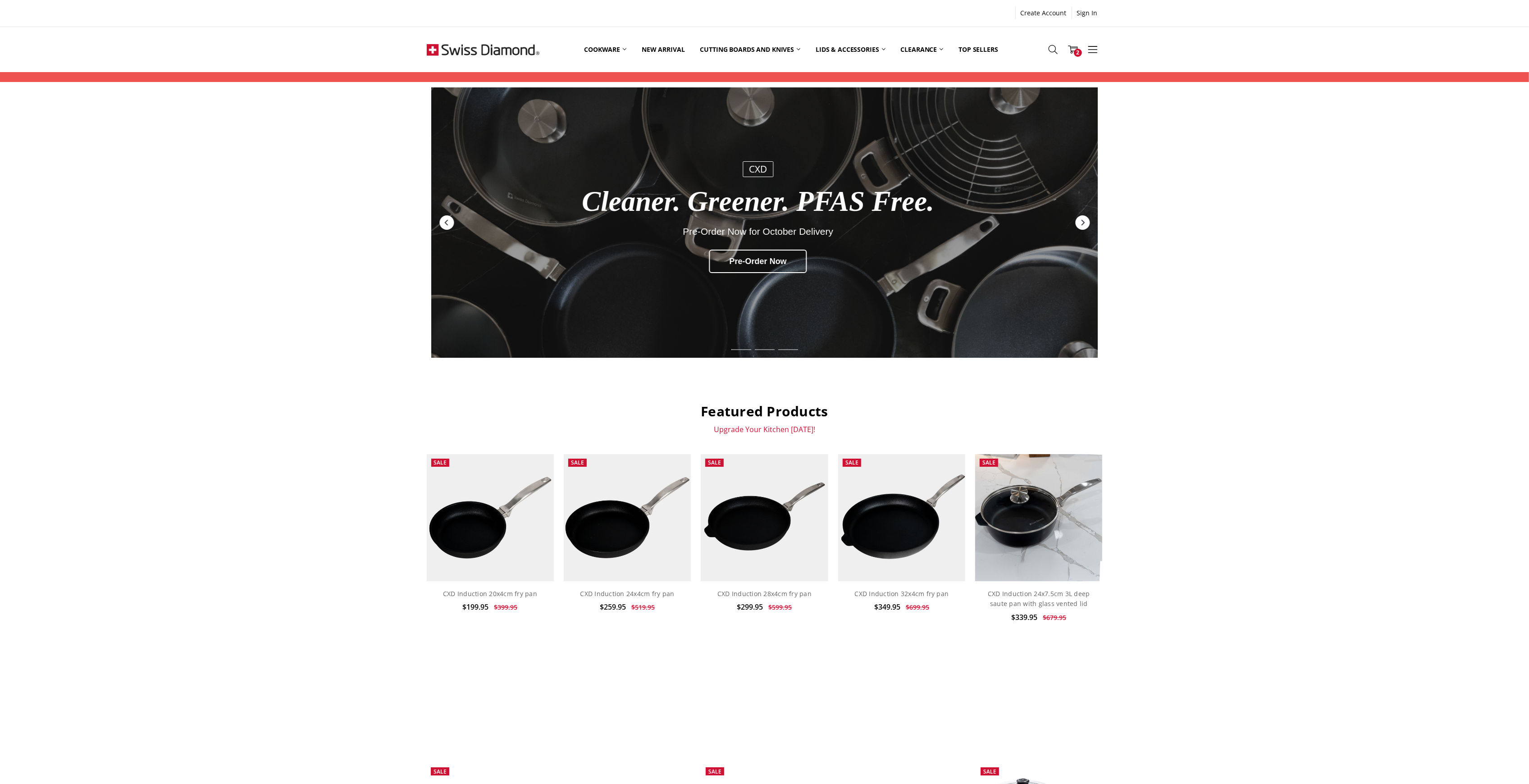
click at [1469, 318] on div "CXD Cleaner. Greener. PFAS Free. Pre-Order Now for October Delivery Pre-Order N…" at bounding box center [764, 569] width 1529 height 963
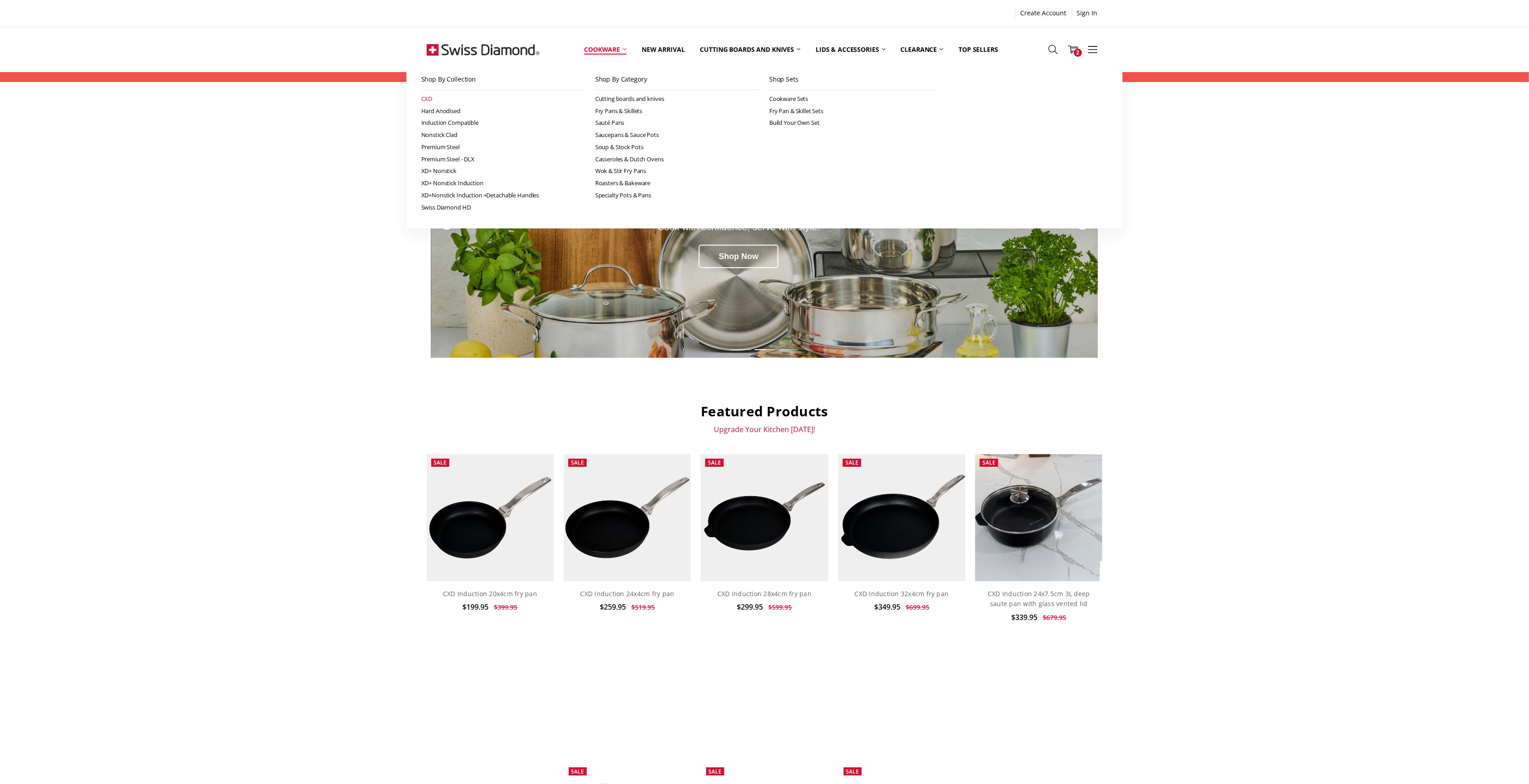
click at [426, 96] on link "CXD" at bounding box center [503, 98] width 164 height 12
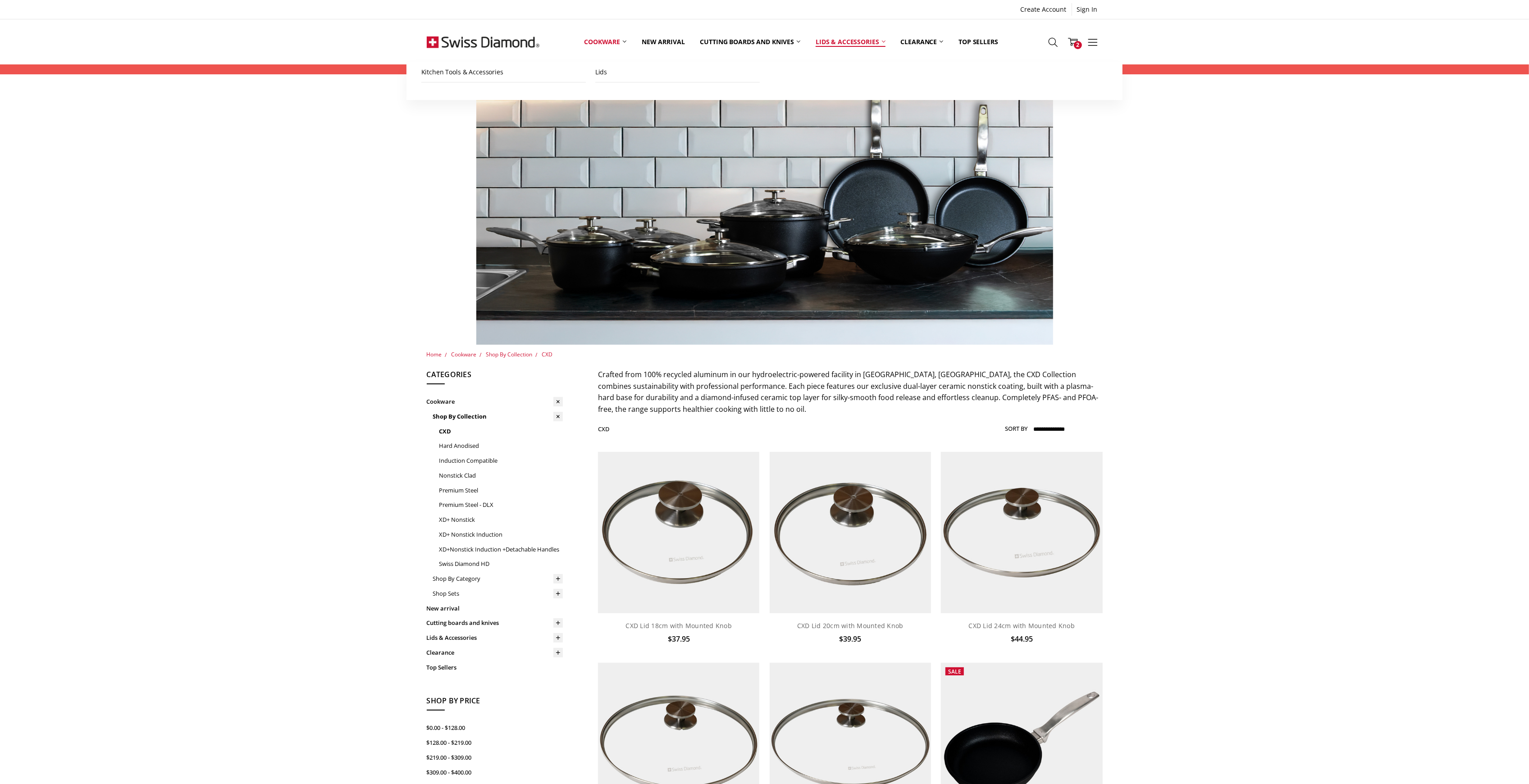
click at [826, 40] on link "Lids & Accessories" at bounding box center [850, 41] width 85 height 40
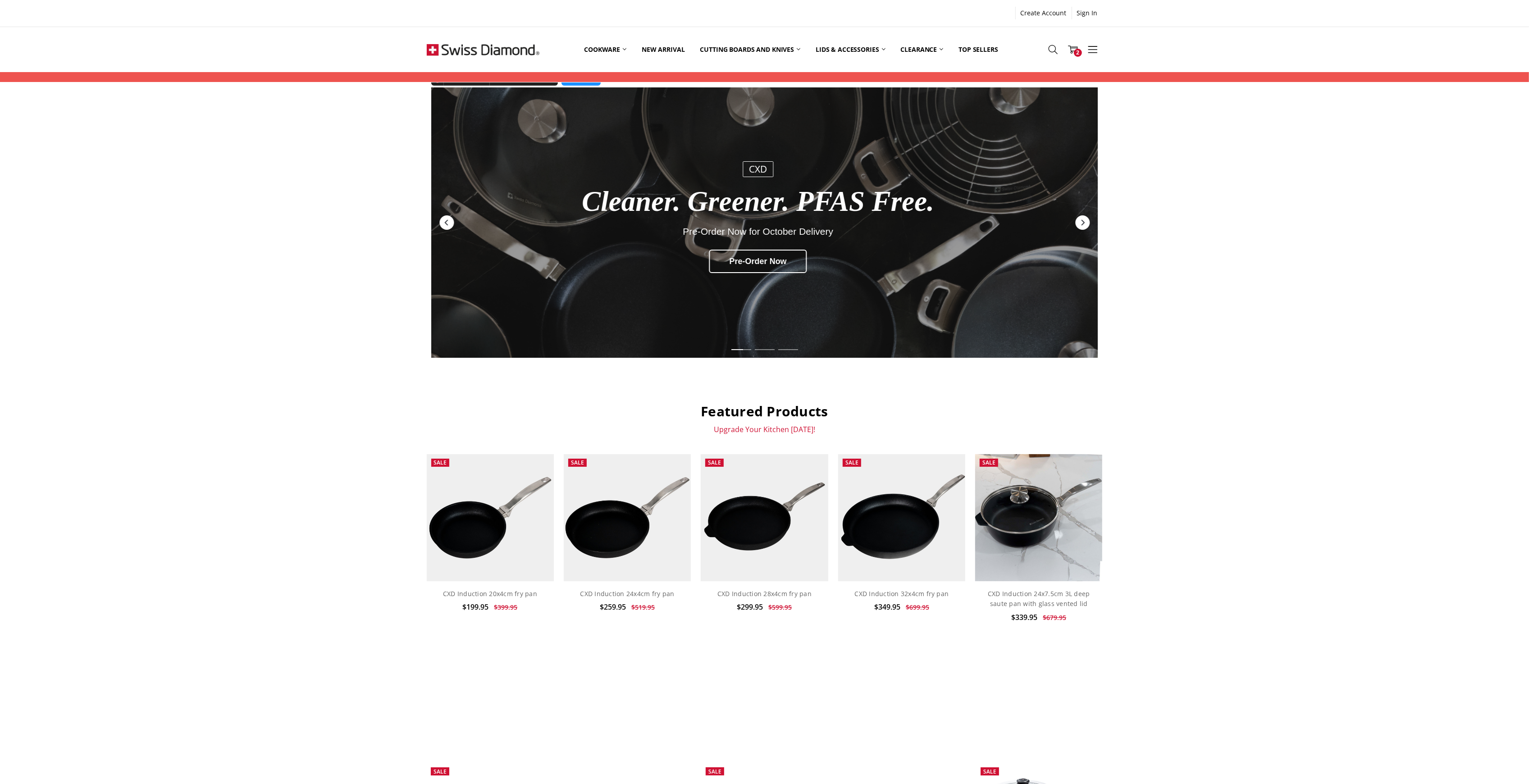
click at [796, 201] on div "Cleaner. Greener. PFAS Free." at bounding box center [758, 201] width 501 height 31
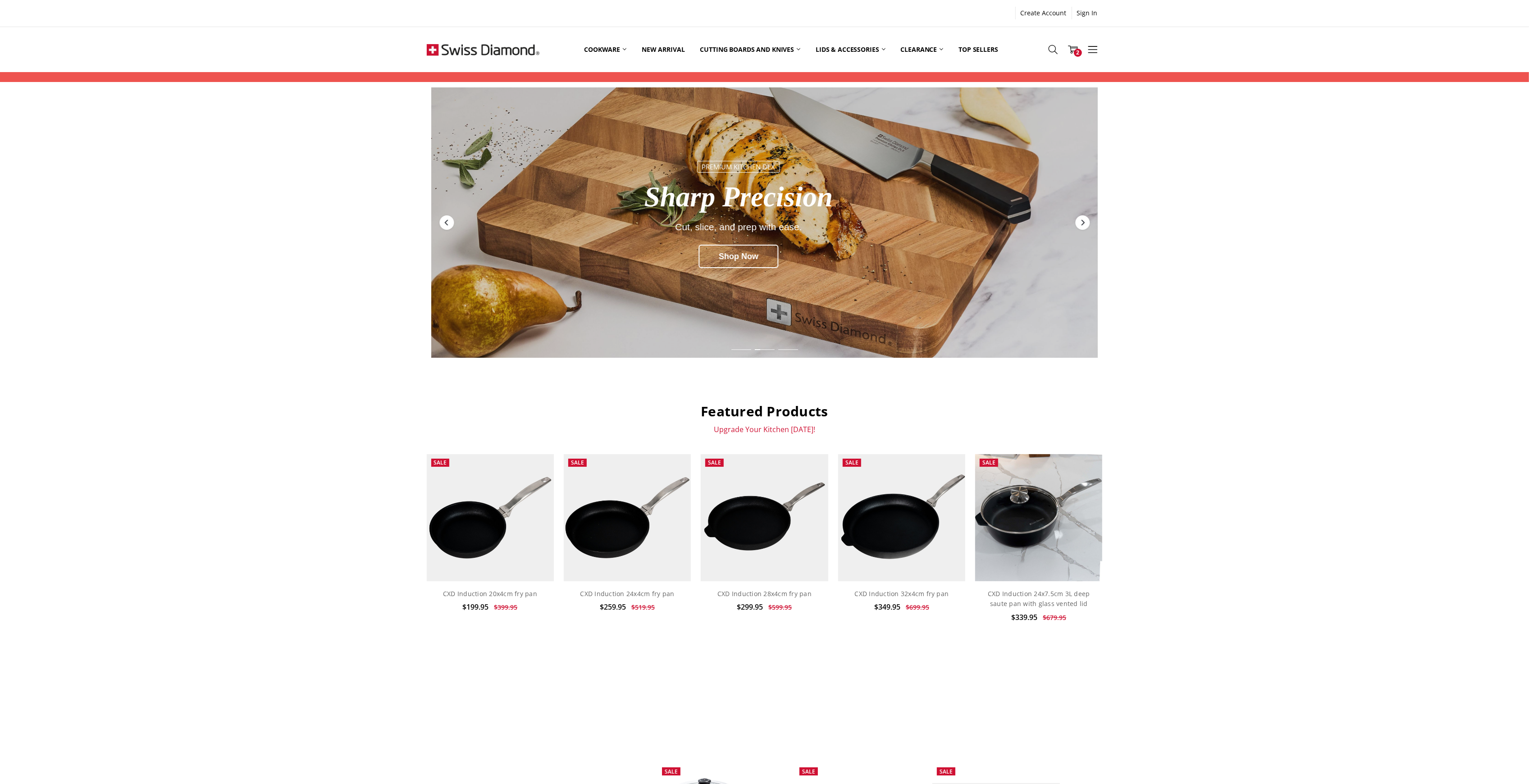
click at [238, 513] on div "CXD Cleaner. Greener. PFAS Free. Pre-Order Now for October Delivery Pre-Order N…" at bounding box center [764, 569] width 1529 height 963
click at [1258, 415] on div "CXD Cleaner. Greener. PFAS Free. Pre-Order Now for October Delivery Pre-Order N…" at bounding box center [764, 569] width 1529 height 963
click at [213, 436] on div "CXD Cleaner. Greener. PFAS Free. Pre-Order Now for October Delivery Pre-Order N…" at bounding box center [764, 569] width 1529 height 963
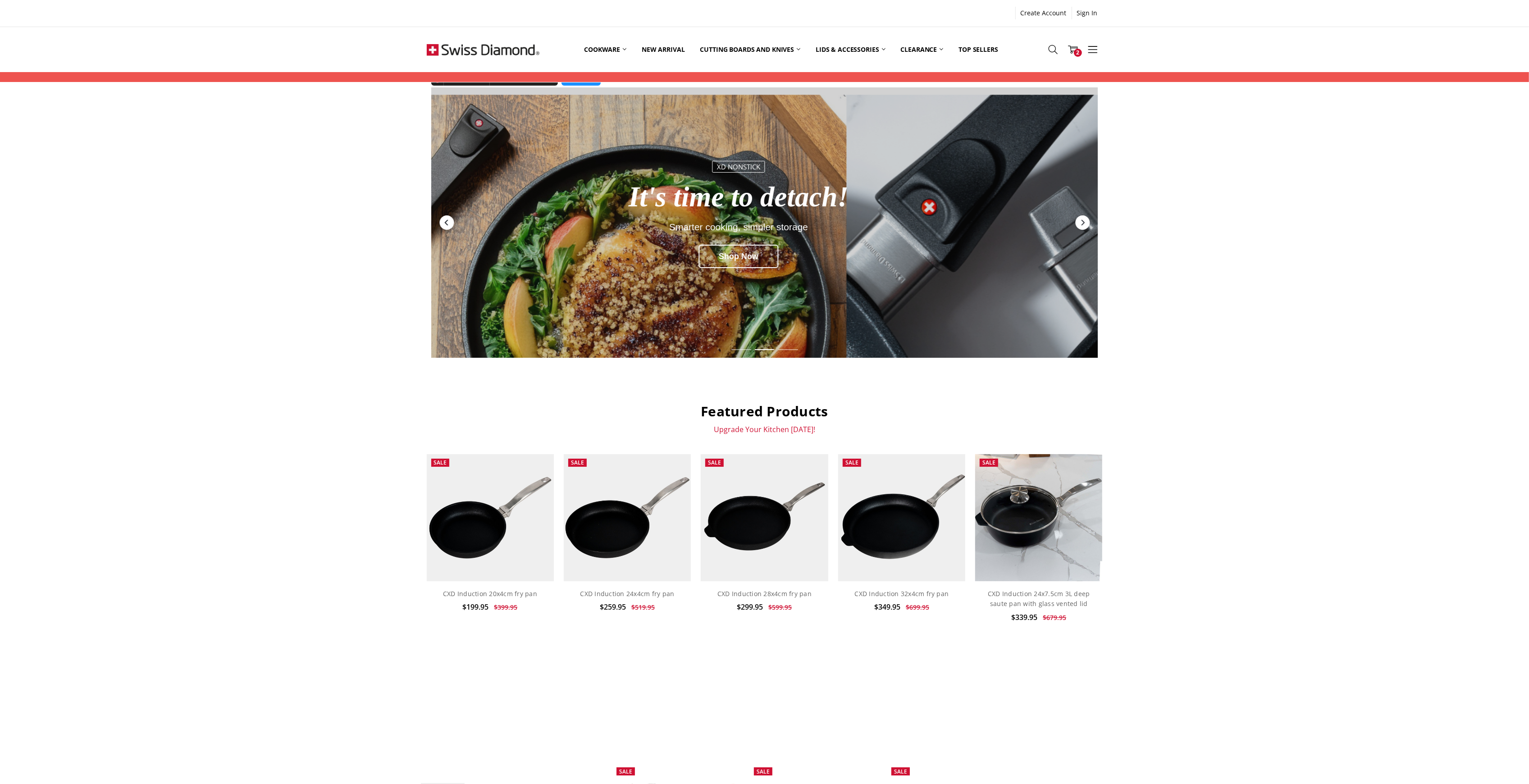
click at [443, 223] on icon "Previous" at bounding box center [446, 222] width 7 height 7
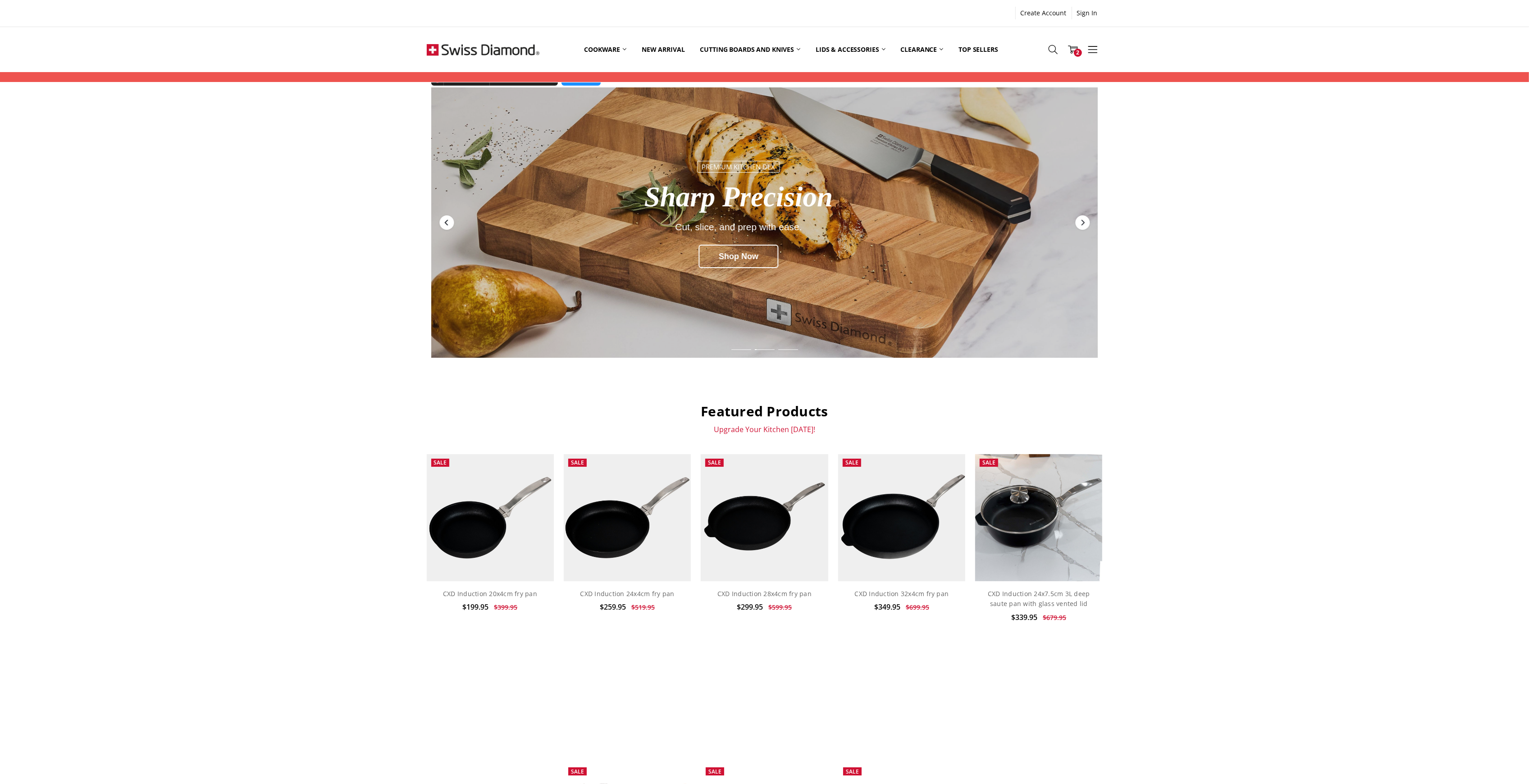
click at [443, 223] on icon "Previous" at bounding box center [446, 222] width 7 height 7
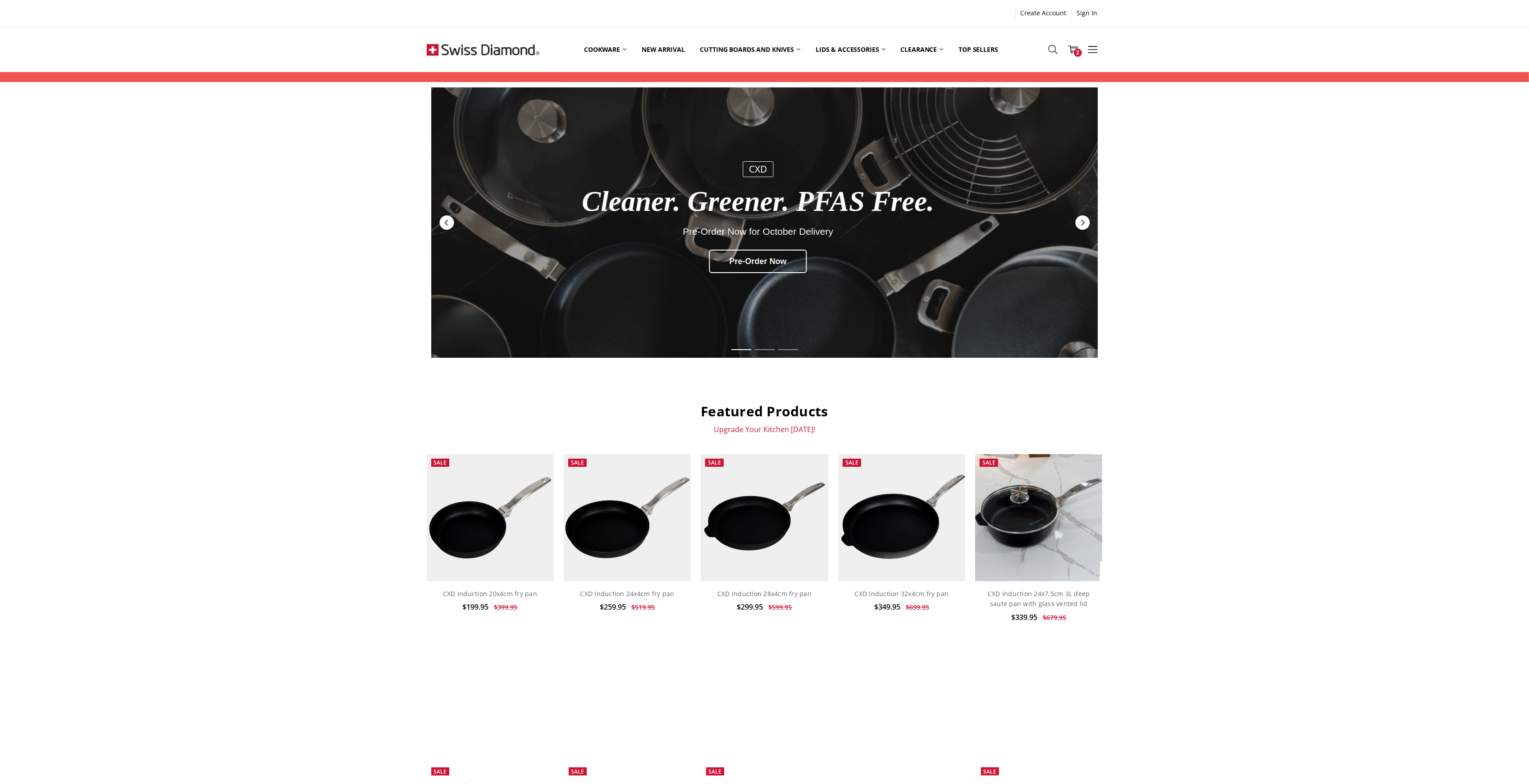
click at [245, 429] on div "CXD Cleaner. Greener. PFAS Free. Pre-Order Now for October Delivery Pre-Order N…" at bounding box center [764, 569] width 1529 height 963
click at [761, 170] on div "CXD" at bounding box center [758, 169] width 31 height 15
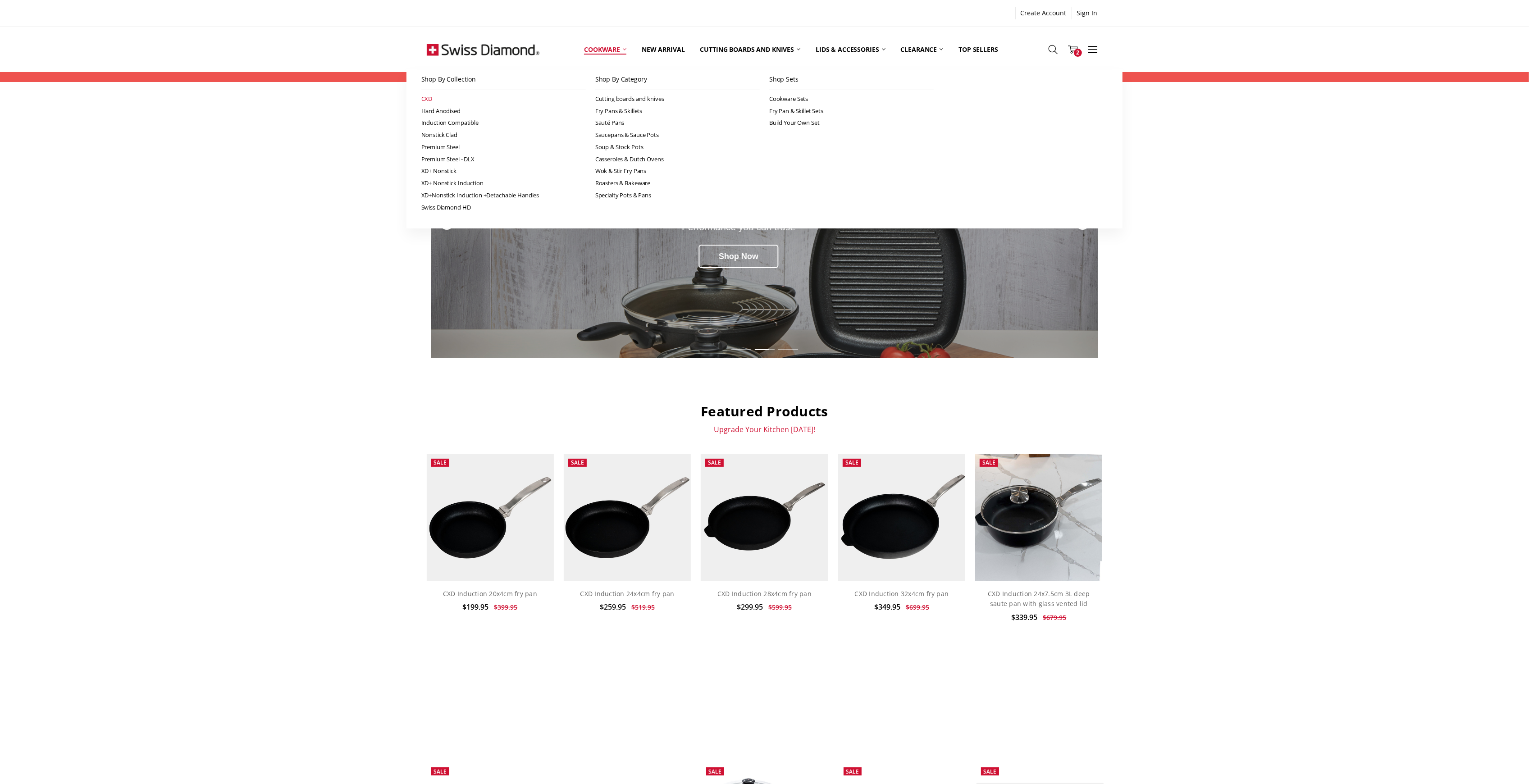
click at [433, 97] on link "CXD" at bounding box center [503, 98] width 164 height 12
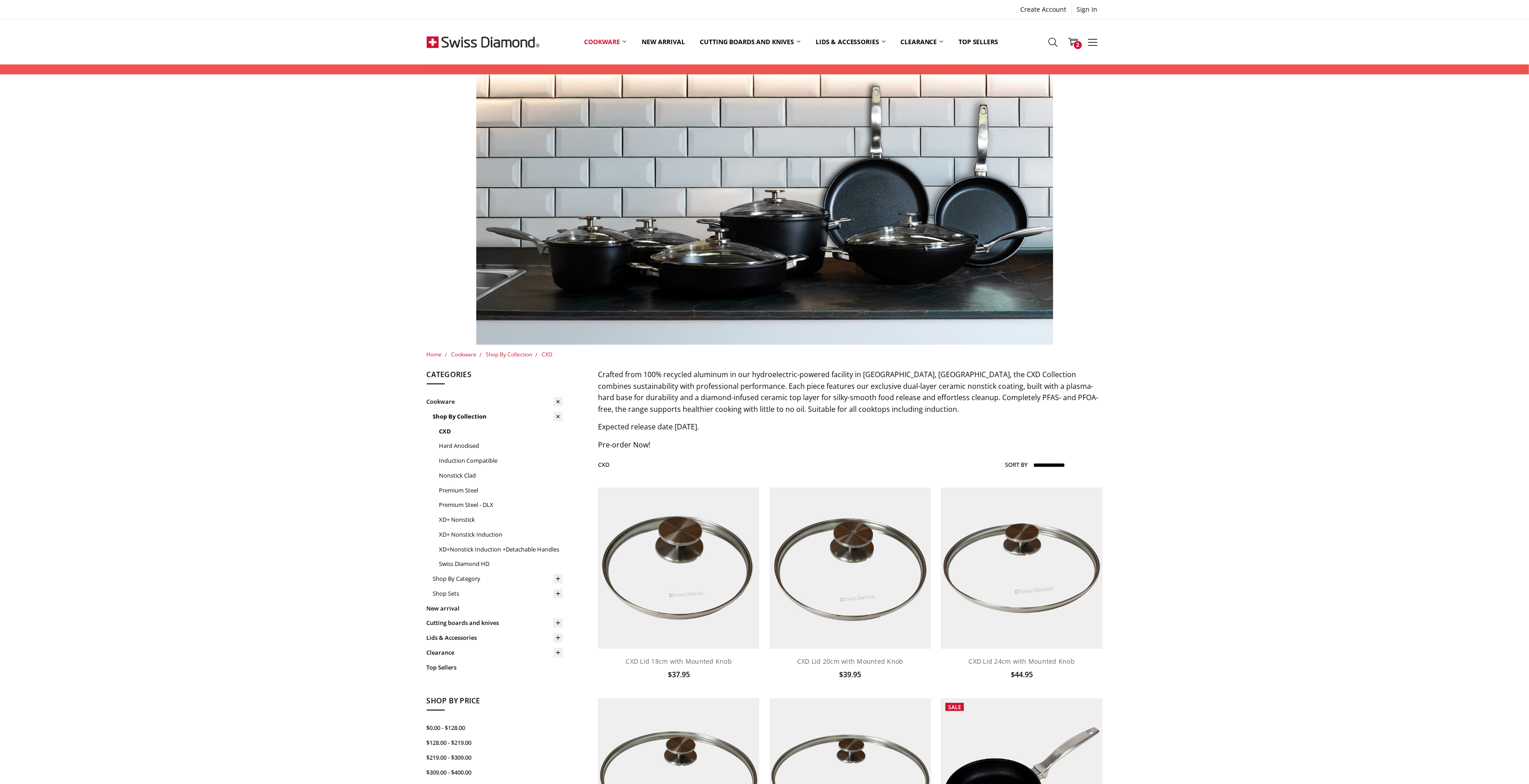
click at [454, 41] on img at bounding box center [483, 41] width 113 height 45
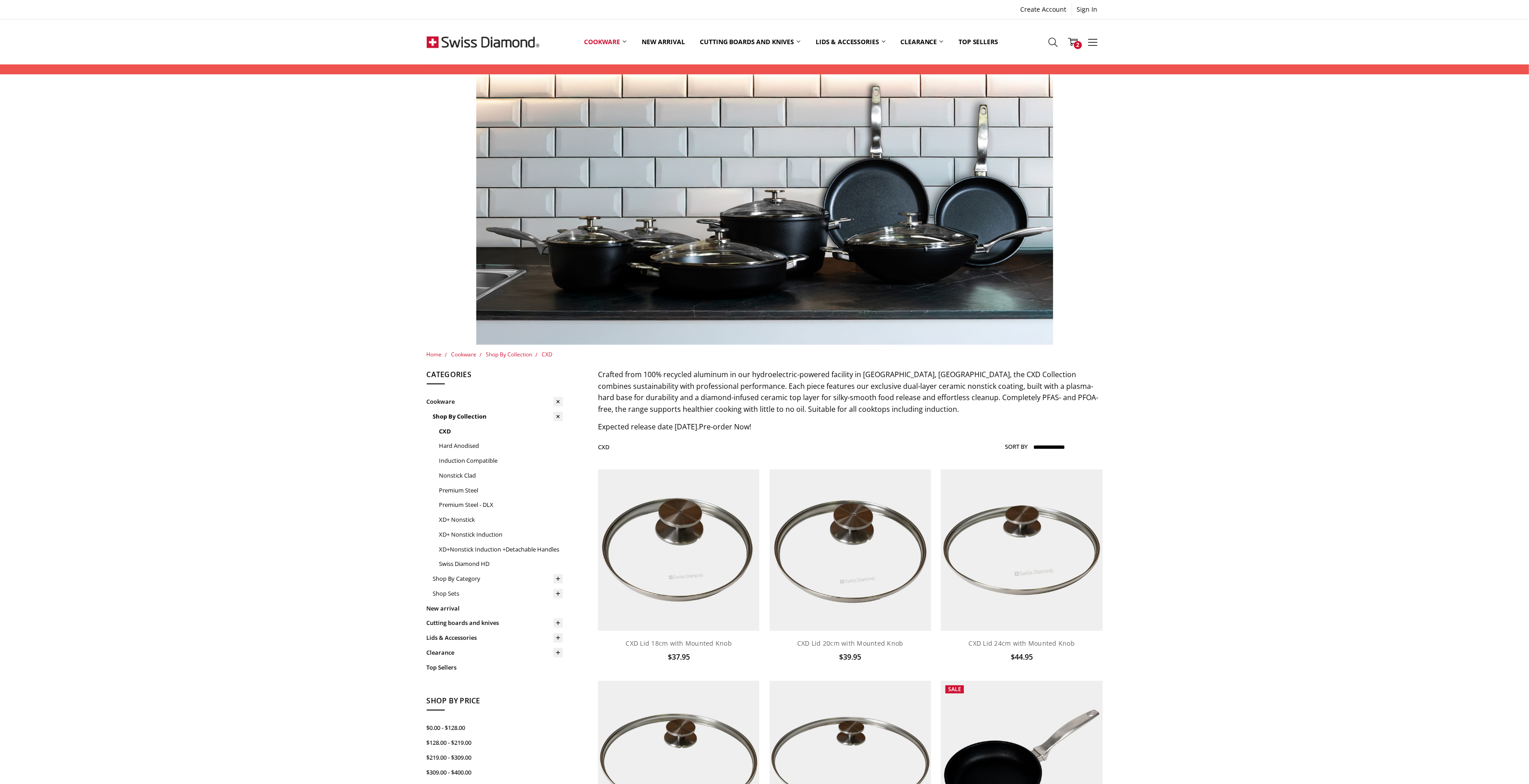
click at [1019, 445] on label "Sort By" at bounding box center [1016, 446] width 23 height 15
click at [1032, 445] on select "**********" at bounding box center [1066, 448] width 70 height 15
click at [1017, 446] on label "Sort By" at bounding box center [1016, 446] width 23 height 15
click at [1032, 446] on select "**********" at bounding box center [1066, 448] width 70 height 15
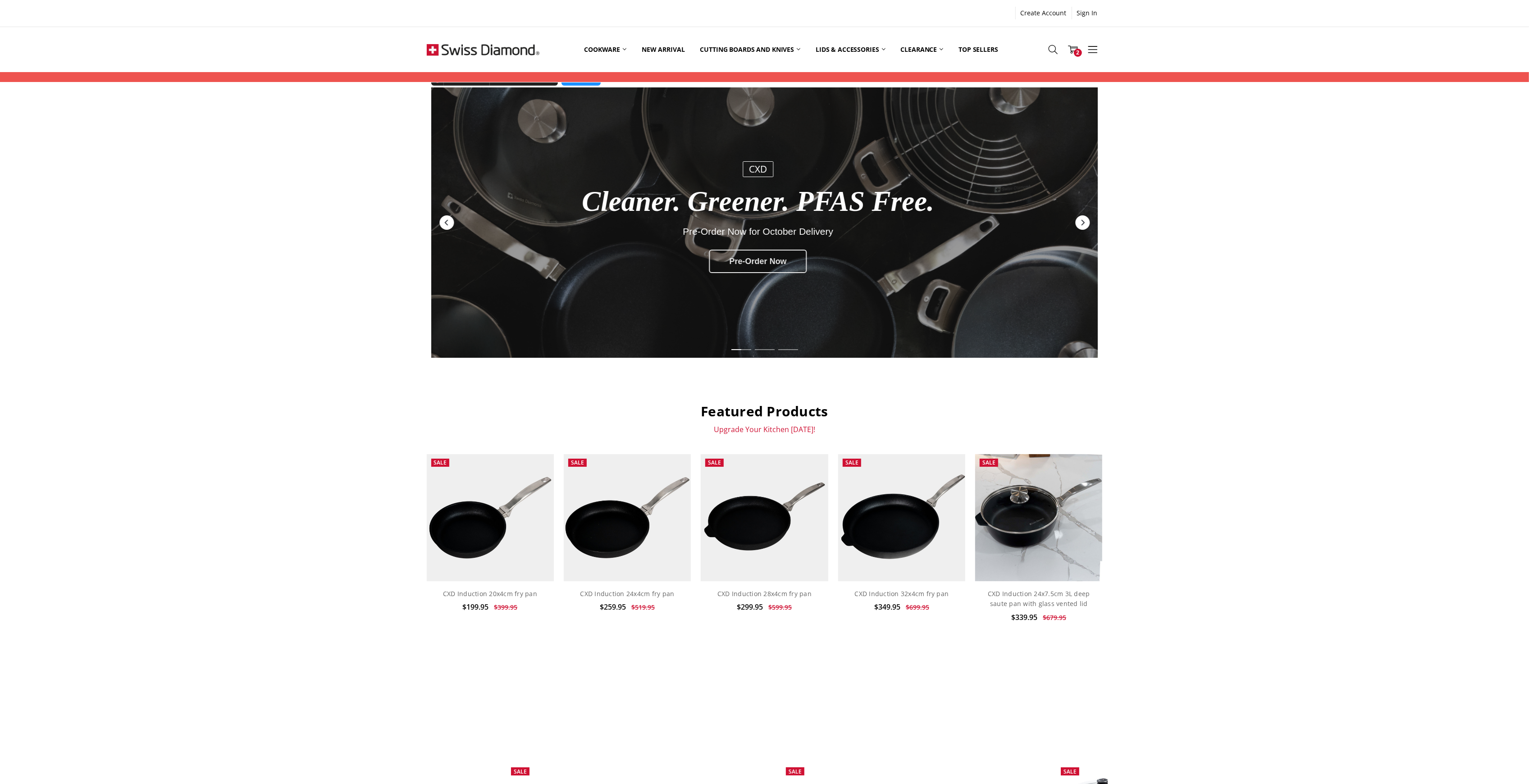
click at [722, 258] on div "Pre-Order Now" at bounding box center [758, 261] width 98 height 24
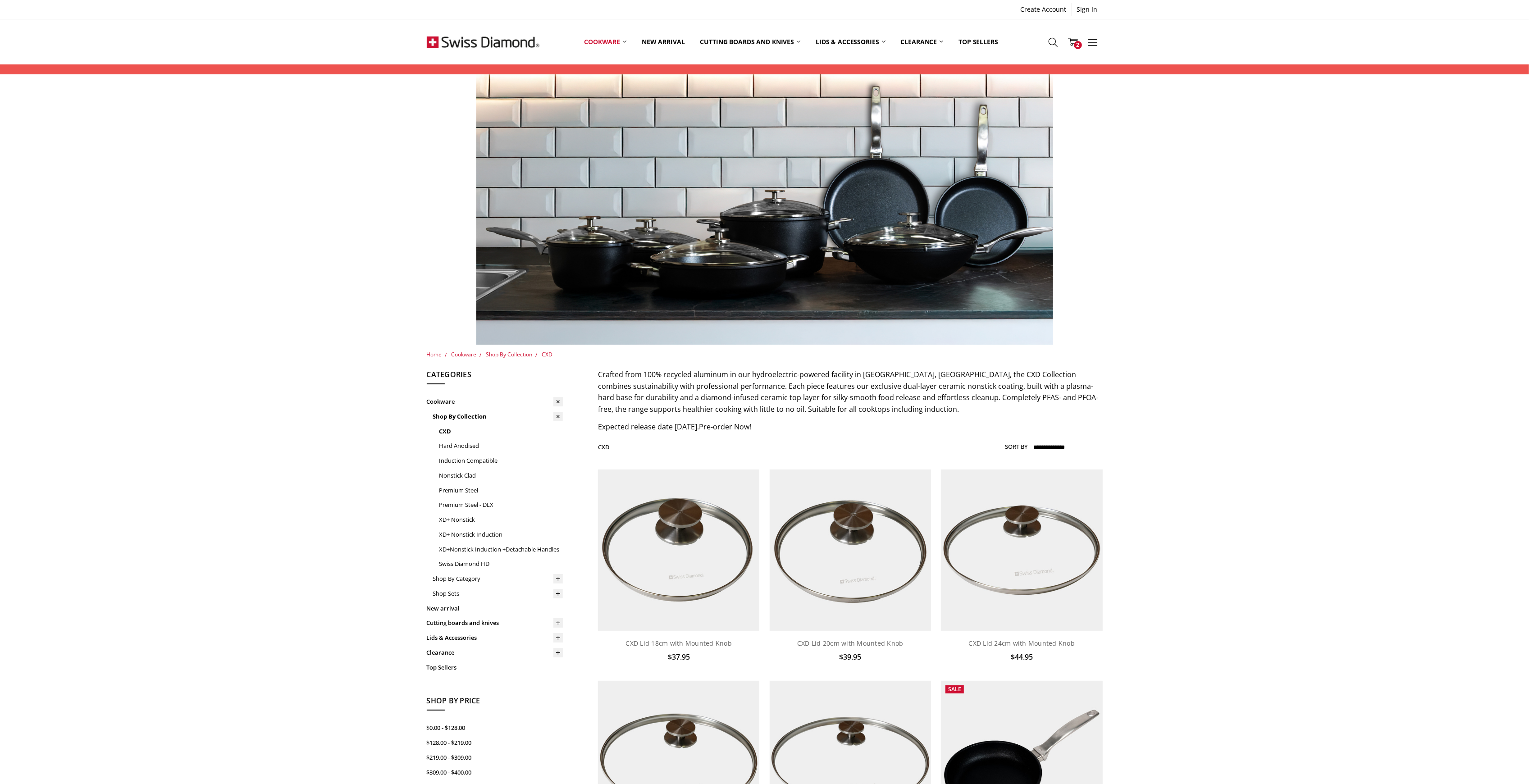
click at [200, 287] on img at bounding box center [293, 209] width 577 height 271
click at [278, 211] on img at bounding box center [293, 209] width 577 height 271
click at [660, 568] on img at bounding box center [679, 550] width 161 height 161
click at [832, 580] on img at bounding box center [850, 550] width 161 height 161
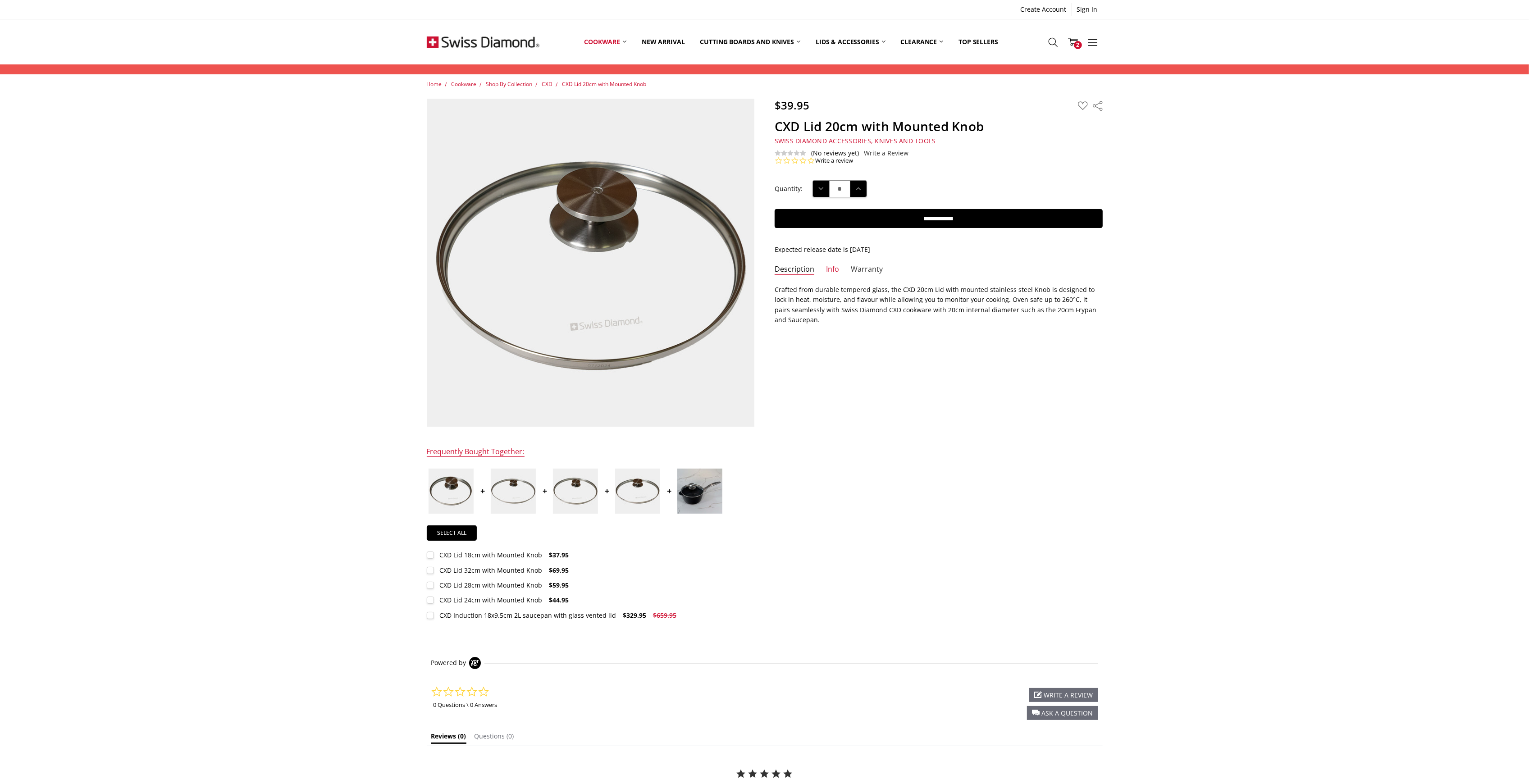
click at [864, 271] on link "Warranty" at bounding box center [867, 269] width 32 height 11
click at [831, 267] on link "Info" at bounding box center [832, 269] width 13 height 11
click at [863, 270] on link "Warranty" at bounding box center [867, 269] width 32 height 11
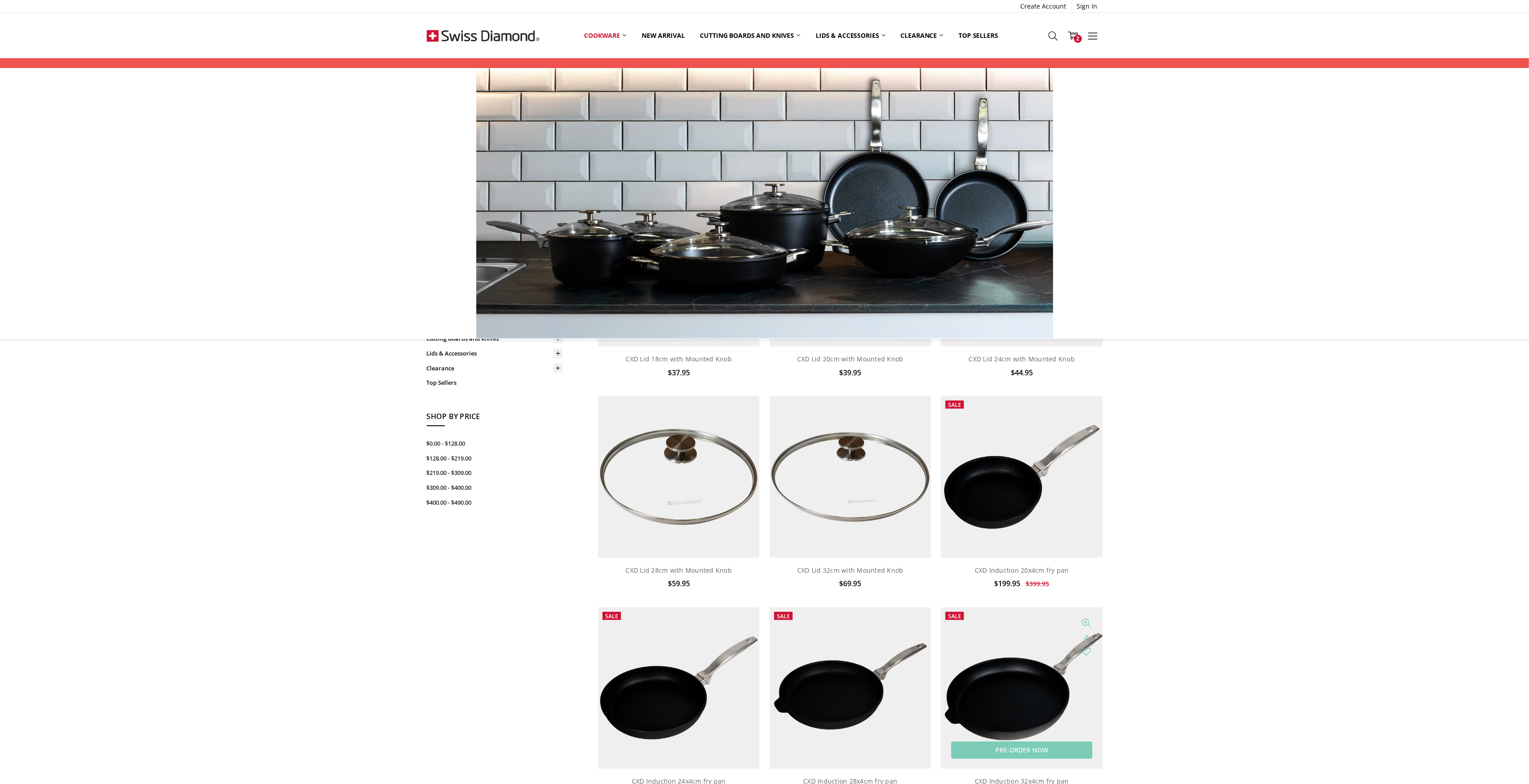
scroll to position [119, 0]
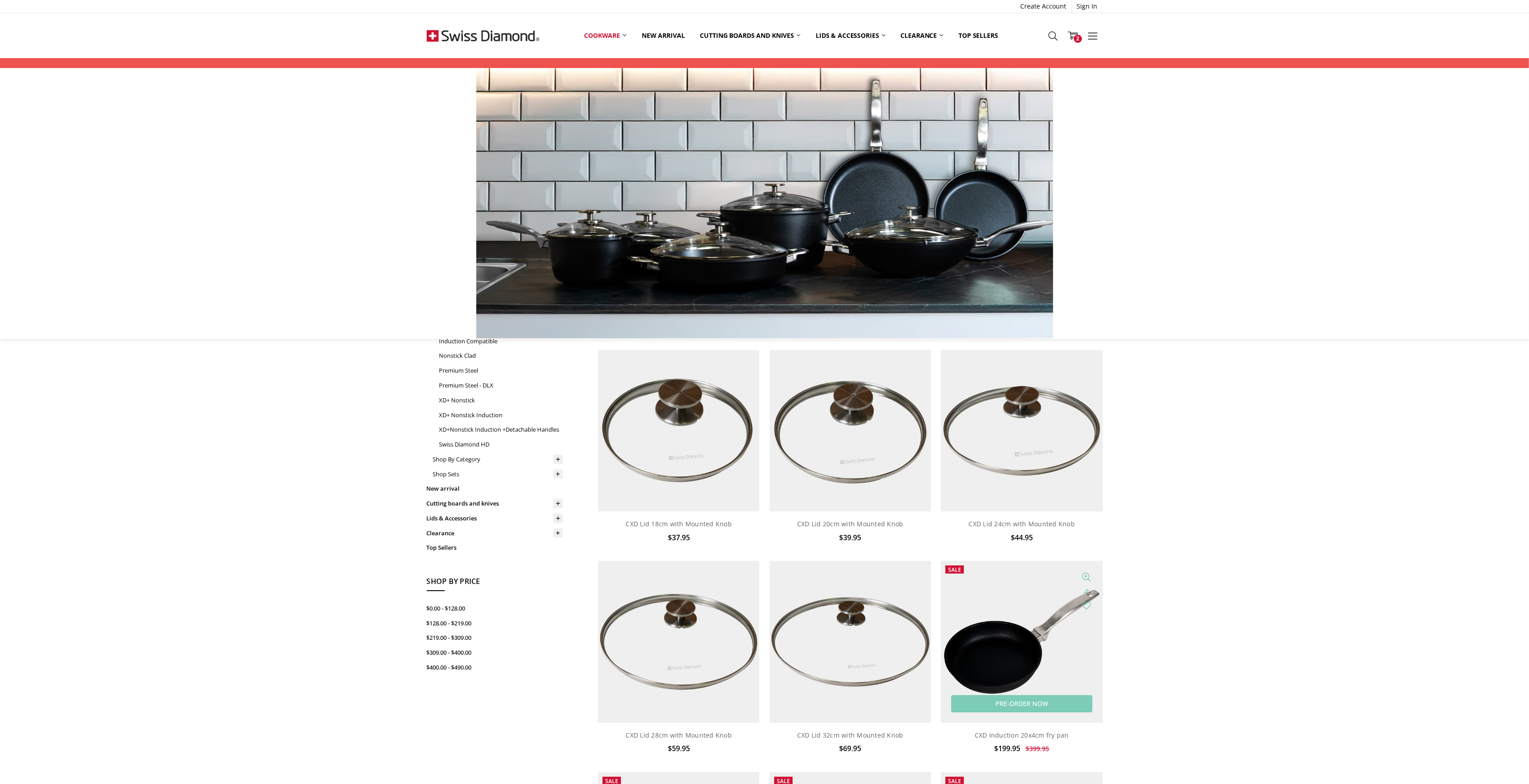
drag, startPoint x: 1033, startPoint y: 596, endPoint x: 1011, endPoint y: 600, distance: 22.4
click at [1033, 597] on img at bounding box center [1021, 641] width 161 height 161
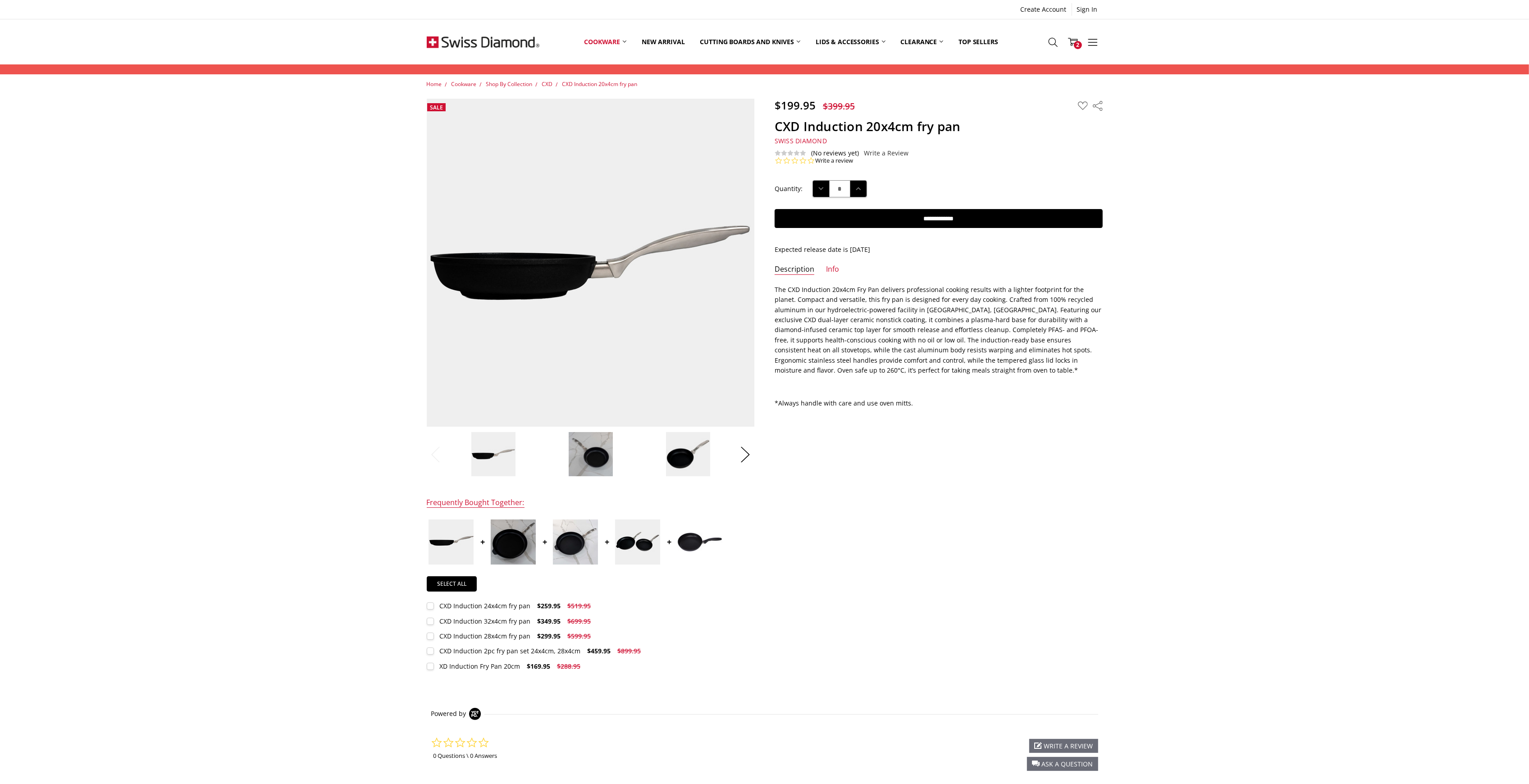
click at [1223, 431] on div "Home Cookware Shop By Collection CXD CXD Induction 20x4cm fry pan $199.95" at bounding box center [764, 468] width 1529 height 778
click at [1184, 434] on div "Home Cookware Shop By Collection CXD CXD Induction 20x4cm fry pan $199.95" at bounding box center [764, 468] width 1529 height 778
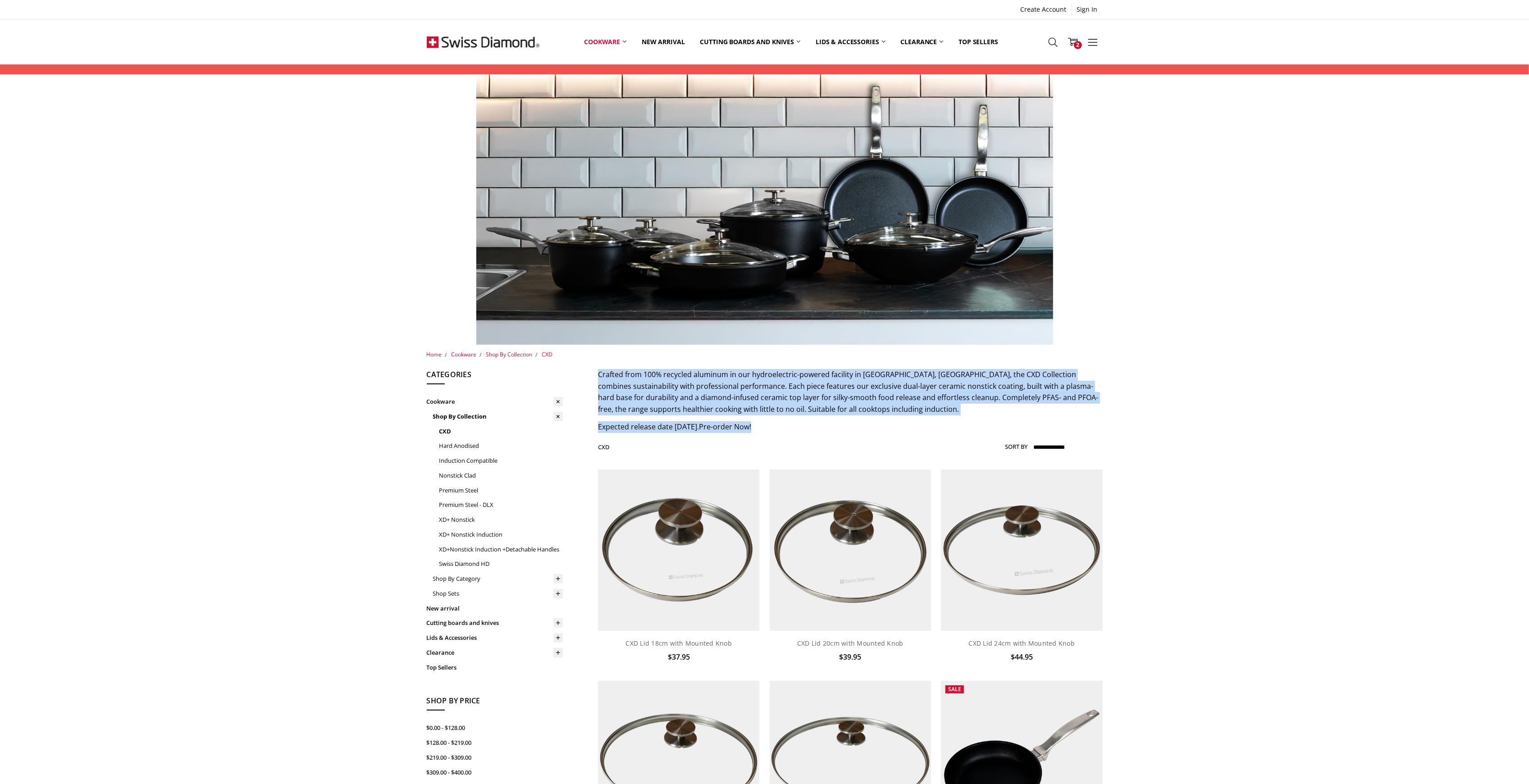
drag, startPoint x: 788, startPoint y: 429, endPoint x: 599, endPoint y: 374, distance: 196.8
click at [599, 374] on div "Crafted from 100% recycled aluminum in our hydroelectric-powered facility in Si…" at bounding box center [850, 401] width 504 height 64
copy div "Crafted from 100% recycled aluminum in our hydroelectric-powered facility in Si…"
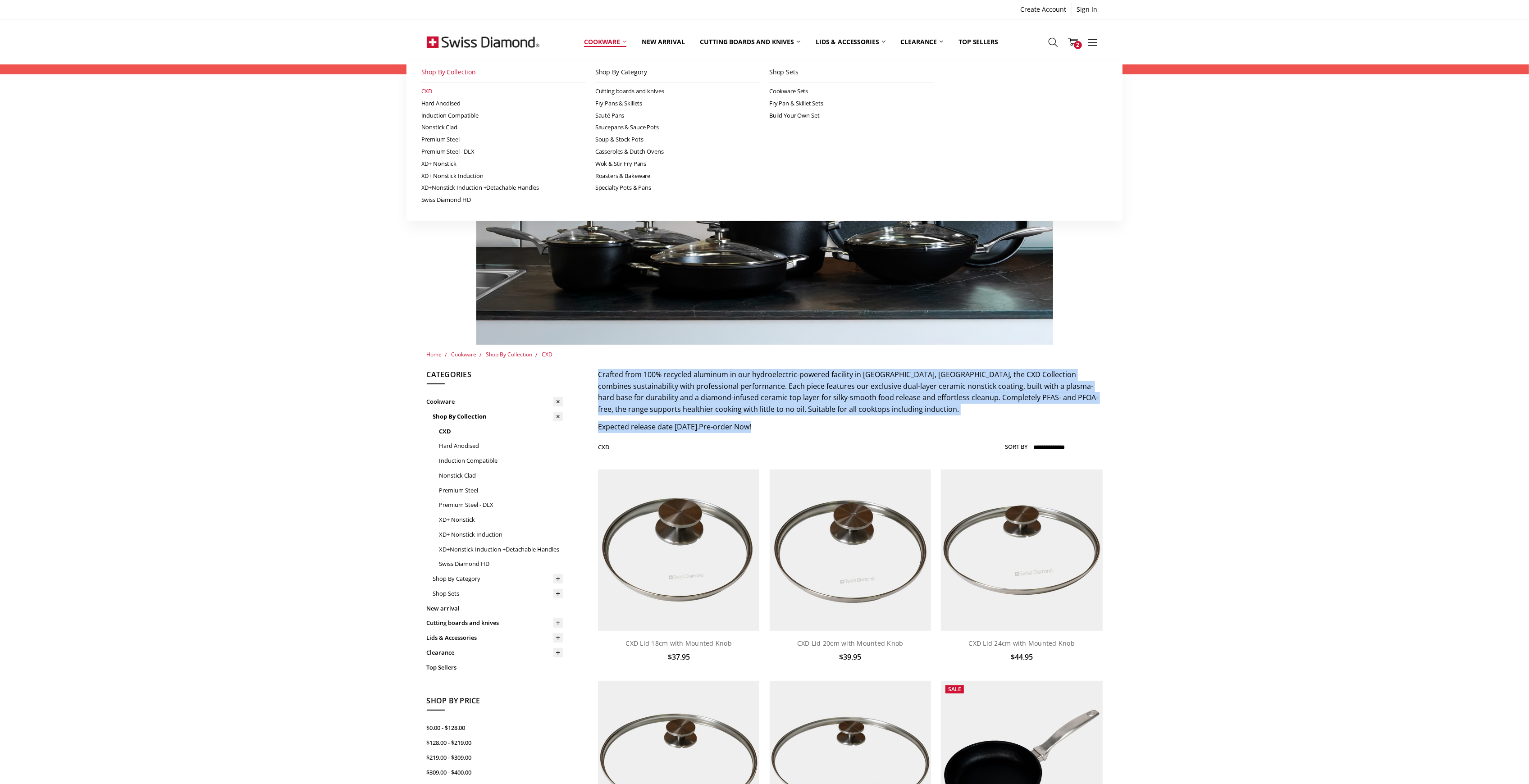
click at [599, 41] on link "Cookware" at bounding box center [605, 41] width 58 height 40
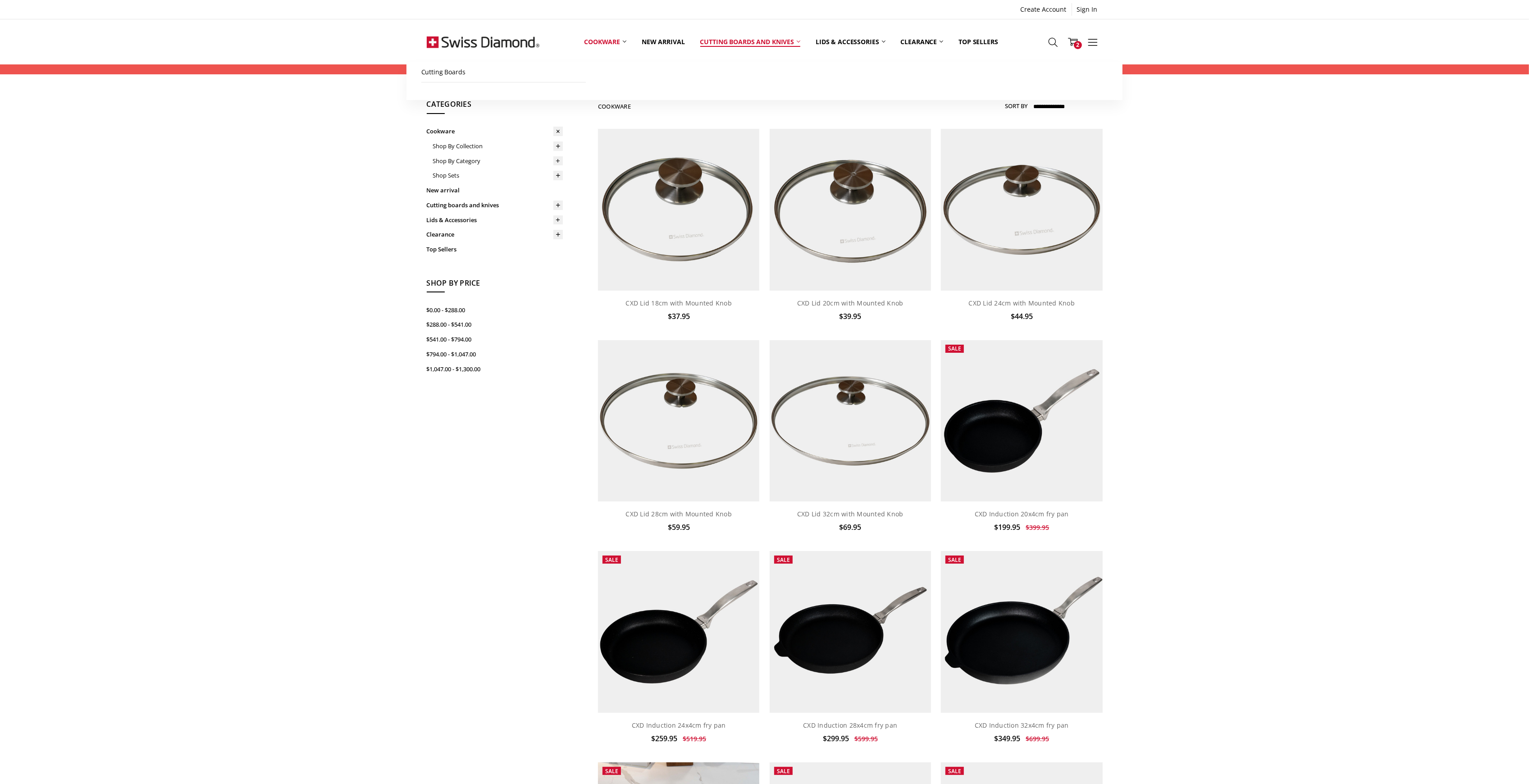
click at [745, 41] on link "Cutting boards and knives" at bounding box center [750, 41] width 115 height 40
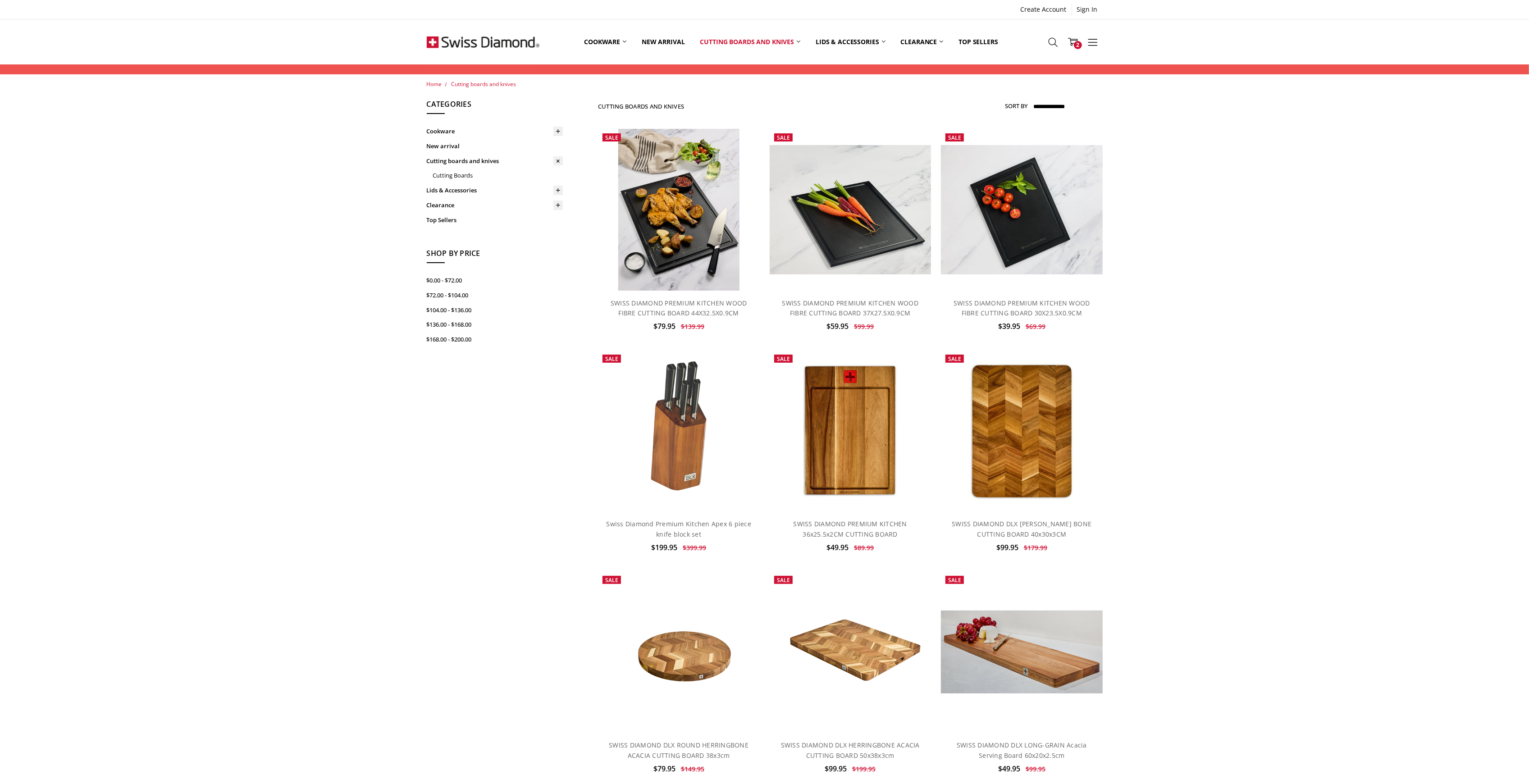
click at [1236, 454] on div "Home Cutting boards and knives Show Filters Filter Browse by Categories Cookwar…" at bounding box center [764, 546] width 1529 height 933
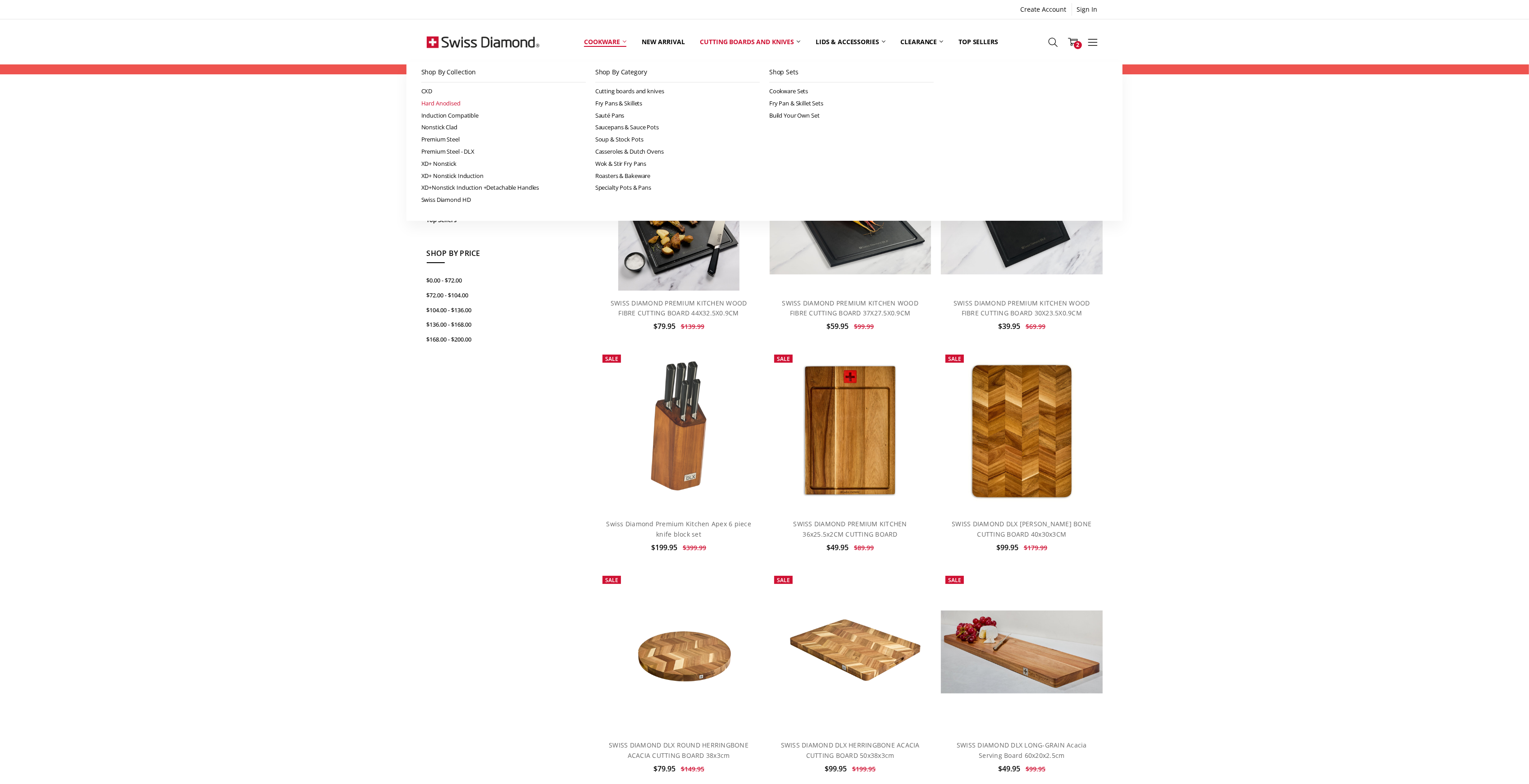
click at [442, 102] on link "Hard Anodised" at bounding box center [503, 103] width 164 height 12
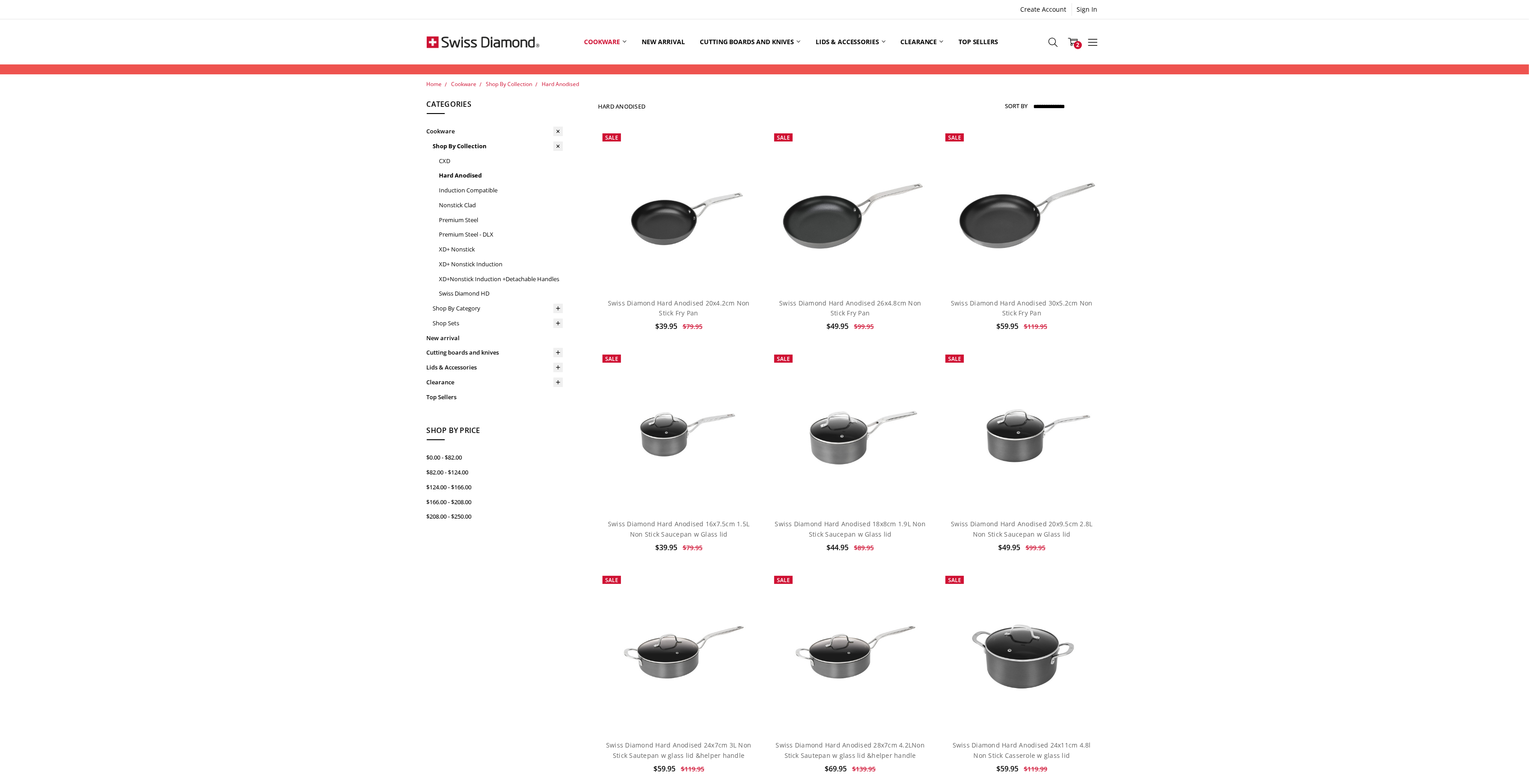
click at [1217, 301] on div "Home Cookware Shop By Collection Hard Anodised Show Filters Filter Browse by Ca…" at bounding box center [764, 551] width 1529 height 943
click at [1328, 617] on div "Home Cookware Shop By Collection Hard Anodised Show Filters Filter Browse by Ca…" at bounding box center [764, 551] width 1529 height 943
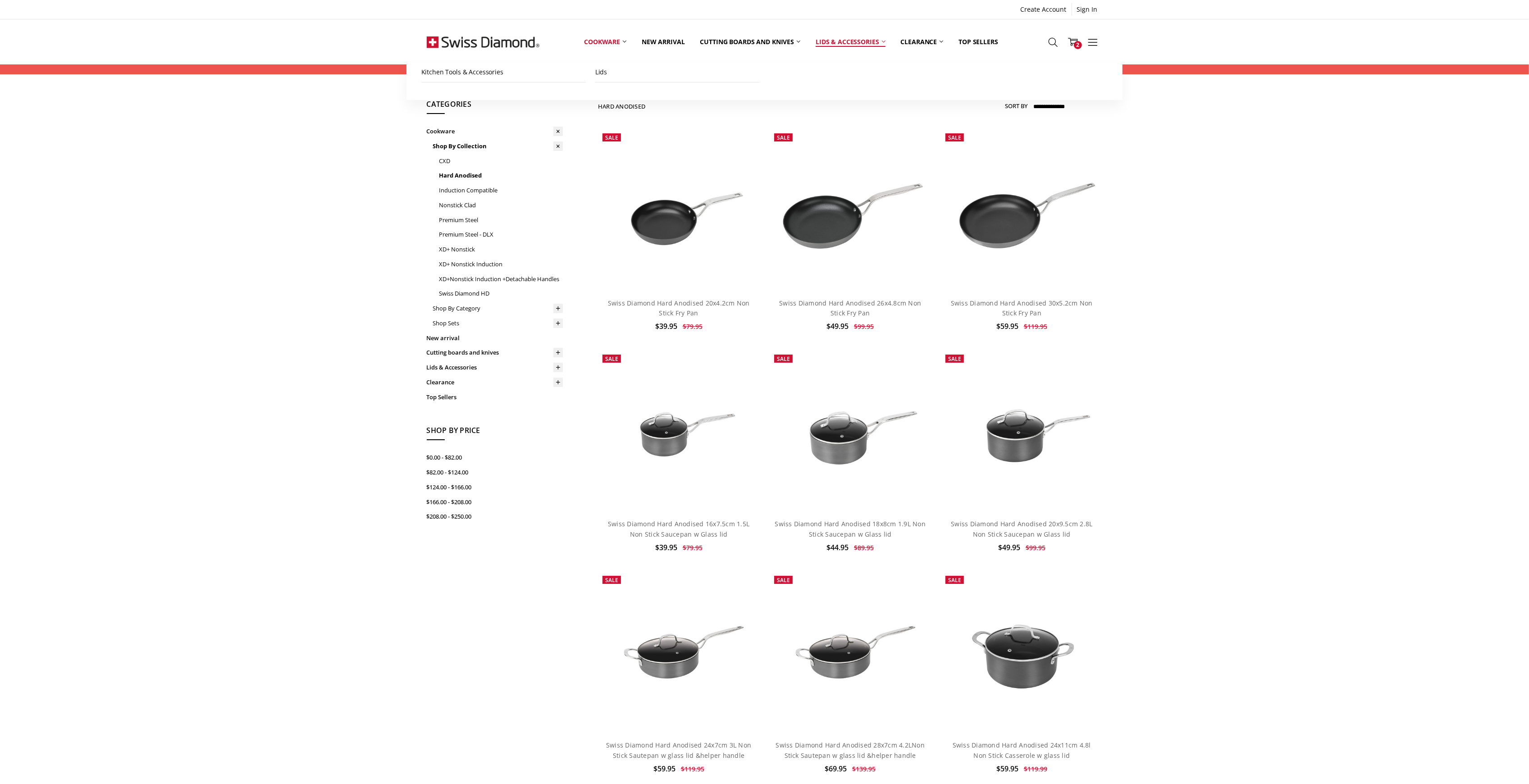
click at [857, 38] on link "Lids & Accessories" at bounding box center [850, 41] width 85 height 40
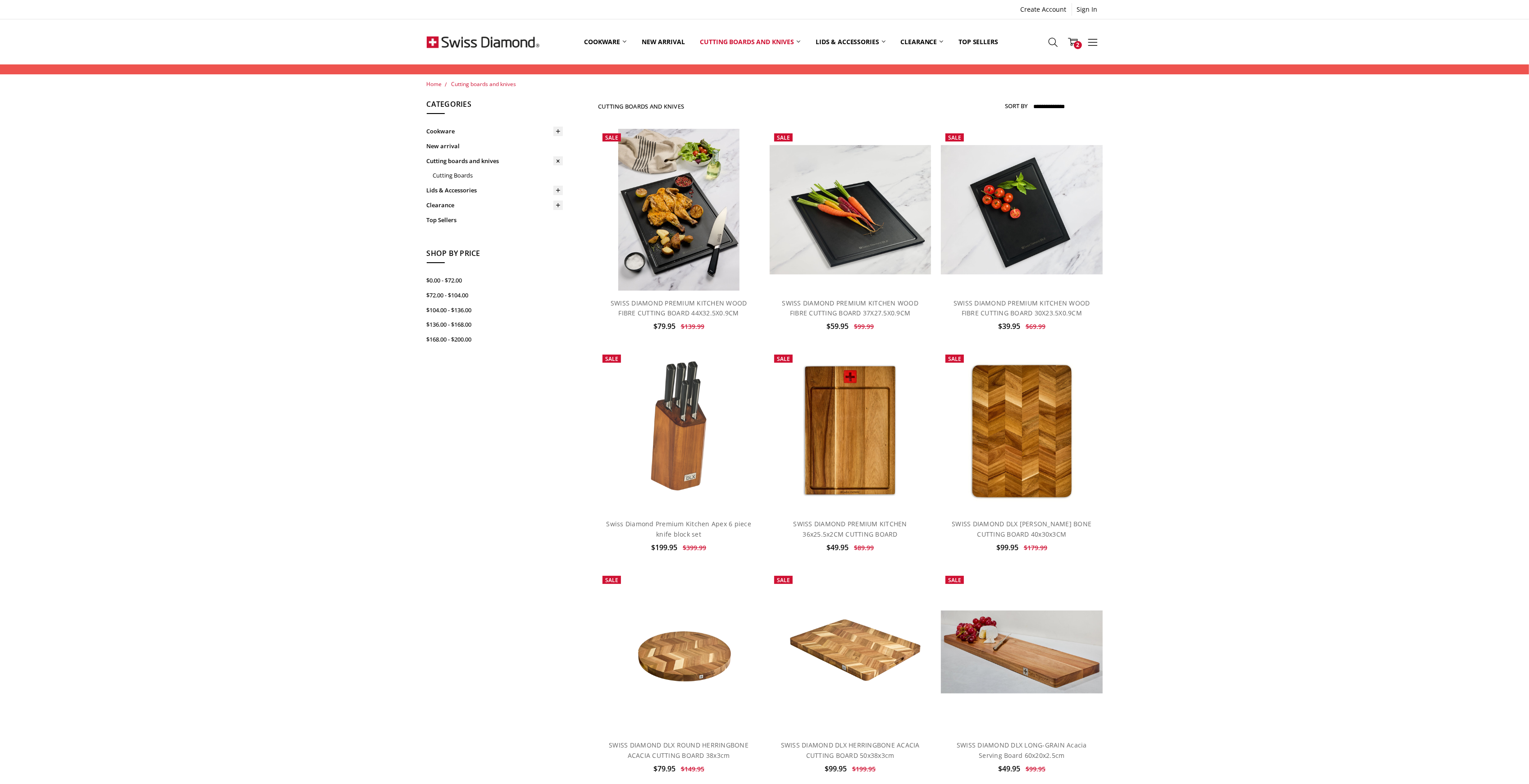
click at [1247, 472] on div "Home Cutting boards and knives Show Filters Filter Browse by Categories Cookwar…" at bounding box center [764, 546] width 1529 height 933
click at [1257, 430] on div "Home Cutting boards and knives Show Filters Filter Browse by Categories Cookwar…" at bounding box center [764, 546] width 1529 height 933
click at [855, 442] on img at bounding box center [850, 431] width 124 height 161
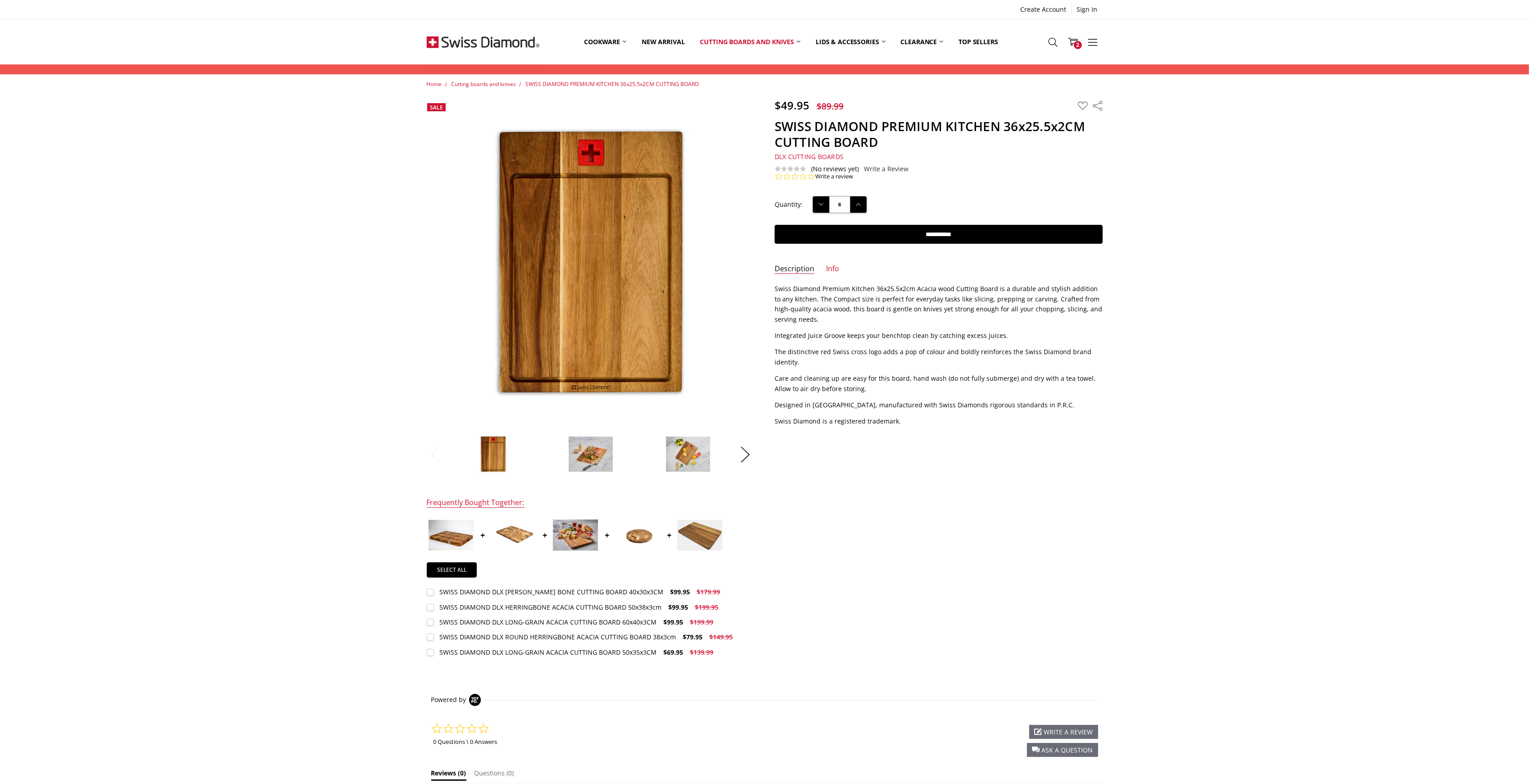
click at [1458, 500] on div "Home Cutting boards and knives SWISS DIAMOND PREMIUM KITCHEN 36x25.5x2CM CUTTIN…" at bounding box center [764, 461] width 1529 height 764
click at [1110, 449] on div "$49.95 $89.99 MSRP: You save Add to Wish List" at bounding box center [764, 388] width 696 height 578
